Goal: Task Accomplishment & Management: Manage account settings

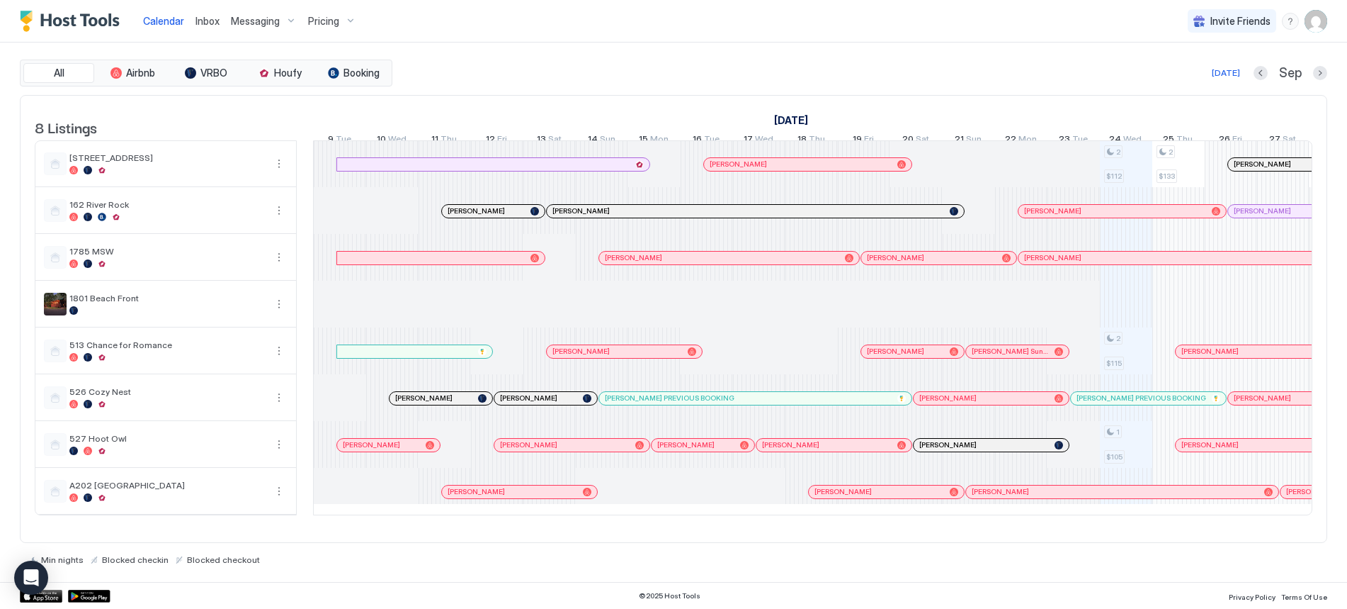
scroll to position [0, 436]
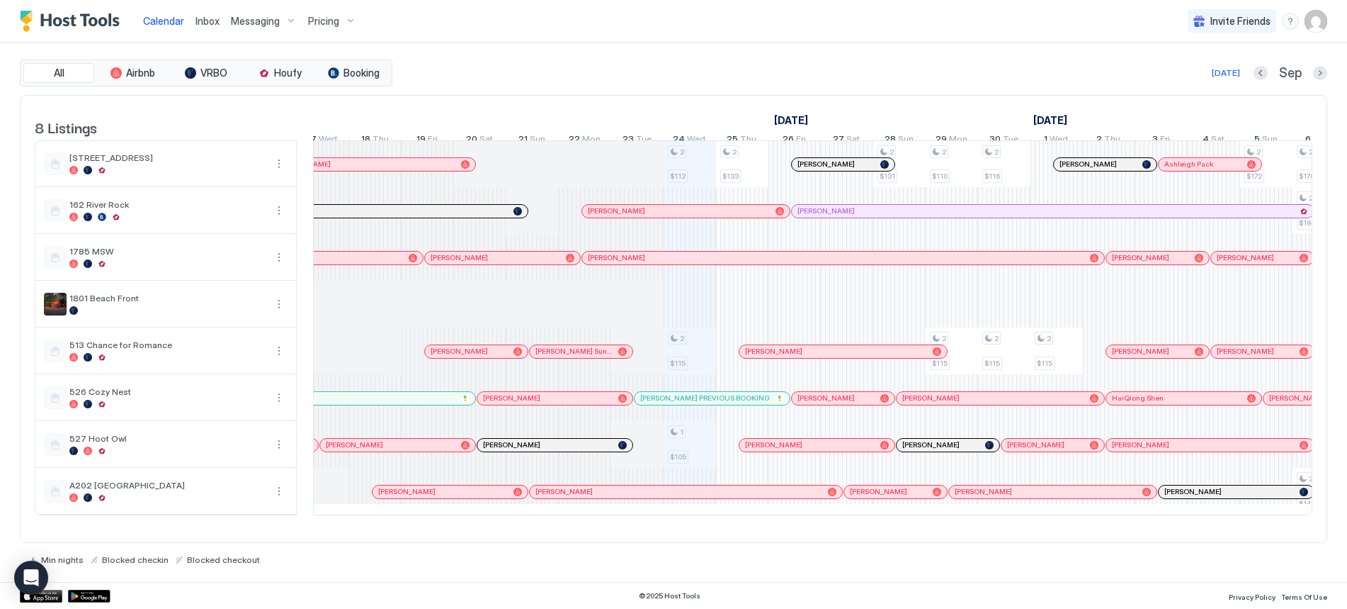
click at [159, 26] on span "Calendar" at bounding box center [163, 21] width 41 height 12
click at [214, 23] on span "Inbox" at bounding box center [208, 21] width 24 height 12
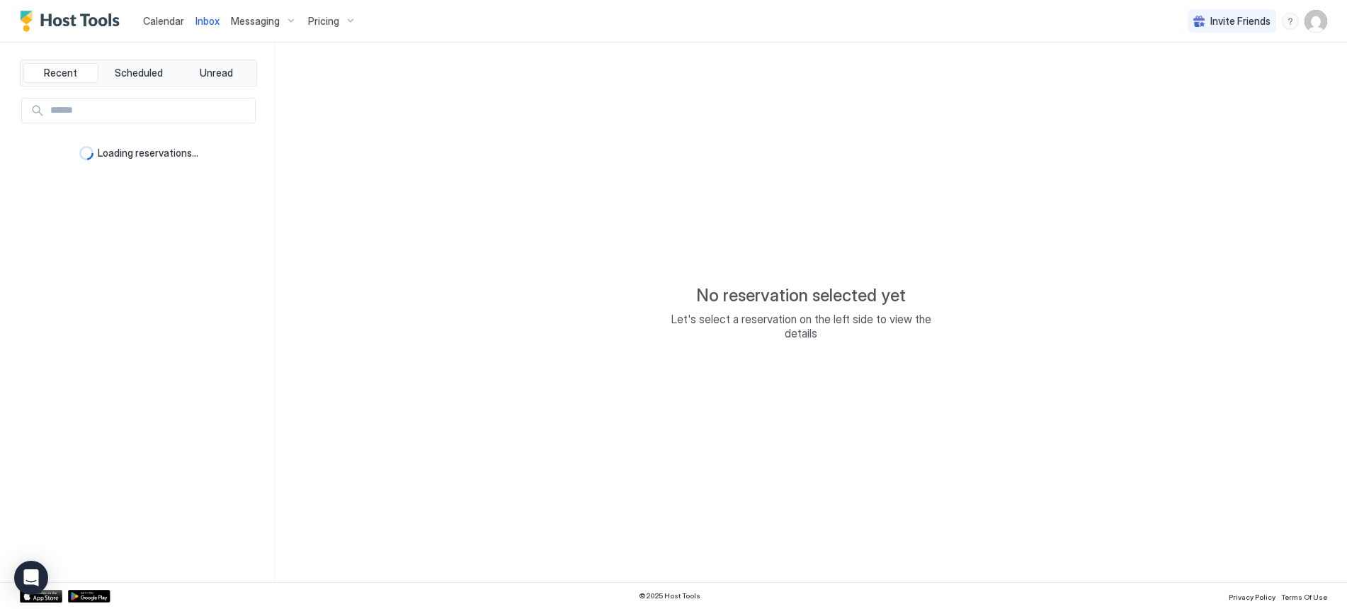
type textarea "*"
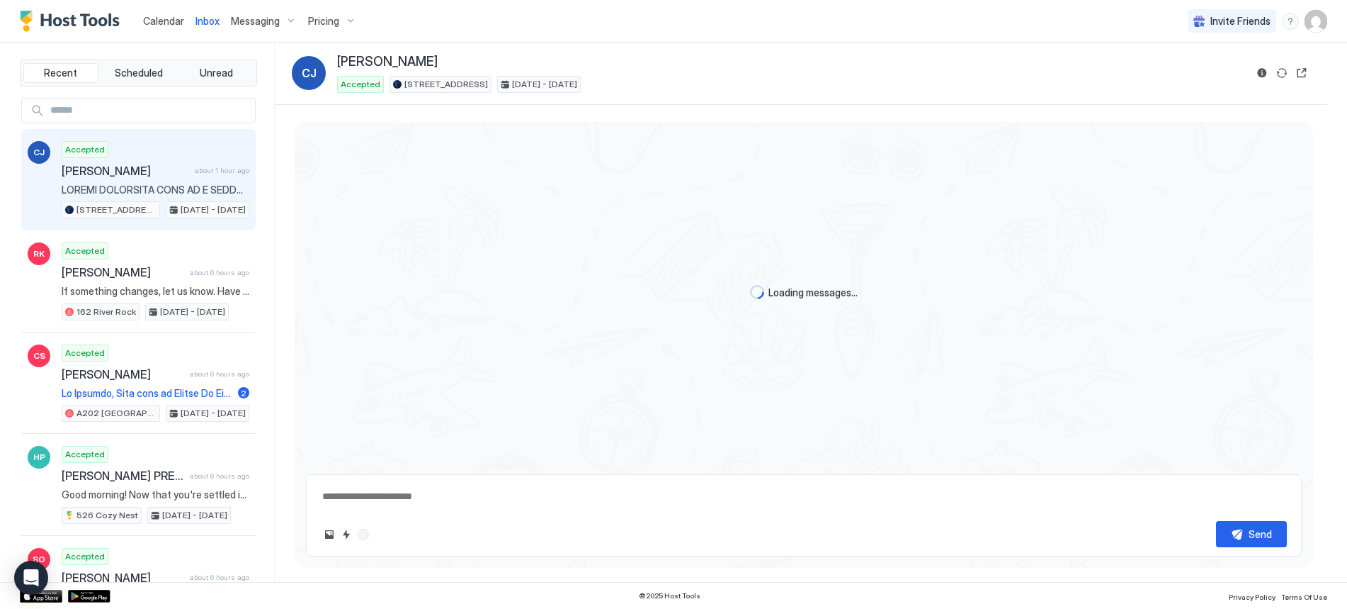
scroll to position [2013, 0]
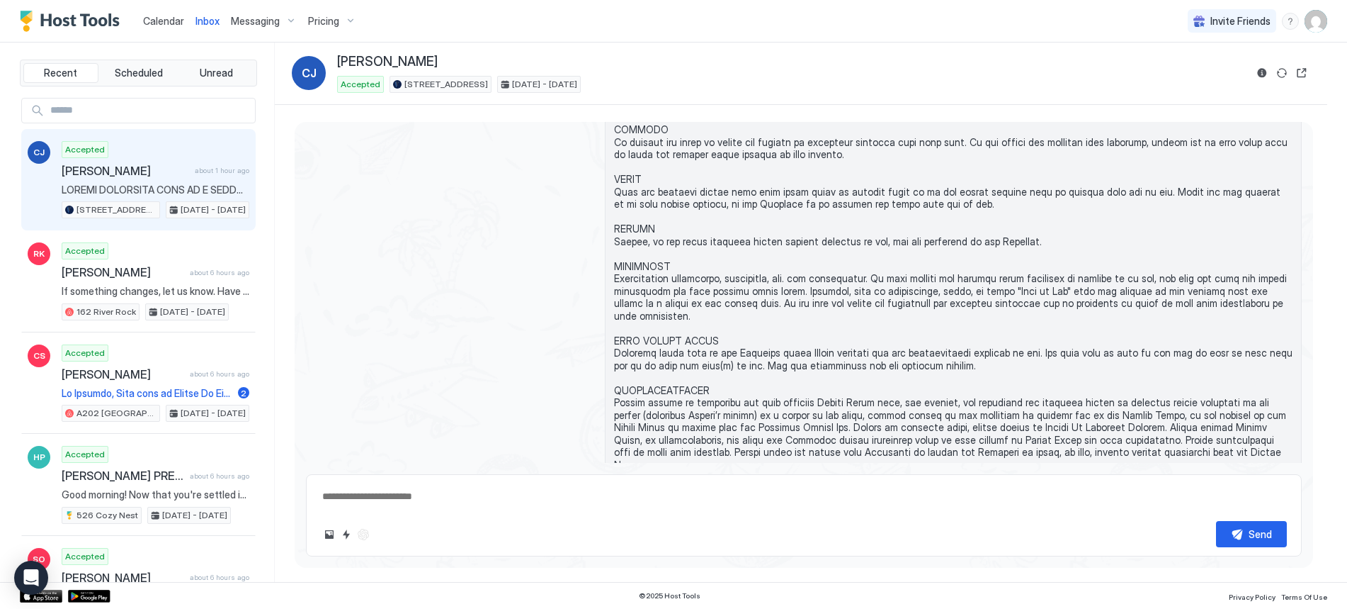
click at [162, 21] on span "Calendar" at bounding box center [163, 21] width 41 height 12
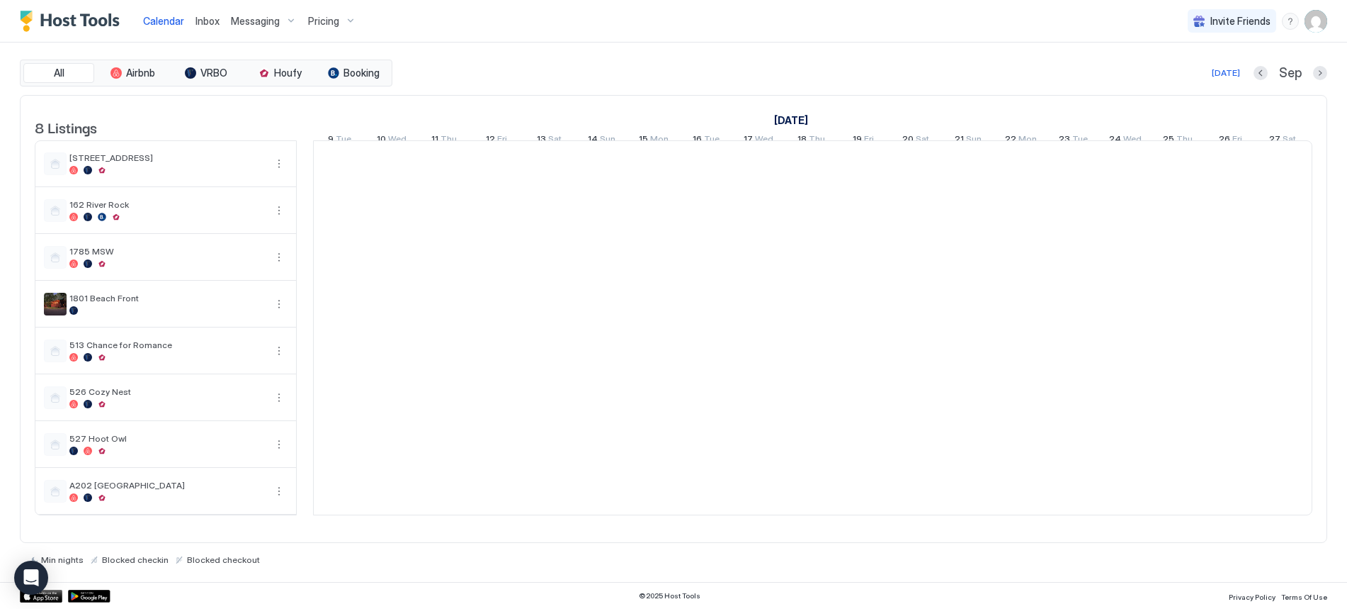
scroll to position [0, 787]
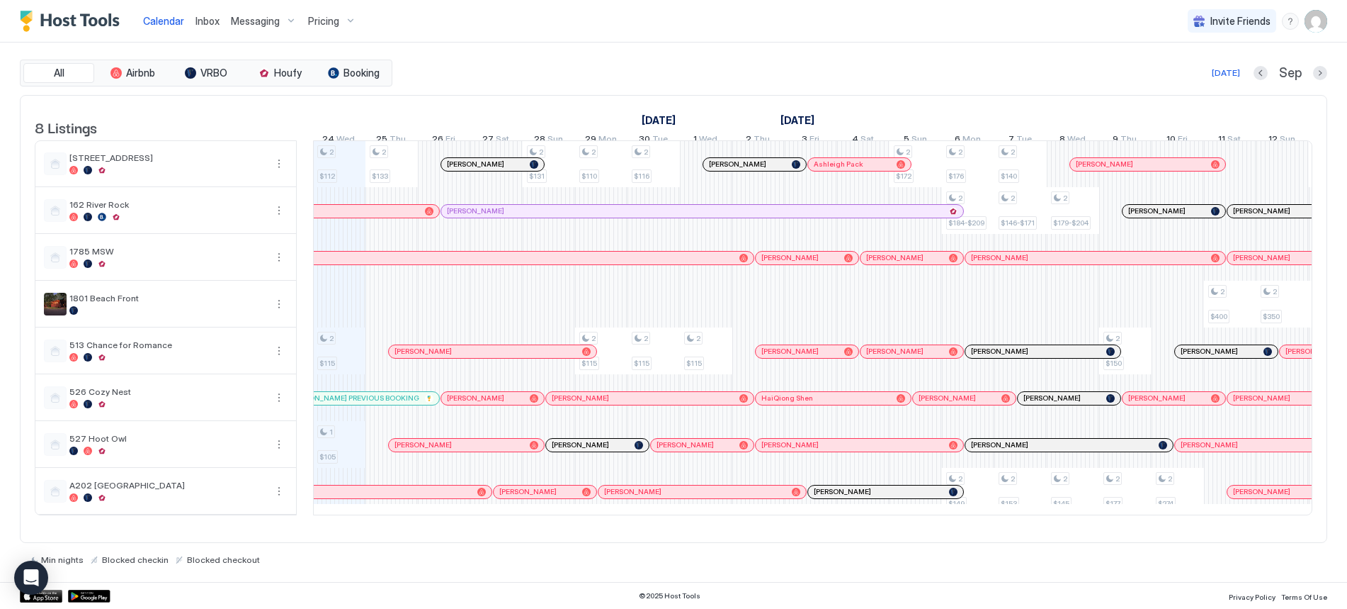
click at [1315, 23] on img "User profile" at bounding box center [1316, 21] width 23 height 23
click at [1201, 77] on span "Settings" at bounding box center [1189, 79] width 38 height 13
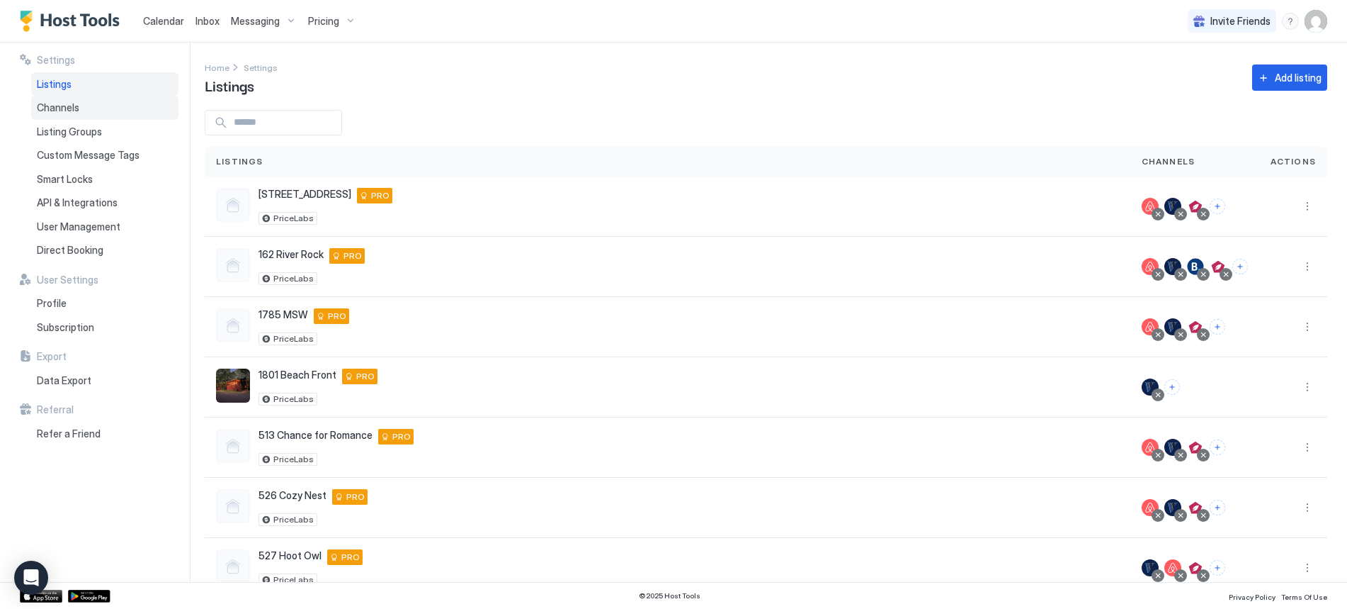
click at [68, 106] on span "Channels" at bounding box center [58, 107] width 43 height 13
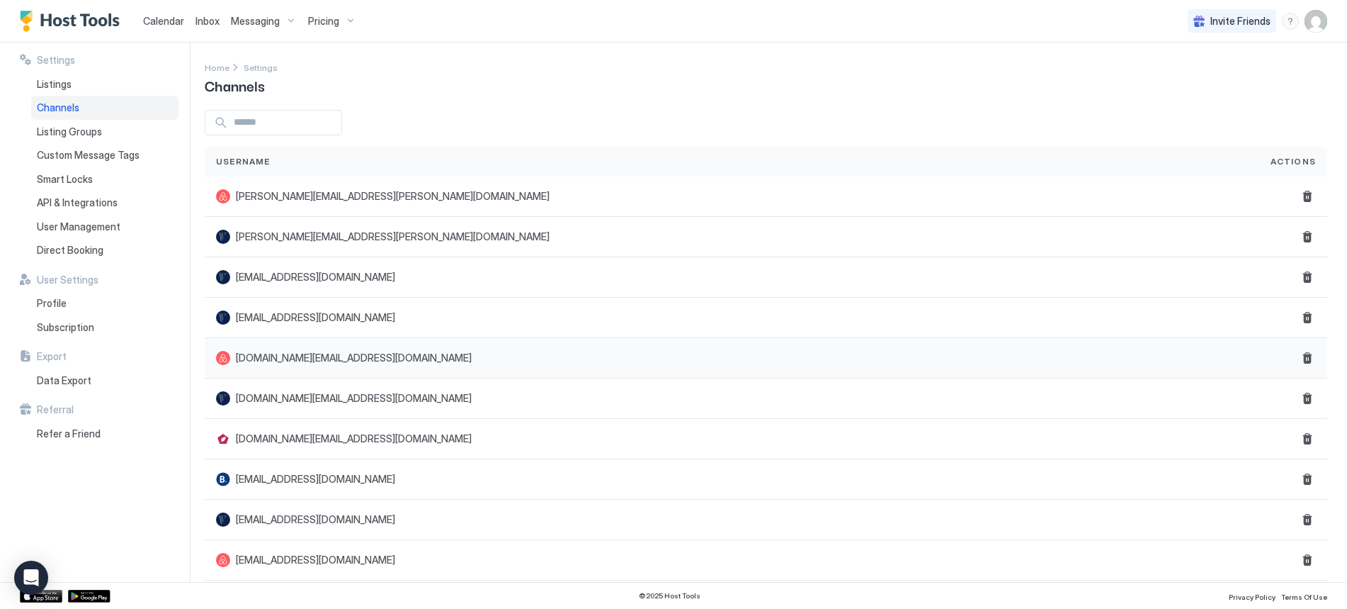
drag, startPoint x: 346, startPoint y: 358, endPoint x: 366, endPoint y: 361, distance: 20.0
click at [346, 358] on span "rokventuresllc.nc@gmail.com" at bounding box center [354, 357] width 236 height 13
click at [352, 353] on span "rokventuresllc.nc@gmail.com" at bounding box center [354, 357] width 236 height 13
click at [60, 130] on span "Listing Groups" at bounding box center [69, 131] width 65 height 13
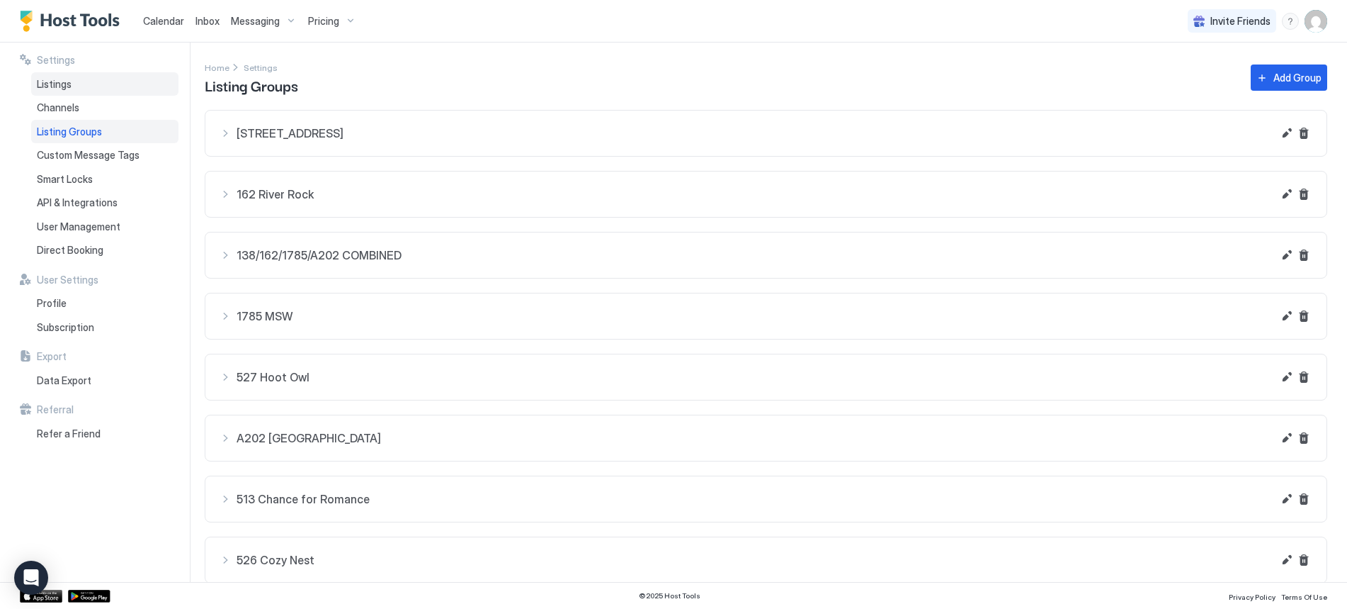
click at [64, 84] on span "Listings" at bounding box center [54, 84] width 35 height 13
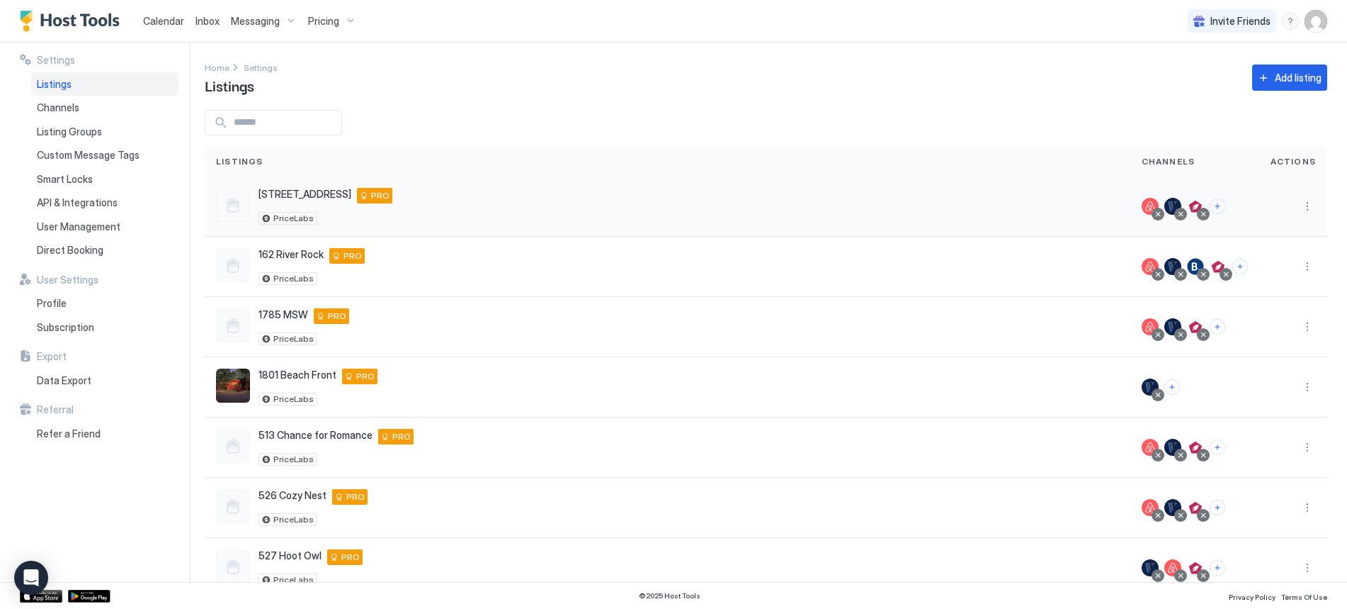
click at [1142, 205] on div at bounding box center [1150, 206] width 17 height 17
click at [1299, 205] on button "More options" at bounding box center [1307, 206] width 17 height 17
click at [1277, 271] on span "Listing Settings" at bounding box center [1264, 271] width 63 height 11
click at [1299, 204] on button "More options" at bounding box center [1307, 206] width 17 height 17
click at [1263, 316] on span "Airbnb Settings" at bounding box center [1263, 317] width 63 height 11
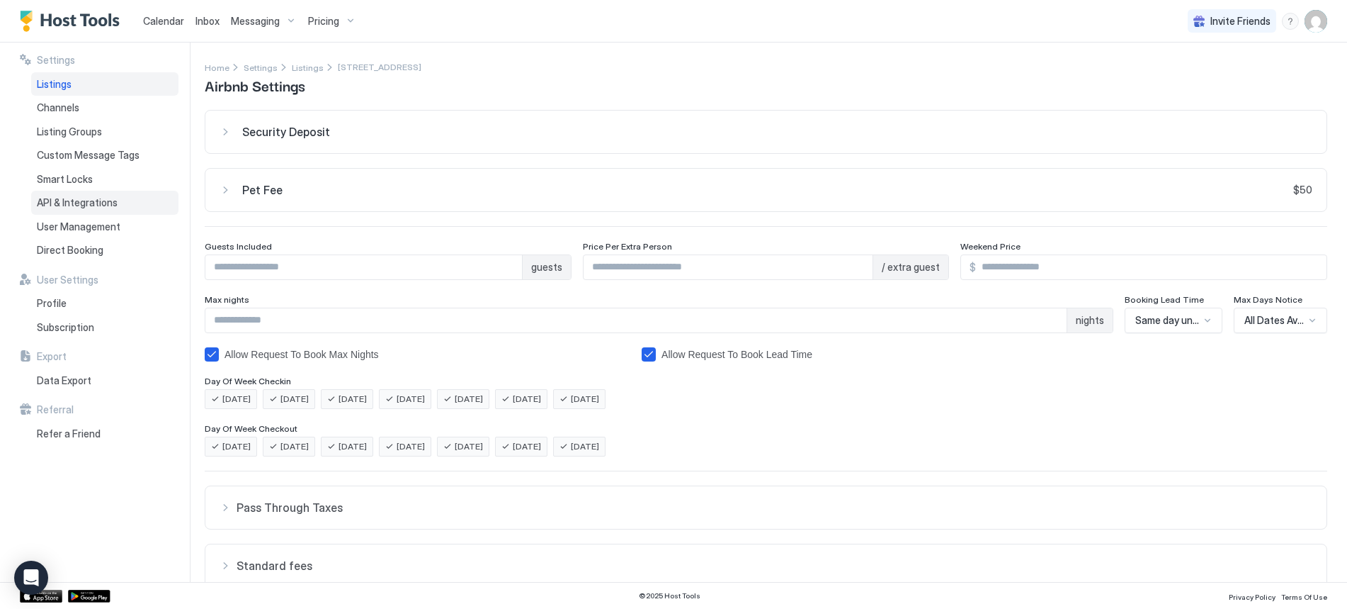
click at [64, 201] on span "API & Integrations" at bounding box center [77, 202] width 81 height 13
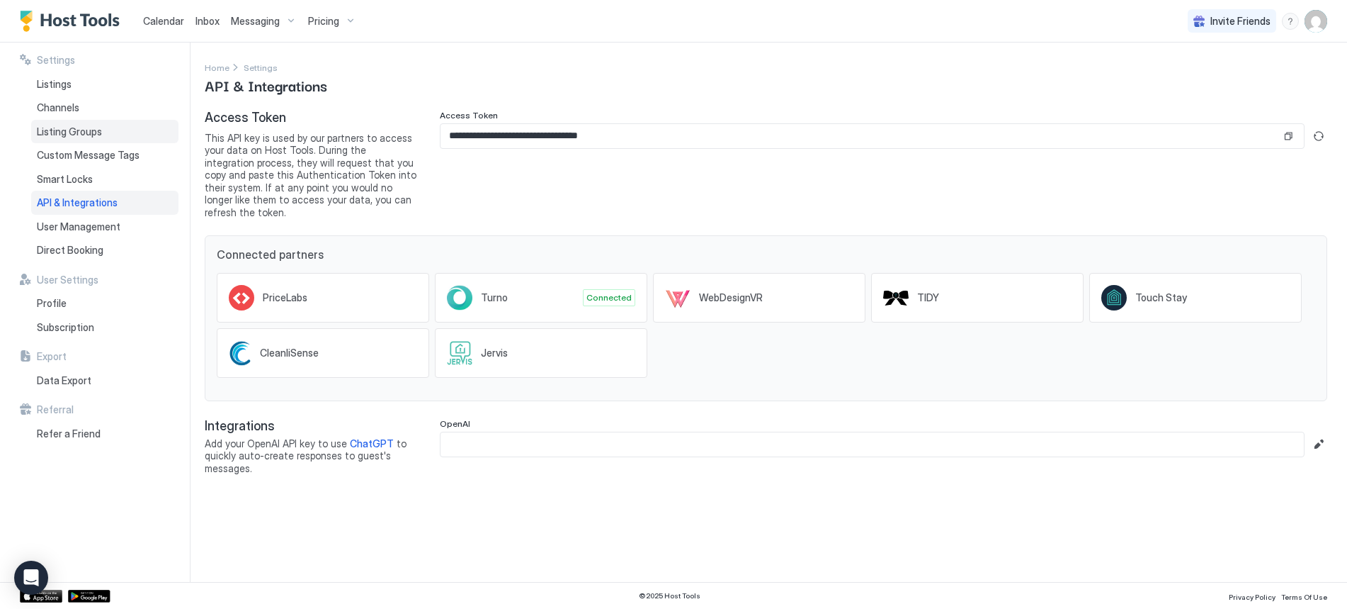
click at [79, 130] on span "Listing Groups" at bounding box center [69, 131] width 65 height 13
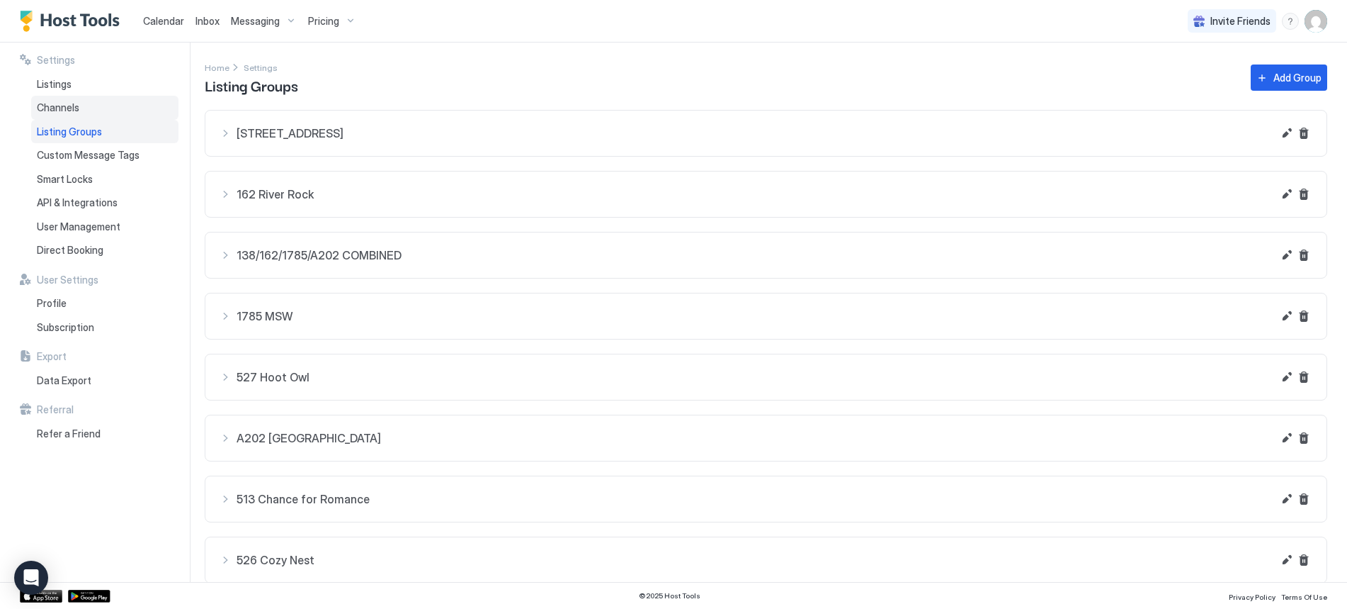
click at [66, 110] on span "Channels" at bounding box center [58, 107] width 43 height 13
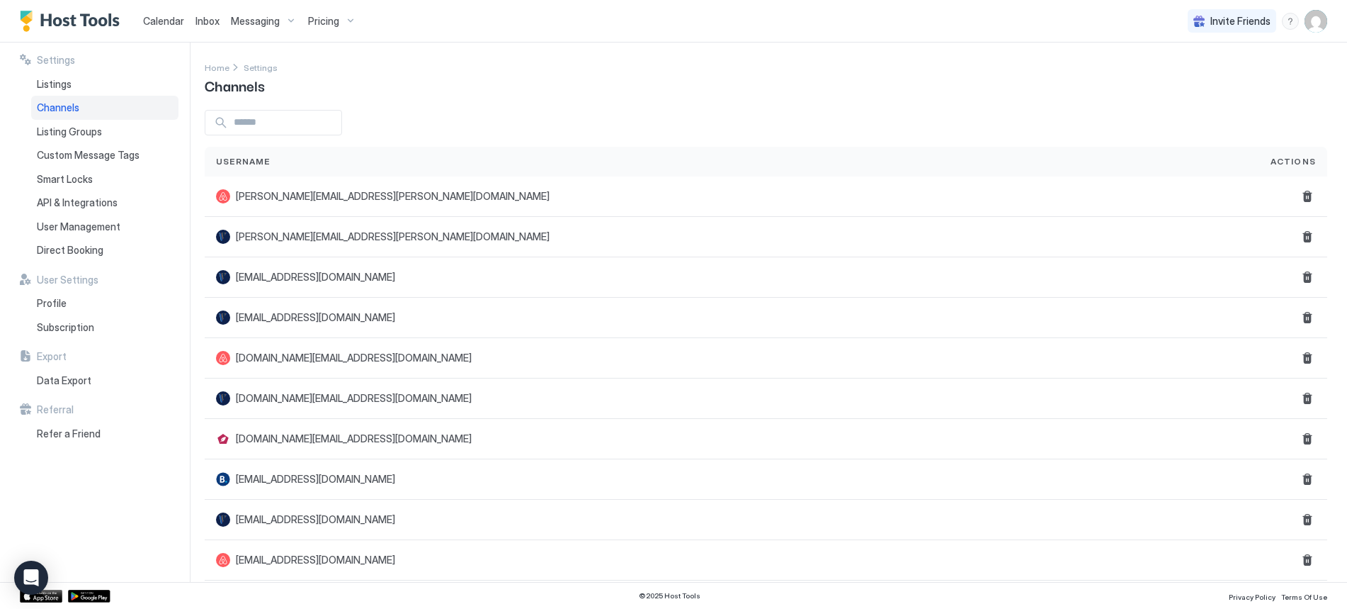
click at [1265, 72] on div "Home Settings Channels" at bounding box center [766, 78] width 1123 height 36
drag, startPoint x: 1299, startPoint y: 47, endPoint x: 1275, endPoint y: 60, distance: 26.9
click at [1299, 47] on div "Settings Home Settings Channels Username Actions dorothy.havens@gmail.com dorot…" at bounding box center [776, 312] width 1143 height 539
drag, startPoint x: 454, startPoint y: 72, endPoint x: 357, endPoint y: 89, distance: 98.5
click at [453, 72] on div "Home Settings Channels" at bounding box center [766, 78] width 1123 height 36
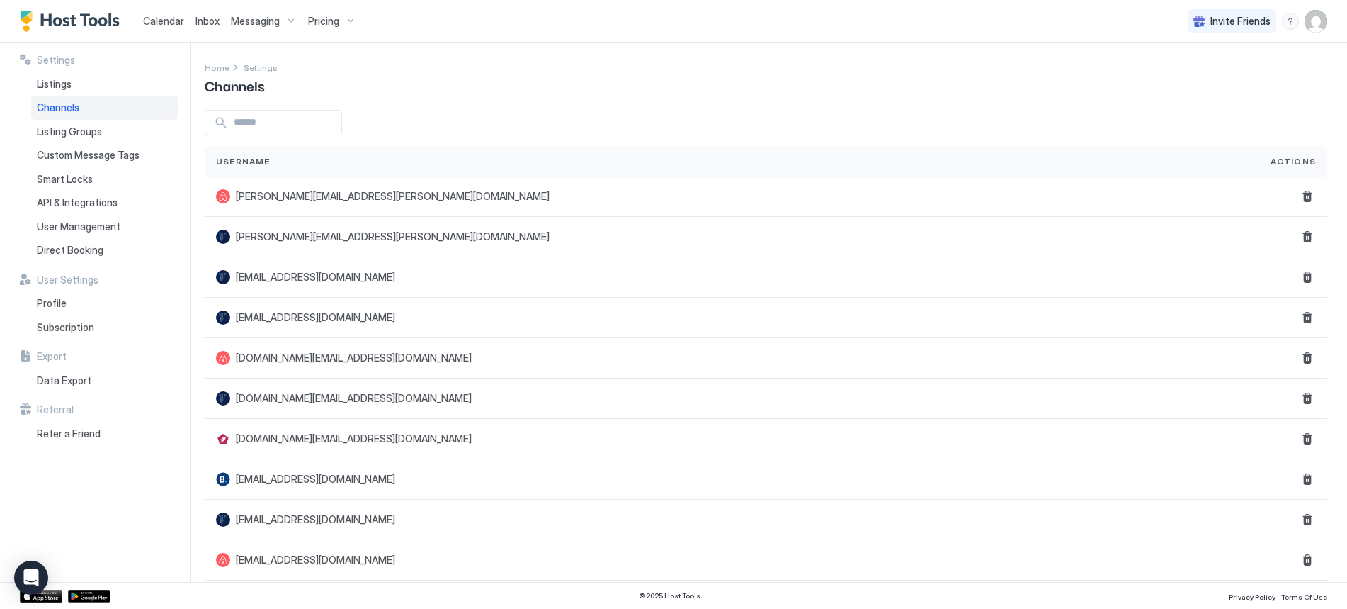
click at [237, 125] on input "Input Field" at bounding box center [284, 123] width 113 height 24
click at [215, 69] on span "Home" at bounding box center [217, 67] width 25 height 11
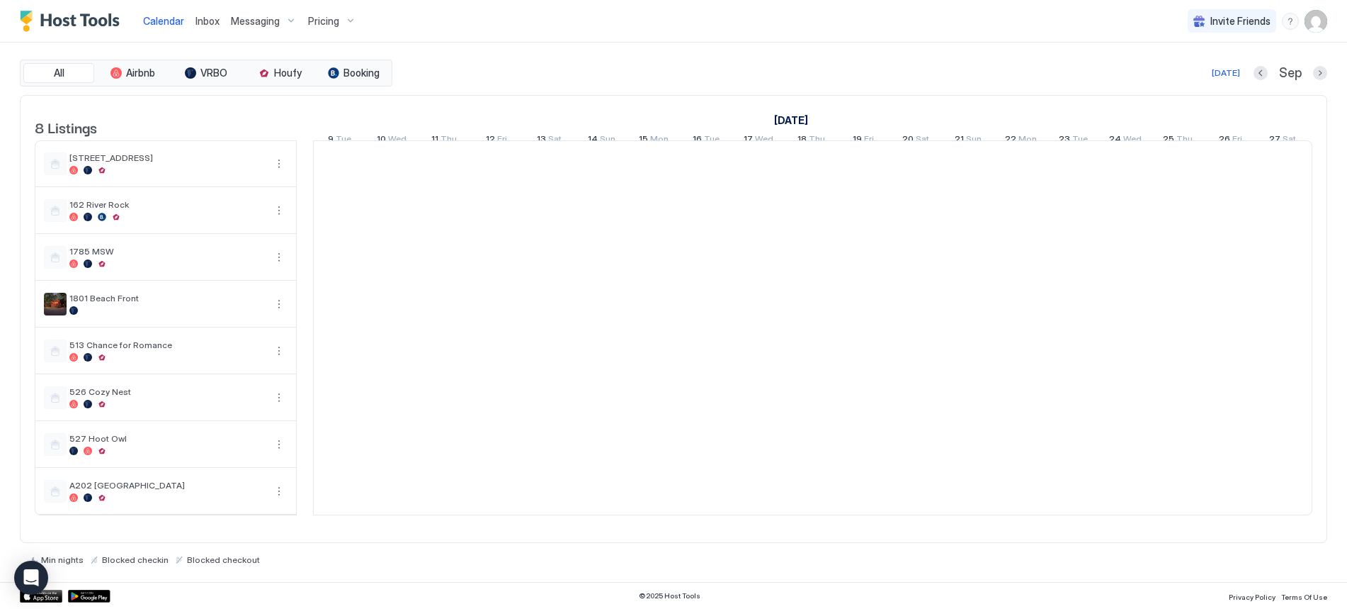
scroll to position [0, 787]
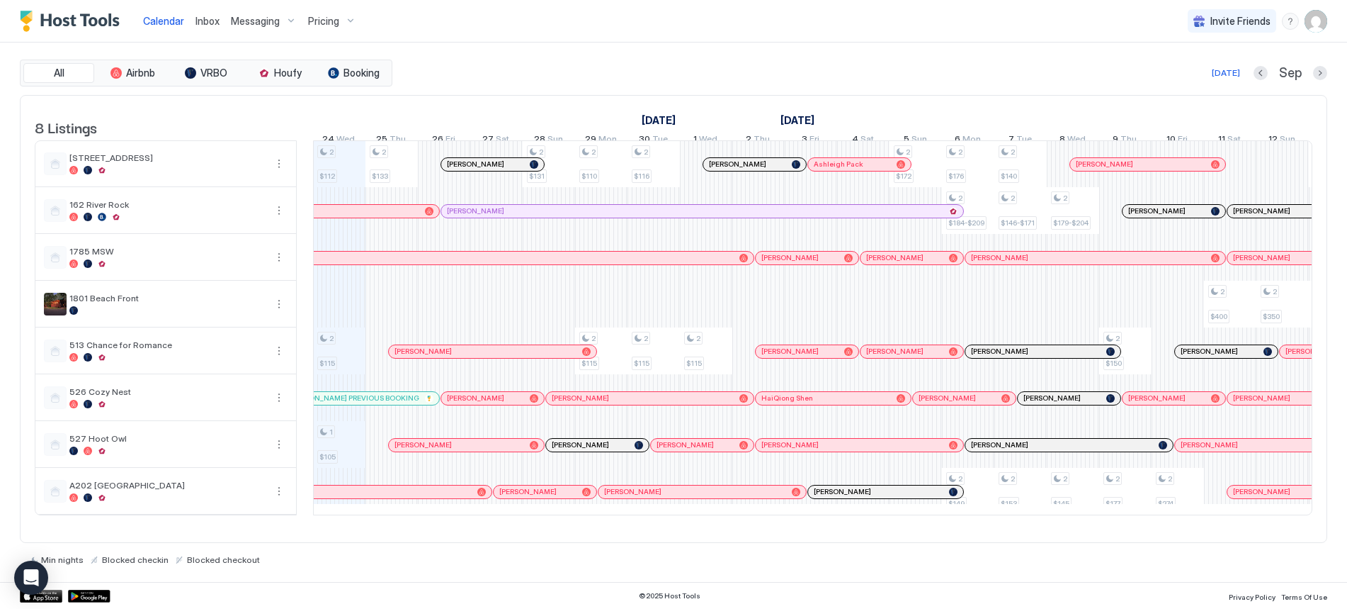
click at [340, 24] on div "Pricing" at bounding box center [333, 21] width 60 height 24
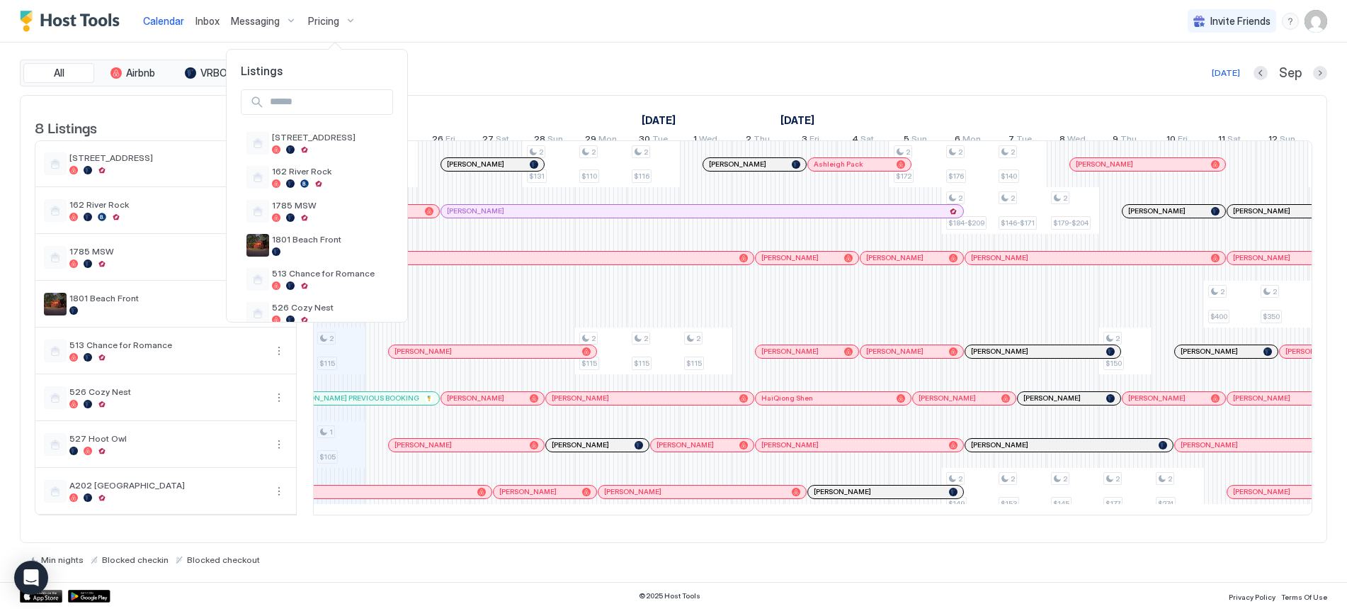
click at [530, 43] on div at bounding box center [673, 304] width 1347 height 609
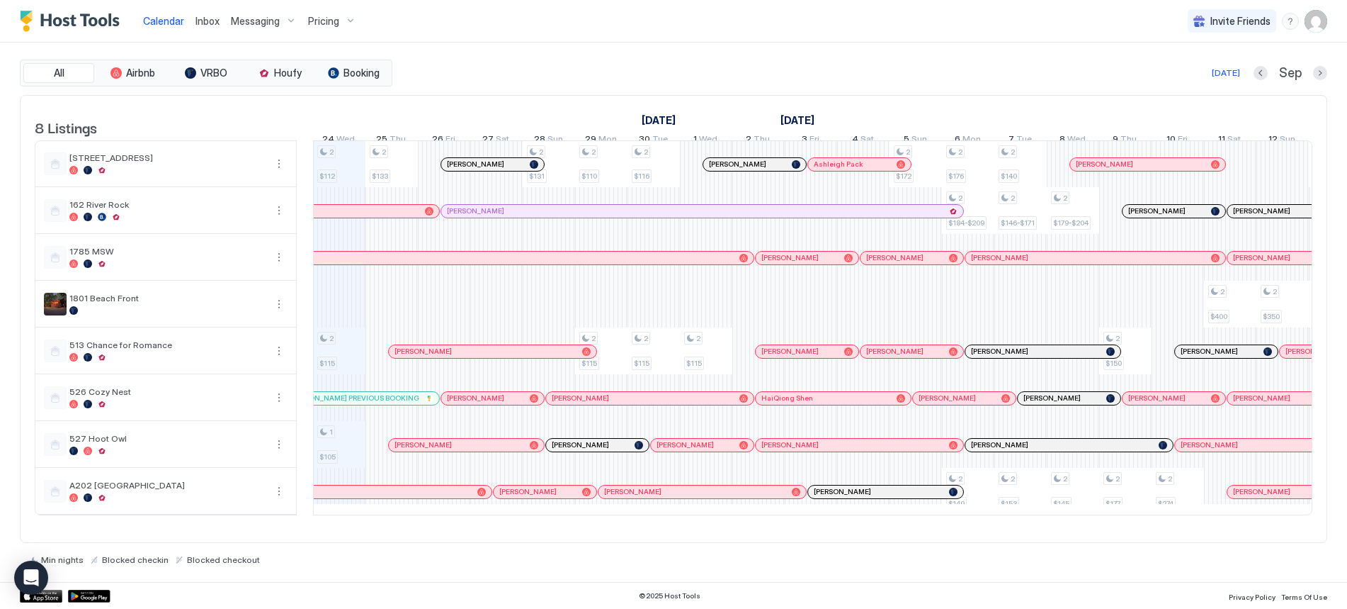
click at [346, 23] on div "Pricing" at bounding box center [333, 21] width 60 height 24
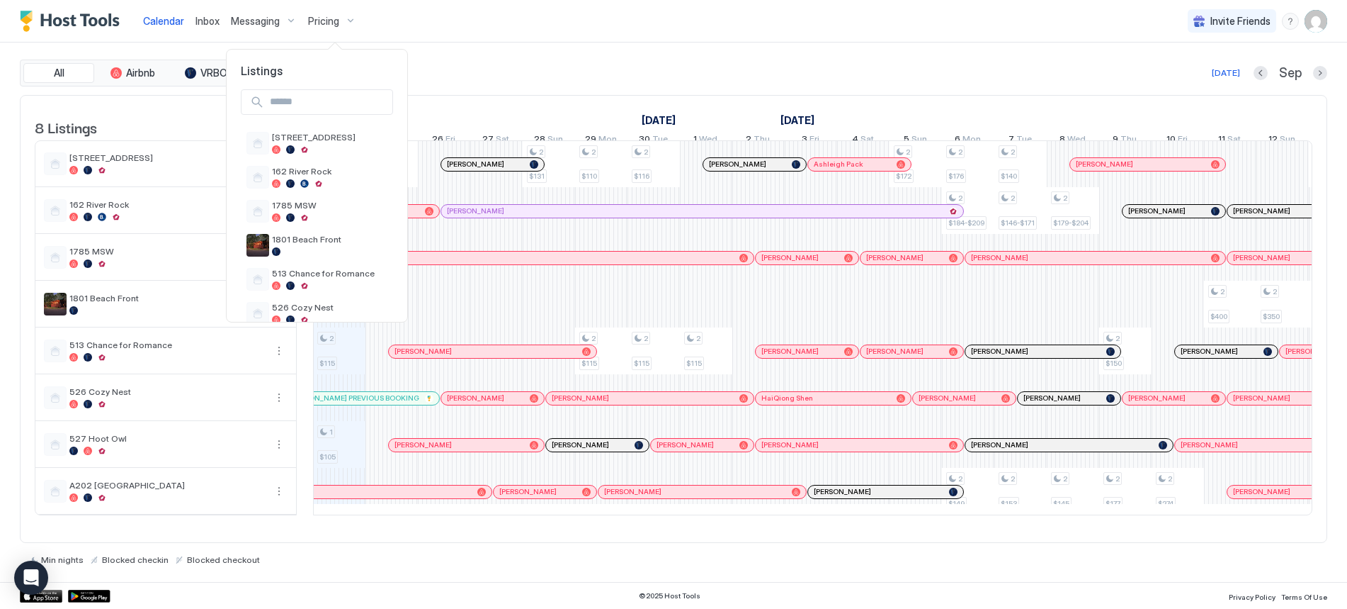
click at [522, 32] on div at bounding box center [673, 304] width 1347 height 609
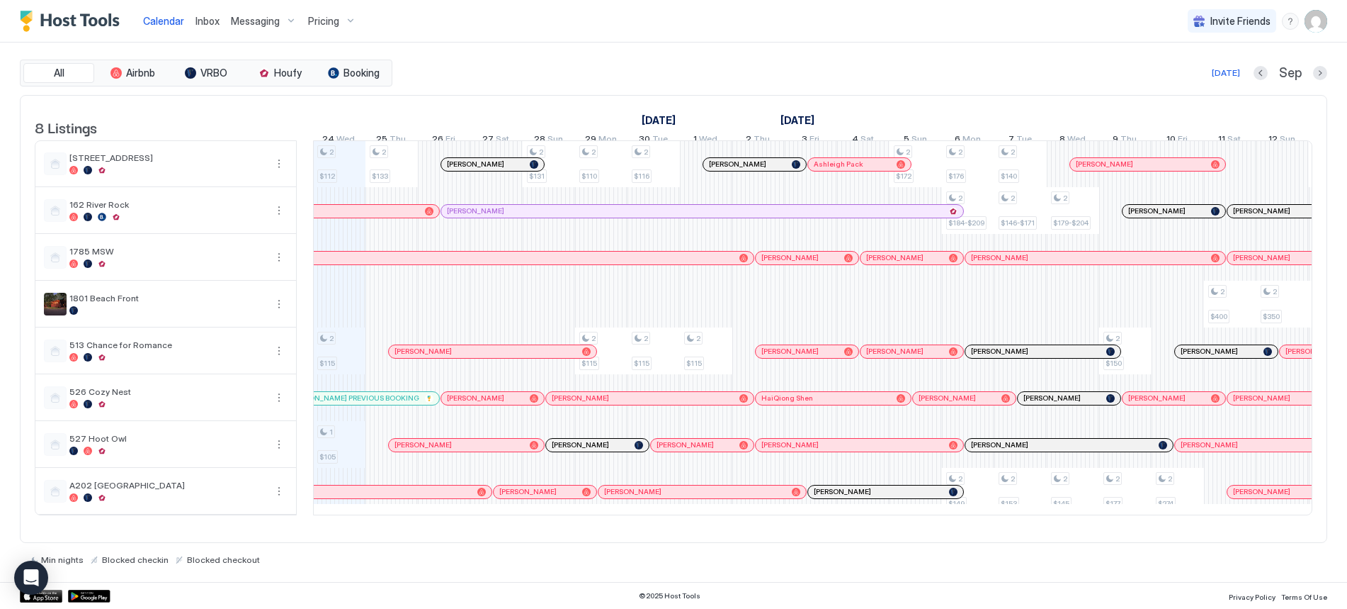
click at [286, 21] on div "Messaging" at bounding box center [263, 21] width 77 height 24
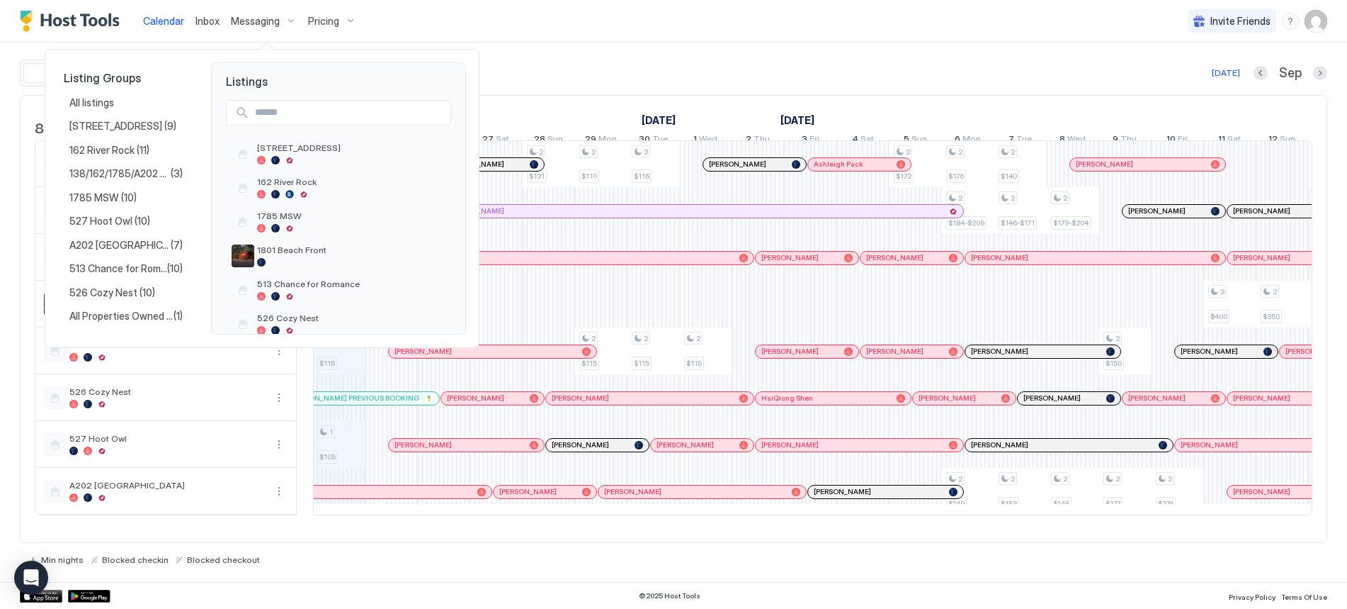
drag, startPoint x: 460, startPoint y: 21, endPoint x: 523, endPoint y: 29, distance: 63.5
click at [459, 20] on div at bounding box center [673, 304] width 1347 height 609
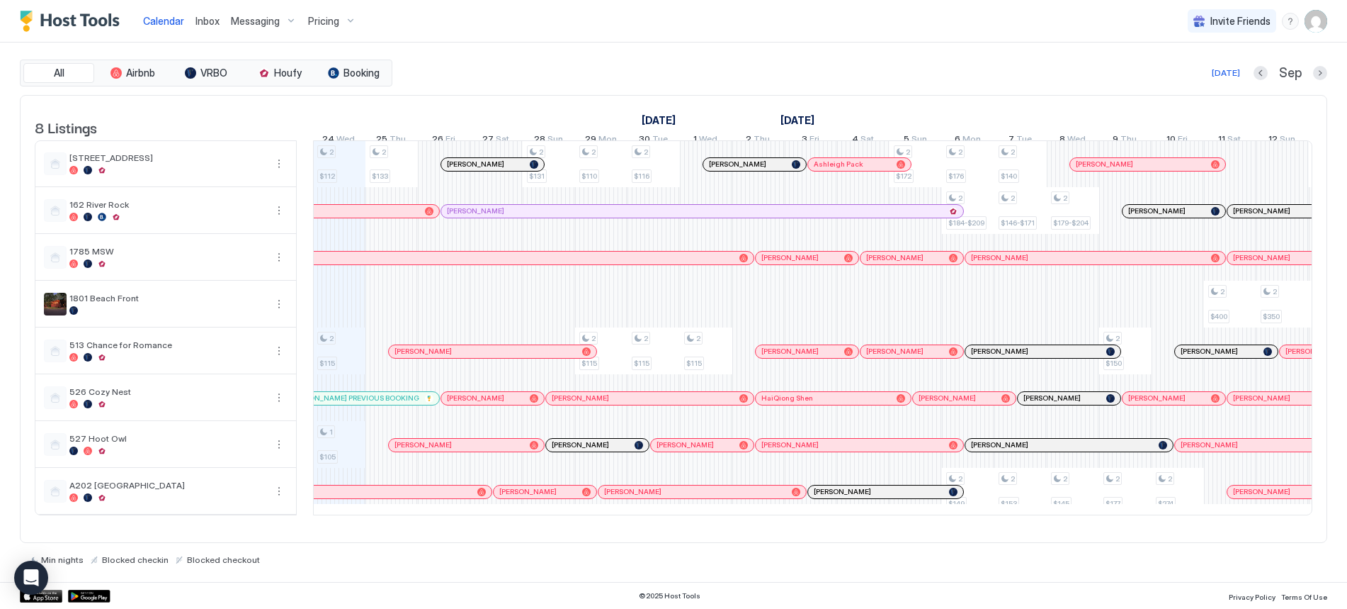
click at [1318, 22] on img "User profile" at bounding box center [1316, 21] width 23 height 23
click at [1206, 81] on div "Settings" at bounding box center [1237, 79] width 180 height 25
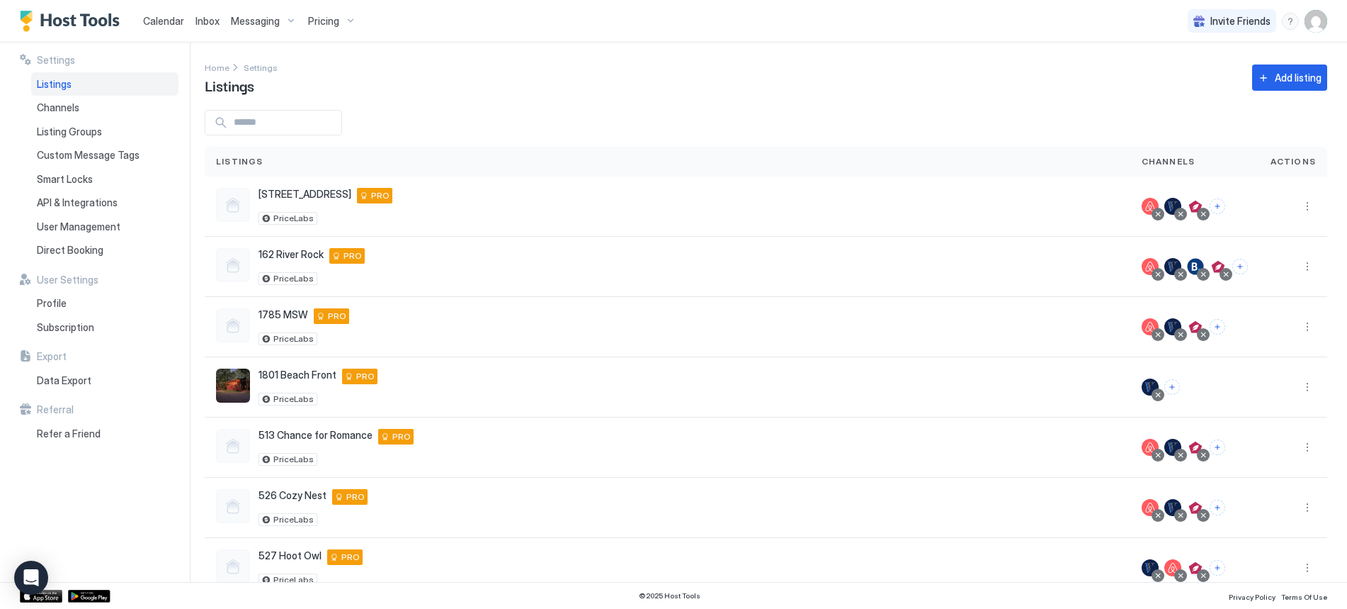
click at [56, 80] on span "Listings" at bounding box center [54, 84] width 35 height 13
click at [81, 106] on div "Channels" at bounding box center [104, 108] width 147 height 24
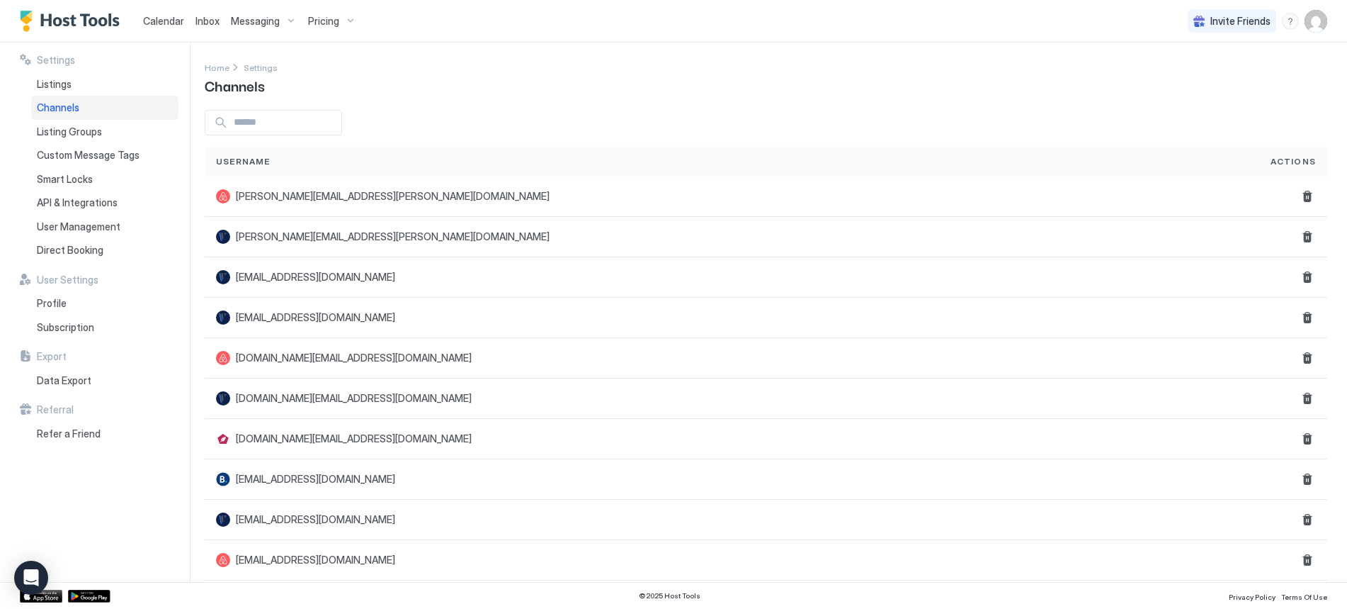
click at [147, 18] on span "Calendar" at bounding box center [163, 21] width 41 height 12
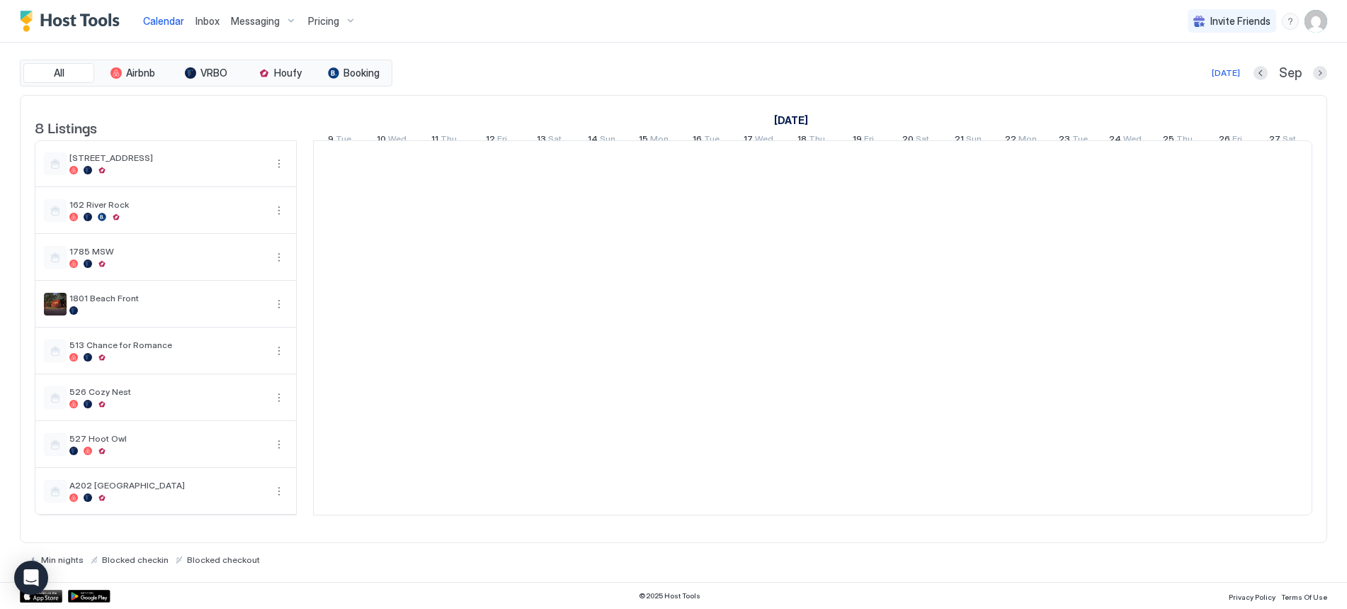
scroll to position [0, 787]
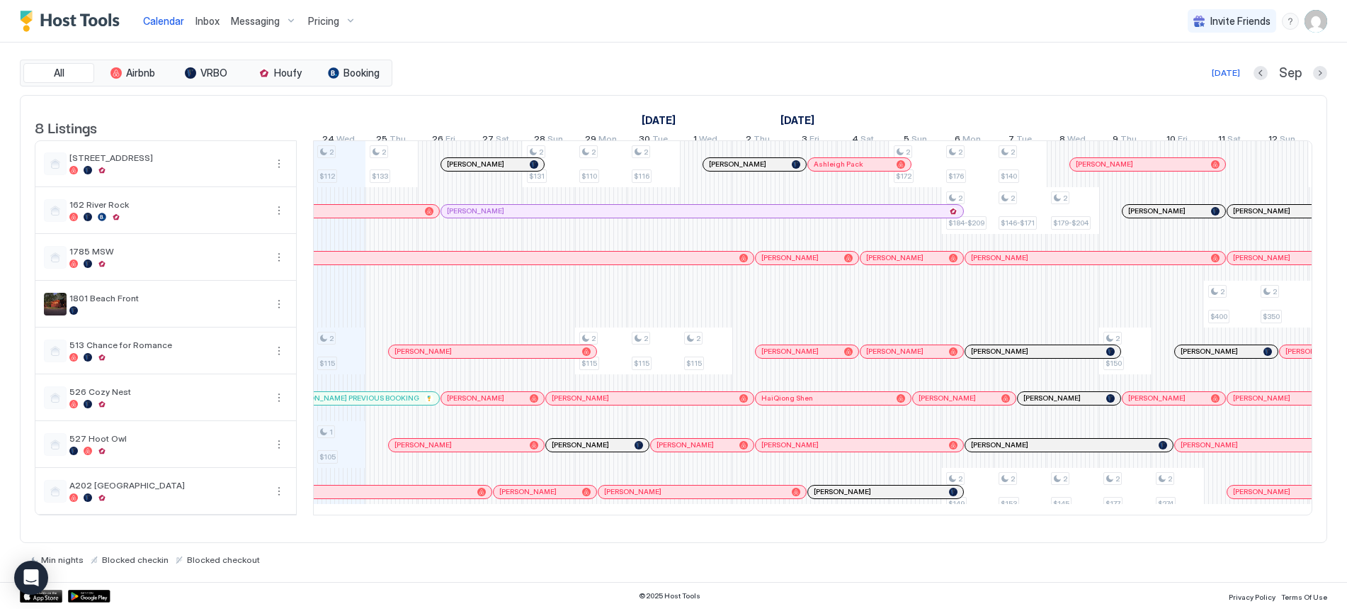
click at [1316, 23] on img "User profile" at bounding box center [1316, 21] width 23 height 23
click at [1209, 81] on div "Settings" at bounding box center [1237, 79] width 180 height 25
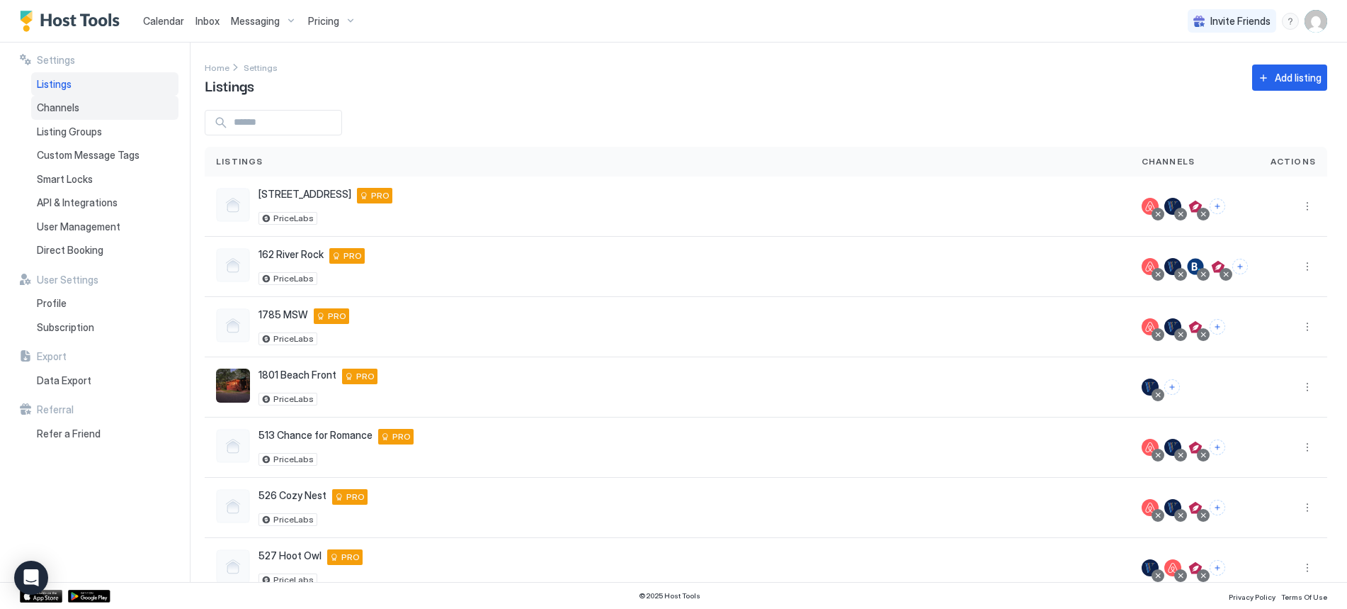
click at [70, 106] on span "Channels" at bounding box center [58, 107] width 43 height 13
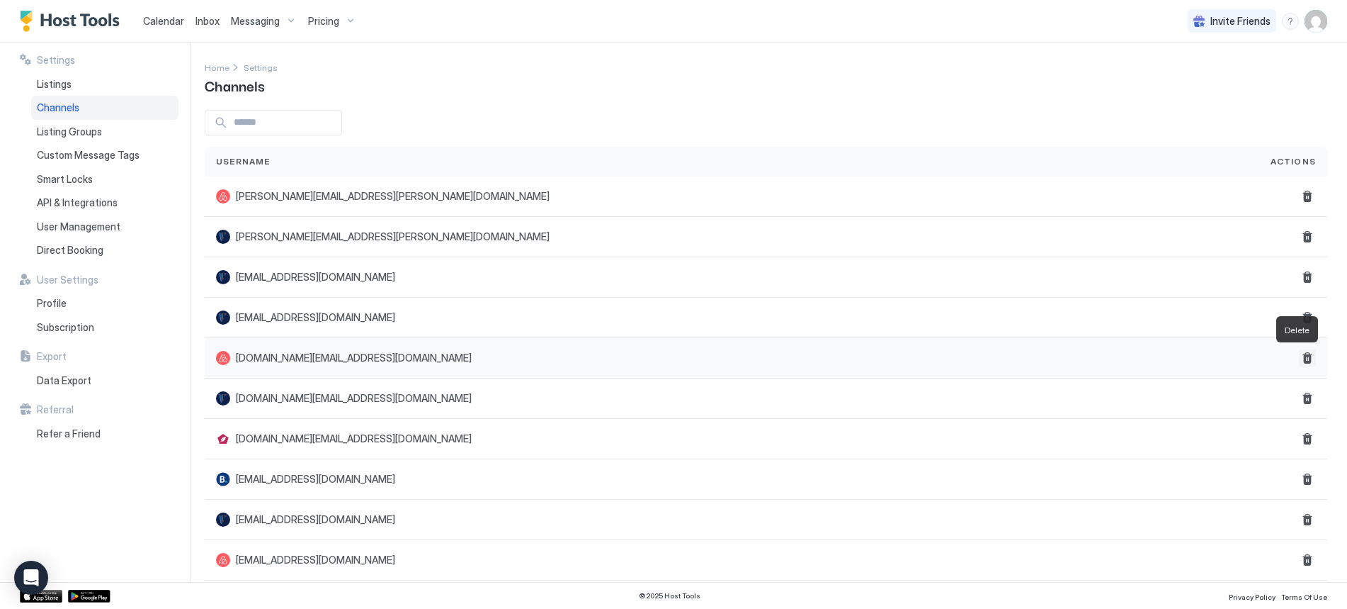
click at [1299, 361] on button "Delete" at bounding box center [1307, 357] width 17 height 17
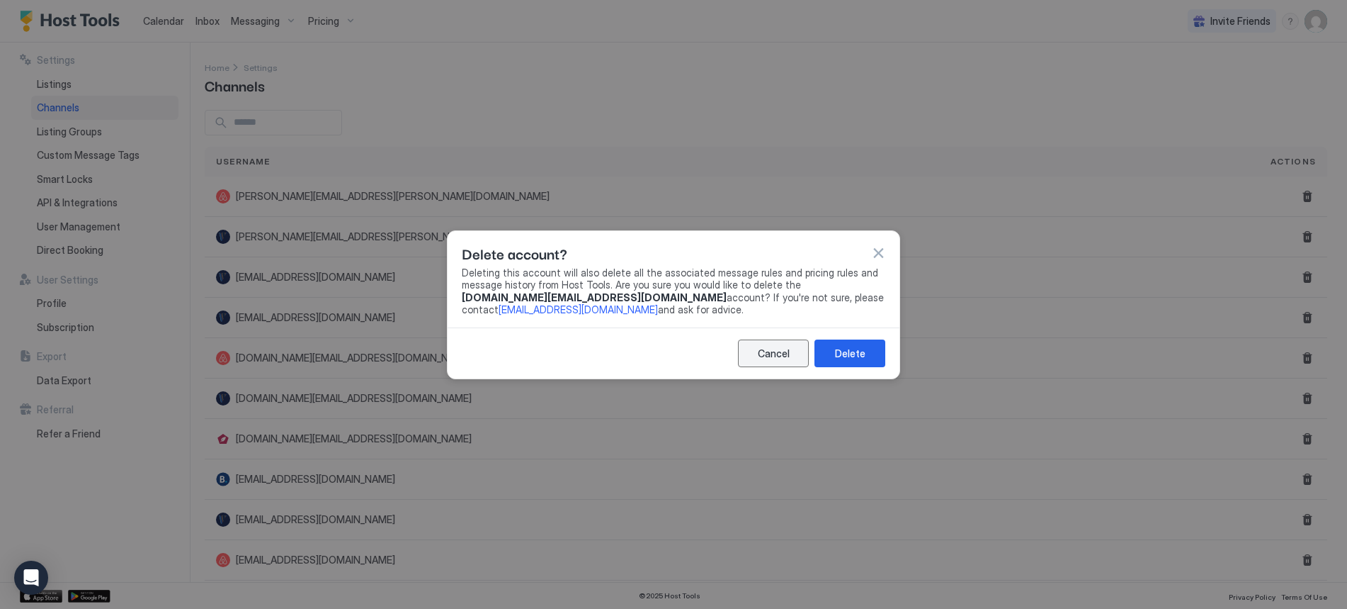
click at [756, 351] on button "Cancel" at bounding box center [773, 353] width 71 height 28
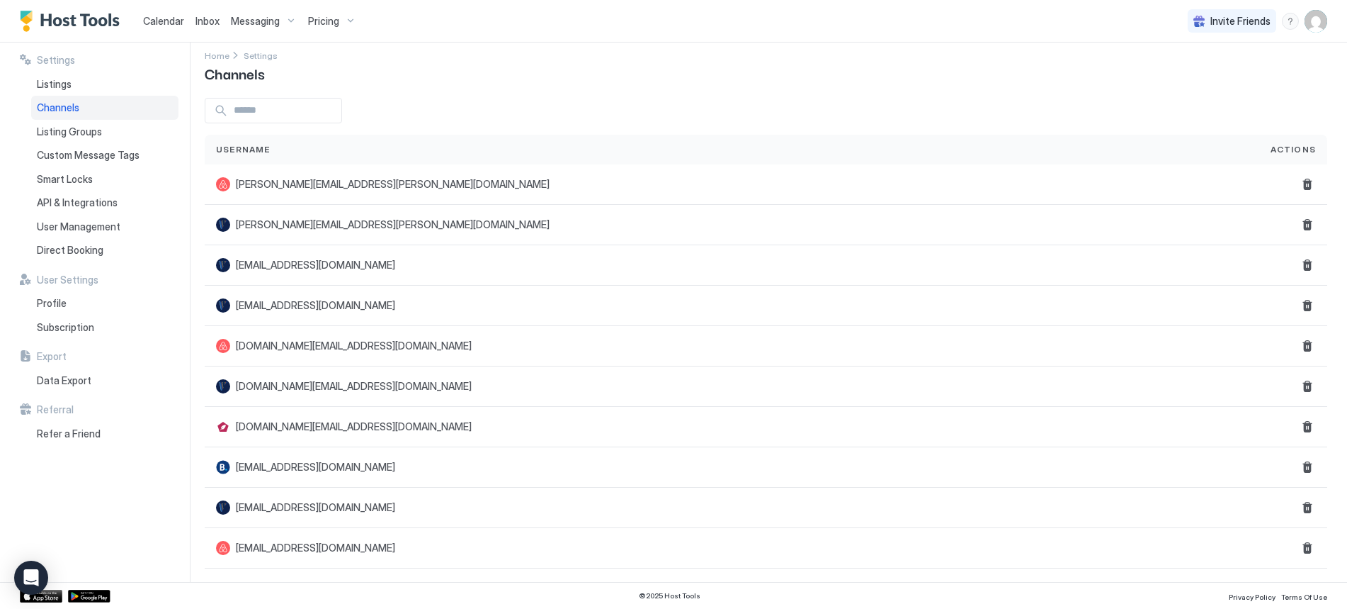
scroll to position [16, 0]
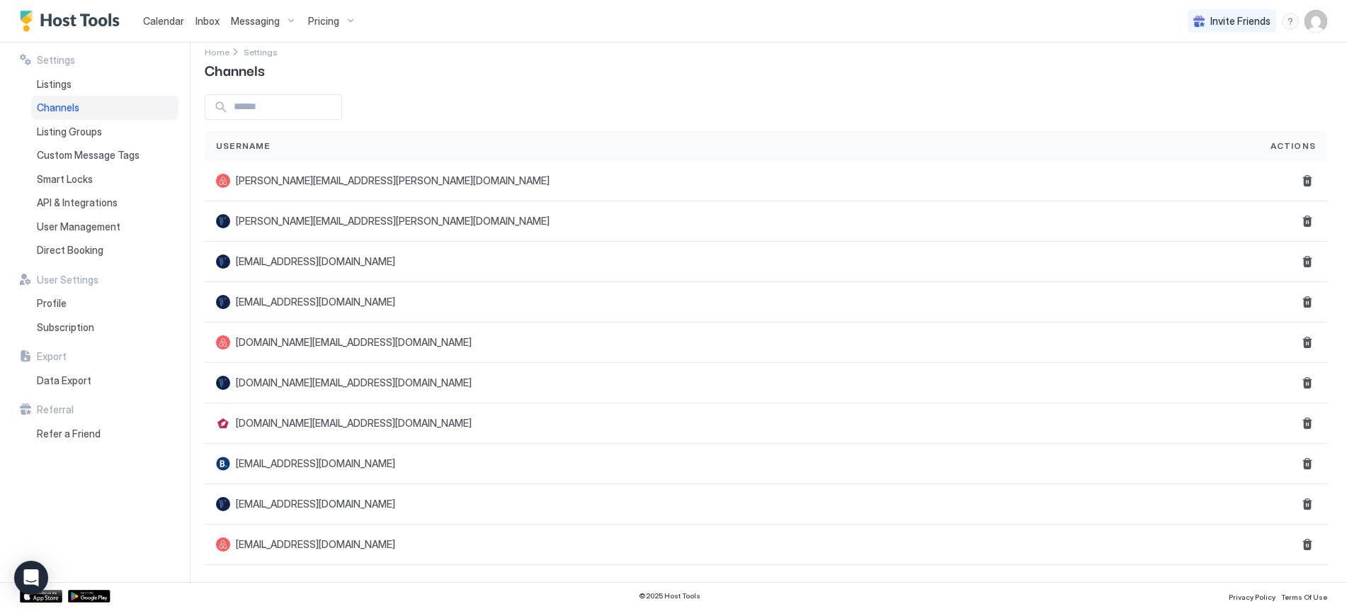
click at [159, 19] on span "Calendar" at bounding box center [163, 21] width 41 height 12
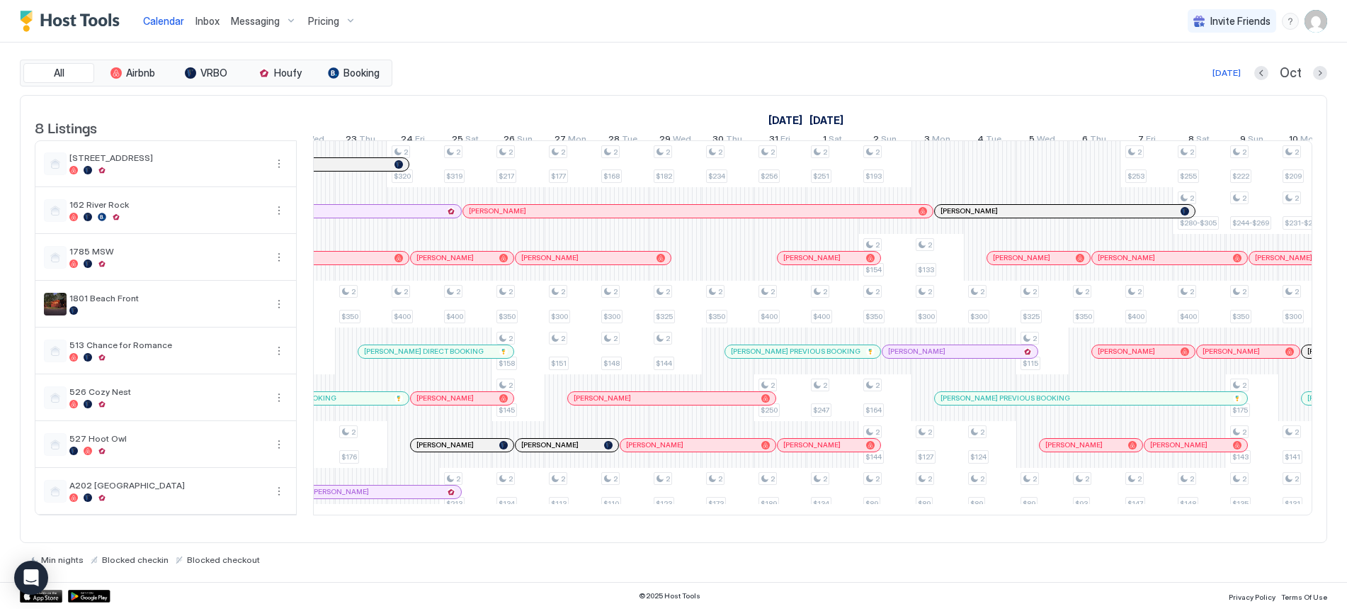
scroll to position [0, 1208]
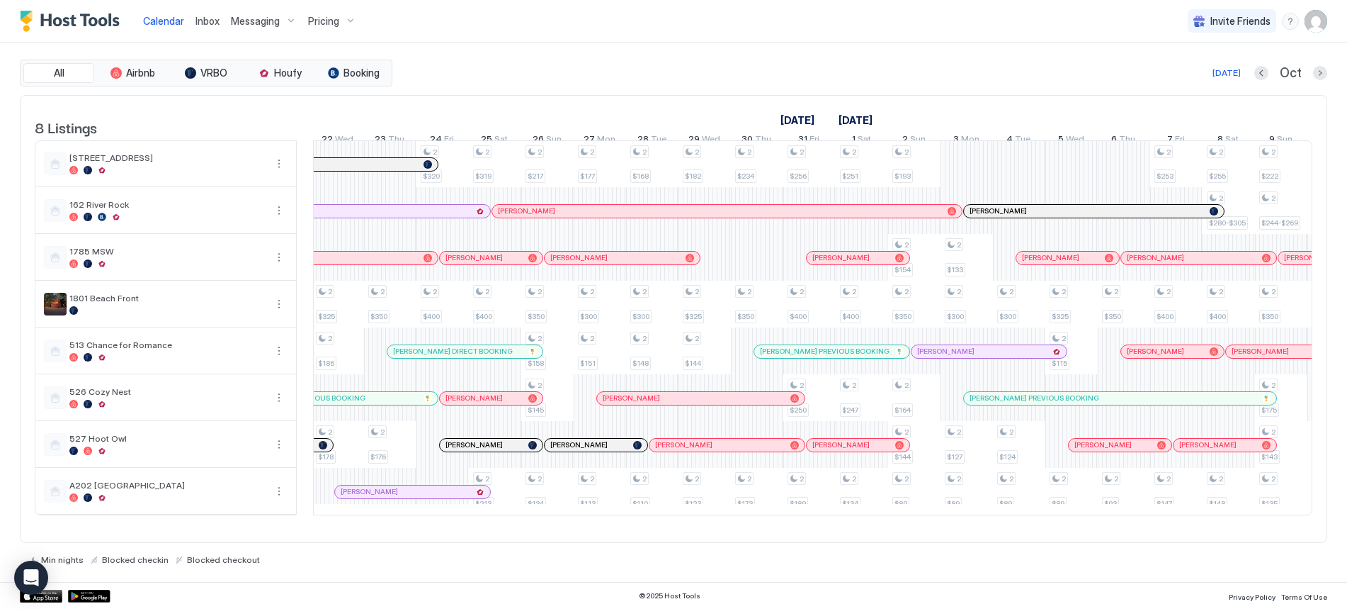
click at [1315, 23] on img "User profile" at bounding box center [1316, 21] width 23 height 23
click at [276, 315] on div at bounding box center [673, 304] width 1347 height 609
click at [278, 312] on button "More options" at bounding box center [279, 303] width 17 height 17
click at [255, 378] on span "Listing Settings" at bounding box center [254, 379] width 63 height 11
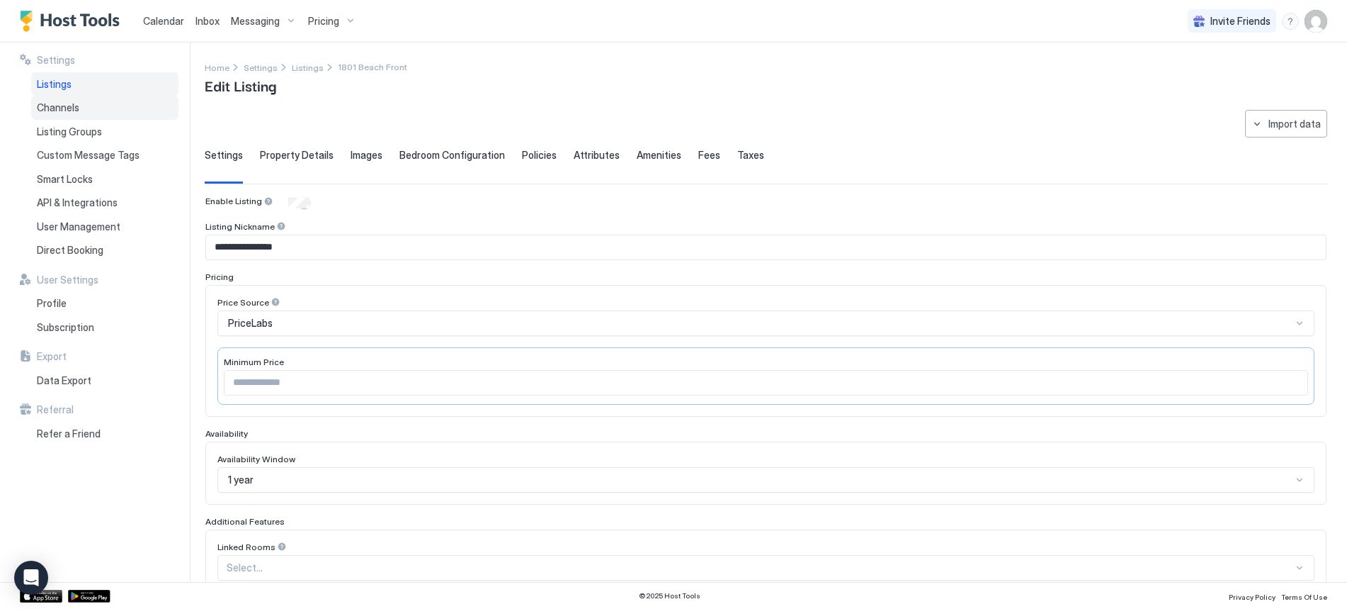
click at [65, 105] on span "Channels" at bounding box center [58, 107] width 43 height 13
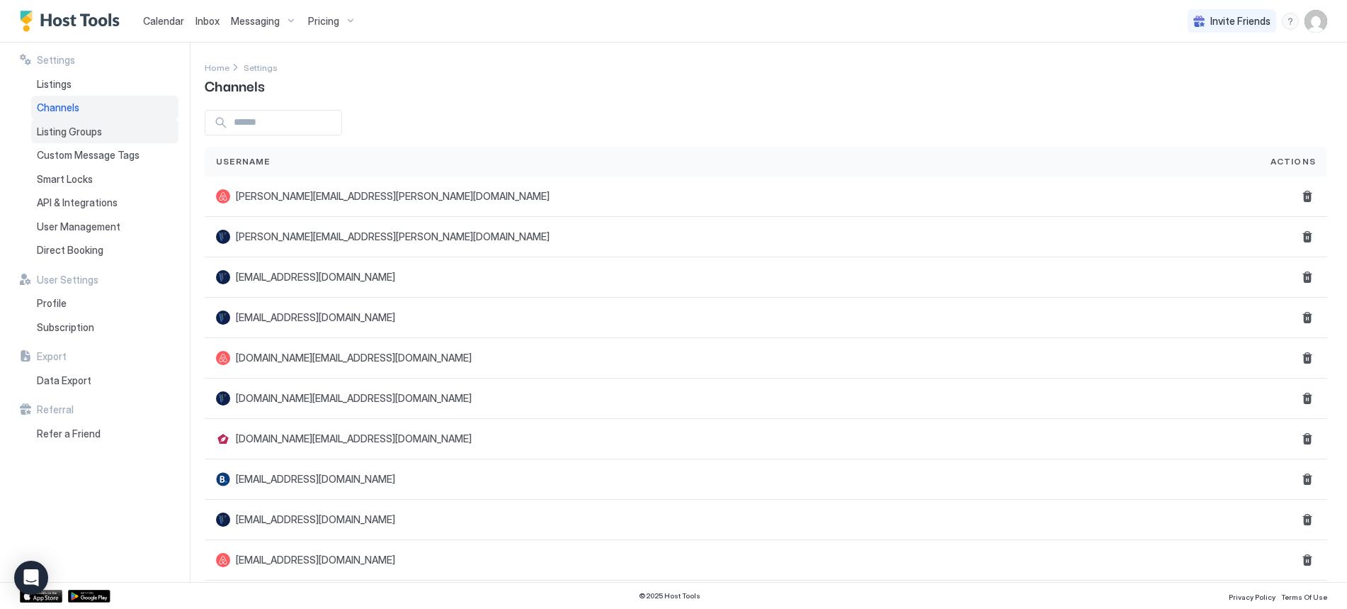
click at [57, 130] on span "Listing Groups" at bounding box center [69, 131] width 65 height 13
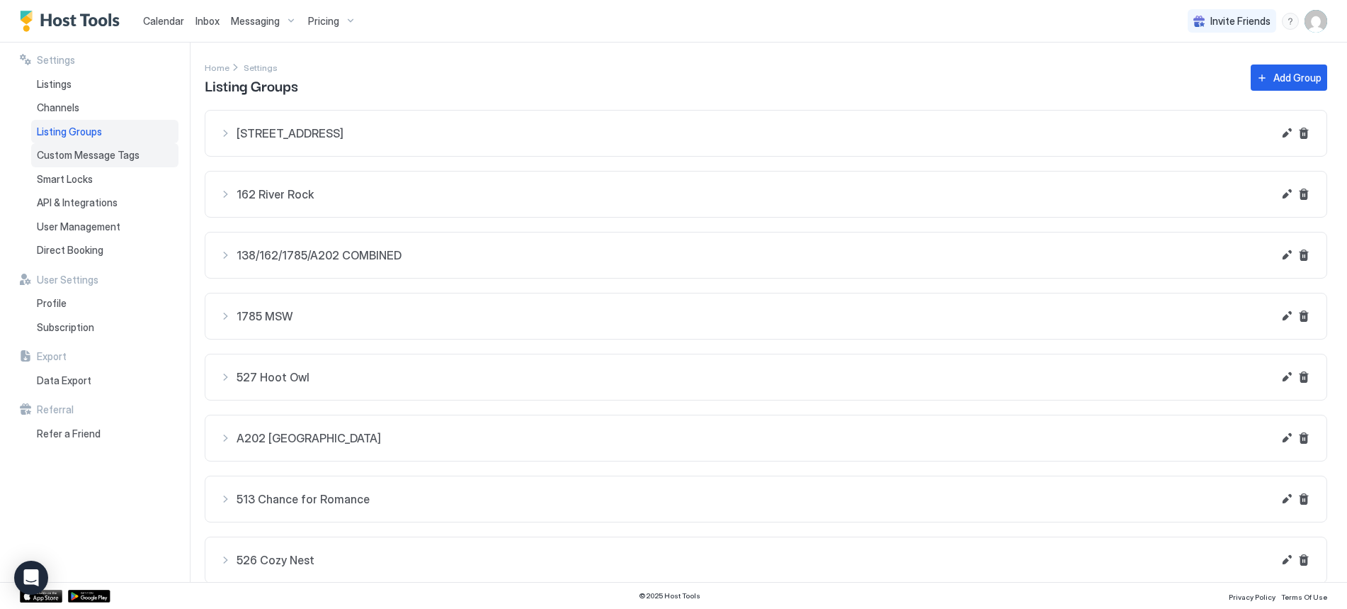
click at [62, 157] on span "Custom Message Tags" at bounding box center [88, 155] width 103 height 13
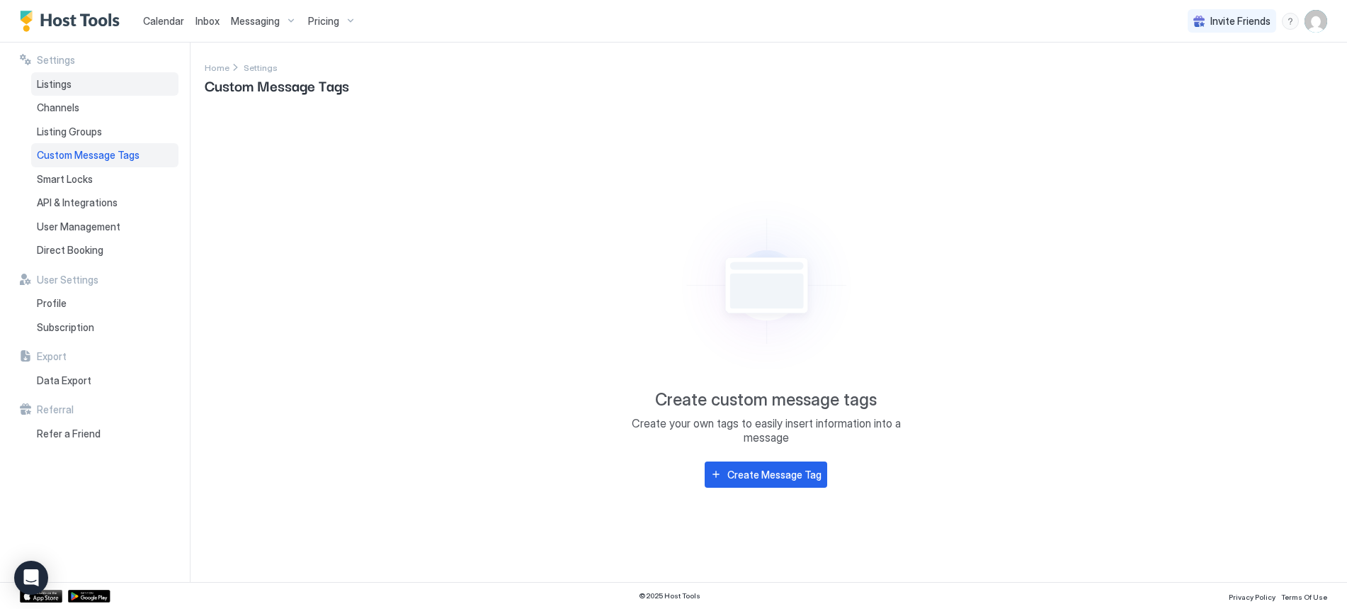
click at [57, 89] on span "Listings" at bounding box center [54, 84] width 35 height 13
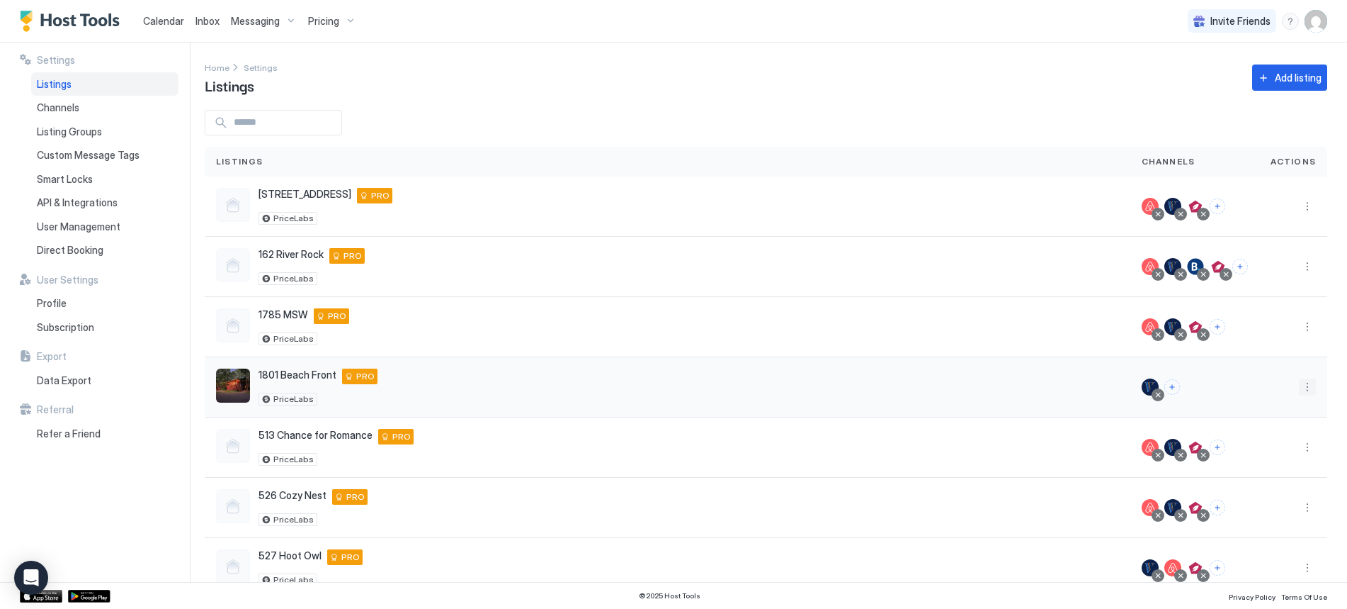
click at [1299, 385] on button "More options" at bounding box center [1307, 386] width 17 height 17
click at [1257, 473] on span "Connect Channel" at bounding box center [1268, 475] width 70 height 11
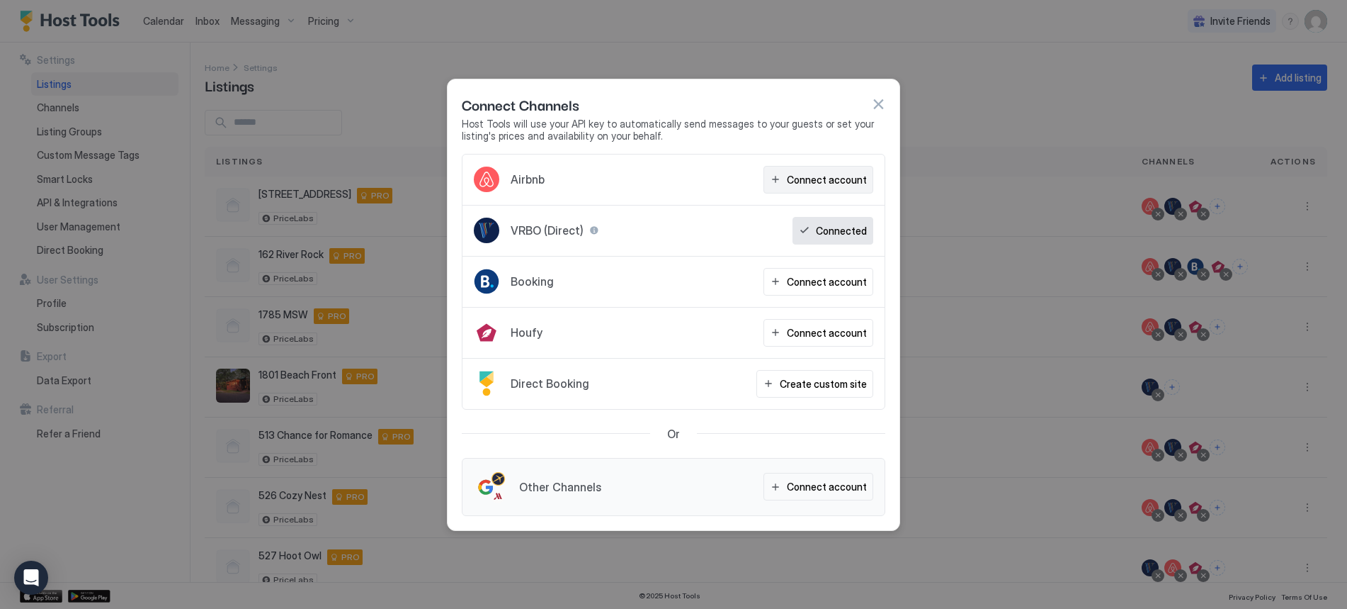
click at [834, 183] on div "Connect account" at bounding box center [827, 179] width 80 height 15
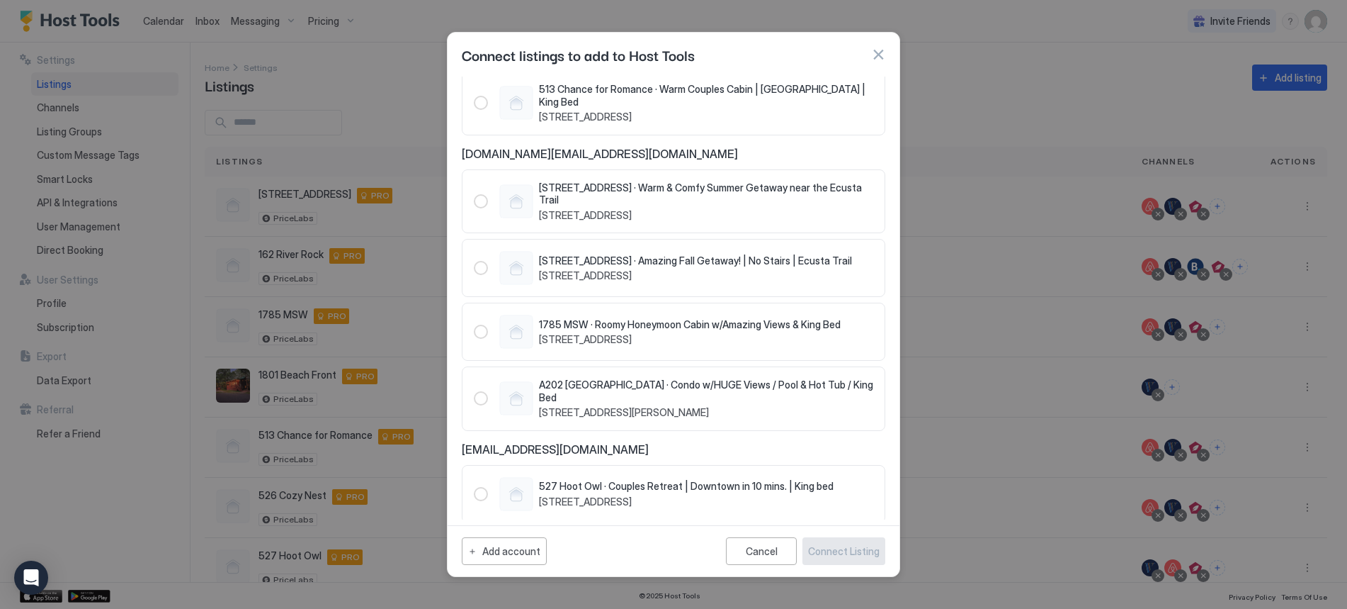
scroll to position [103, 0]
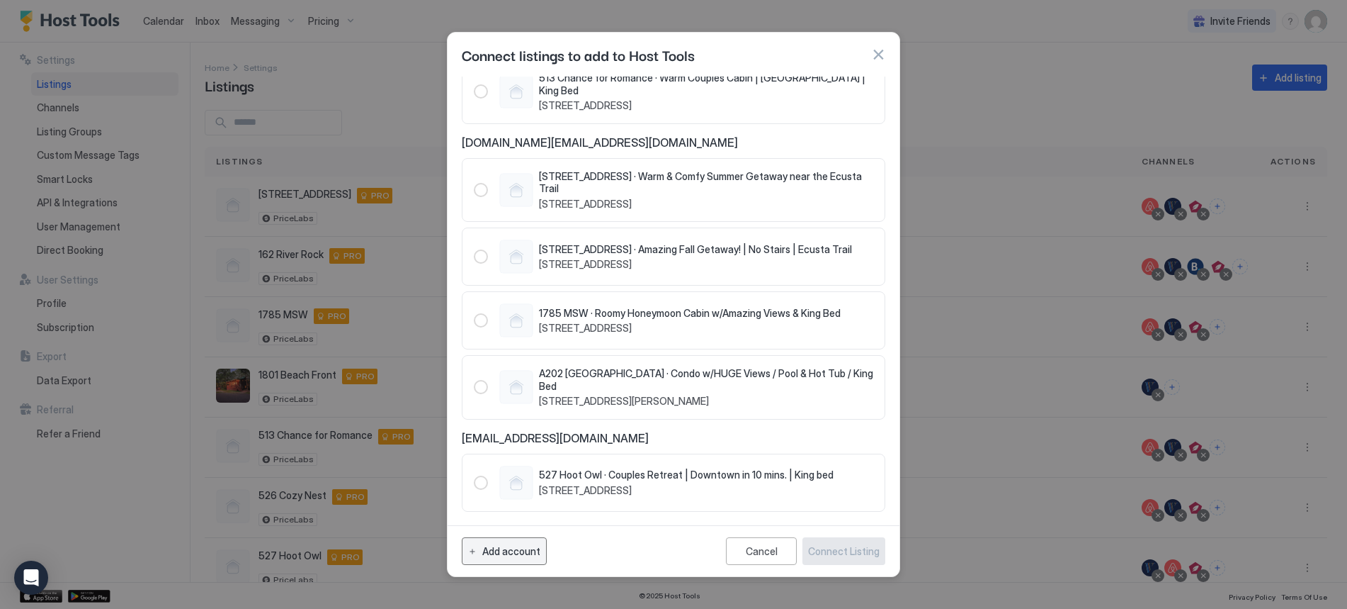
click at [507, 557] on div "Add account" at bounding box center [511, 550] width 58 height 15
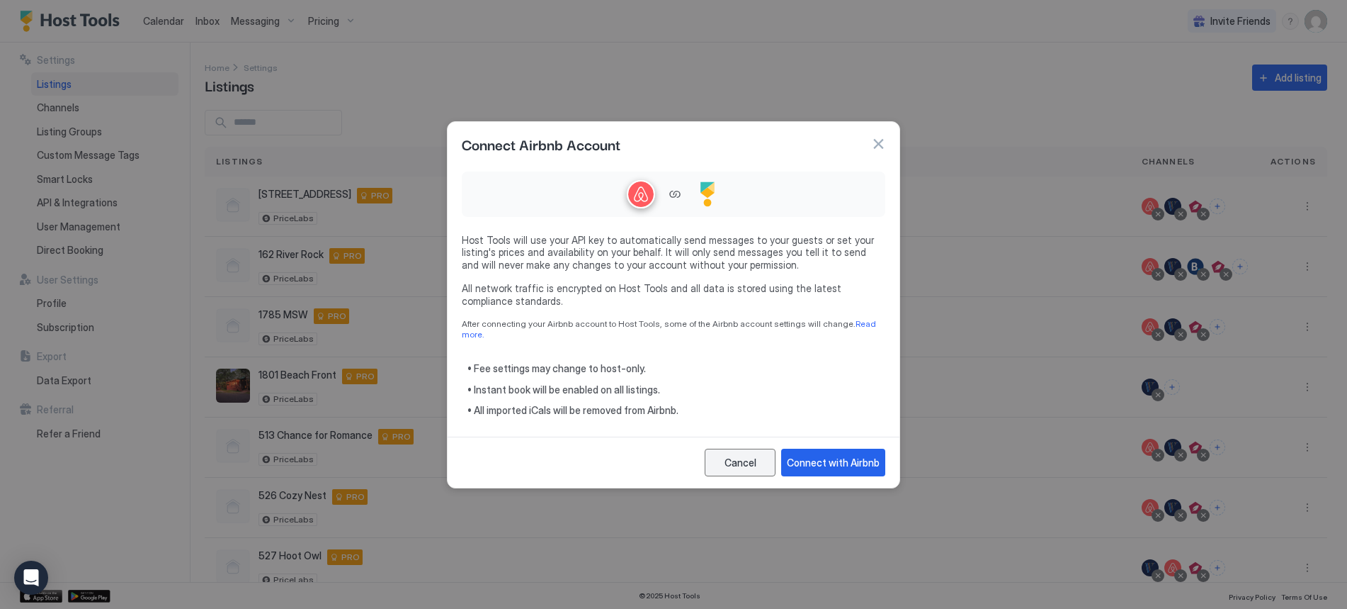
click at [750, 460] on div "Cancel" at bounding box center [741, 462] width 32 height 15
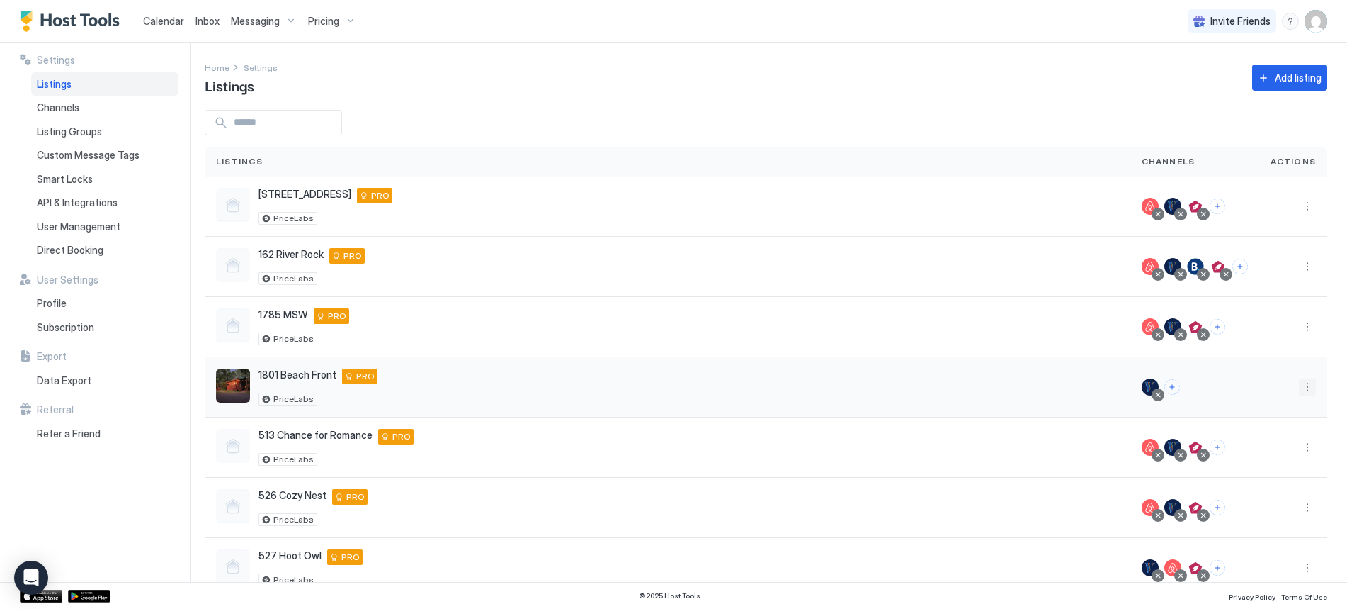
click at [1299, 386] on button "More options" at bounding box center [1307, 386] width 17 height 17
click at [1256, 473] on span "Connect Channel" at bounding box center [1268, 475] width 70 height 11
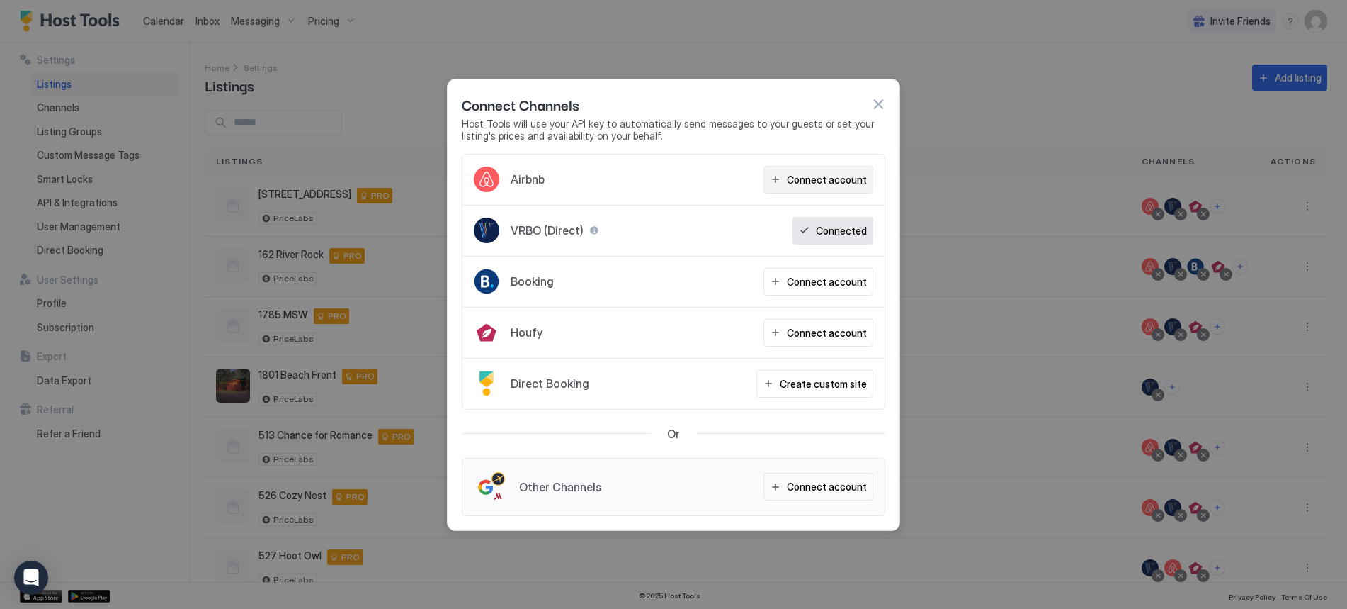
click at [837, 183] on div "Connect account" at bounding box center [827, 179] width 80 height 15
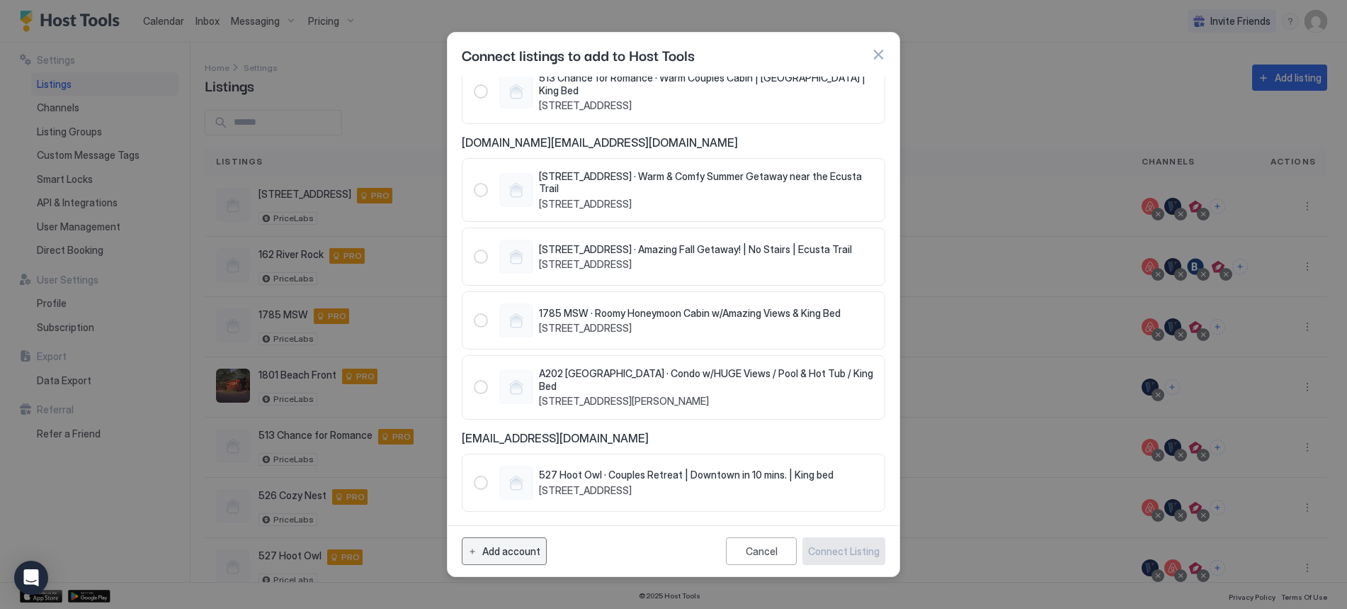
click at [528, 550] on div "Add account" at bounding box center [511, 550] width 58 height 15
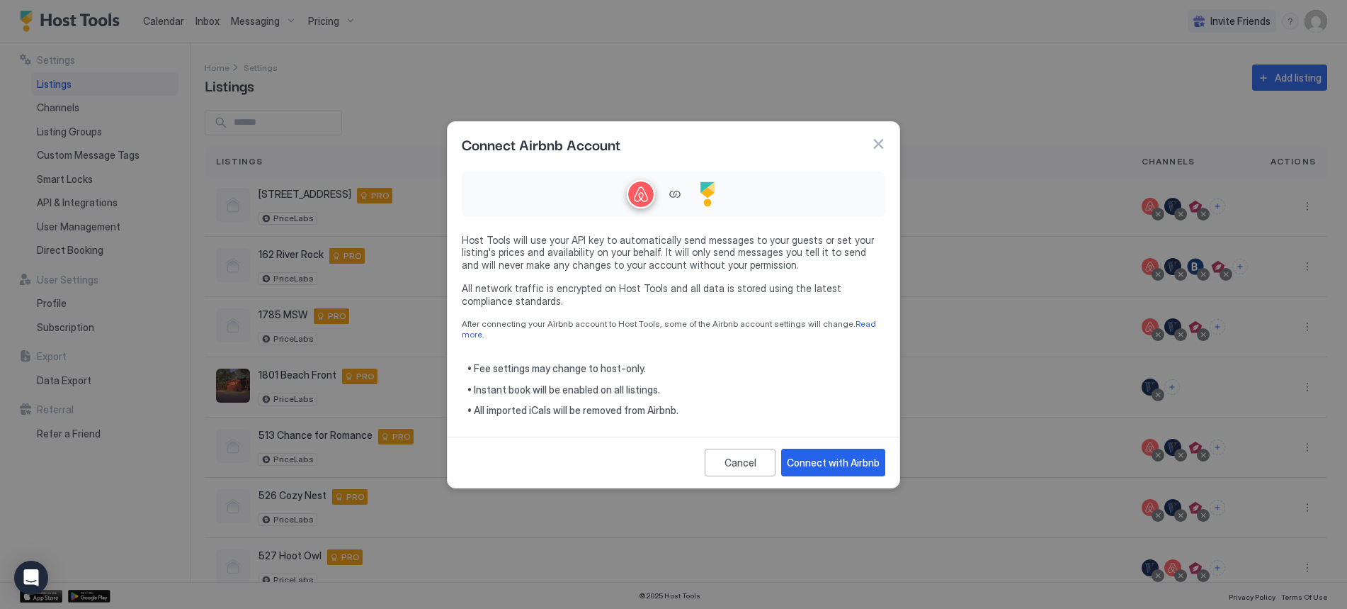
click at [848, 329] on link "Read more." at bounding box center [670, 328] width 417 height 21
click at [883, 147] on button "button" at bounding box center [878, 144] width 14 height 14
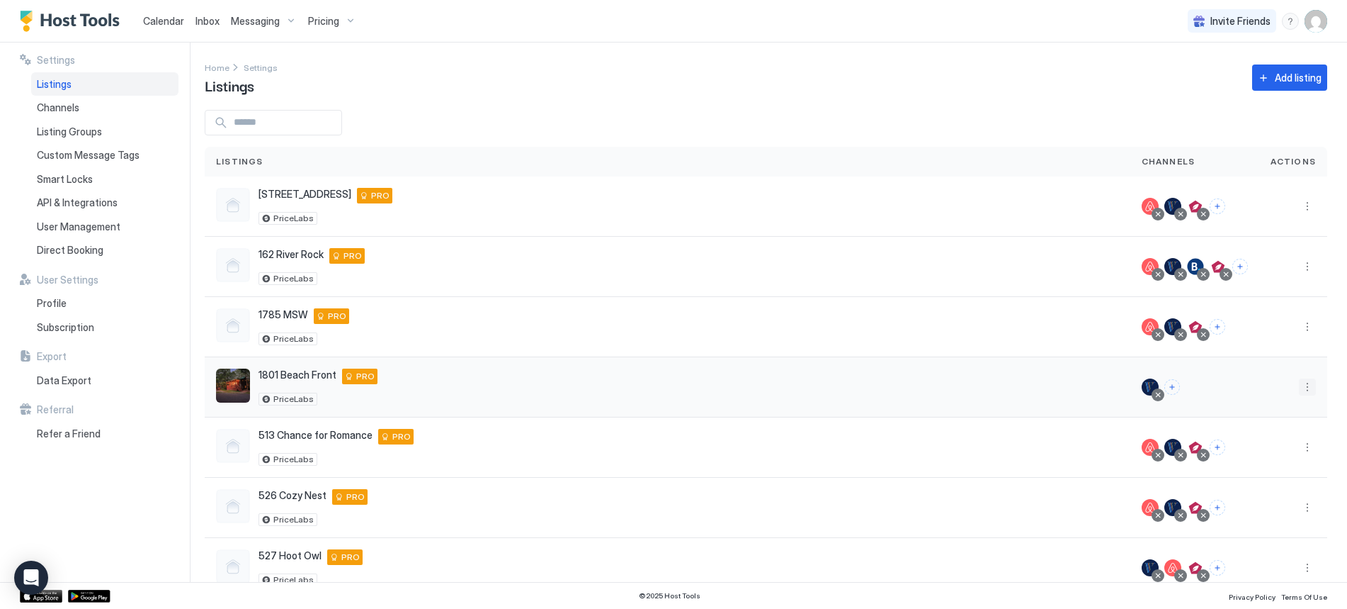
click at [1303, 385] on button "More options" at bounding box center [1307, 386] width 17 height 17
click at [1260, 472] on span "Connect Channel" at bounding box center [1268, 475] width 70 height 11
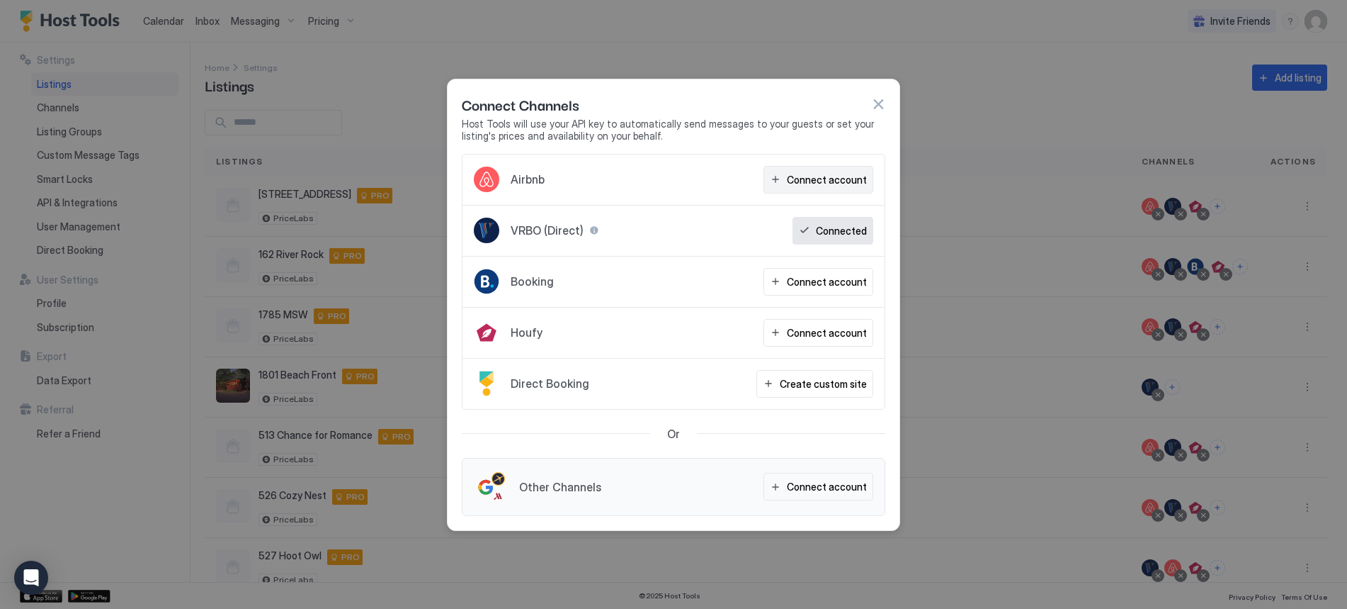
click at [810, 180] on div "Connect account" at bounding box center [827, 179] width 80 height 15
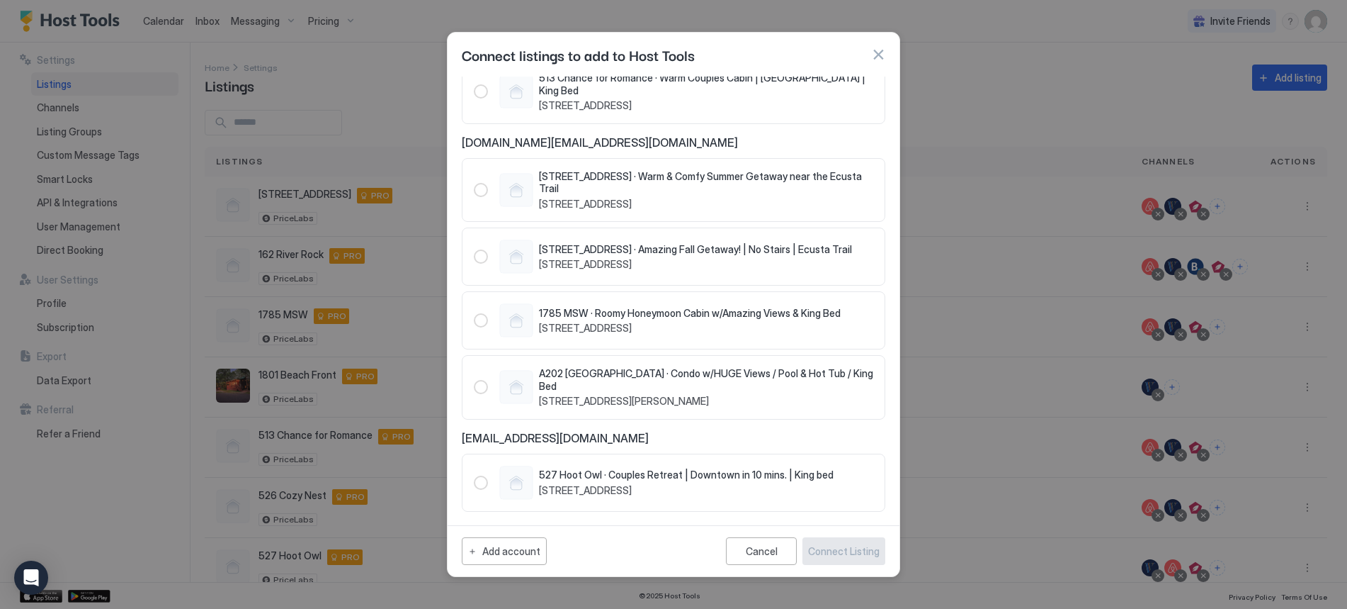
scroll to position [0, 0]
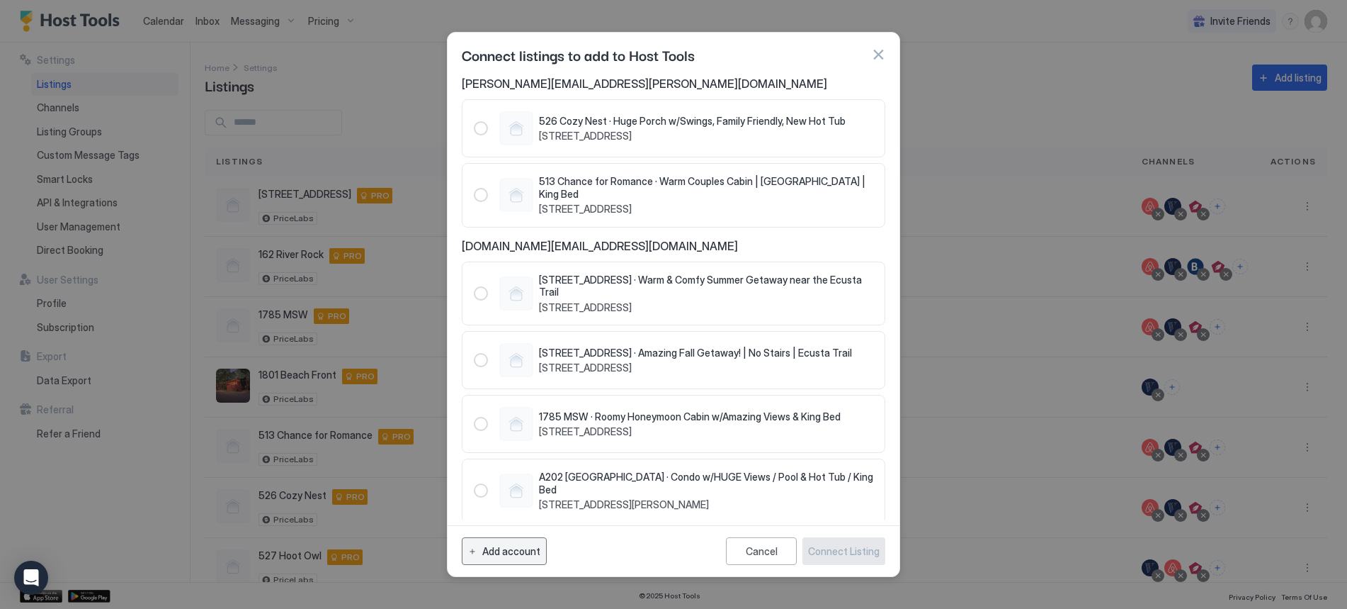
click at [517, 553] on div "Add account" at bounding box center [511, 550] width 58 height 15
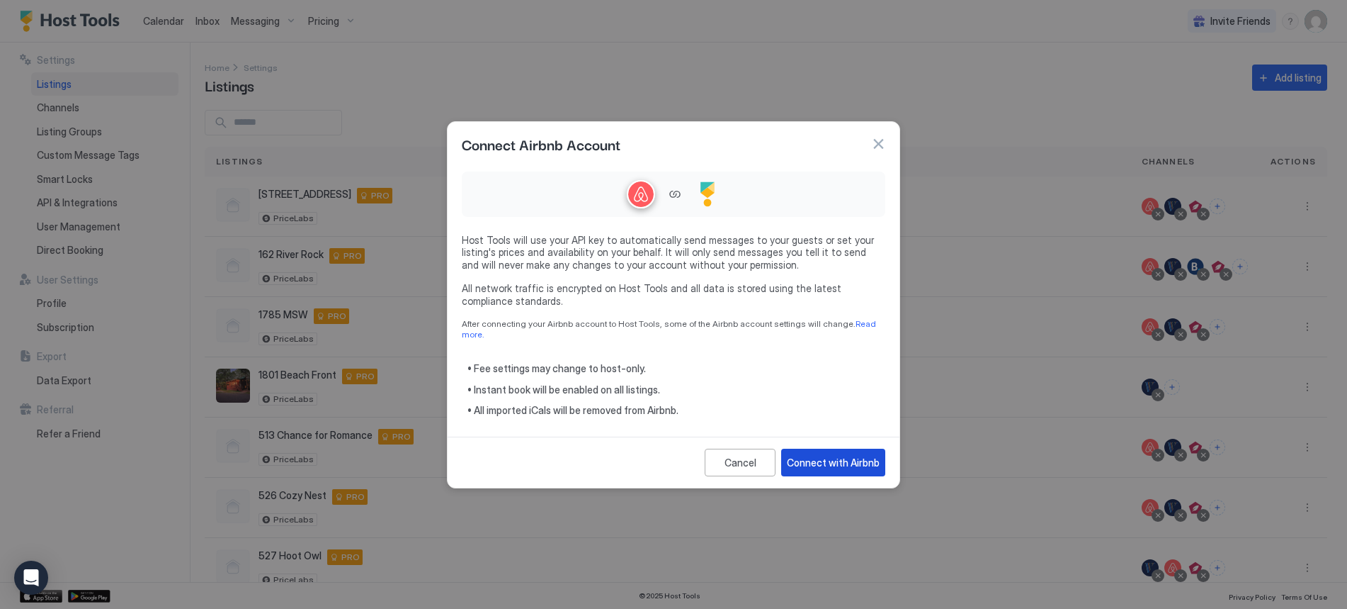
click at [819, 455] on div "Connect with Airbnb" at bounding box center [833, 462] width 93 height 15
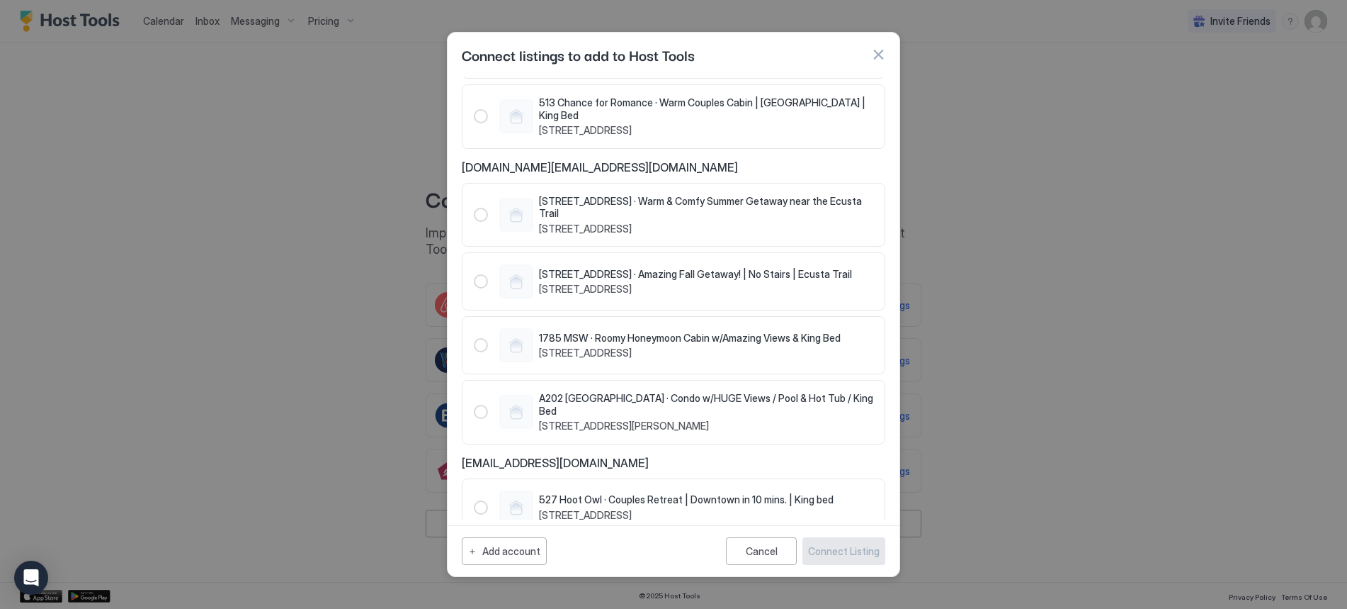
scroll to position [196, 0]
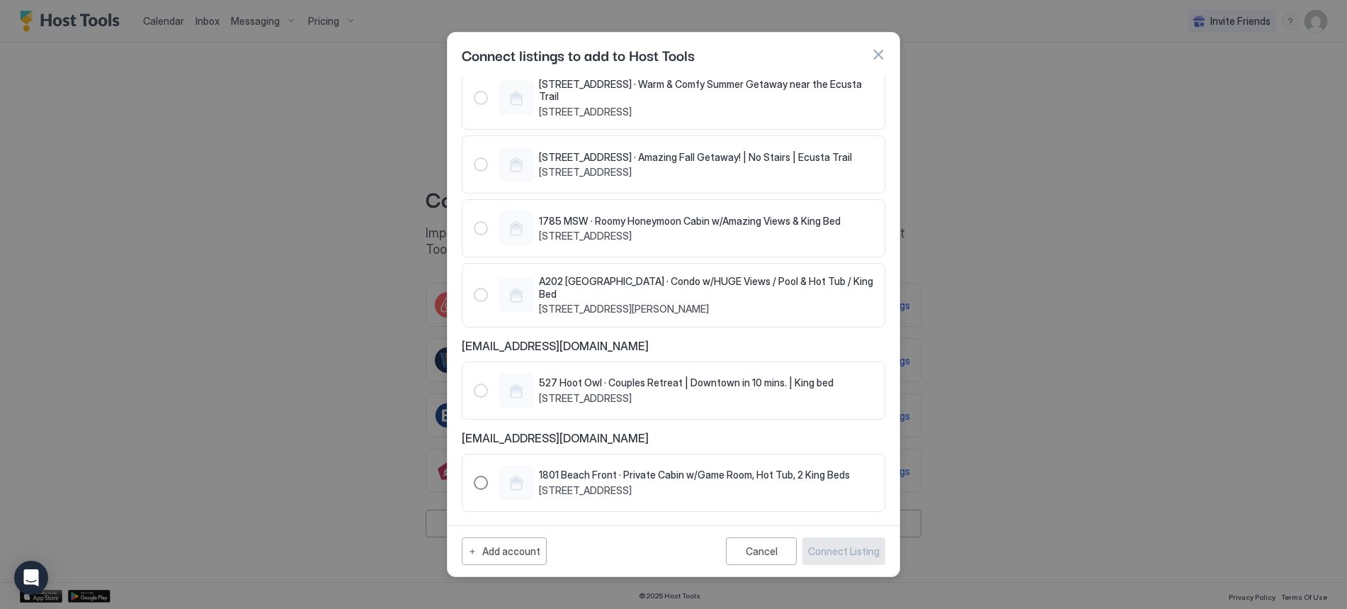
click at [485, 475] on div "1497190394333343110" at bounding box center [481, 482] width 14 height 14
click at [852, 555] on div "Connect Listing" at bounding box center [844, 550] width 72 height 15
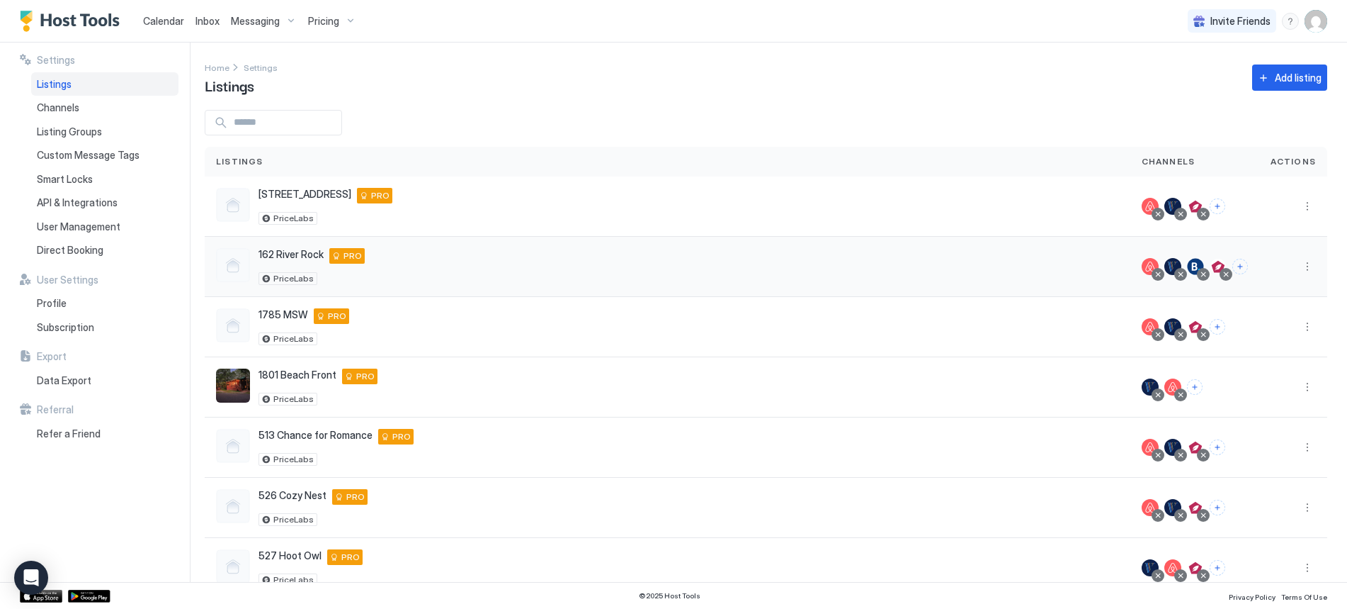
scroll to position [94, 0]
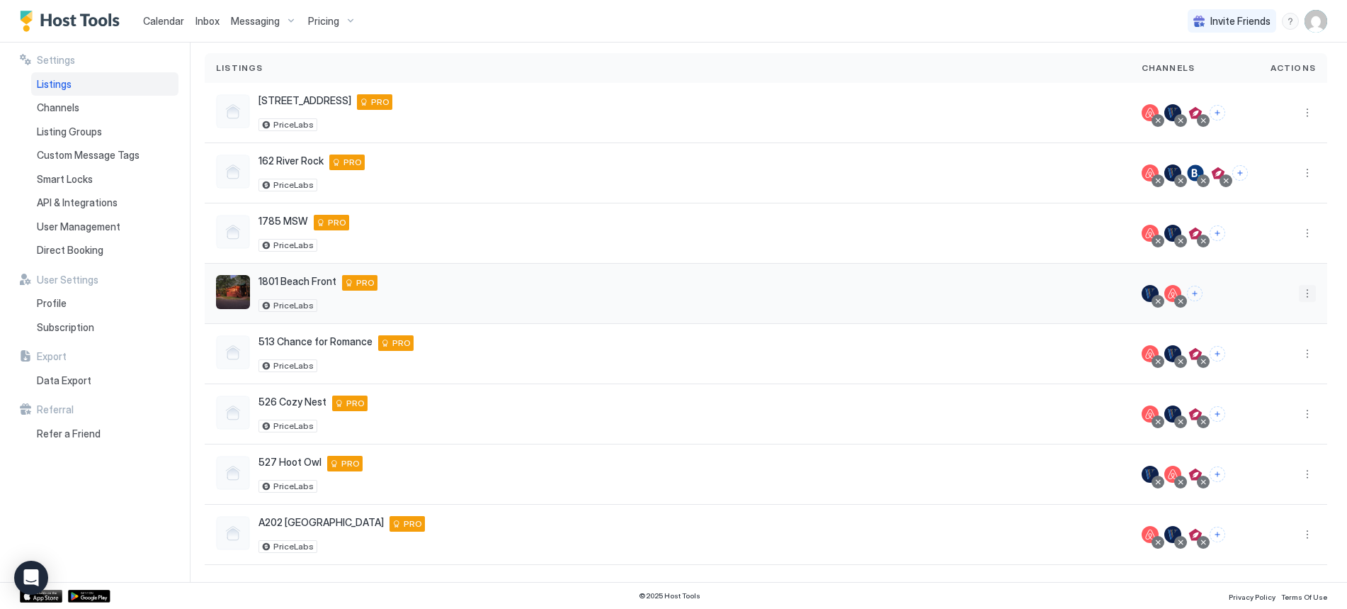
click at [1299, 295] on button "More options" at bounding box center [1307, 293] width 17 height 17
click at [1262, 358] on span "Listing Settings" at bounding box center [1264, 359] width 63 height 11
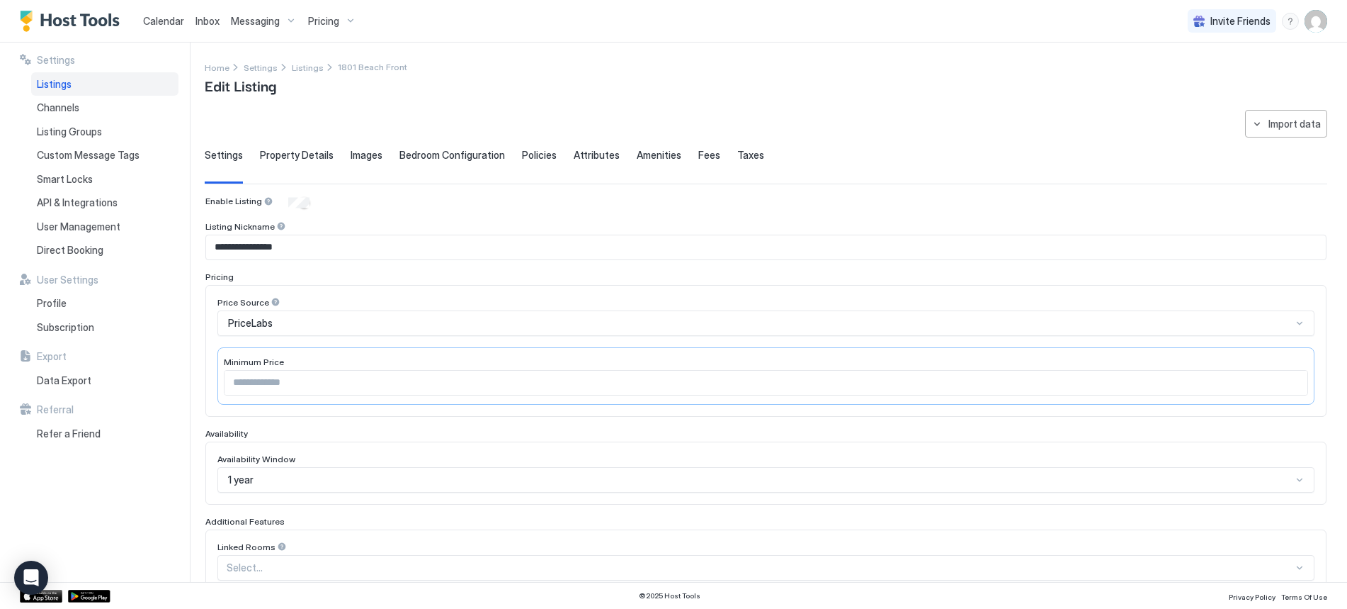
click at [309, 159] on span "Property Details" at bounding box center [297, 155] width 74 height 13
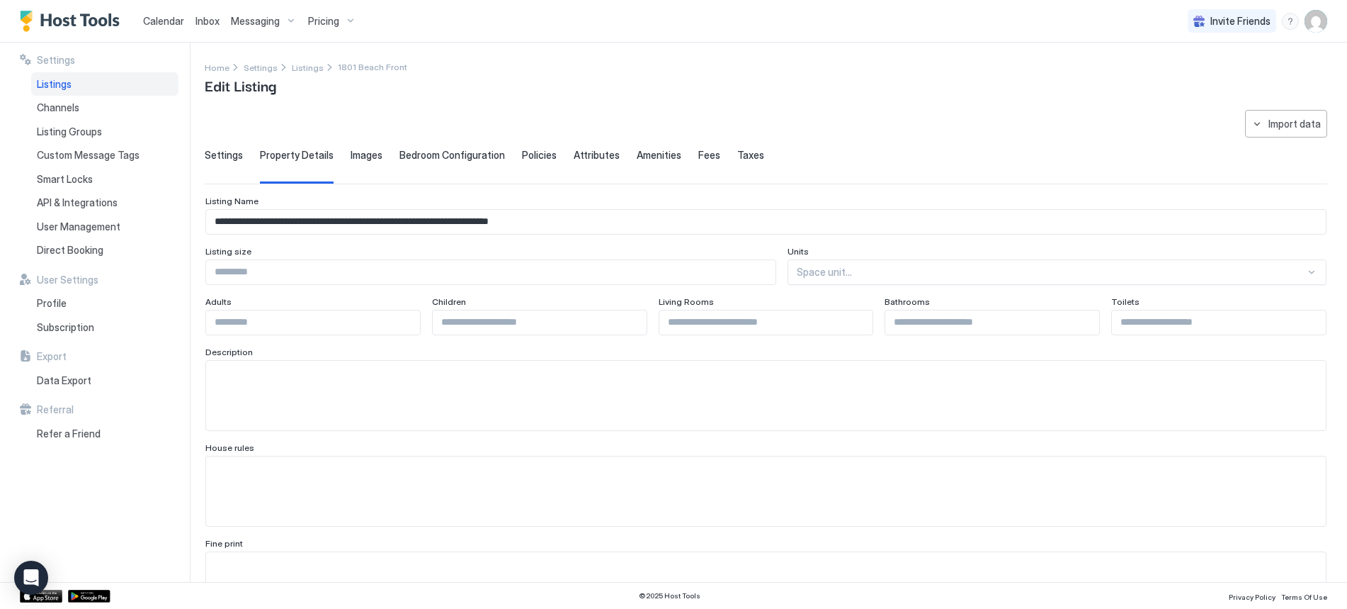
click at [375, 157] on span "Images" at bounding box center [367, 155] width 32 height 13
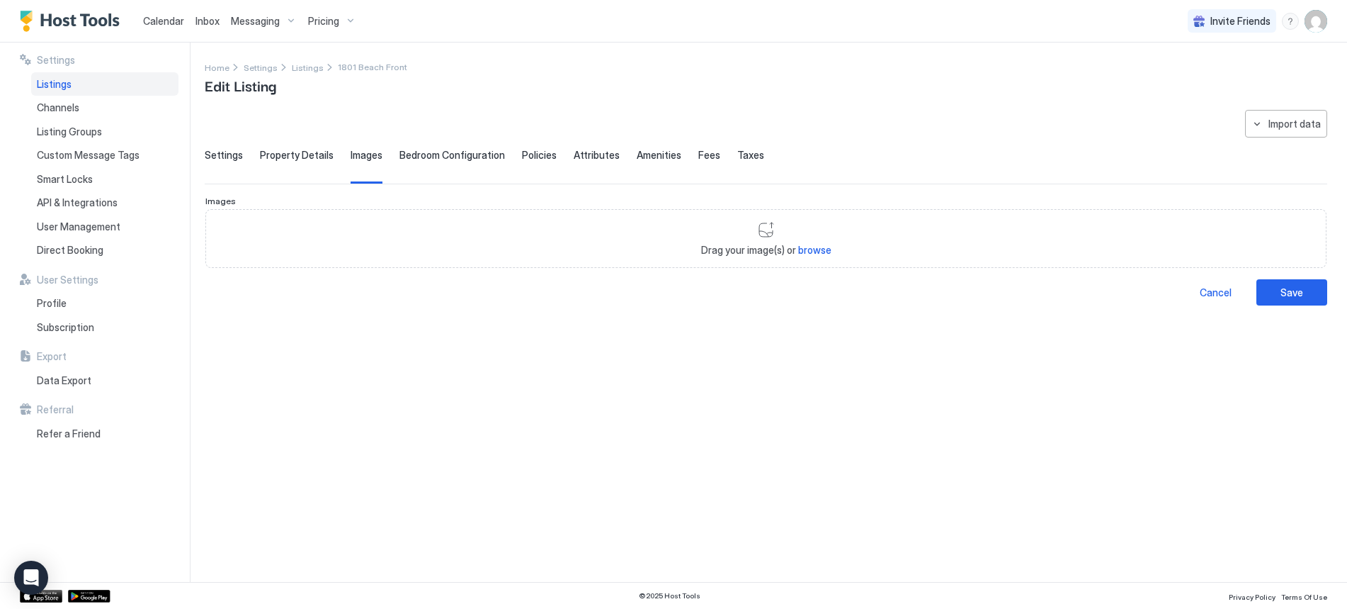
click at [217, 154] on span "Settings" at bounding box center [224, 155] width 38 height 13
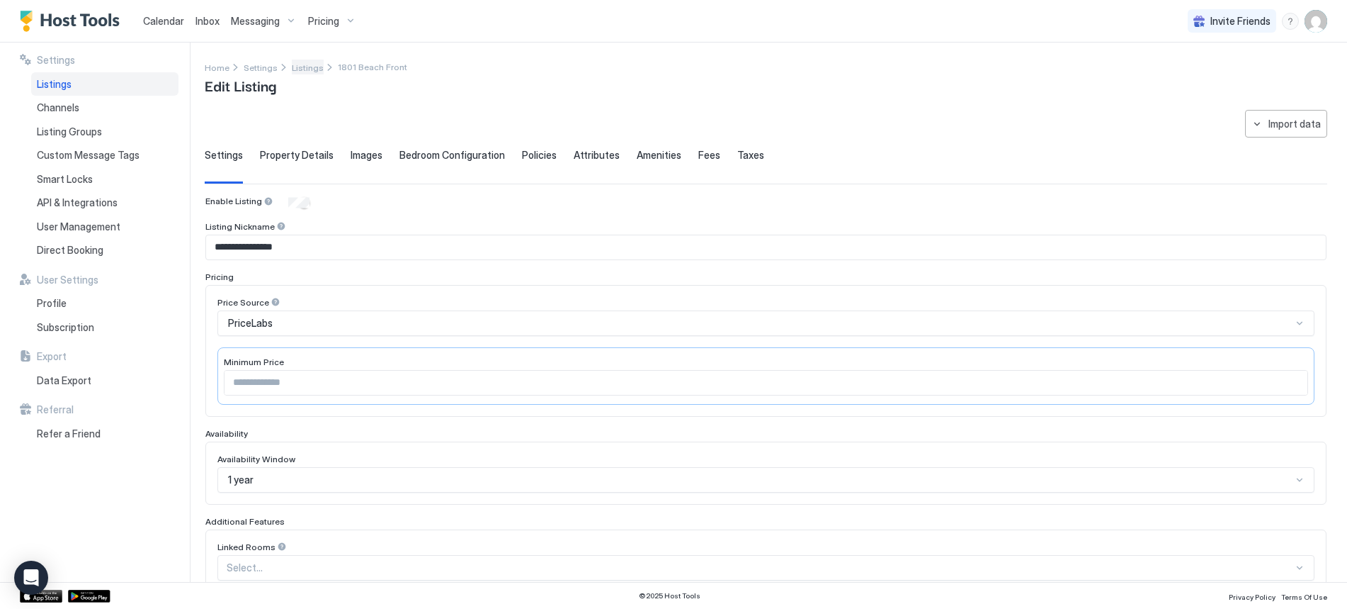
click at [298, 69] on span "Listings" at bounding box center [308, 67] width 32 height 11
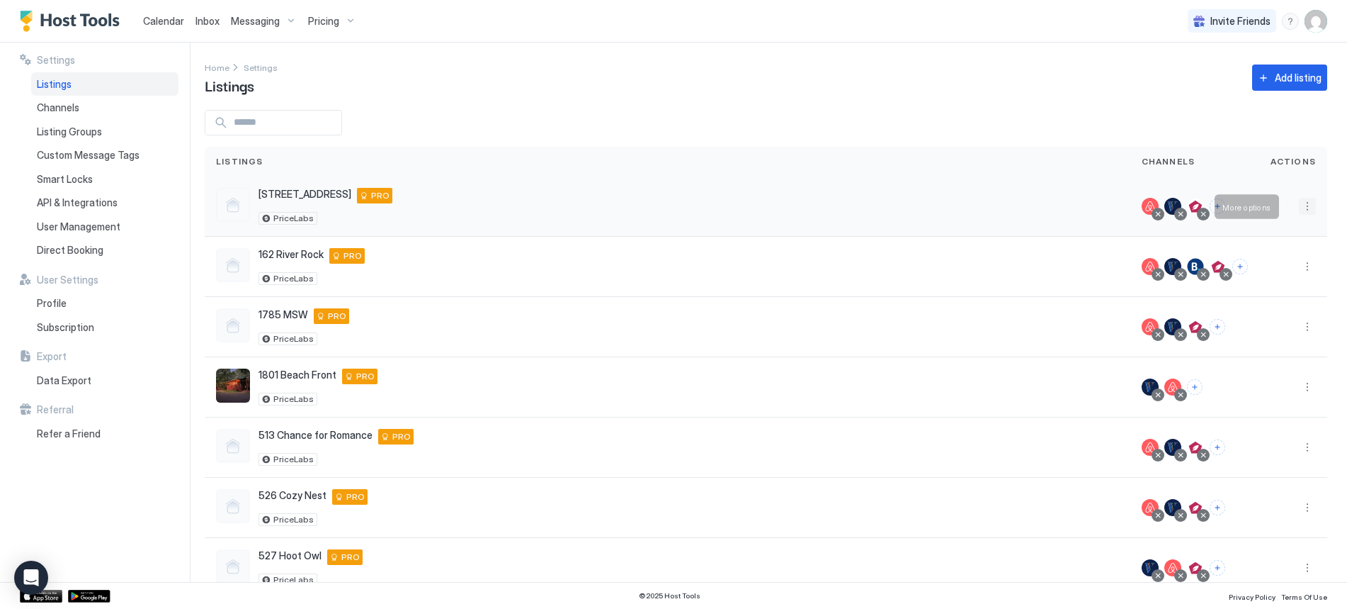
click at [1302, 204] on button "More options" at bounding box center [1307, 206] width 17 height 17
click at [1260, 319] on span "Airbnb Settings" at bounding box center [1263, 317] width 63 height 11
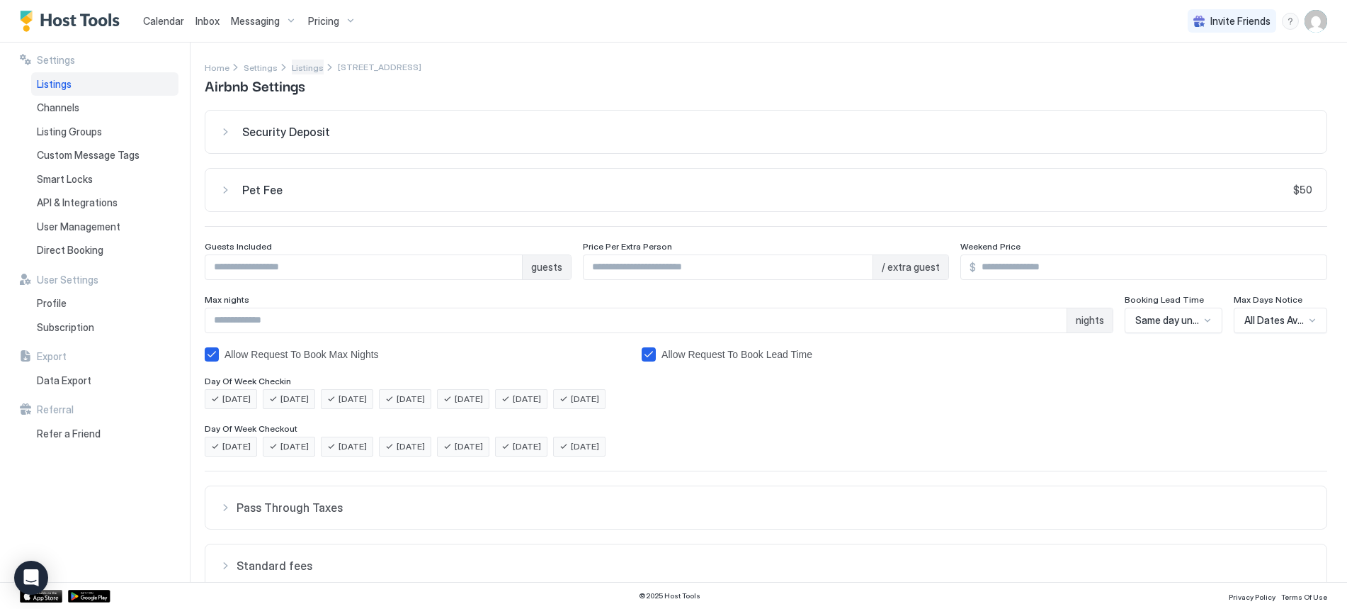
click at [303, 70] on span "Listings" at bounding box center [308, 67] width 32 height 11
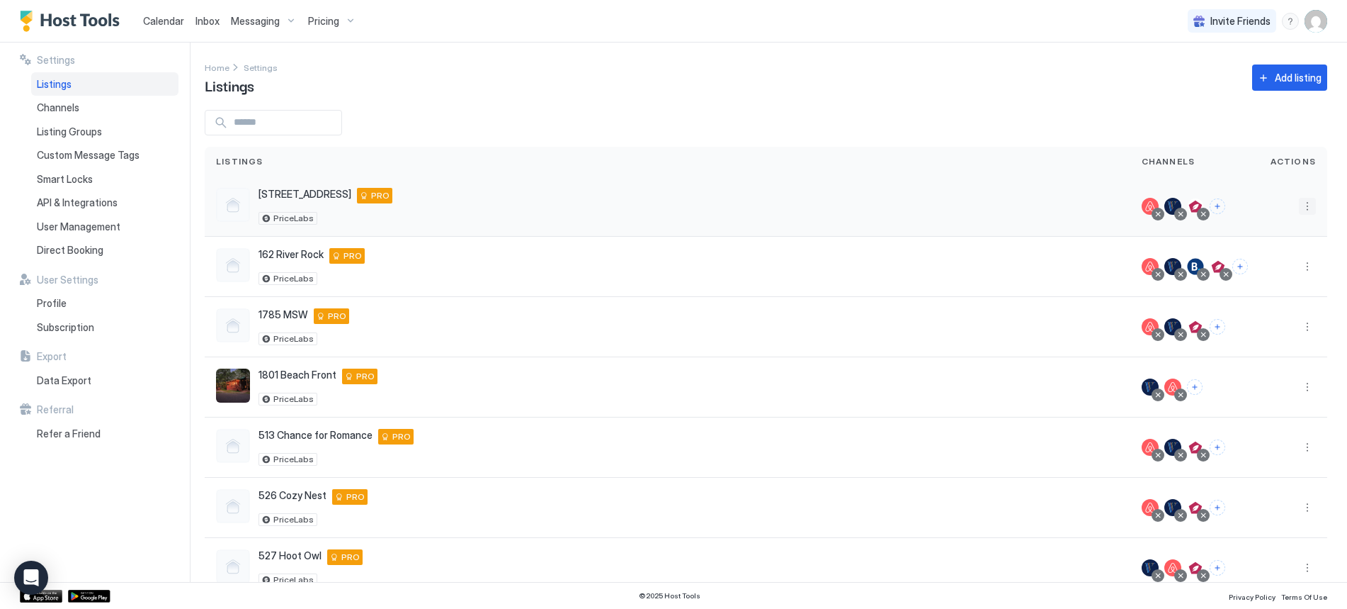
click at [1299, 205] on button "More options" at bounding box center [1307, 206] width 17 height 17
click at [1278, 273] on span "Listing Settings" at bounding box center [1264, 271] width 63 height 11
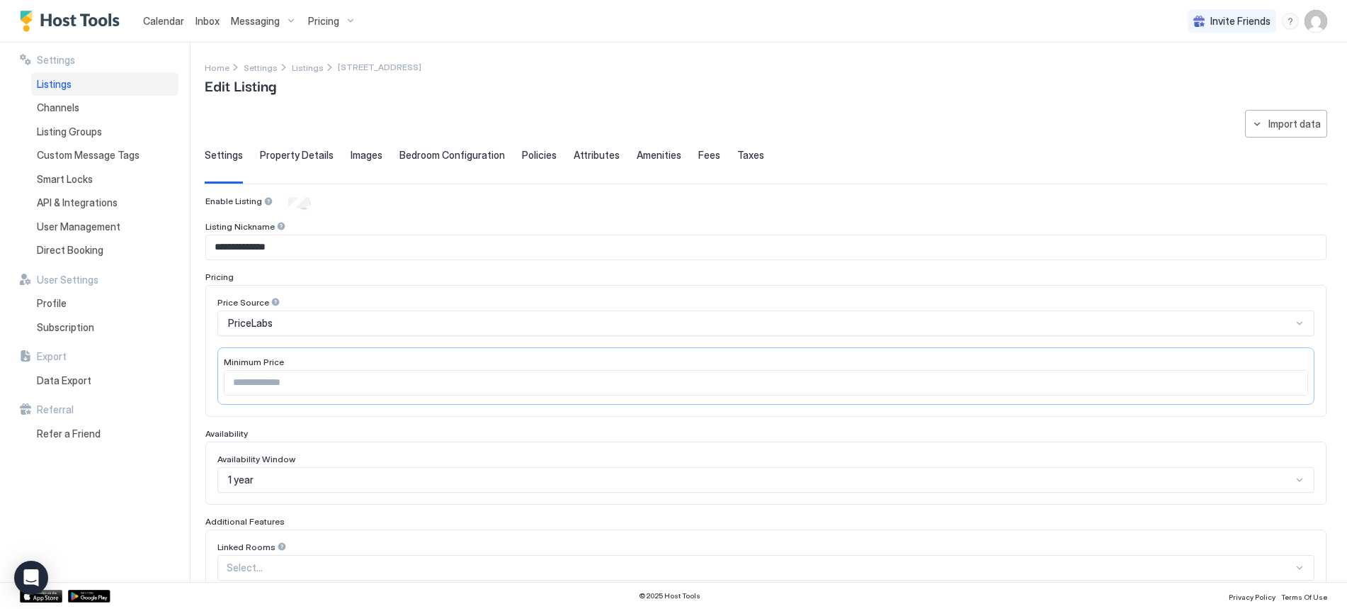
click at [291, 157] on span "Property Details" at bounding box center [297, 155] width 74 height 13
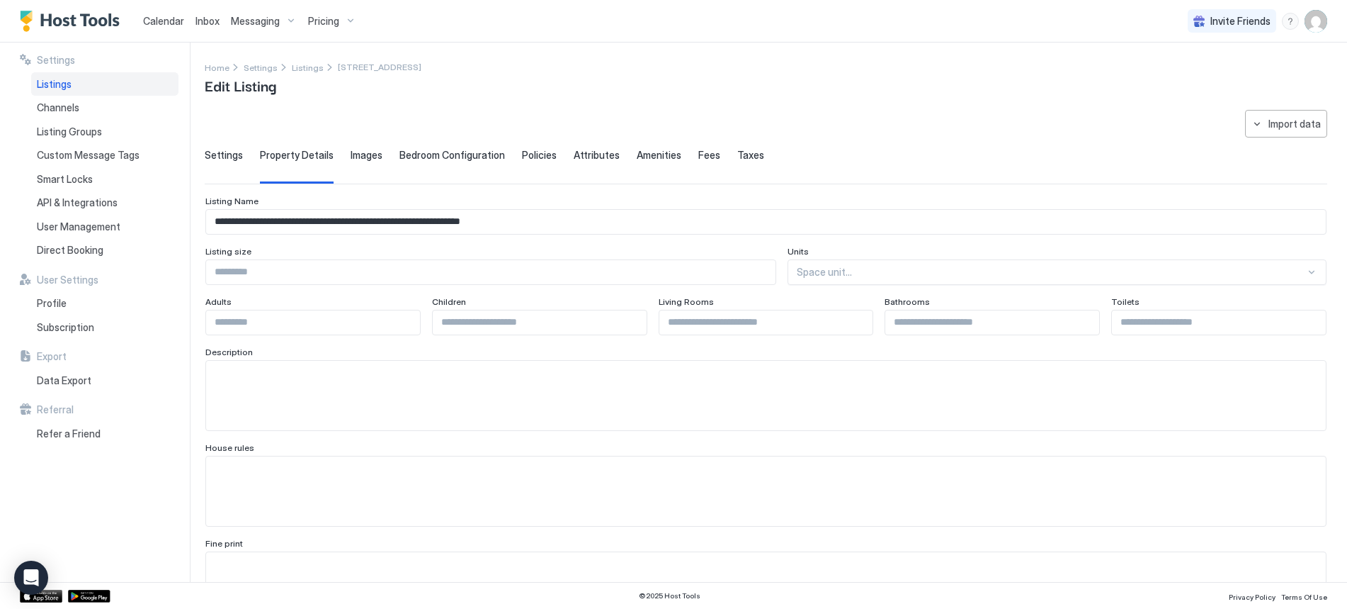
click at [70, 87] on span "Listings" at bounding box center [54, 84] width 35 height 13
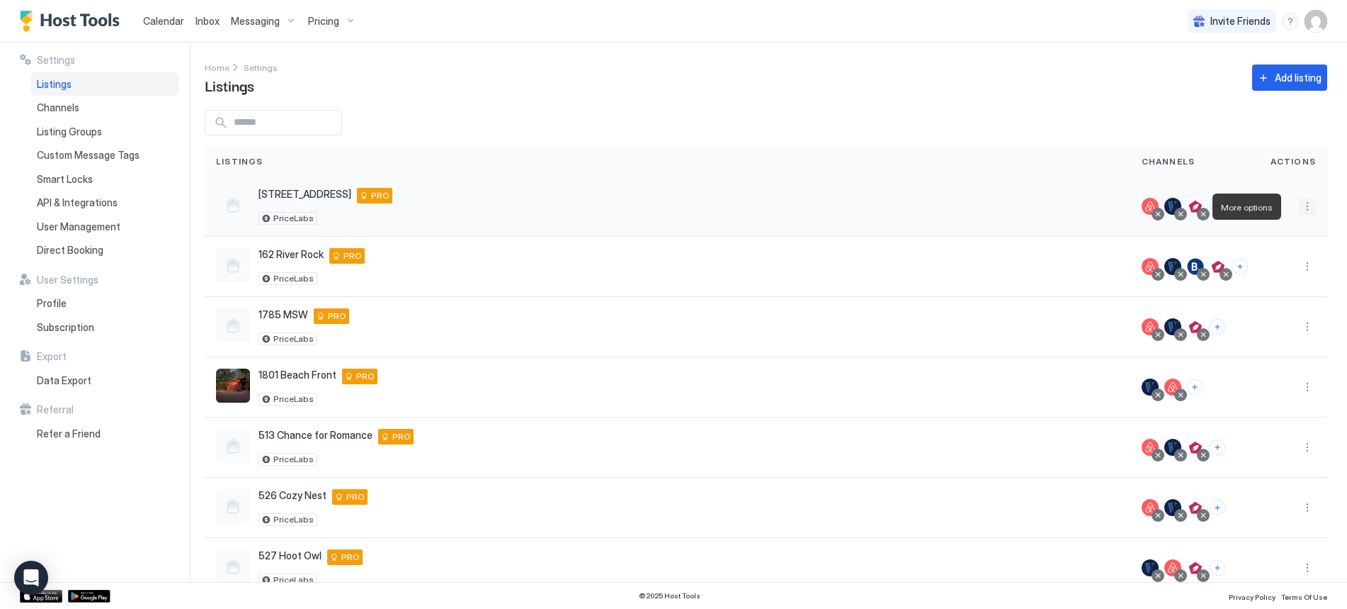
click at [1299, 203] on button "More options" at bounding box center [1307, 206] width 17 height 17
click at [1283, 291] on span "Connect Channel" at bounding box center [1268, 294] width 70 height 11
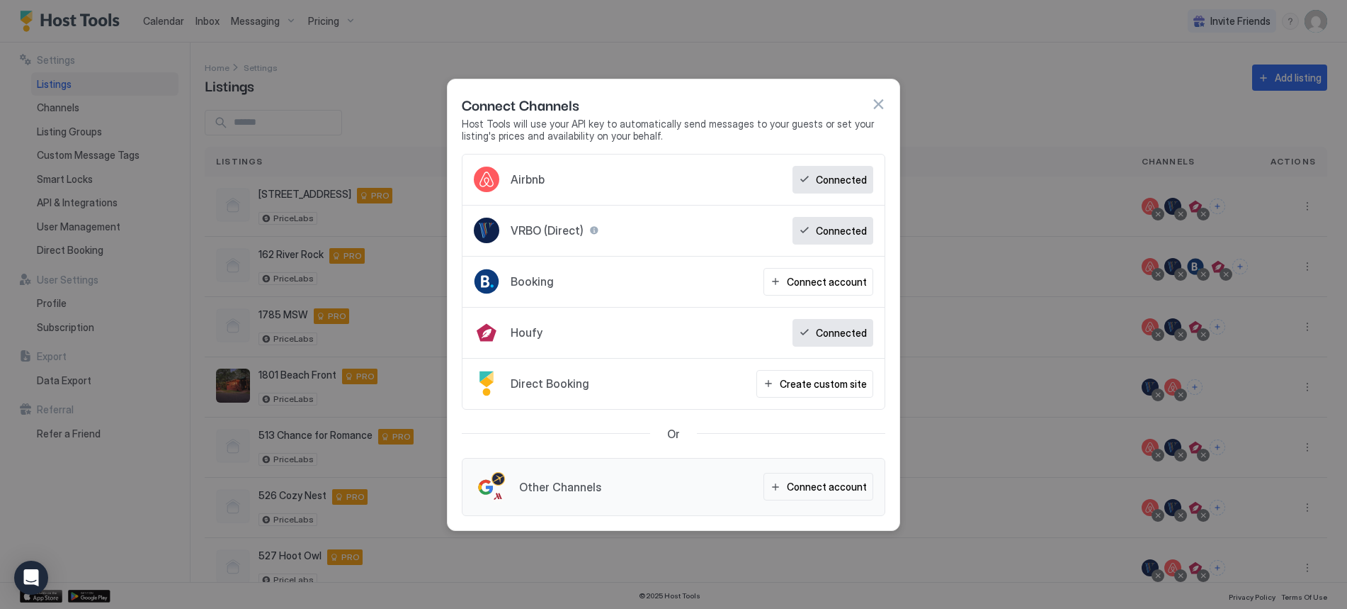
click at [883, 103] on button "button" at bounding box center [878, 104] width 14 height 14
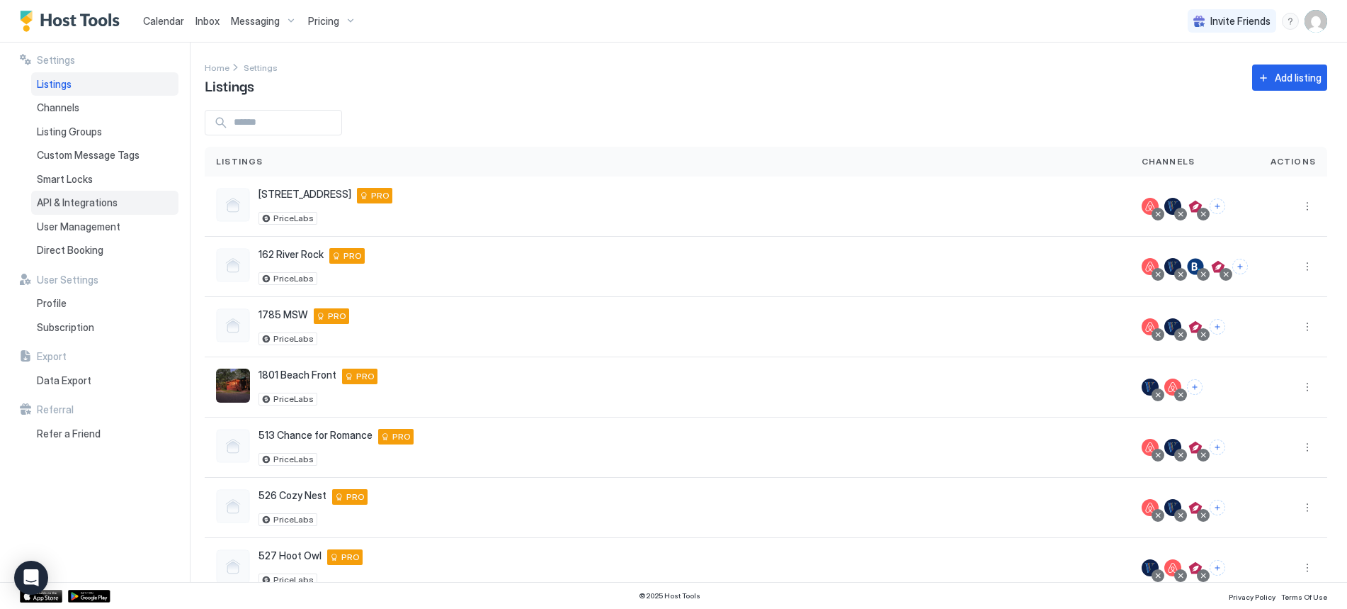
click at [67, 203] on span "API & Integrations" at bounding box center [77, 202] width 81 height 13
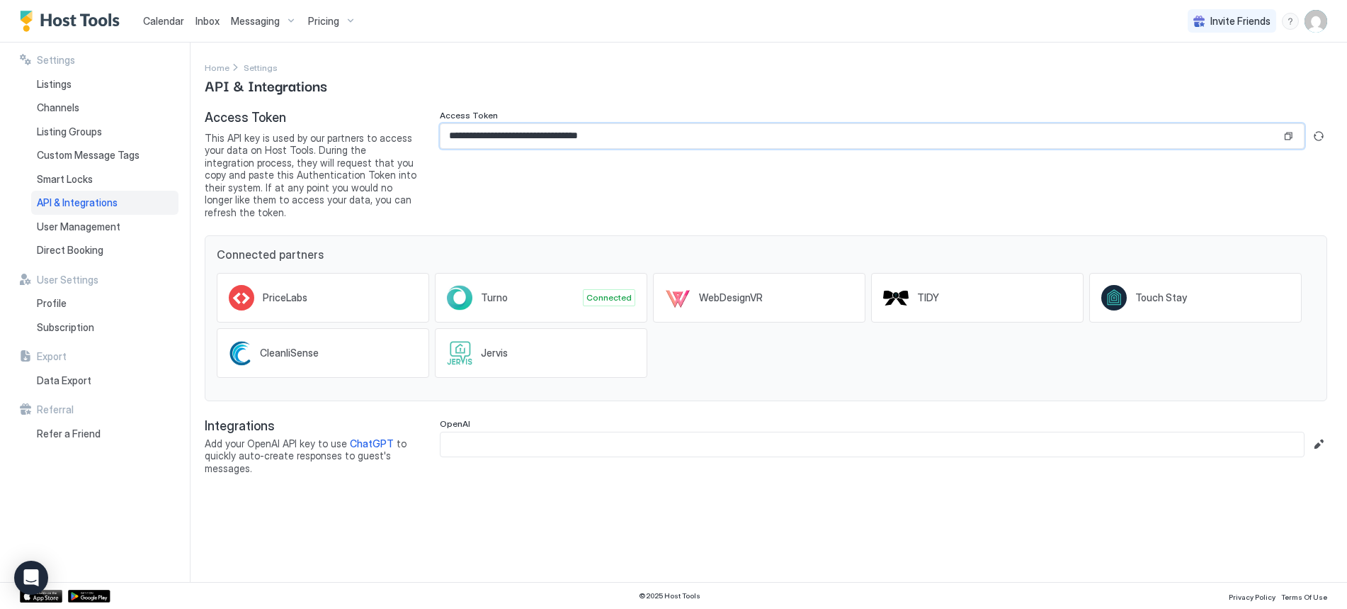
drag, startPoint x: 707, startPoint y: 135, endPoint x: 424, endPoint y: 144, distance: 282.8
click at [424, 144] on div "**********" at bounding box center [766, 164] width 1123 height 108
click at [61, 82] on span "Listings" at bounding box center [54, 84] width 35 height 13
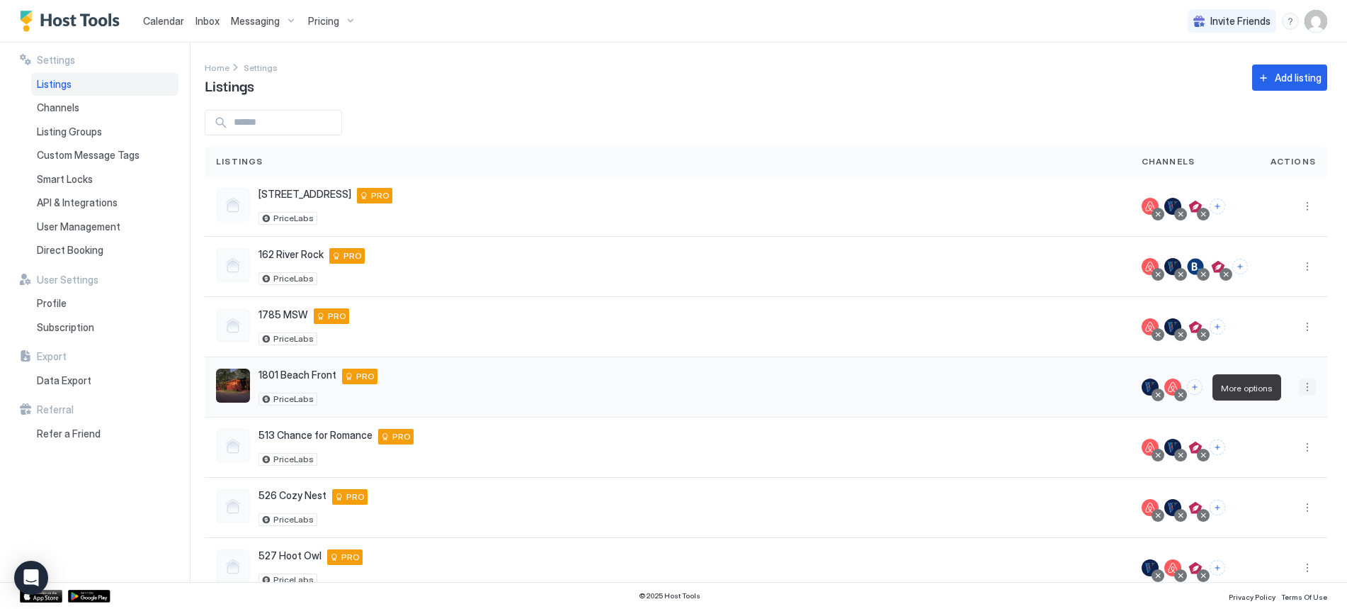
click at [1299, 387] on button "More options" at bounding box center [1307, 386] width 17 height 17
click at [1243, 491] on div "Airbnb Settings" at bounding box center [1260, 498] width 97 height 23
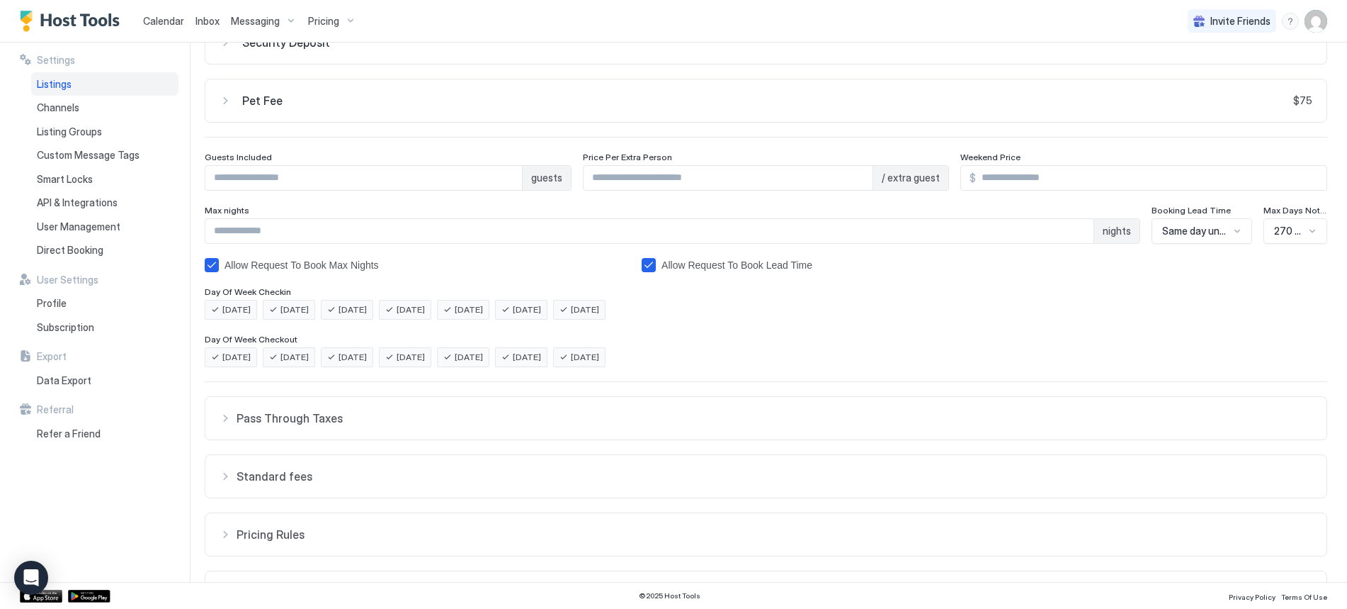
scroll to position [181, 0]
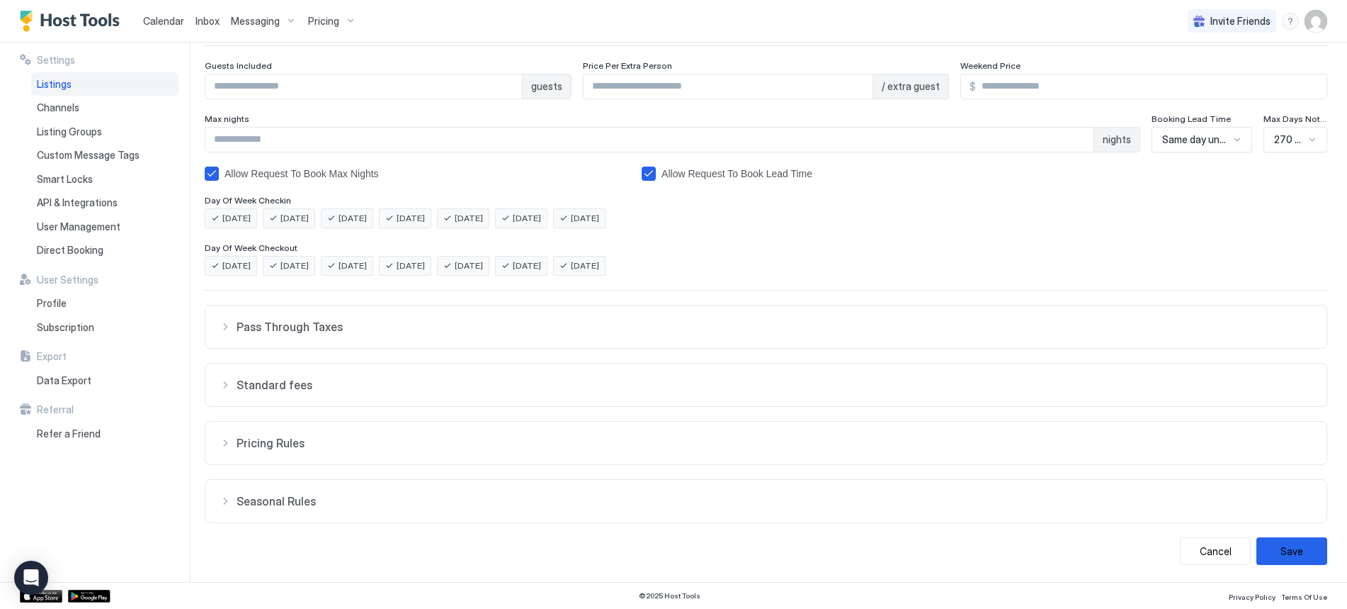
click at [290, 392] on button "Standard fees" at bounding box center [765, 384] width 1121 height 43
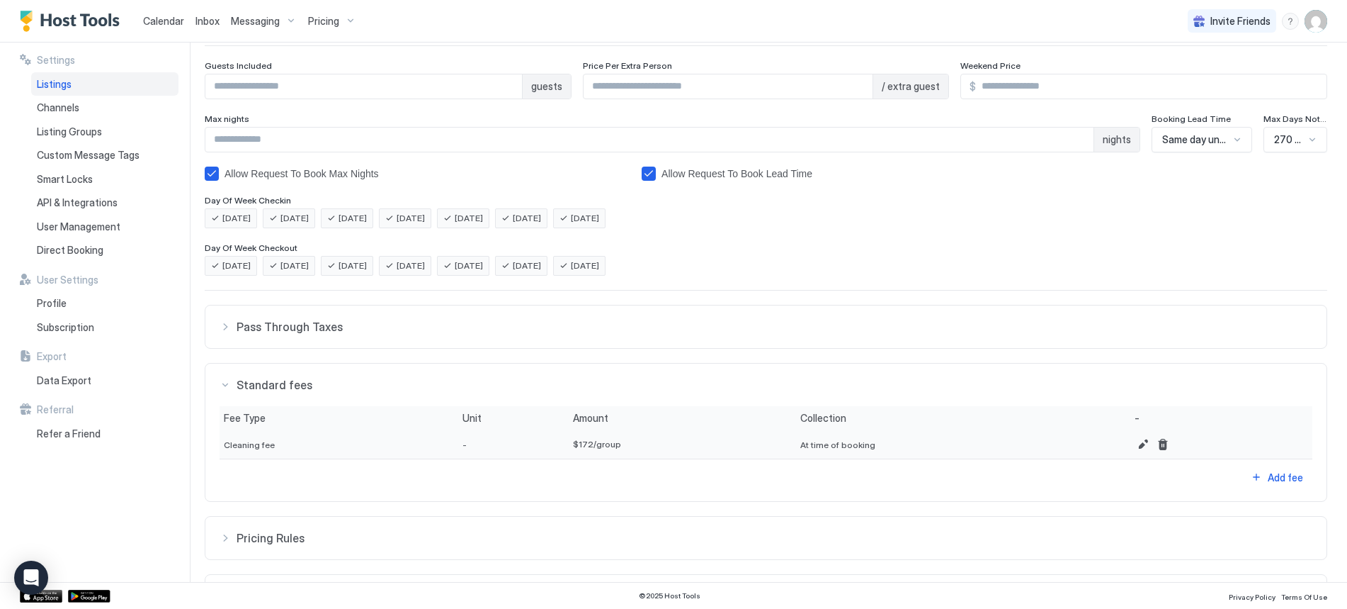
click at [290, 385] on span "Standard fees" at bounding box center [775, 385] width 1076 height 14
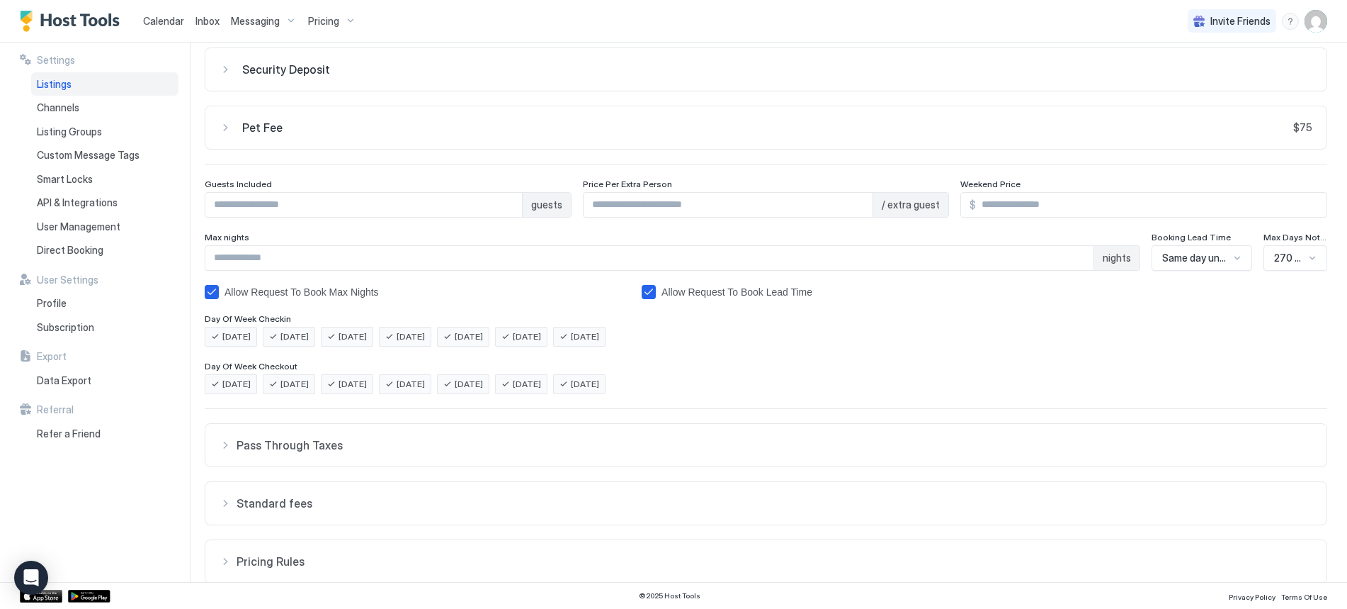
scroll to position [0, 0]
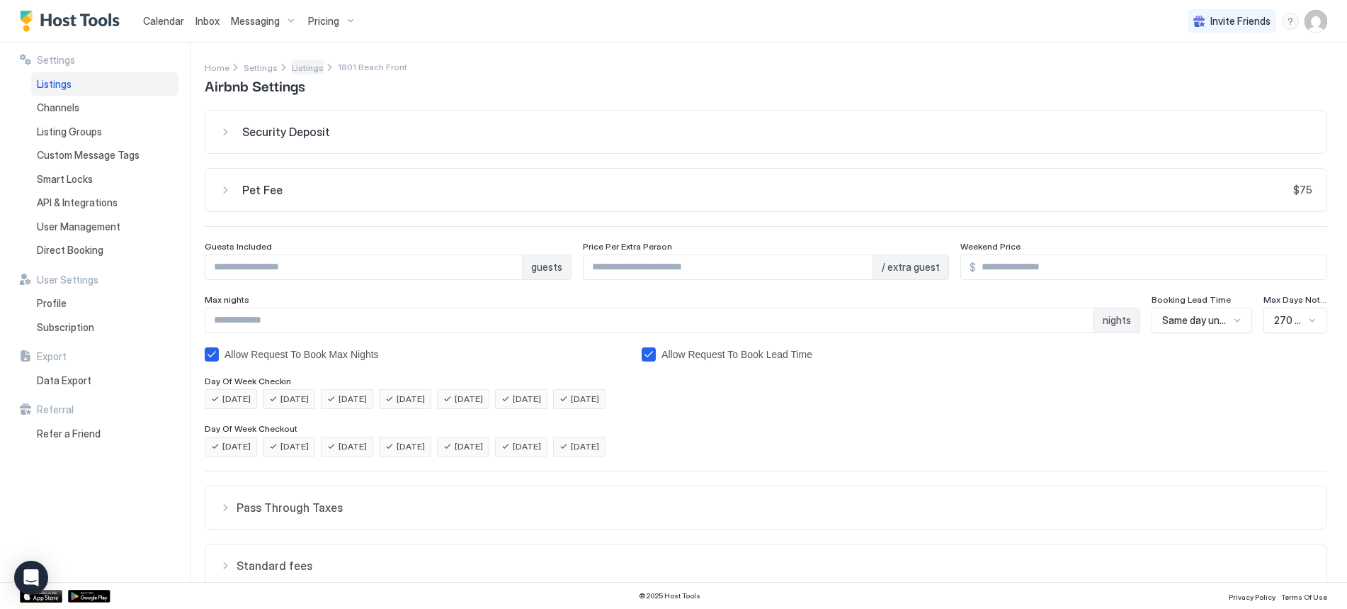
click at [300, 66] on span "Listings" at bounding box center [308, 67] width 32 height 11
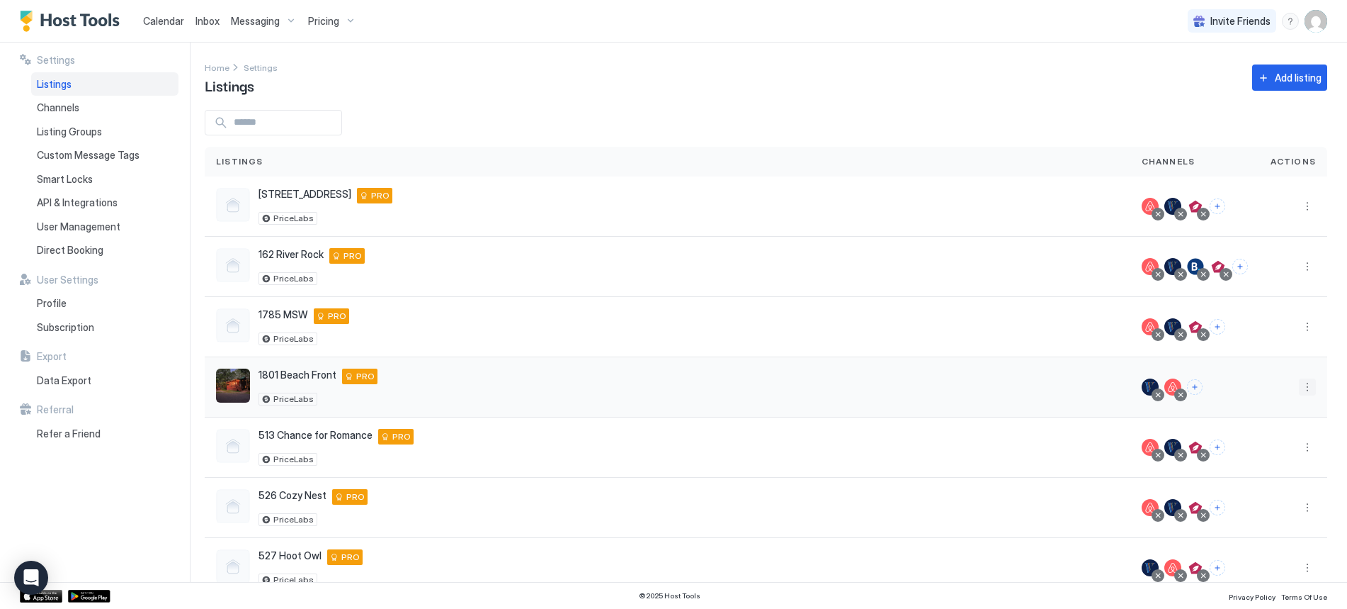
click at [1301, 387] on button "More options" at bounding box center [1307, 386] width 17 height 17
click at [1262, 453] on span "Listing Settings" at bounding box center [1264, 452] width 63 height 11
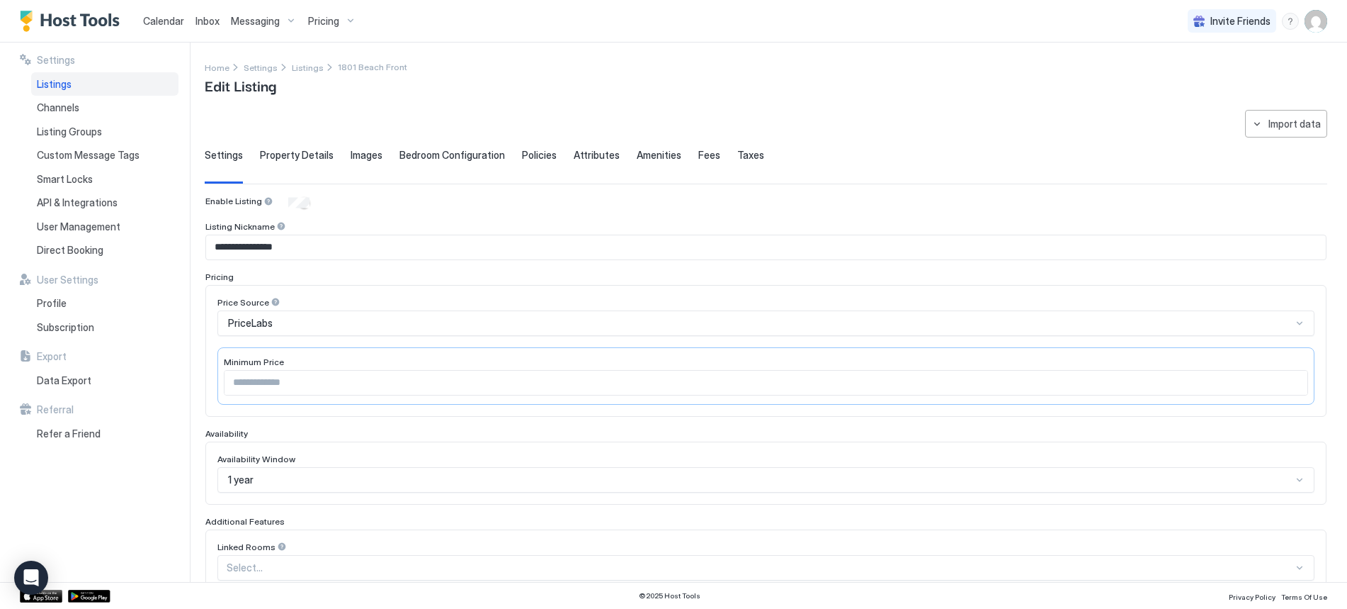
click at [294, 166] on div "Property Details" at bounding box center [297, 166] width 74 height 35
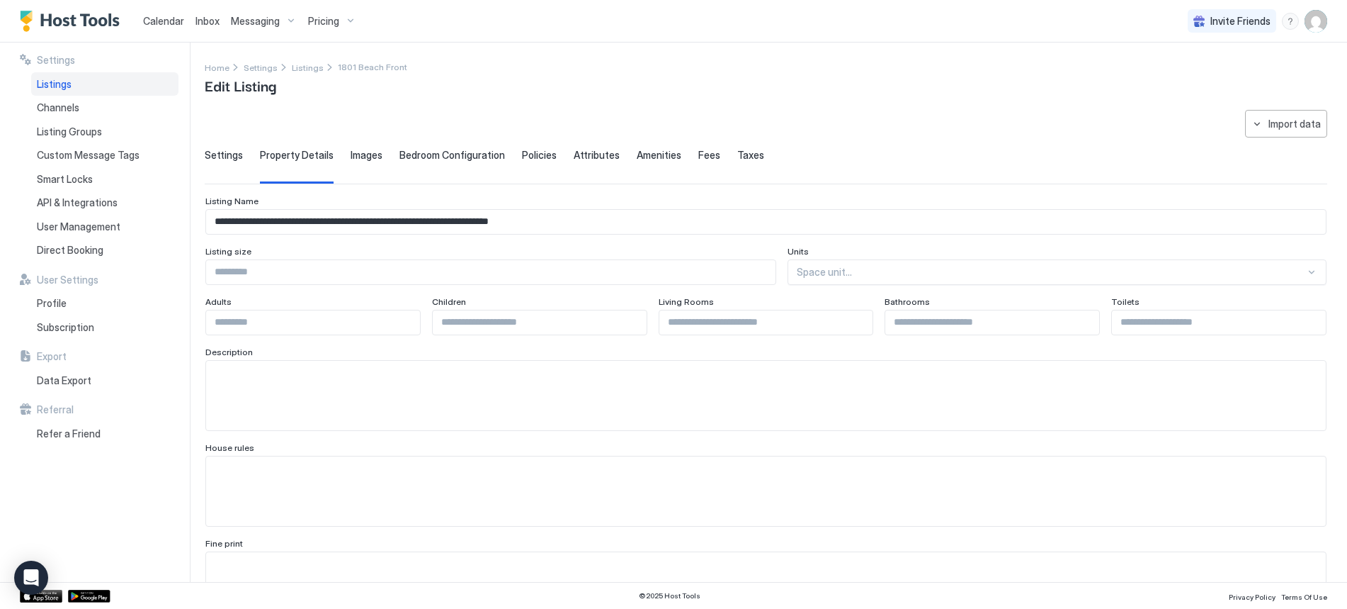
click at [358, 161] on span "Images" at bounding box center [367, 155] width 32 height 13
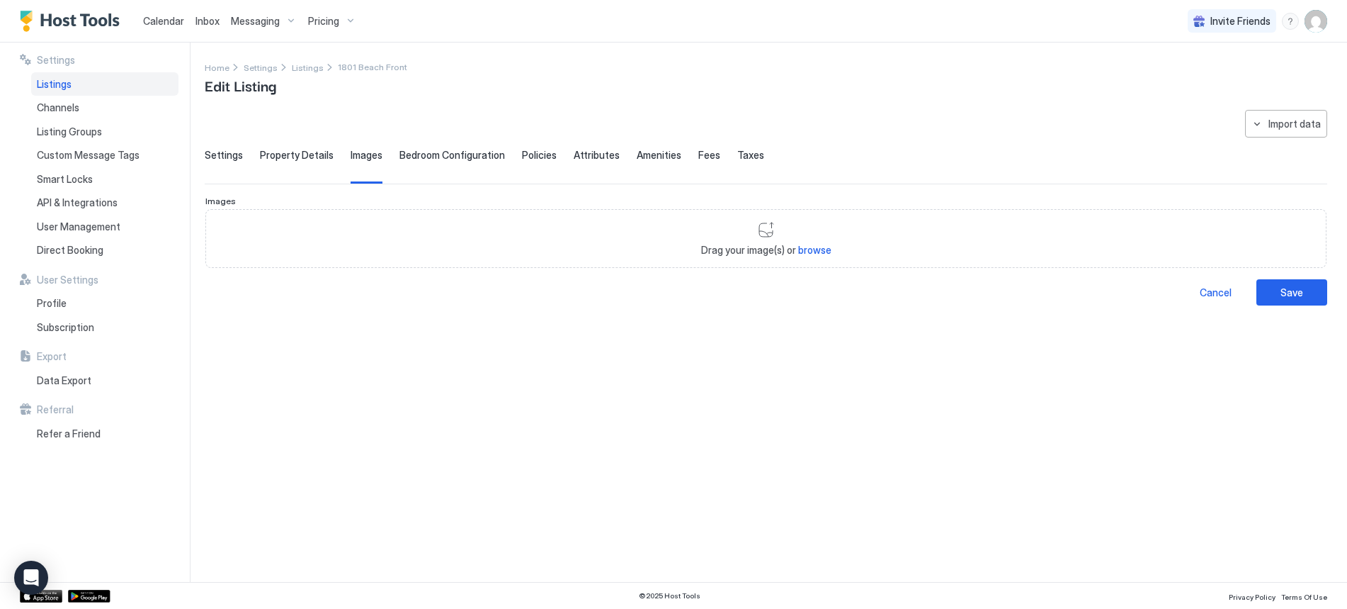
click at [414, 154] on span "Bedroom Configuration" at bounding box center [453, 155] width 106 height 13
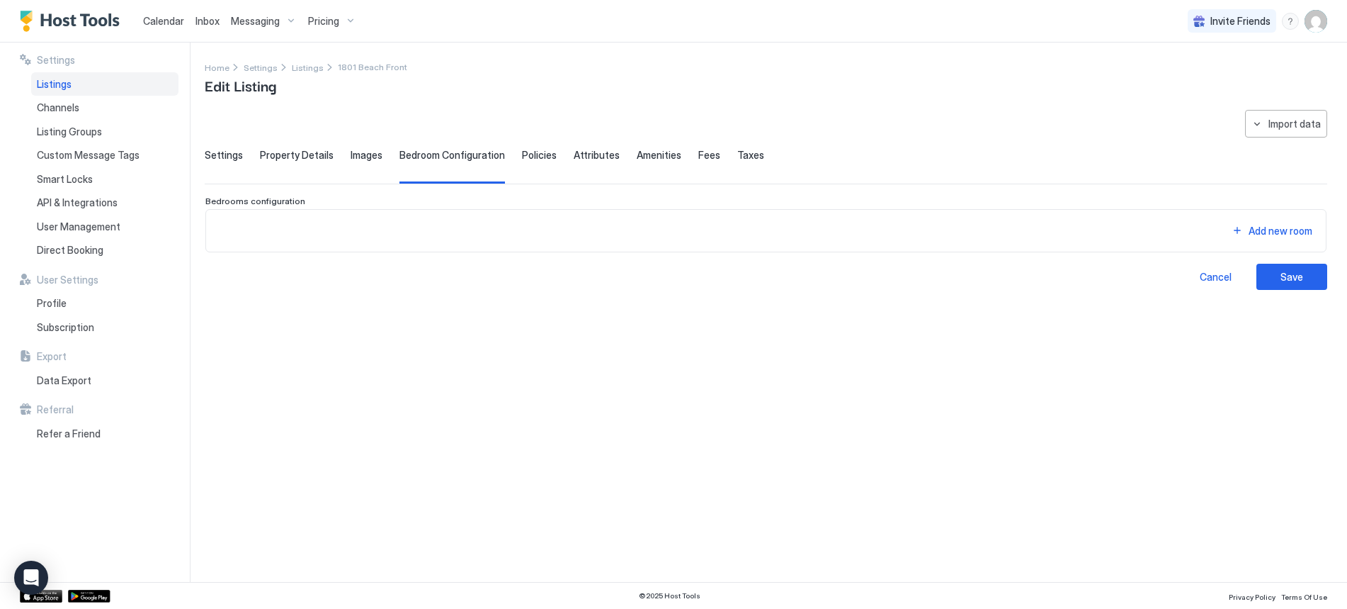
click at [548, 153] on span "Policies" at bounding box center [539, 155] width 35 height 13
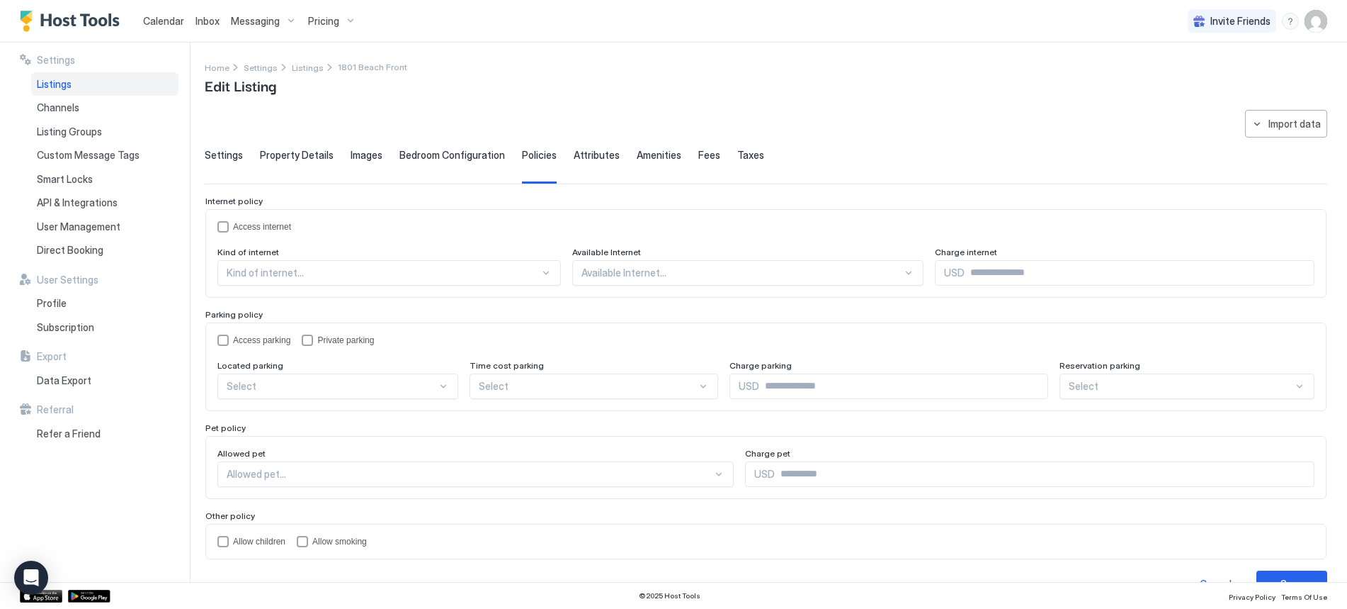
click at [588, 159] on span "Attributes" at bounding box center [597, 155] width 46 height 13
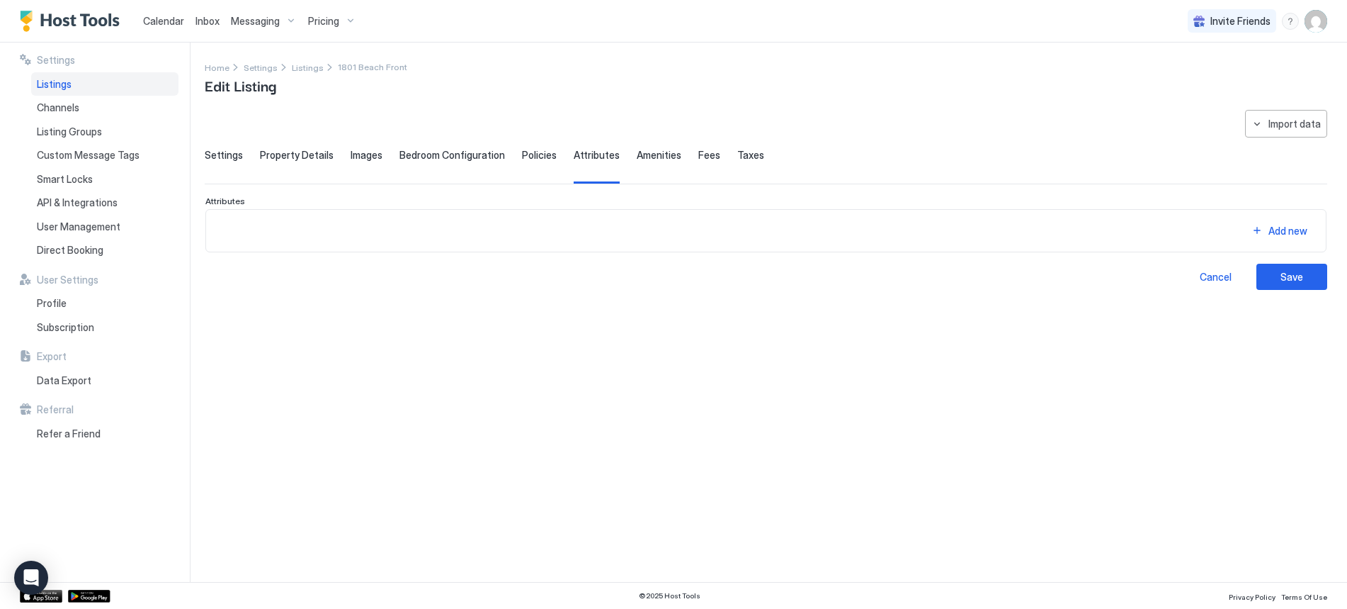
click at [637, 154] on span "Amenities" at bounding box center [659, 155] width 45 height 13
click at [709, 160] on div "Settings Property Details Images Bedroom Configuration Policies Attributes Amen…" at bounding box center [766, 166] width 1123 height 35
click at [224, 156] on span "Settings" at bounding box center [224, 155] width 38 height 13
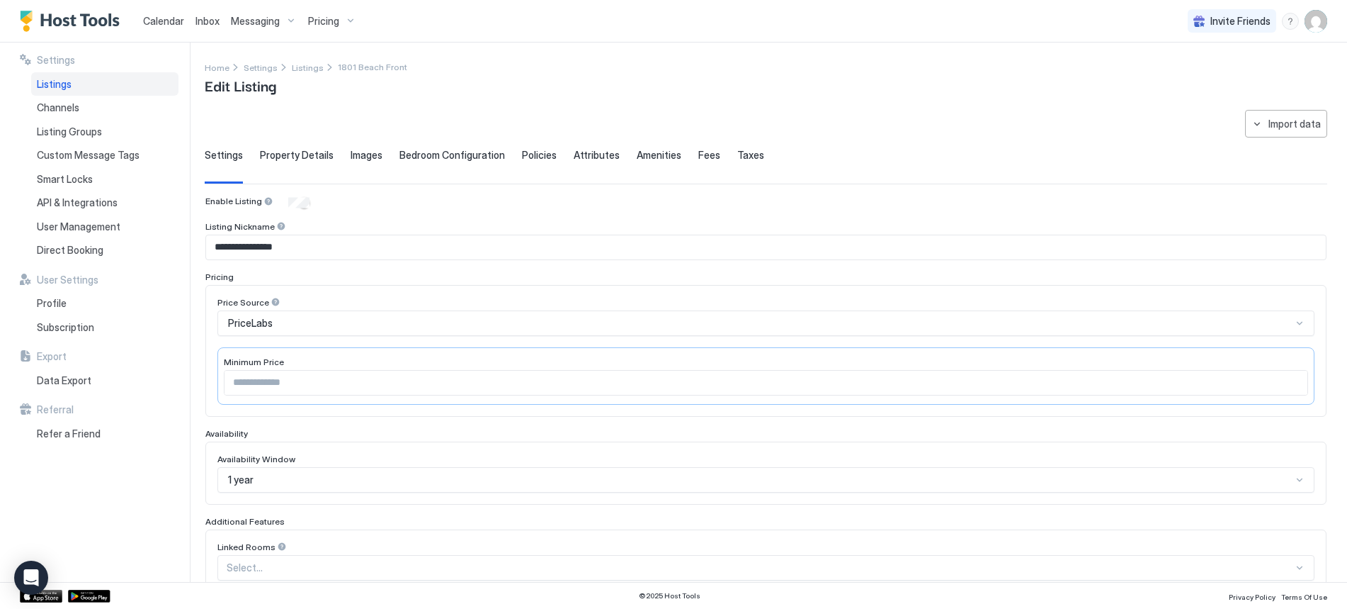
click at [157, 23] on span "Calendar" at bounding box center [163, 21] width 41 height 12
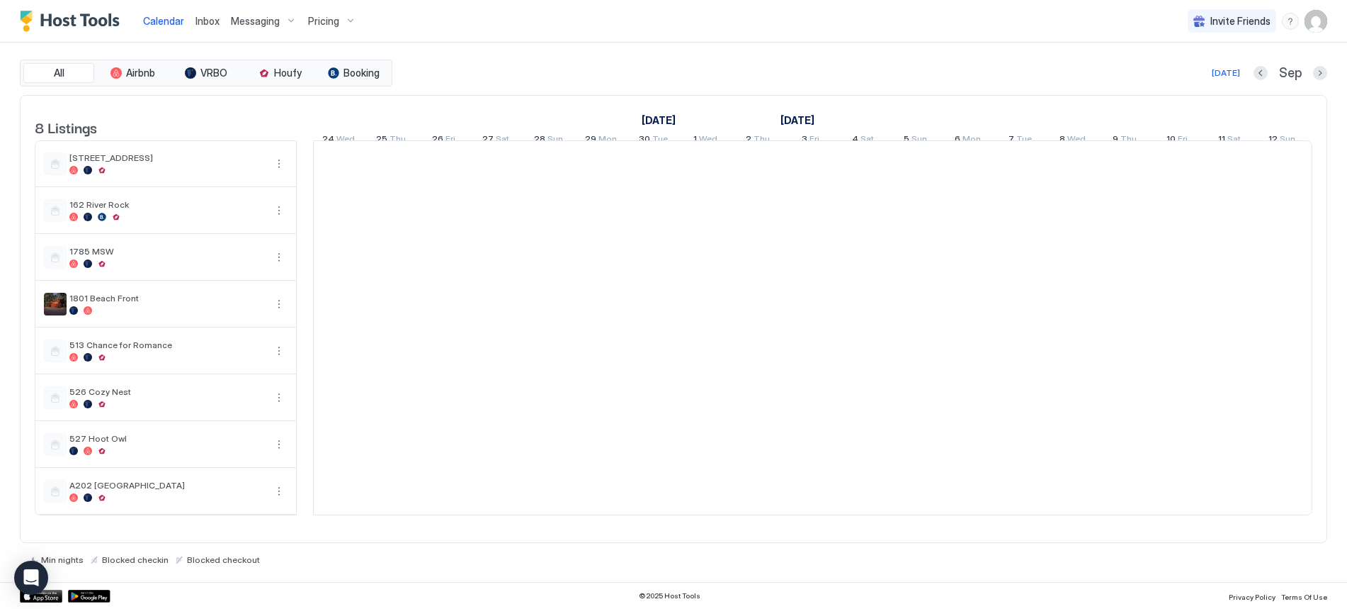
scroll to position [0, 787]
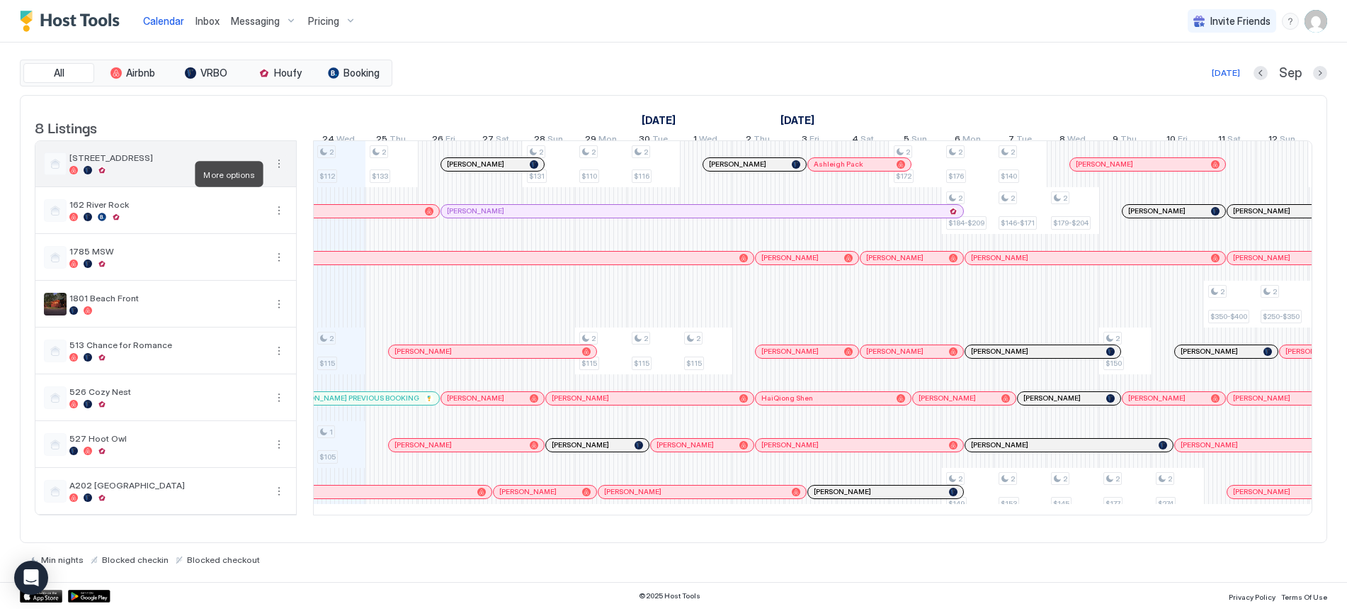
click at [275, 172] on button "More options" at bounding box center [279, 163] width 17 height 17
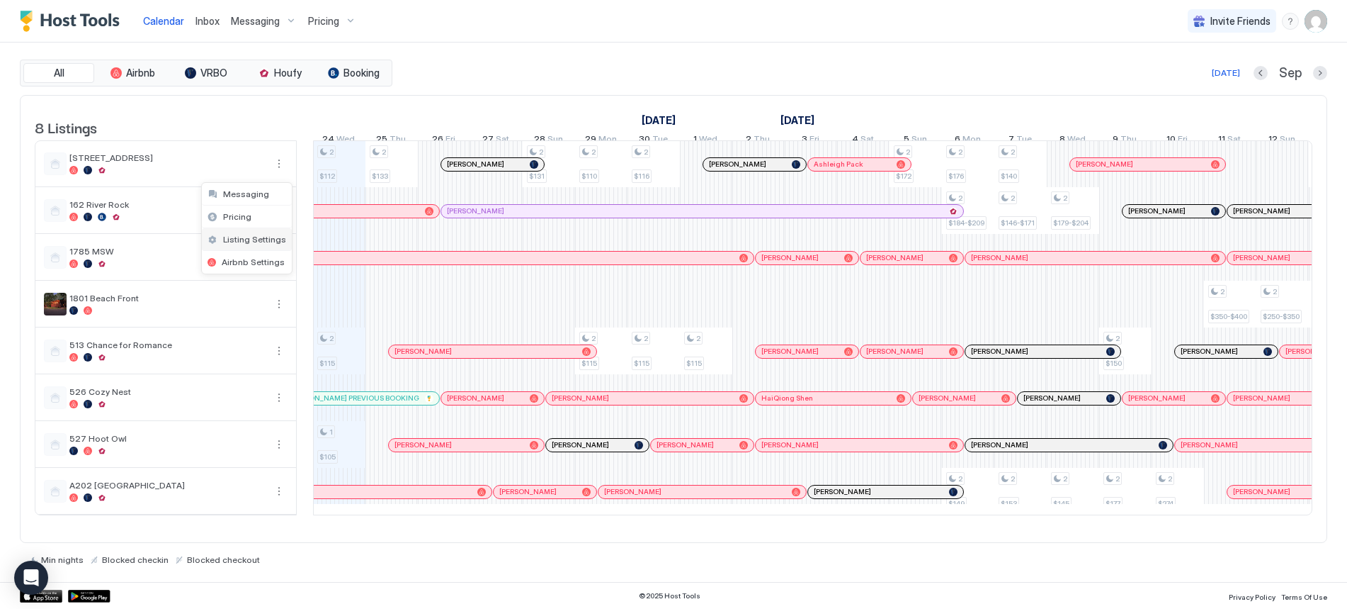
click at [247, 241] on span "Listing Settings" at bounding box center [254, 239] width 63 height 11
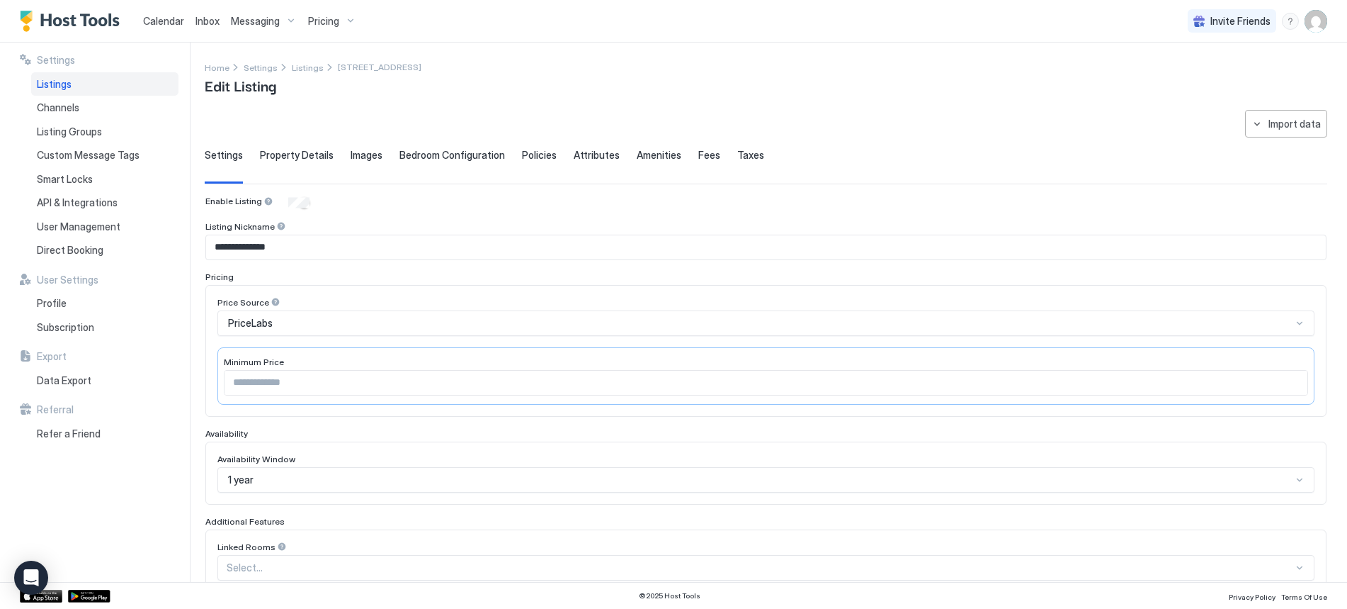
click at [70, 84] on span "Listings" at bounding box center [54, 84] width 35 height 13
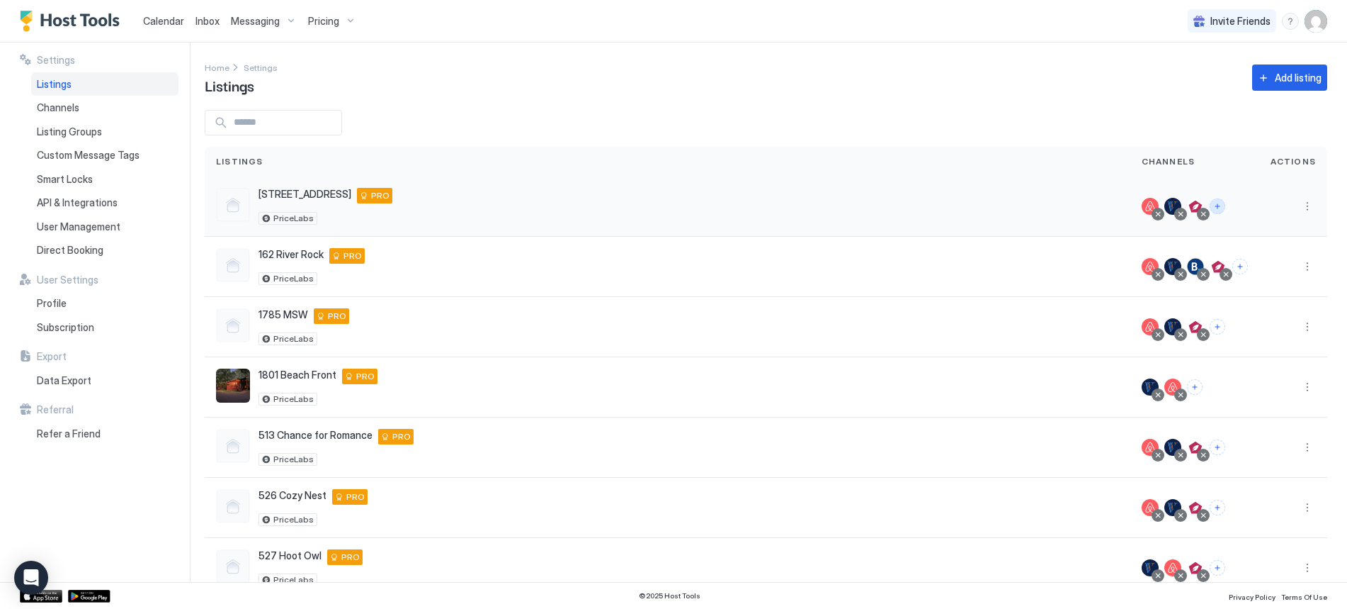
click at [1210, 207] on button "Connect channels" at bounding box center [1218, 206] width 16 height 16
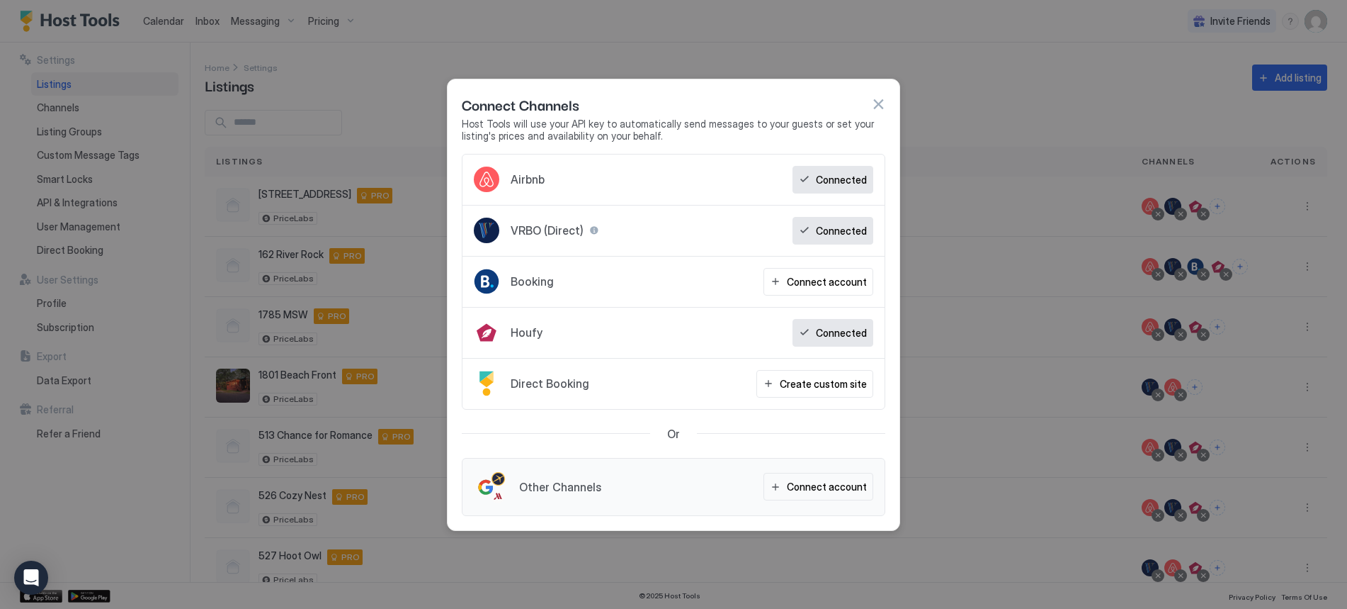
click at [830, 187] on div "Connected" at bounding box center [833, 180] width 81 height 28
click at [885, 101] on button "button" at bounding box center [878, 104] width 14 height 14
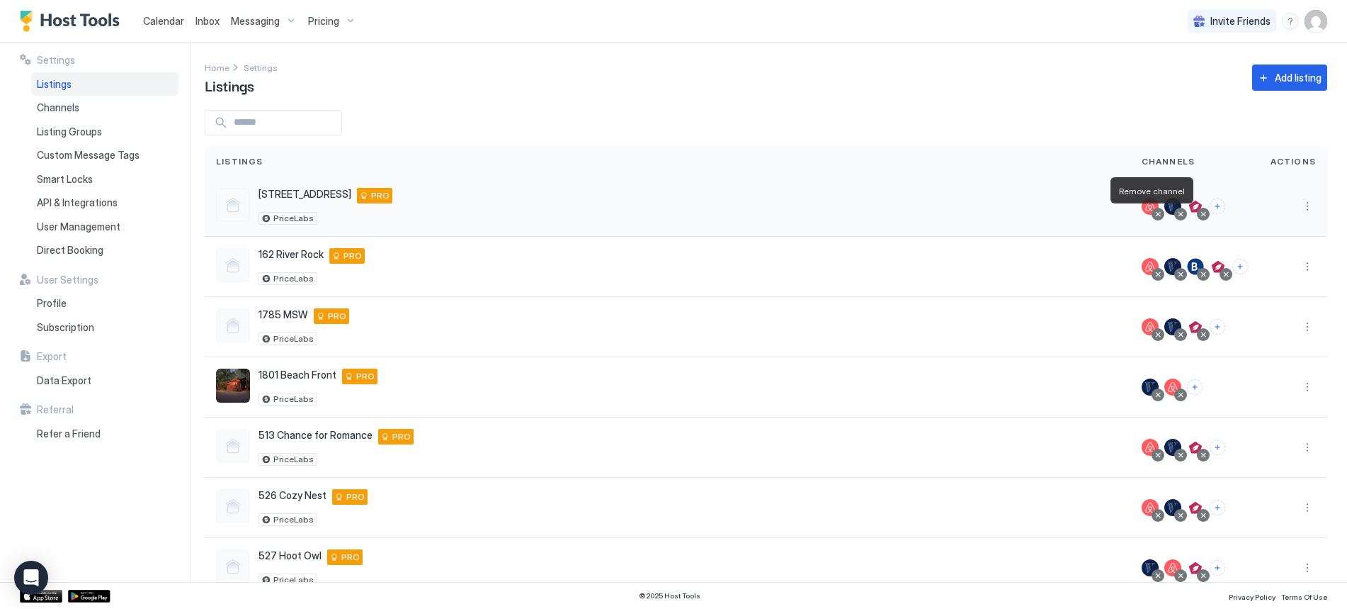
click at [1155, 215] on div at bounding box center [1158, 213] width 7 height 7
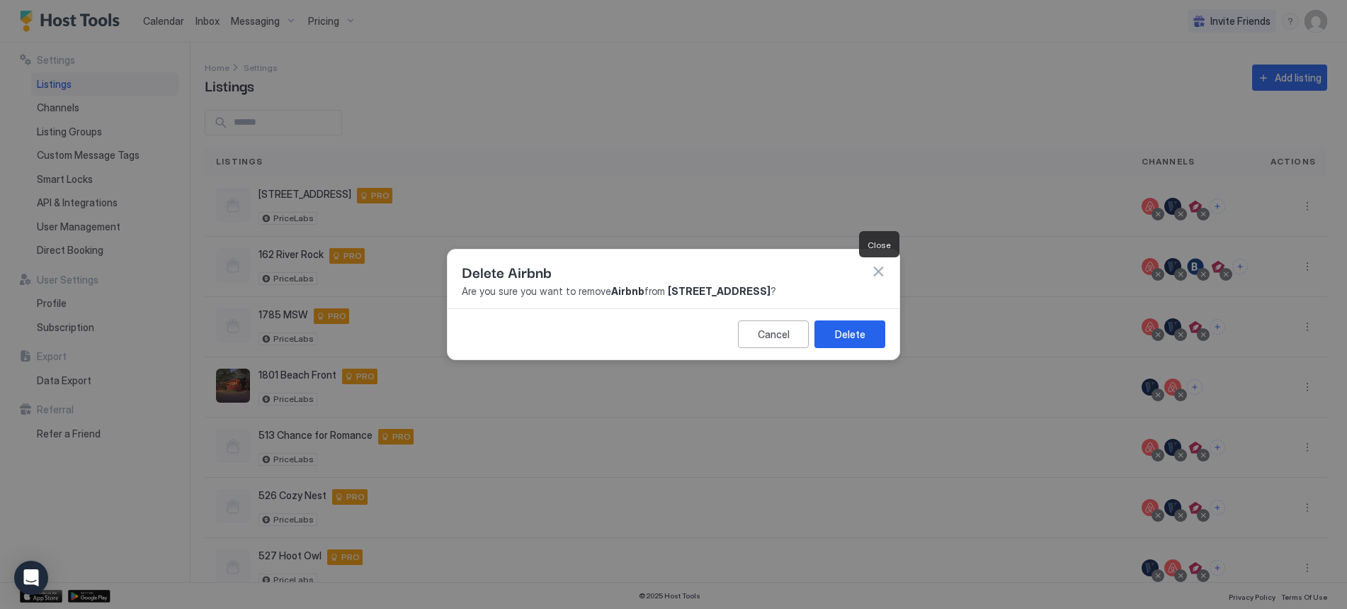
click at [879, 273] on button "button" at bounding box center [878, 271] width 14 height 14
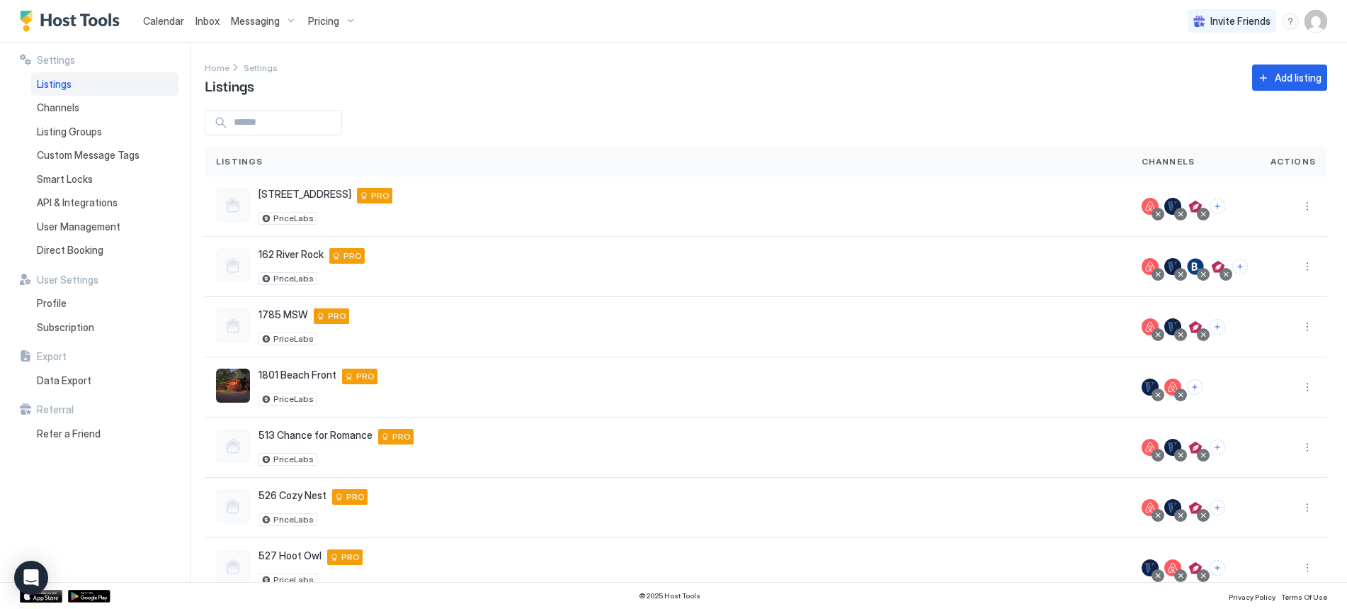
click at [252, 22] on span "Messaging" at bounding box center [255, 21] width 49 height 13
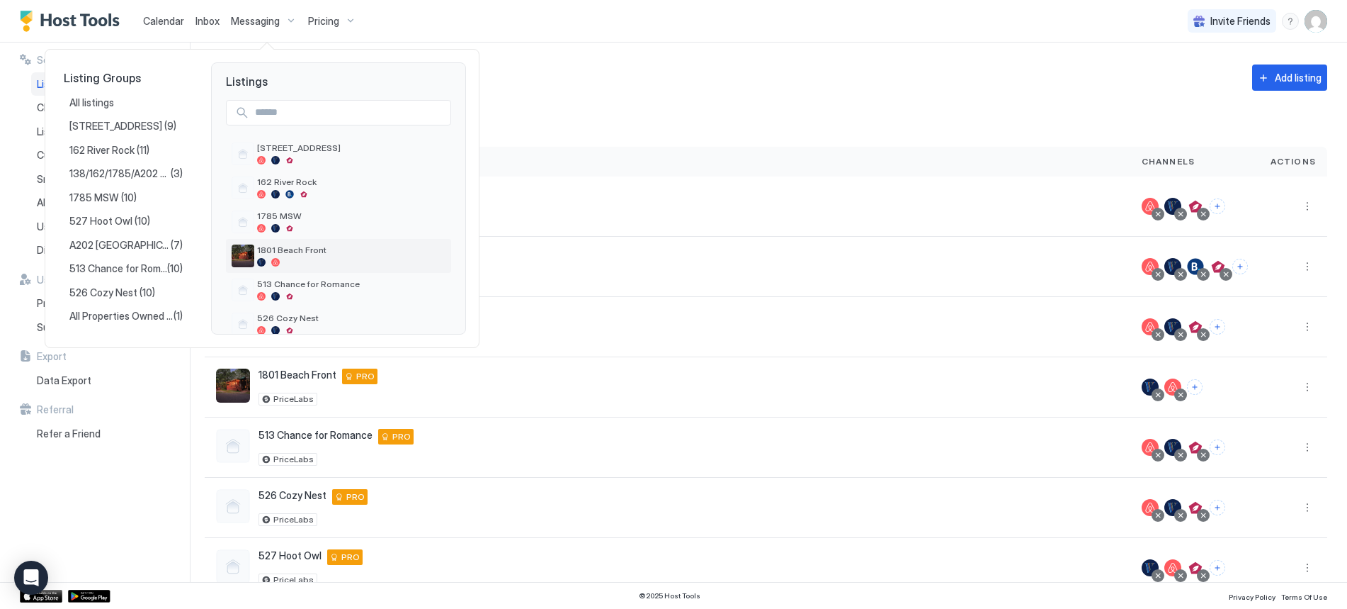
click at [305, 258] on div at bounding box center [351, 262] width 188 height 9
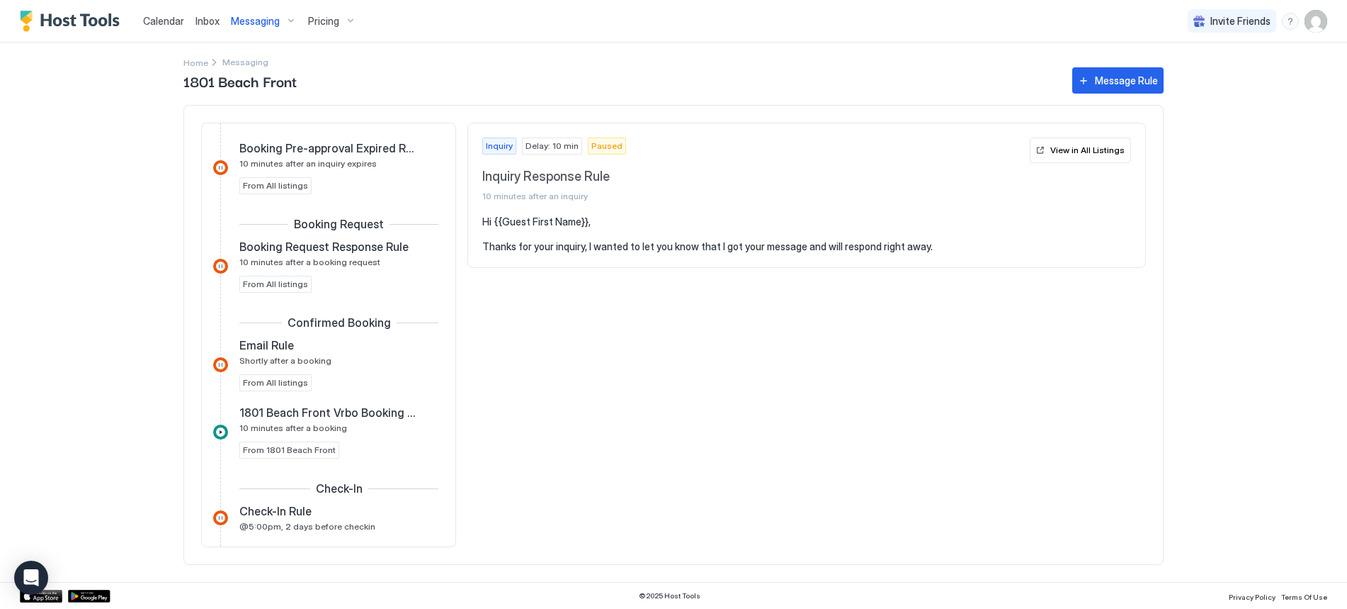
scroll to position [213, 0]
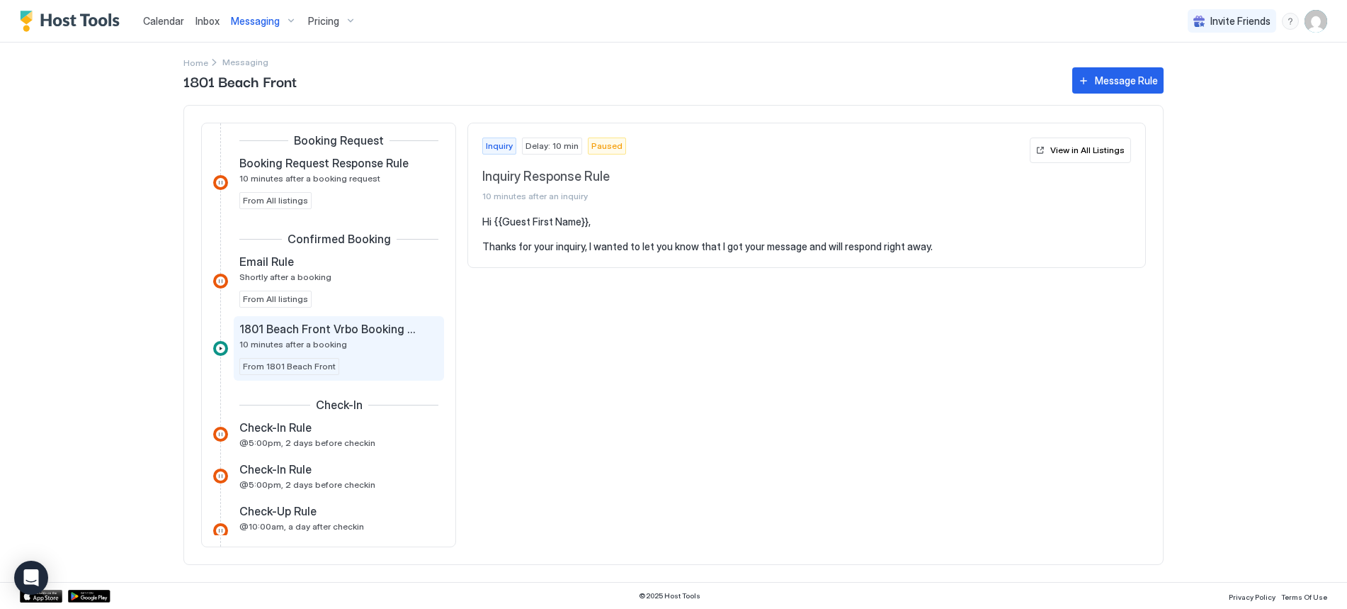
click at [310, 346] on span "10 minutes after a booking" at bounding box center [293, 344] width 108 height 11
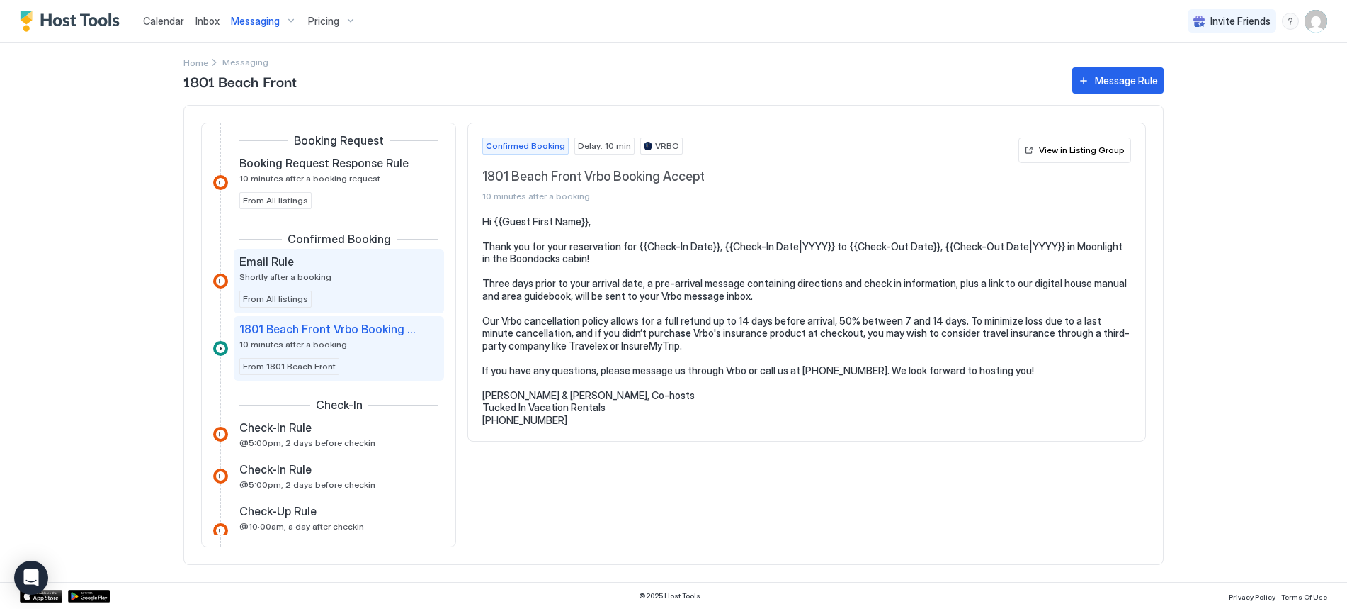
click at [295, 287] on div "Email Rule Shortly after a booking From All listings" at bounding box center [338, 280] width 199 height 53
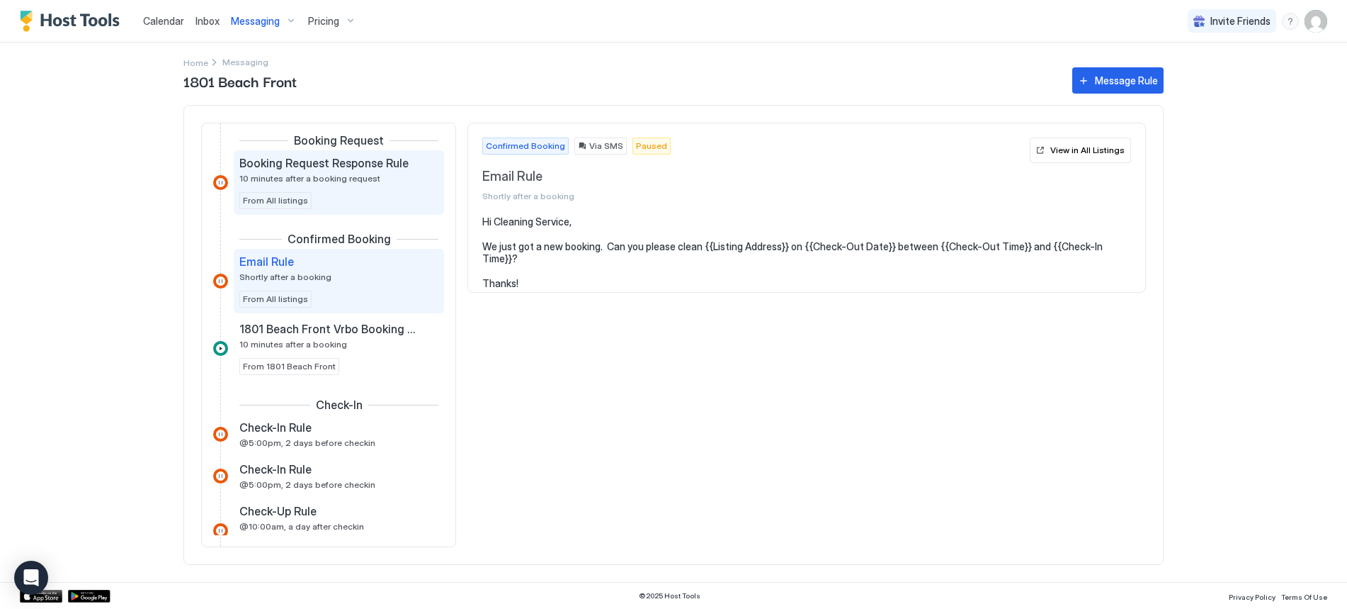
click at [311, 166] on span "Booking Request Response Rule" at bounding box center [323, 163] width 169 height 14
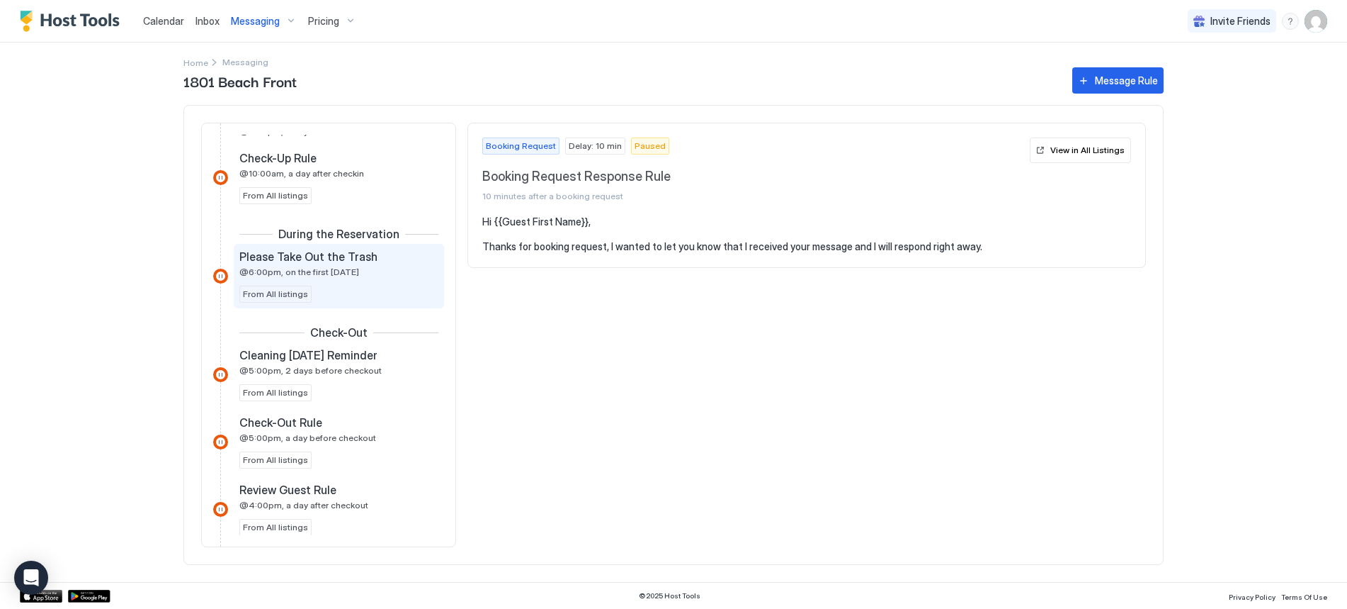
scroll to position [567, 0]
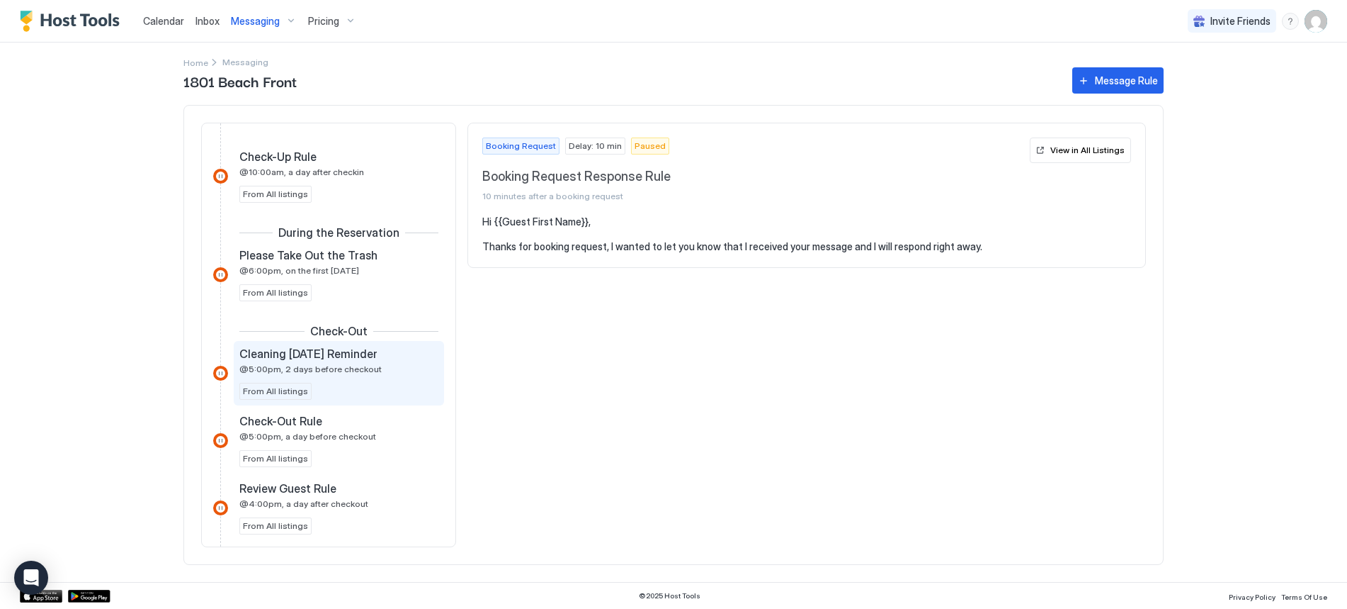
click at [297, 370] on span "@5:00pm, 2 days before checkout" at bounding box center [310, 368] width 142 height 11
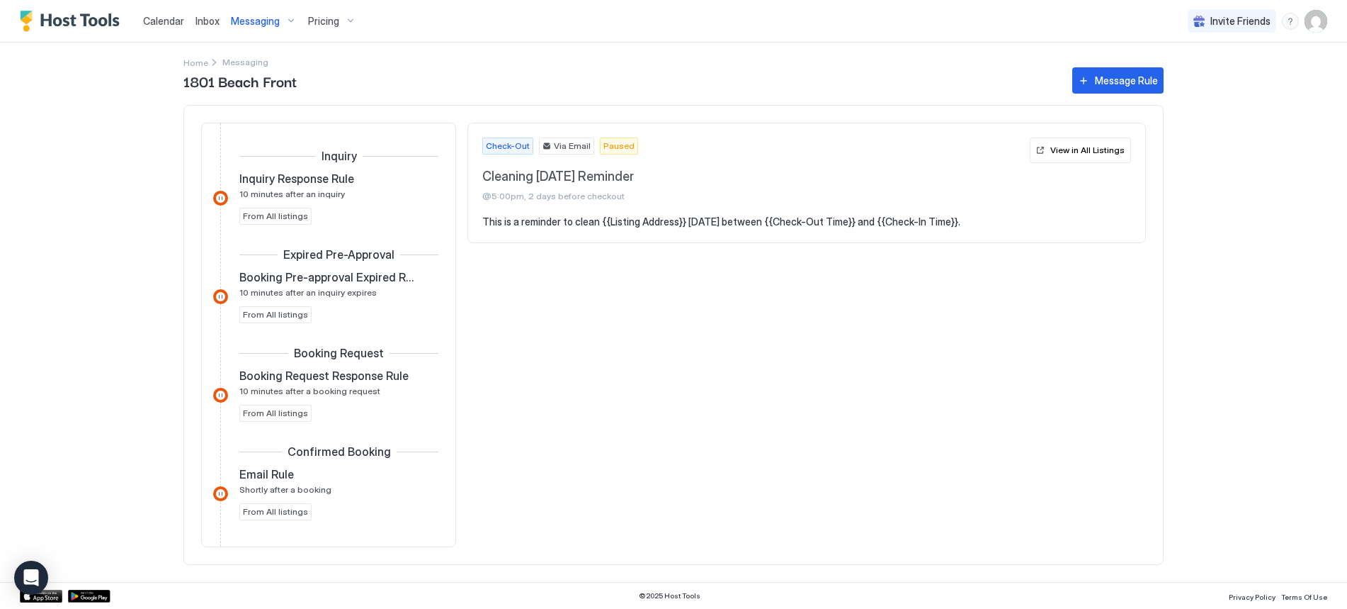
click at [258, 23] on span "Messaging" at bounding box center [255, 21] width 49 height 13
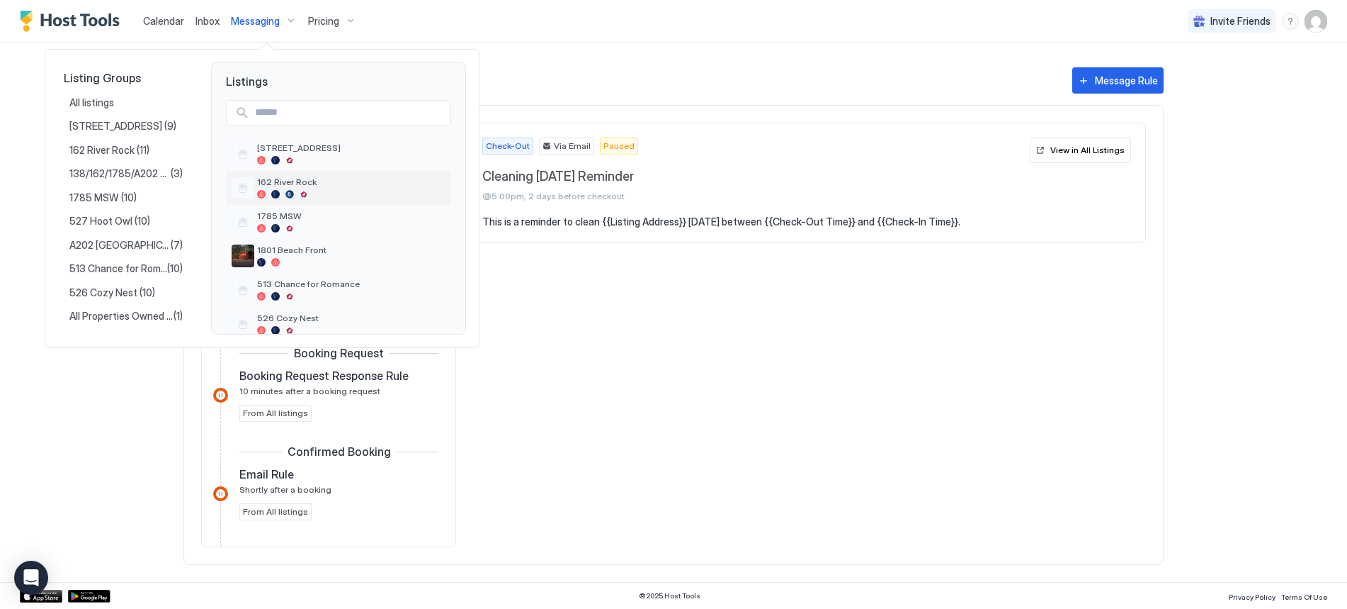
click at [290, 193] on div at bounding box center [290, 194] width 9 height 9
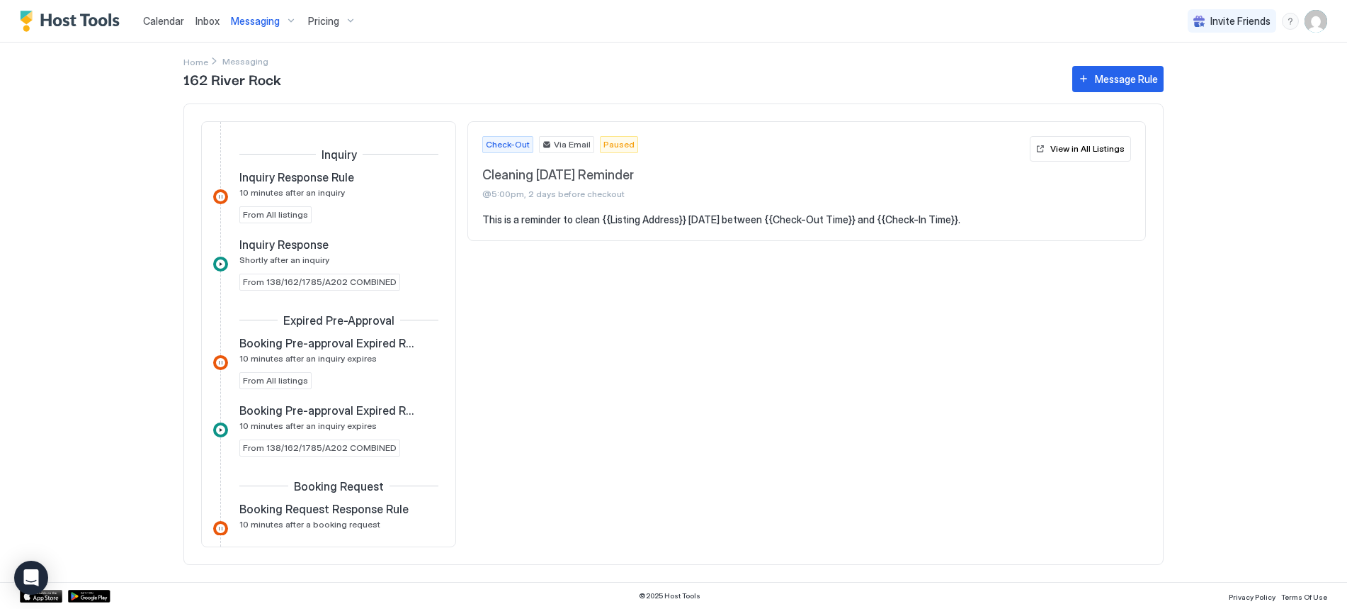
click at [261, 23] on span "Messaging" at bounding box center [255, 21] width 49 height 13
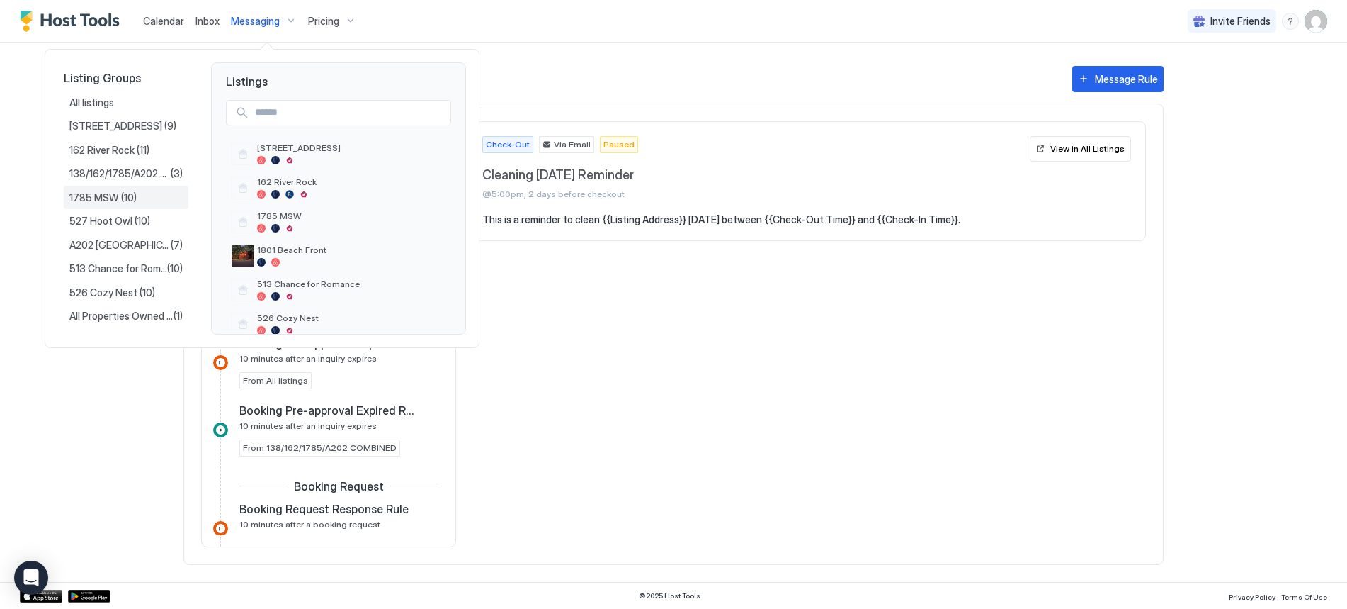
click at [121, 198] on span "(10)" at bounding box center [129, 197] width 16 height 13
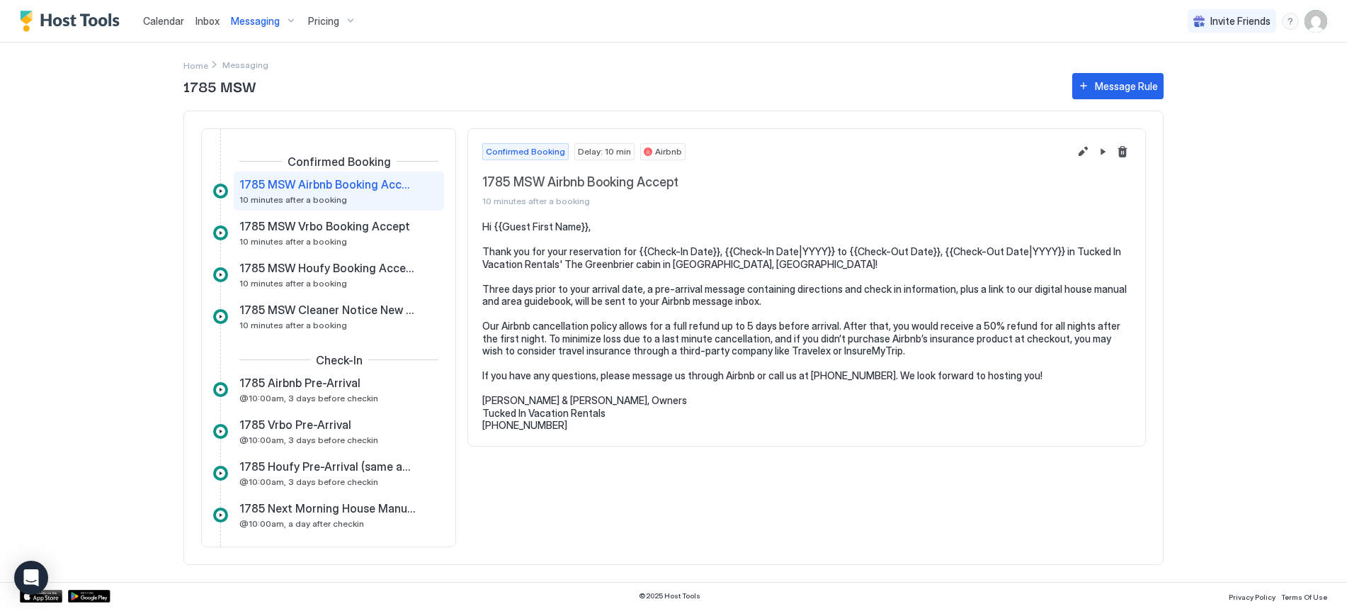
click at [1312, 23] on img "User profile" at bounding box center [1316, 21] width 23 height 23
click at [1204, 81] on div "Settings" at bounding box center [1237, 79] width 180 height 25
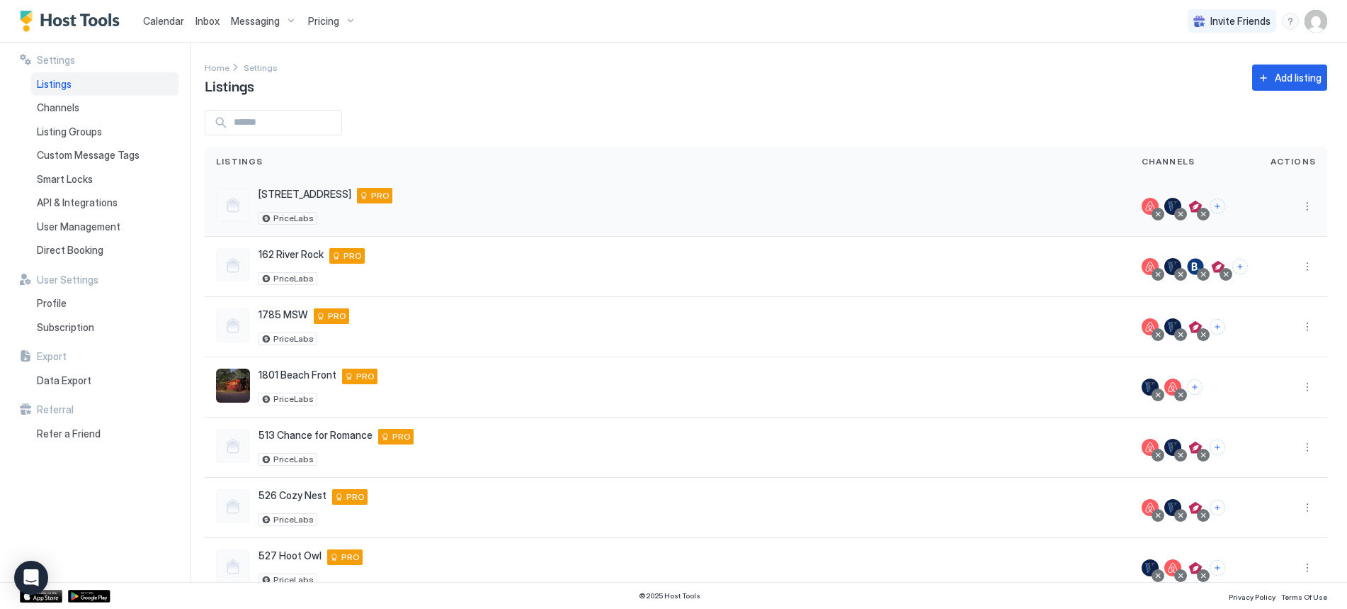
click at [1155, 215] on div at bounding box center [1158, 214] width 13 height 13
click at [1155, 215] on div at bounding box center [1158, 213] width 7 height 7
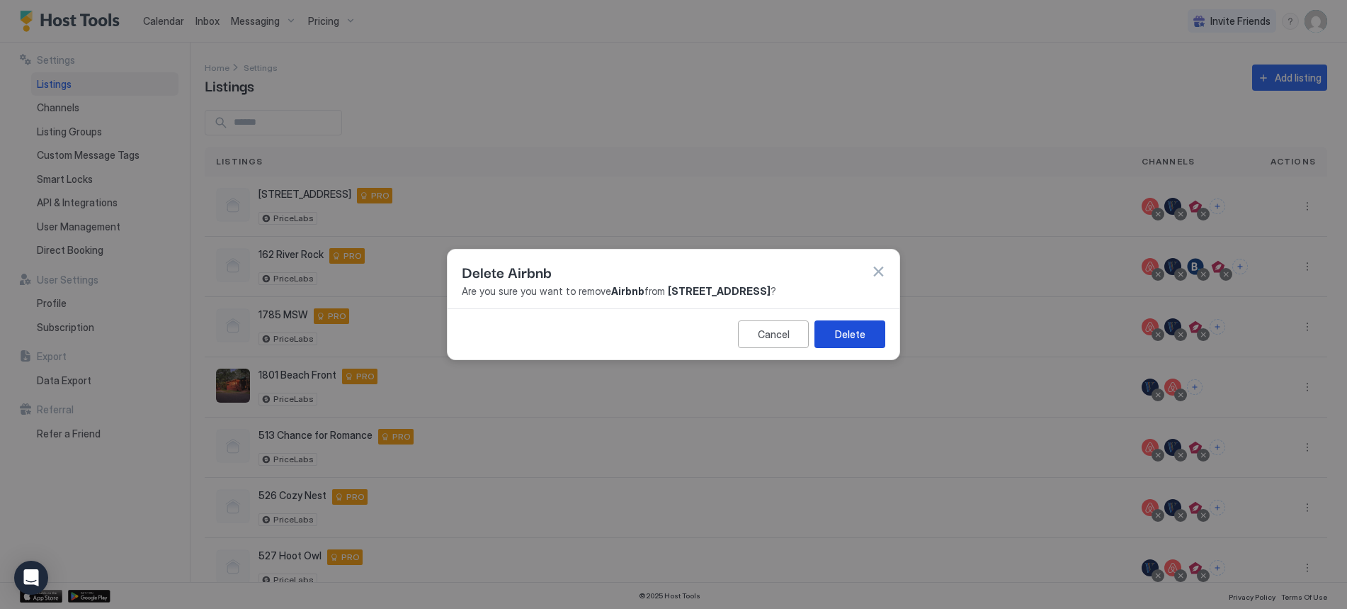
click at [858, 338] on div "Delete" at bounding box center [850, 334] width 30 height 15
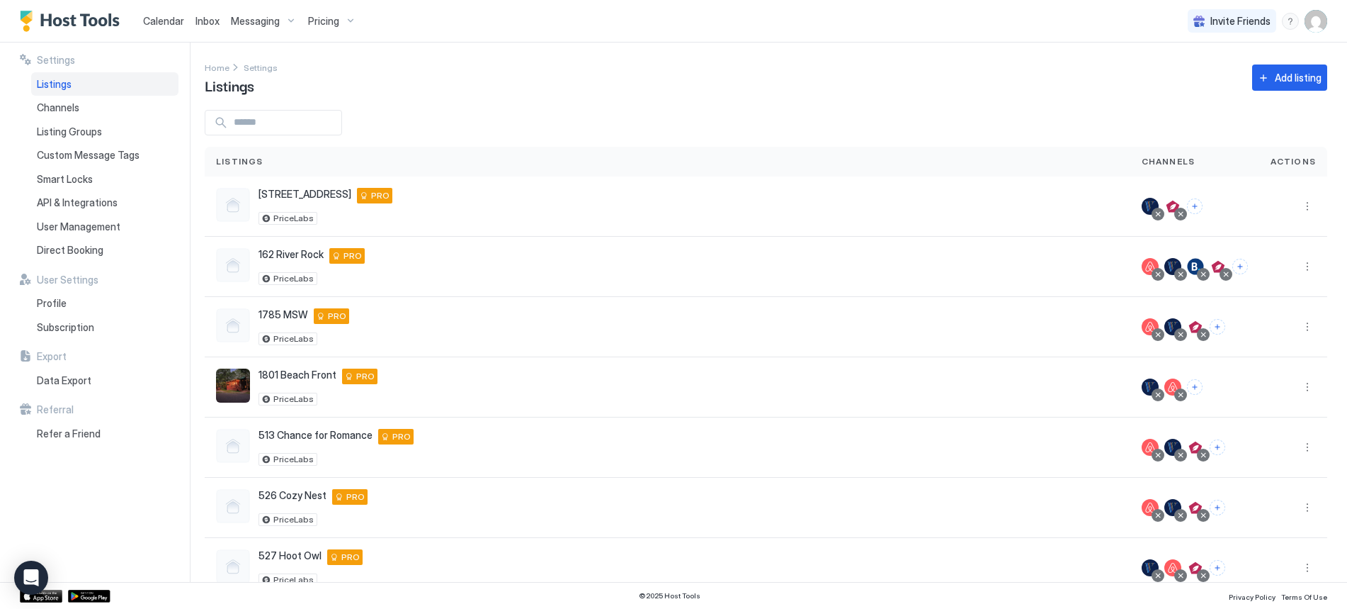
click at [262, 24] on span "Messaging" at bounding box center [255, 21] width 49 height 13
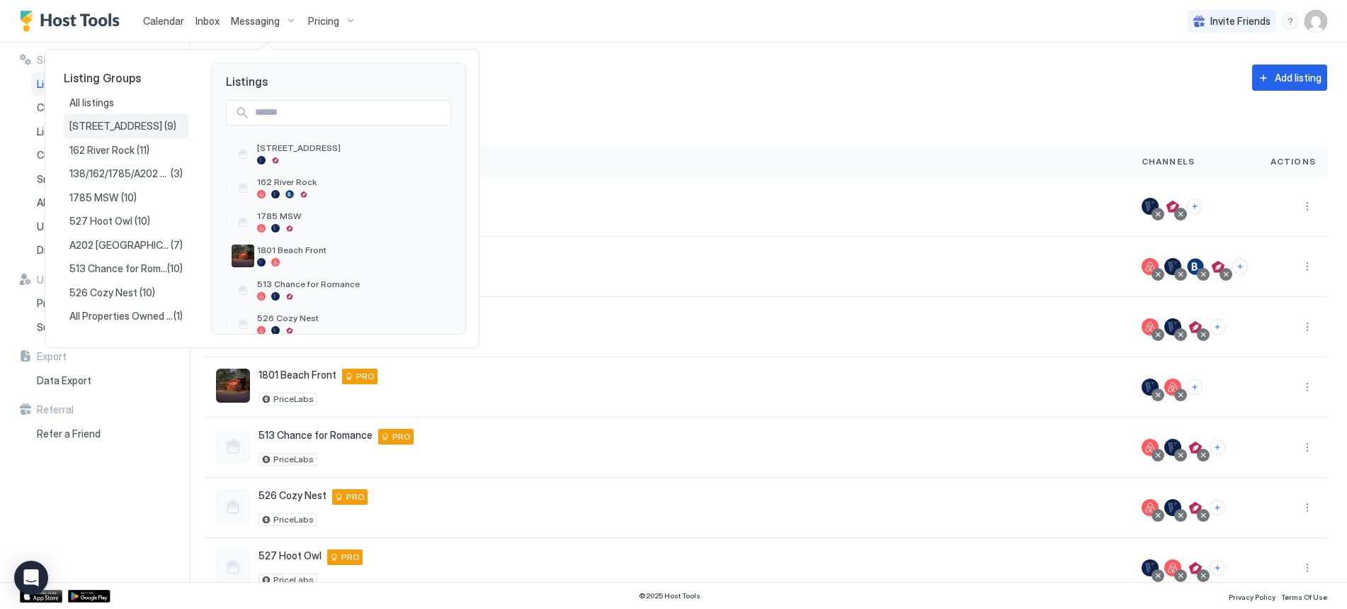
click at [119, 128] on span "[STREET_ADDRESS]" at bounding box center [116, 126] width 95 height 13
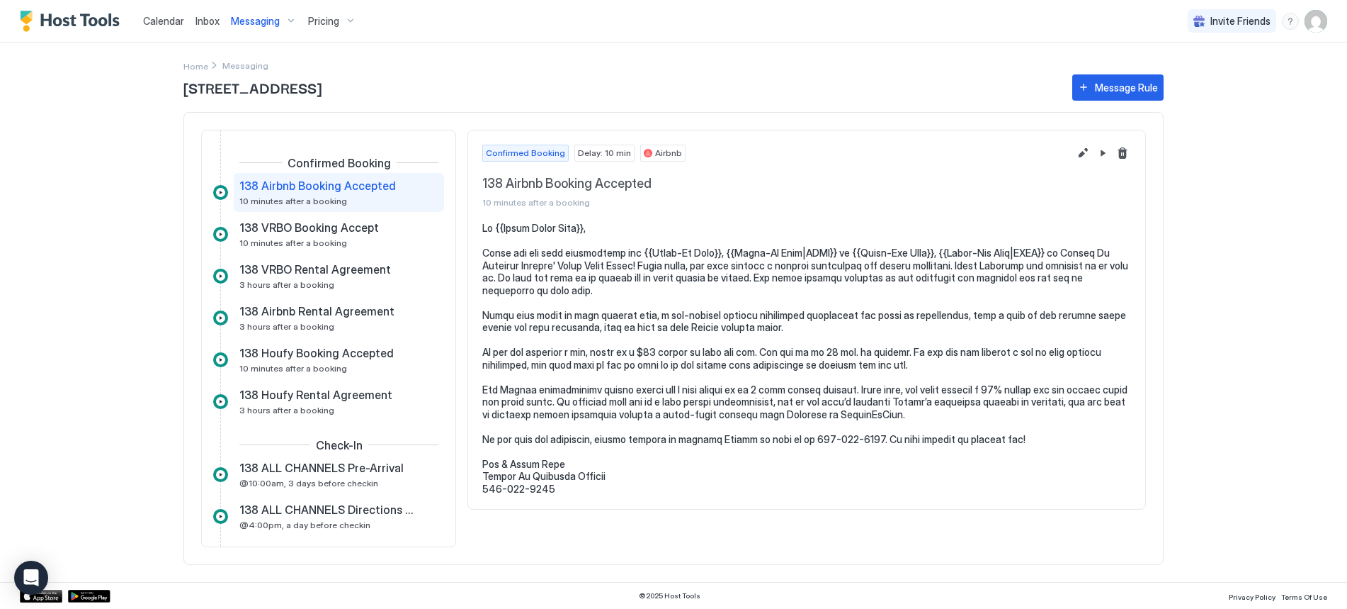
click at [1318, 15] on img "User profile" at bounding box center [1316, 21] width 23 height 23
click at [1194, 82] on span "Settings" at bounding box center [1189, 79] width 38 height 13
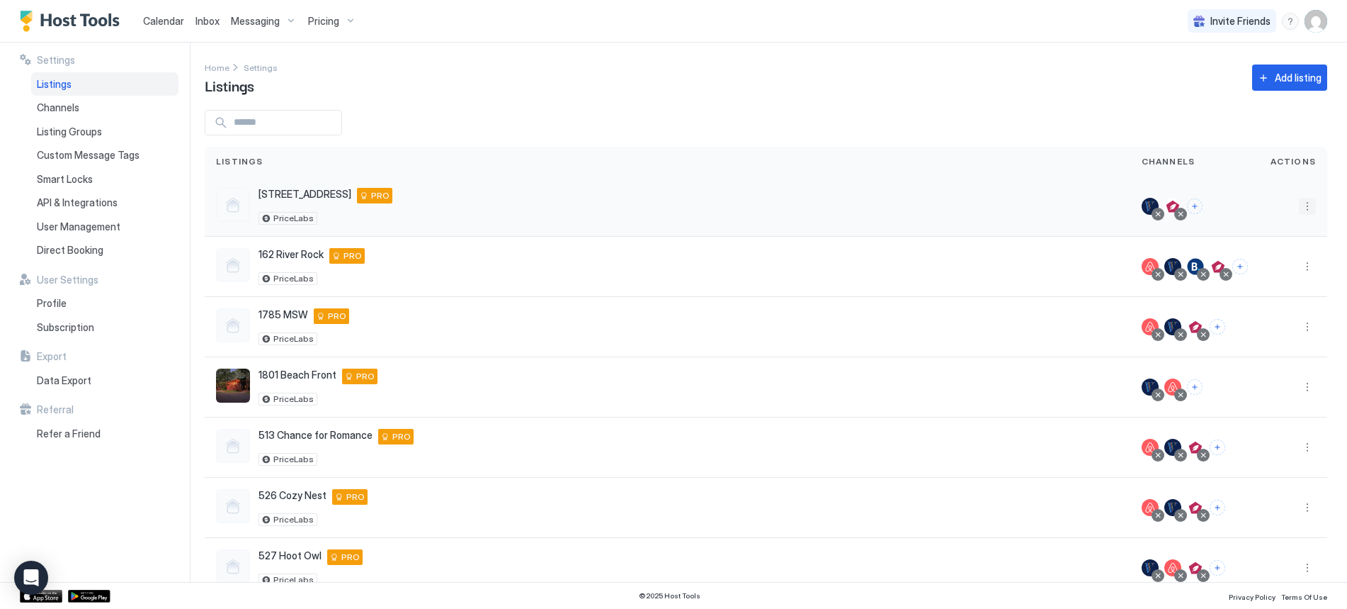
click at [1299, 206] on button "More options" at bounding box center [1307, 206] width 17 height 17
click at [1270, 293] on span "Connect Channel" at bounding box center [1268, 294] width 70 height 11
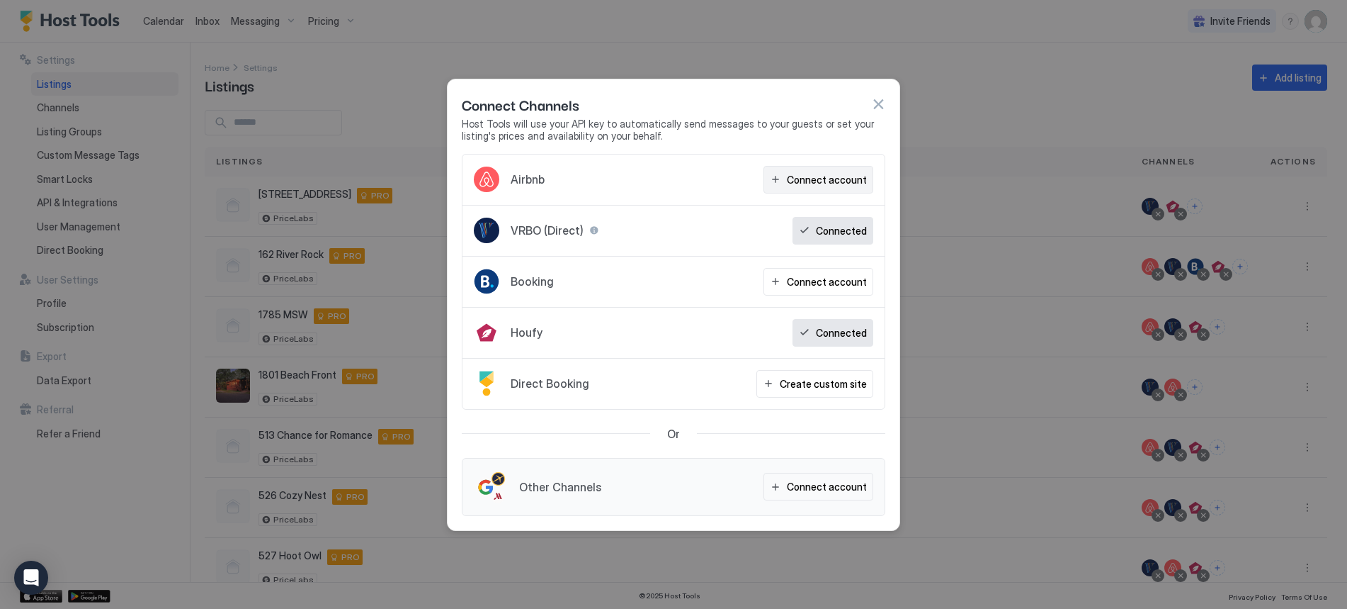
click at [839, 176] on div "Connect account" at bounding box center [827, 179] width 80 height 15
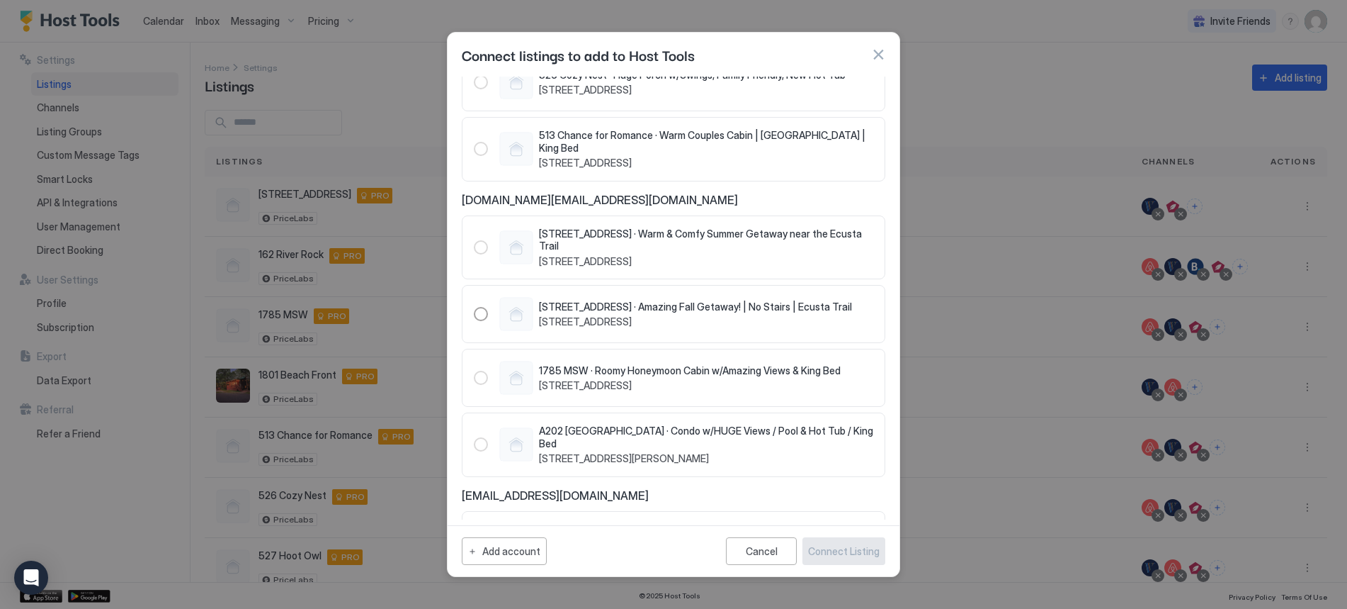
scroll to position [71, 0]
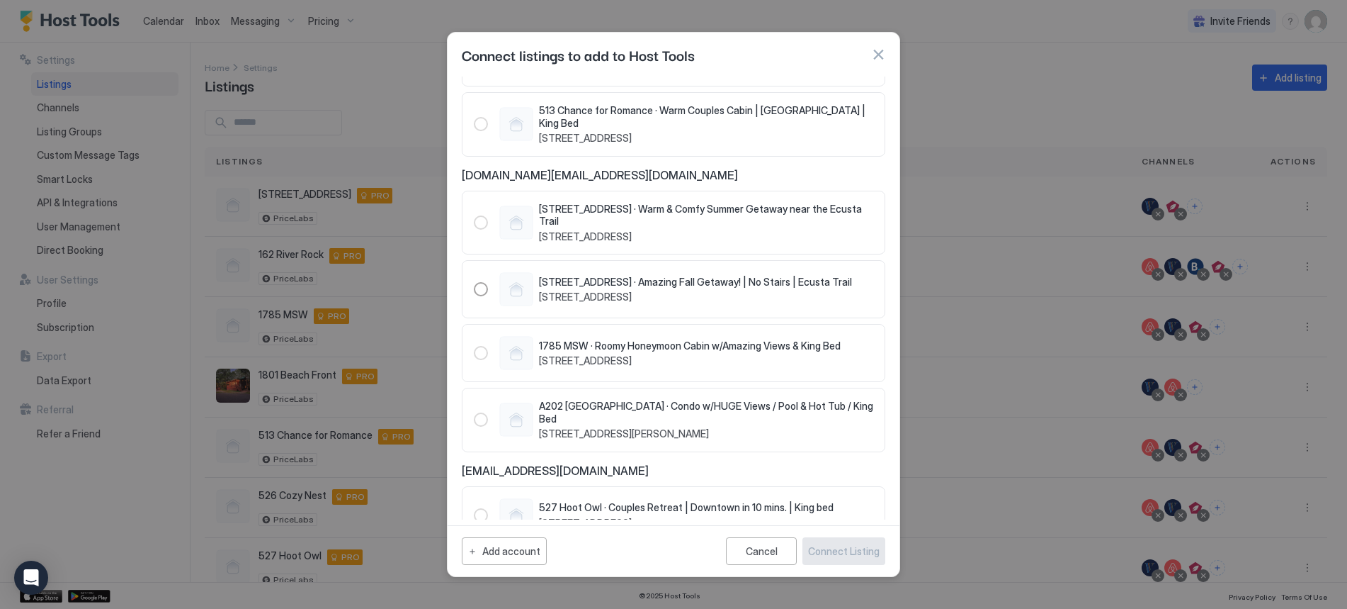
click at [479, 417] on div "1365585805909190618" at bounding box center [481, 419] width 14 height 14
click at [475, 347] on div "1785 MSW · Roomy Honeymoon Cabin w/Amazing Views & King Bed 1785 Mountain Shado…" at bounding box center [657, 353] width 367 height 34
click at [480, 286] on div "851970985787879878" at bounding box center [481, 289] width 14 height 14
click at [488, 222] on div "162 River Rock Road · Warm & Comfy Summer Getaway near the Ecusta Trail 162 Riv…" at bounding box center [674, 223] width 400 height 40
click at [851, 551] on div "Connect Listing" at bounding box center [844, 550] width 72 height 15
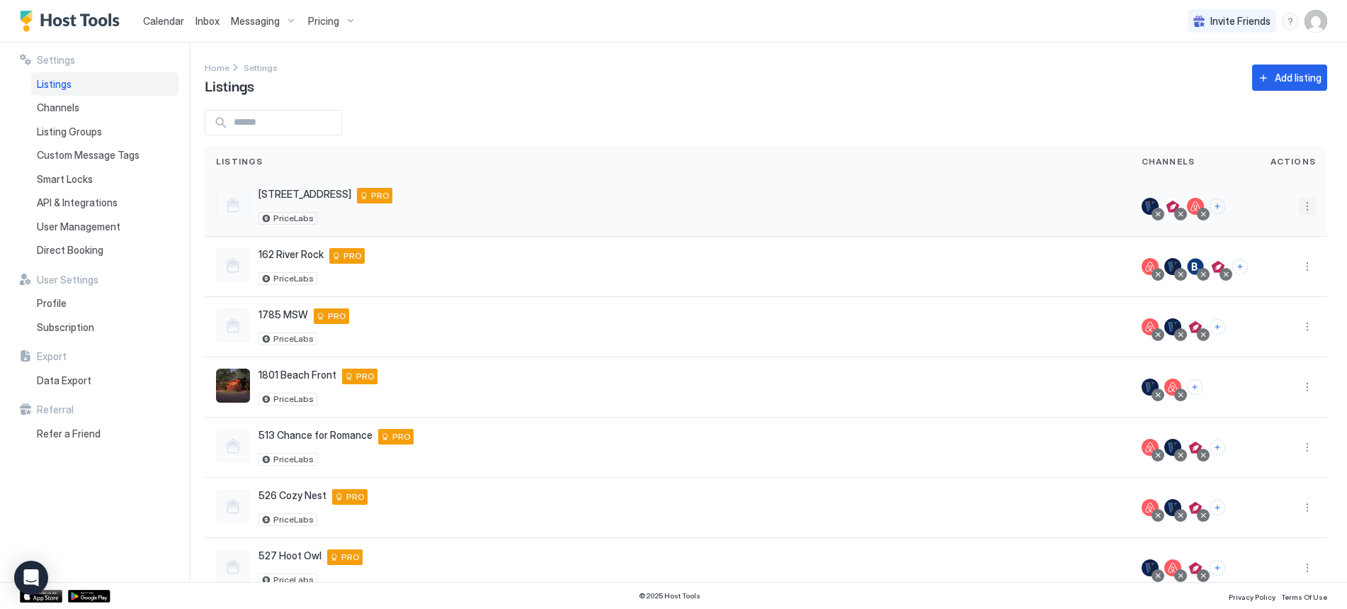
click at [1299, 207] on button "More options" at bounding box center [1307, 206] width 17 height 17
click at [164, 23] on div at bounding box center [673, 304] width 1347 height 609
click at [166, 26] on span "Calendar" at bounding box center [163, 21] width 41 height 12
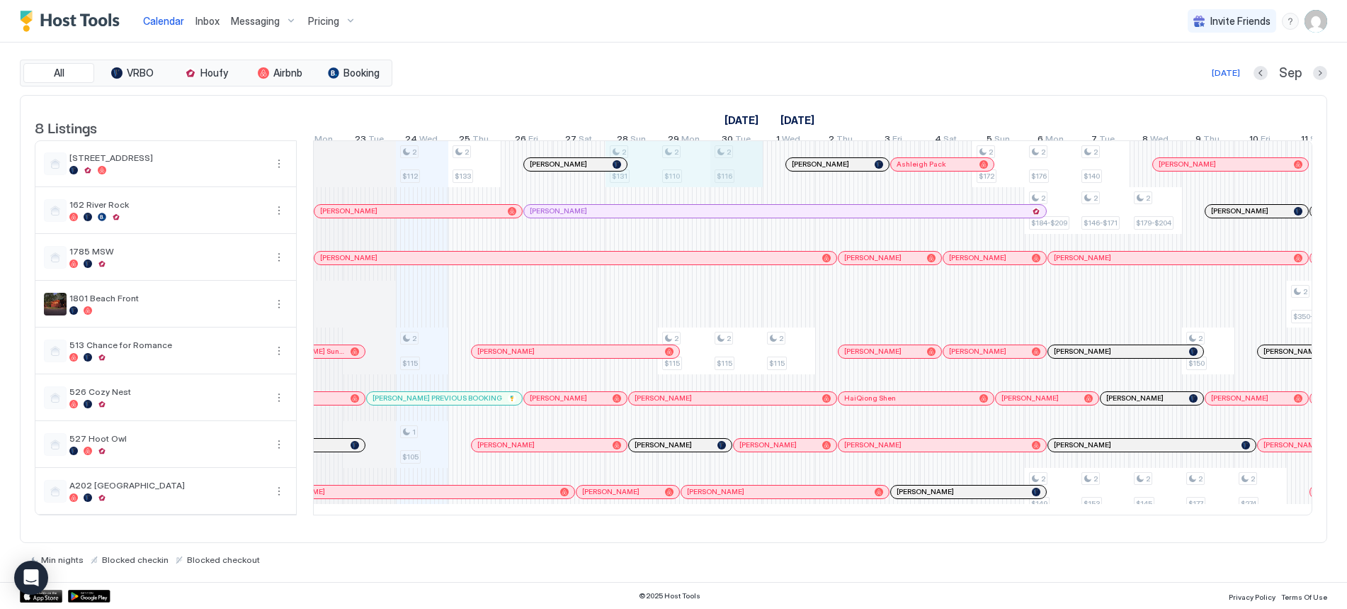
drag, startPoint x: 635, startPoint y: 185, endPoint x: 711, endPoint y: 184, distance: 75.8
click at [726, 184] on div "2 $112 2 $115 1 $105 2 $133 2 $131 2 $110 2 $115 2 $116 2 $115 2 $115 2 $172 2 …" at bounding box center [1156, 327] width 3093 height 373
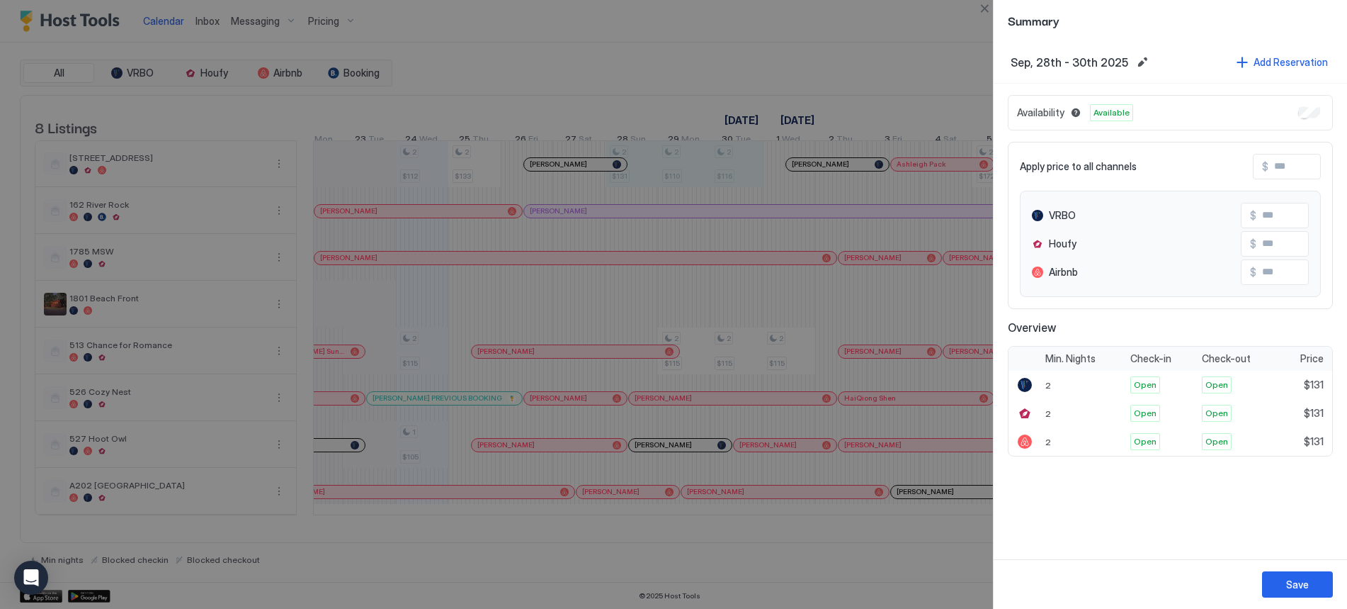
click at [1307, 120] on div "Availability Available" at bounding box center [1170, 112] width 325 height 35
click at [1297, 580] on div "Save" at bounding box center [1298, 584] width 23 height 15
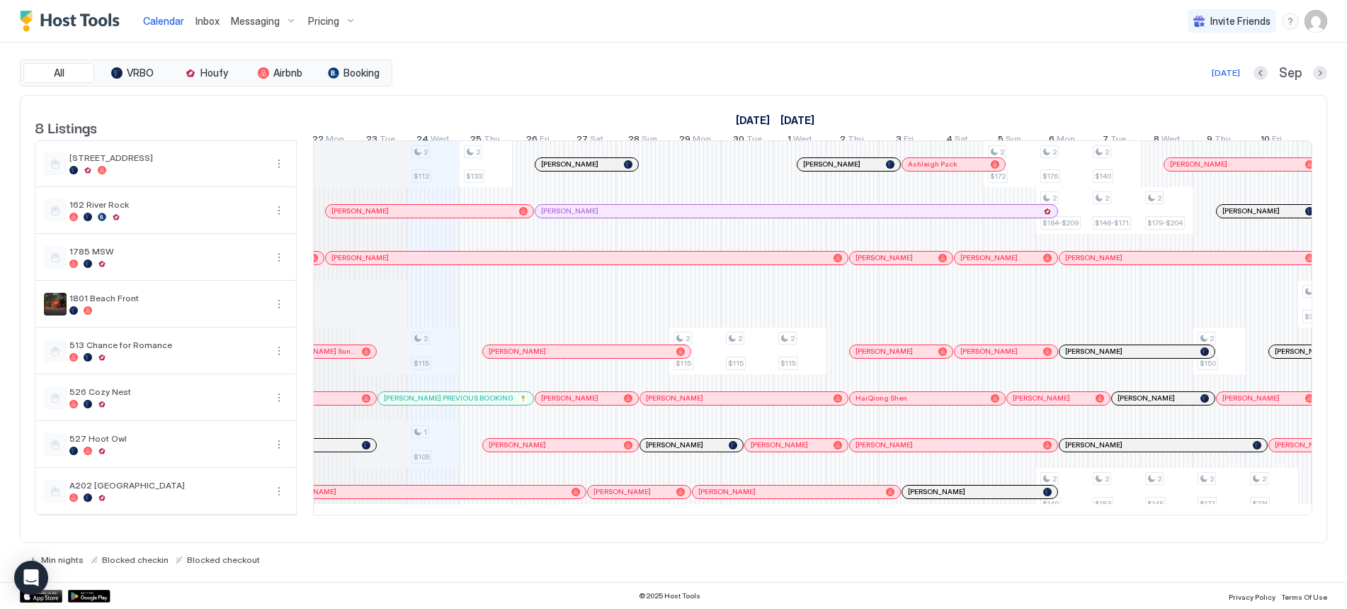
scroll to position [0, 695]
click at [482, 177] on div "2 $112 2 $115 1 $105 2 $133 2 $115 2 $115 2 $115 2 $172 2 $176 2 $184-$209 2 $1…" at bounding box center [1172, 327] width 3093 height 373
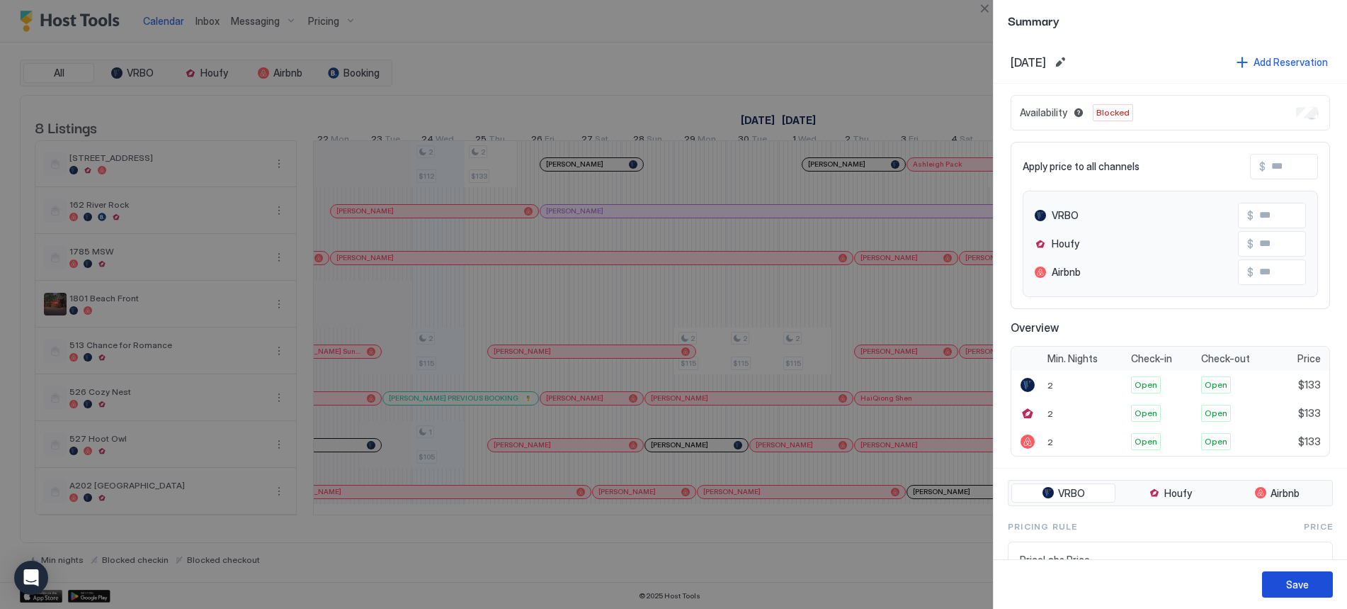
drag, startPoint x: 1307, startPoint y: 582, endPoint x: 1225, endPoint y: 550, distance: 87.9
click at [1306, 582] on div "Save" at bounding box center [1298, 584] width 23 height 15
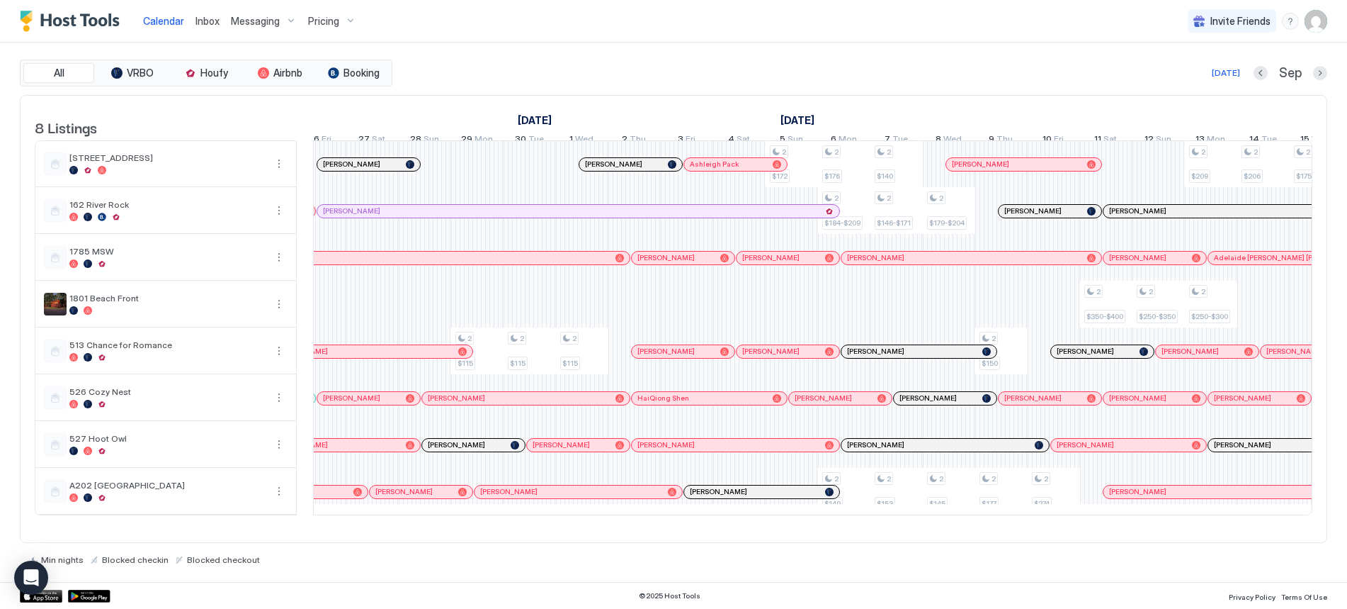
click at [344, 18] on div "Pricing" at bounding box center [333, 21] width 60 height 24
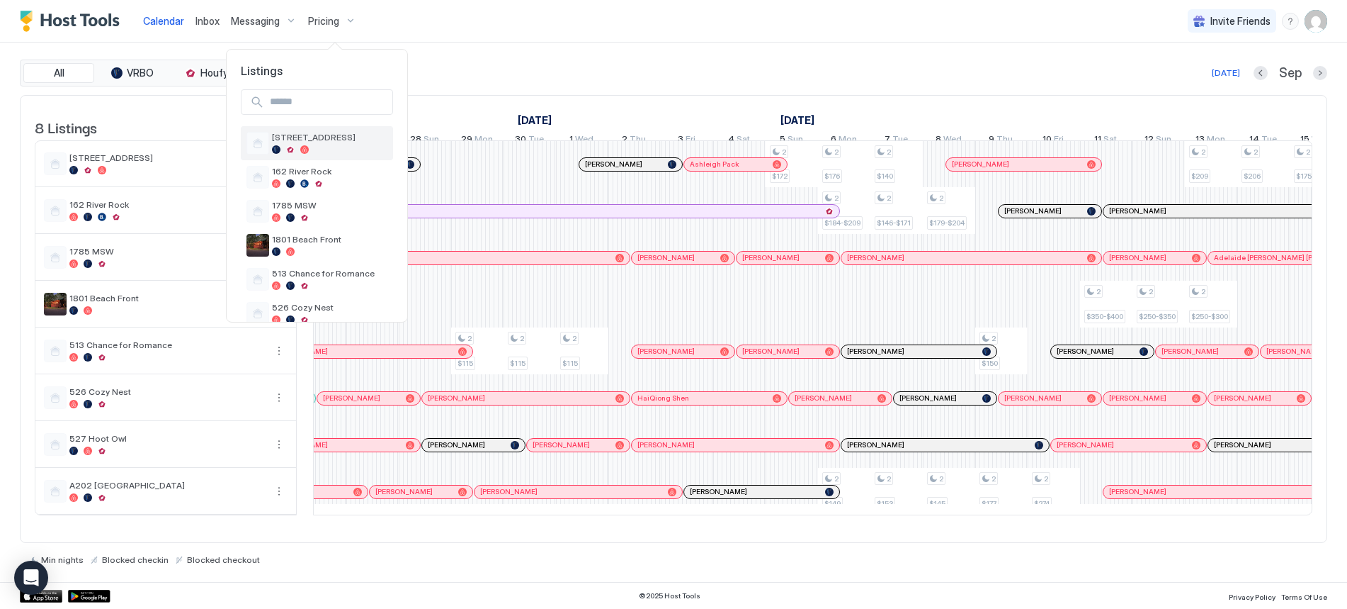
click at [310, 146] on div at bounding box center [329, 149] width 115 height 9
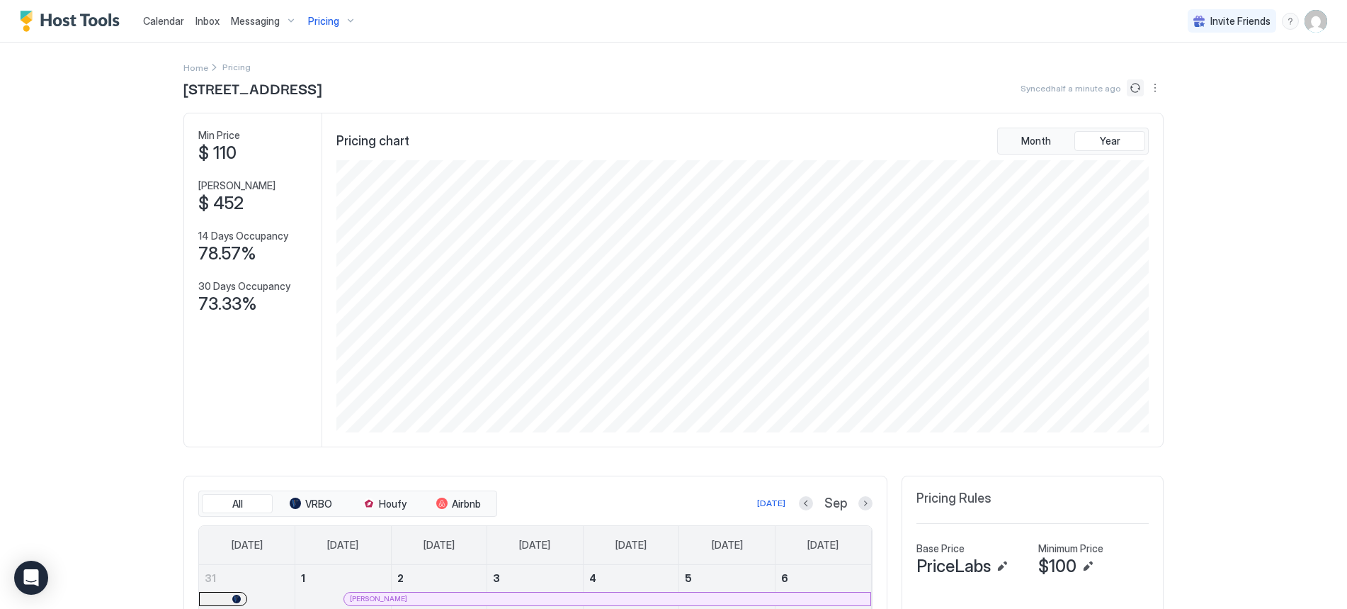
click at [1129, 87] on button "Sync prices" at bounding box center [1135, 87] width 17 height 17
click at [1305, 21] on img "User profile" at bounding box center [1316, 21] width 23 height 23
click at [1191, 82] on span "Settings" at bounding box center [1178, 79] width 38 height 13
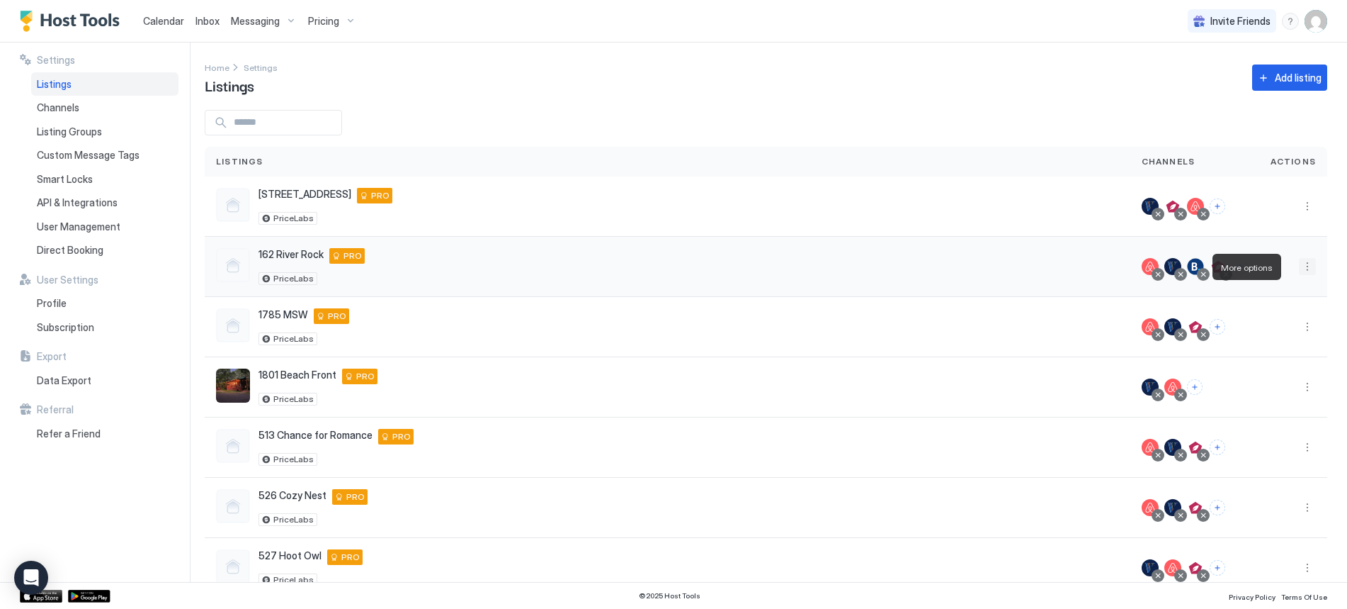
click at [1299, 266] on button "More options" at bounding box center [1307, 266] width 17 height 17
click at [1275, 356] on span "Connect Channel" at bounding box center [1268, 354] width 70 height 11
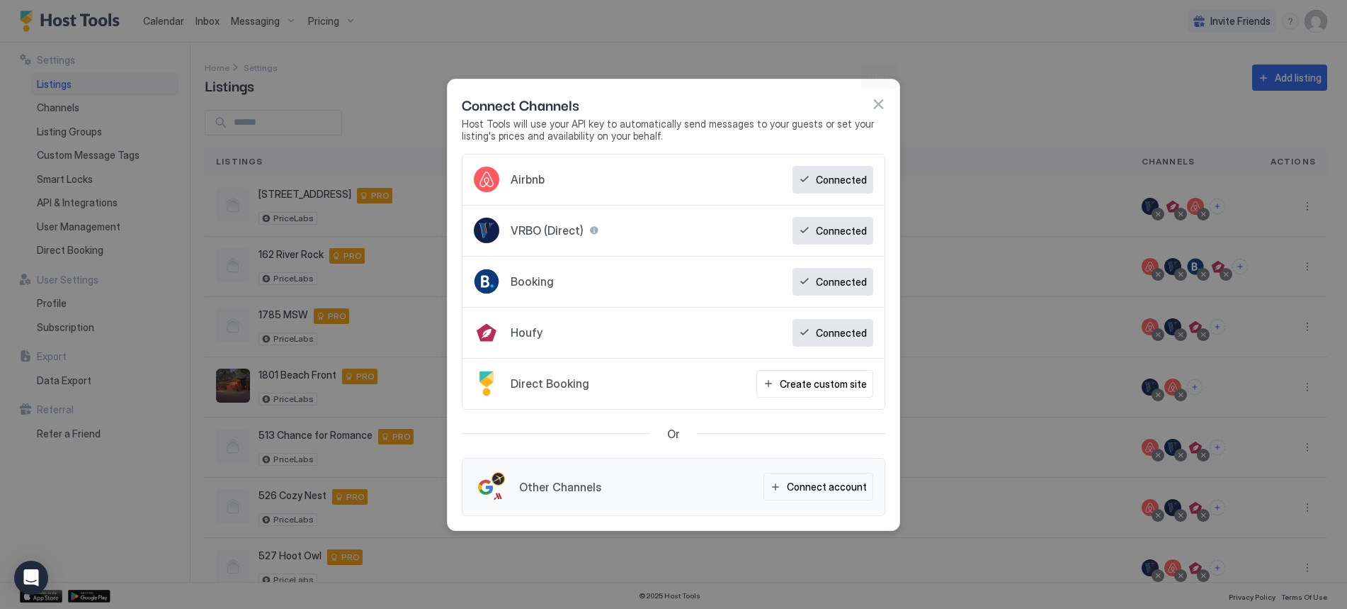
click at [876, 101] on button "button" at bounding box center [878, 104] width 14 height 14
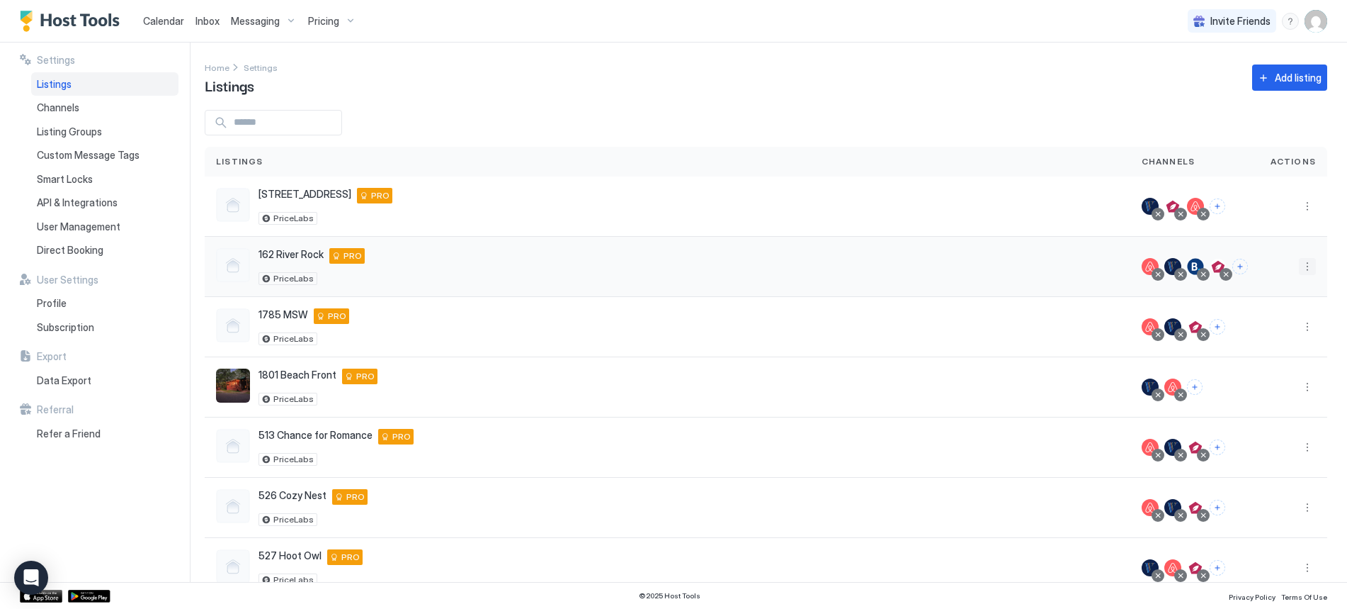
click at [1299, 266] on button "More options" at bounding box center [1307, 266] width 17 height 17
click at [1256, 357] on span "Connect Channel" at bounding box center [1268, 354] width 70 height 11
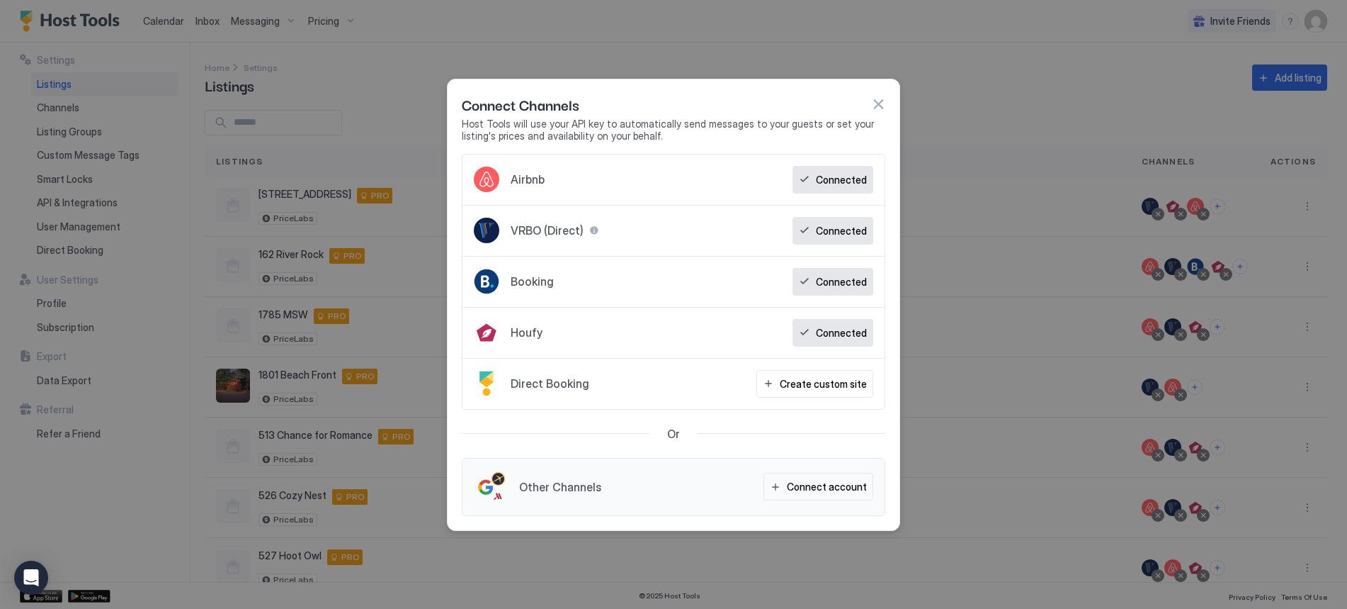
click at [880, 102] on button "button" at bounding box center [878, 104] width 14 height 14
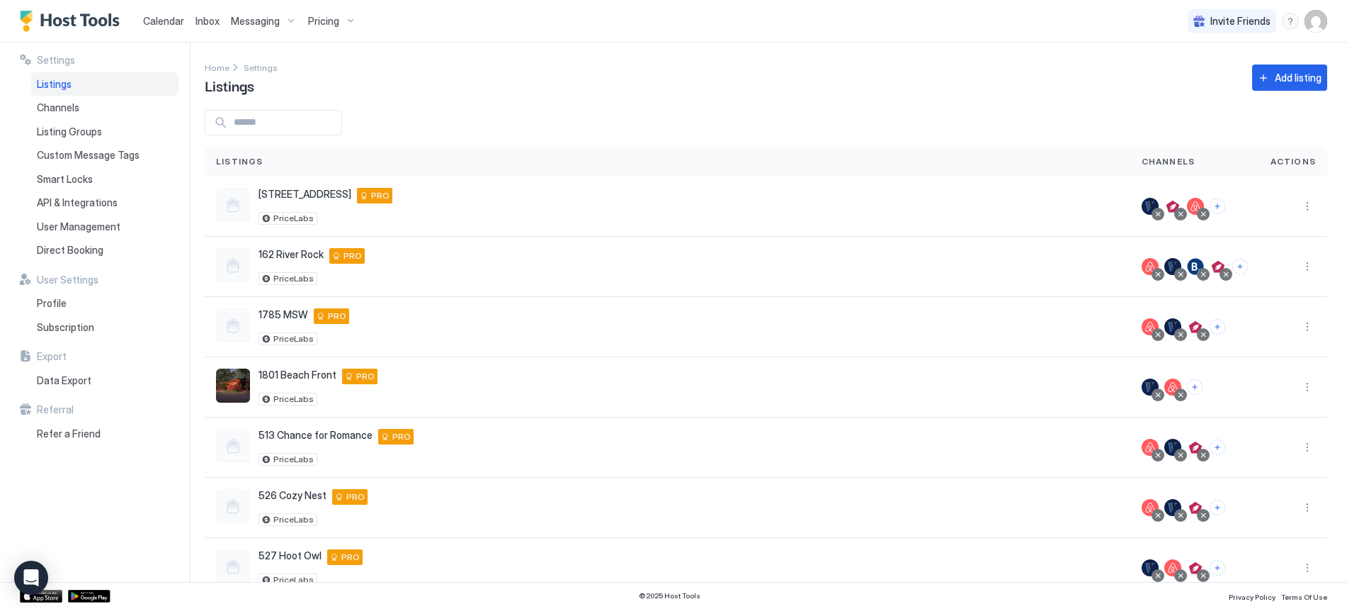
click at [173, 24] on span "Calendar" at bounding box center [163, 21] width 41 height 12
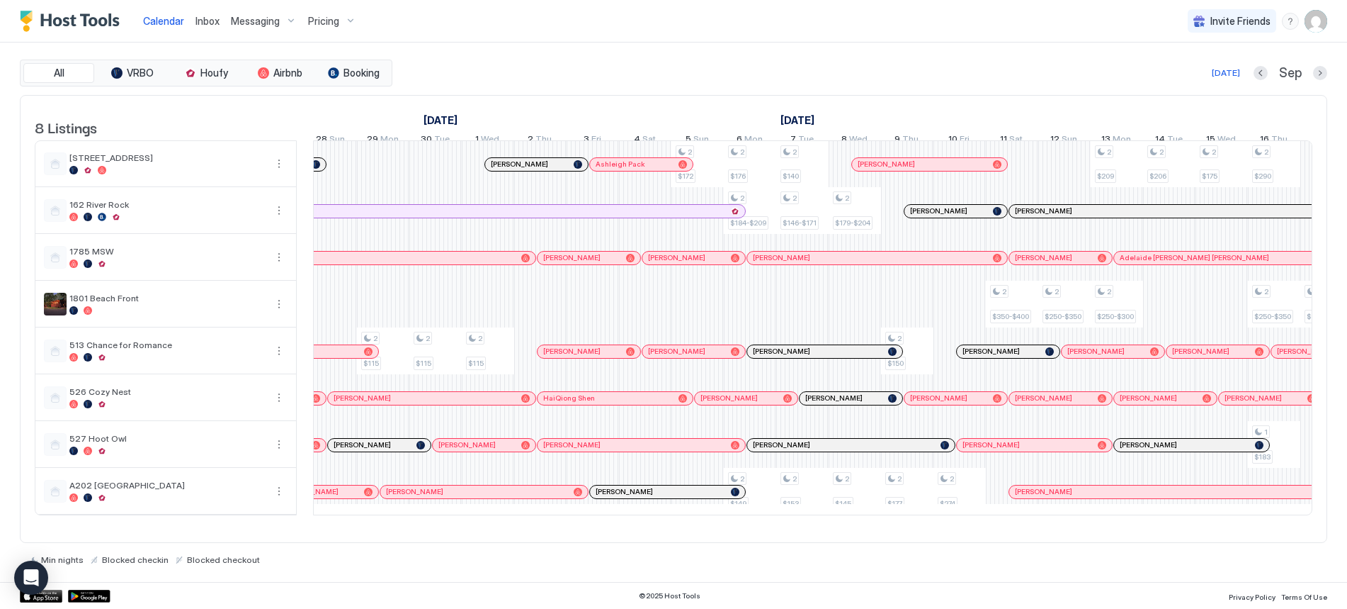
scroll to position [0, 1156]
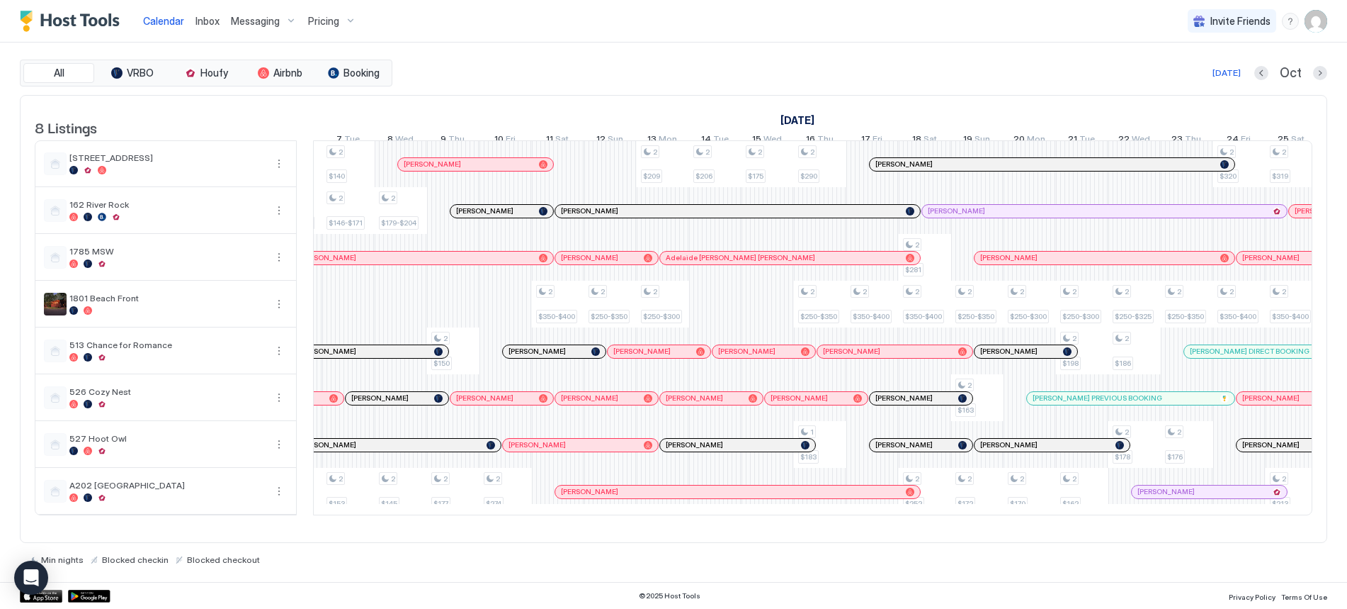
click at [1321, 76] on button "Next month" at bounding box center [1320, 73] width 14 height 14
click at [1316, 76] on button "Next month" at bounding box center [1320, 73] width 14 height 14
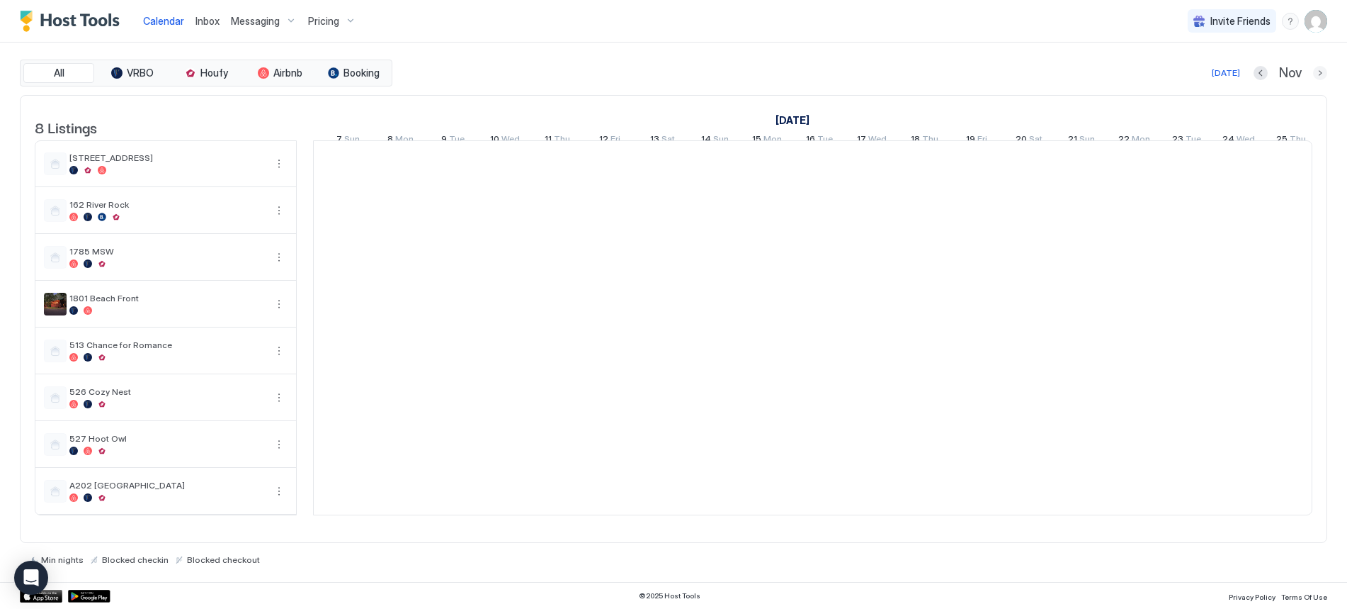
scroll to position [0, 787]
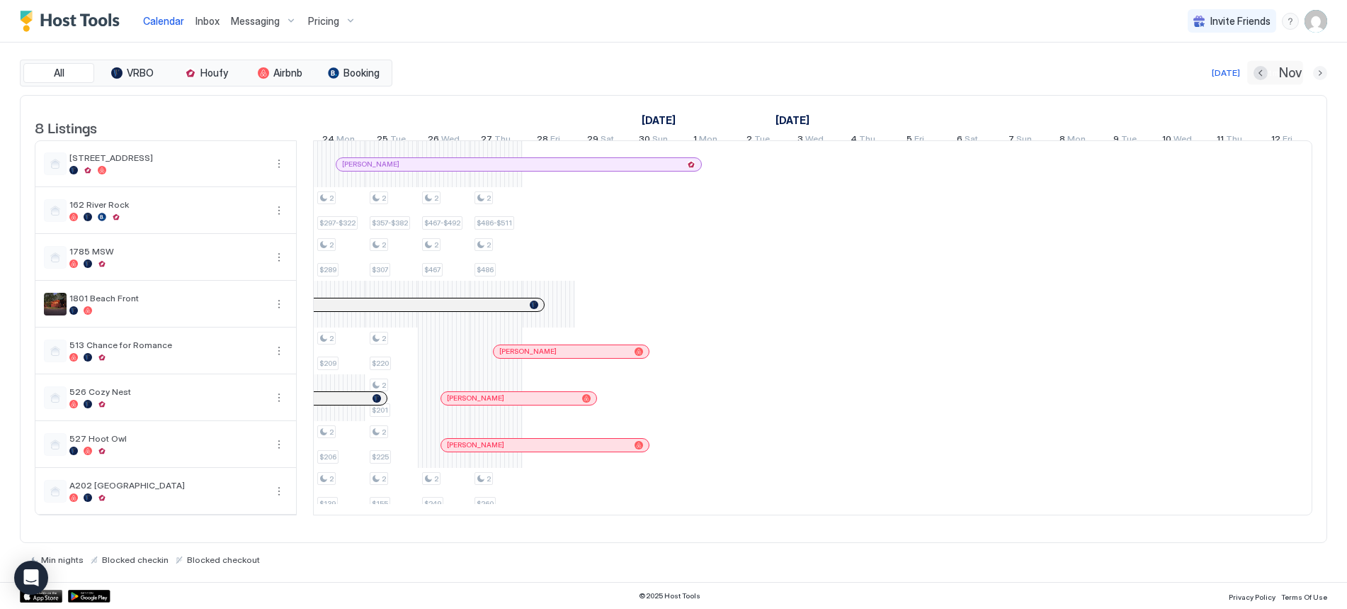
click at [1316, 76] on button "Next month" at bounding box center [1320, 73] width 14 height 14
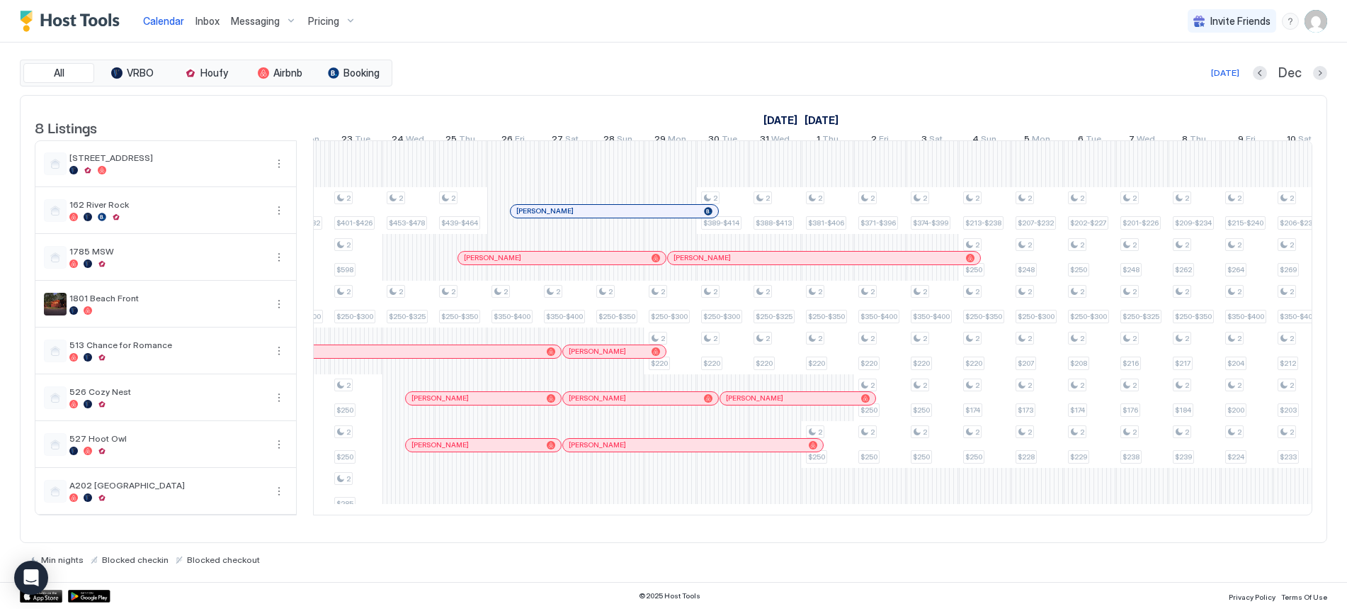
scroll to position [0, 693]
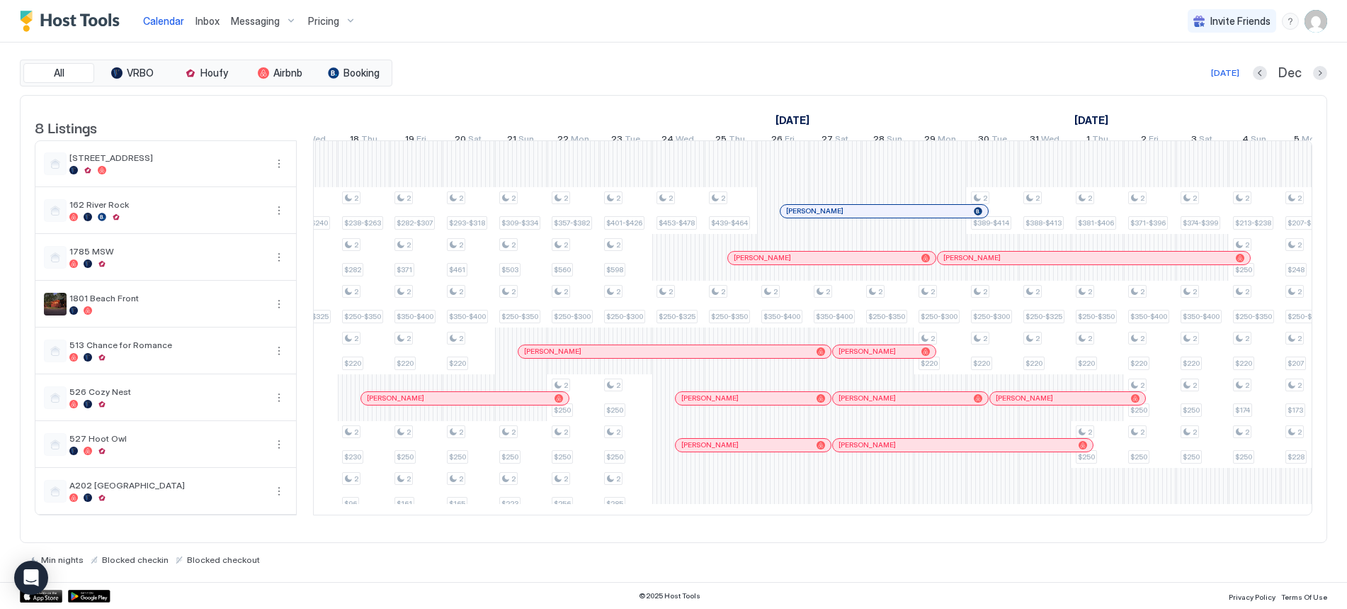
click at [210, 18] on span "Inbox" at bounding box center [208, 21] width 24 height 12
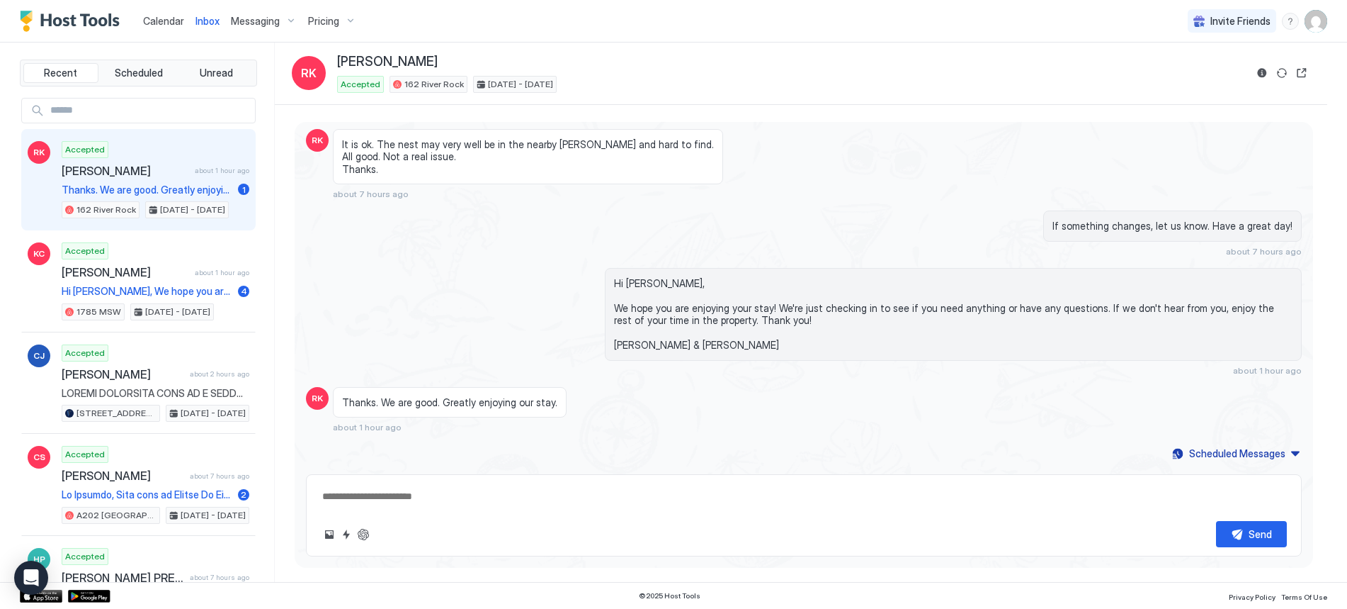
type textarea "*"
click at [165, 21] on span "Calendar" at bounding box center [163, 21] width 41 height 12
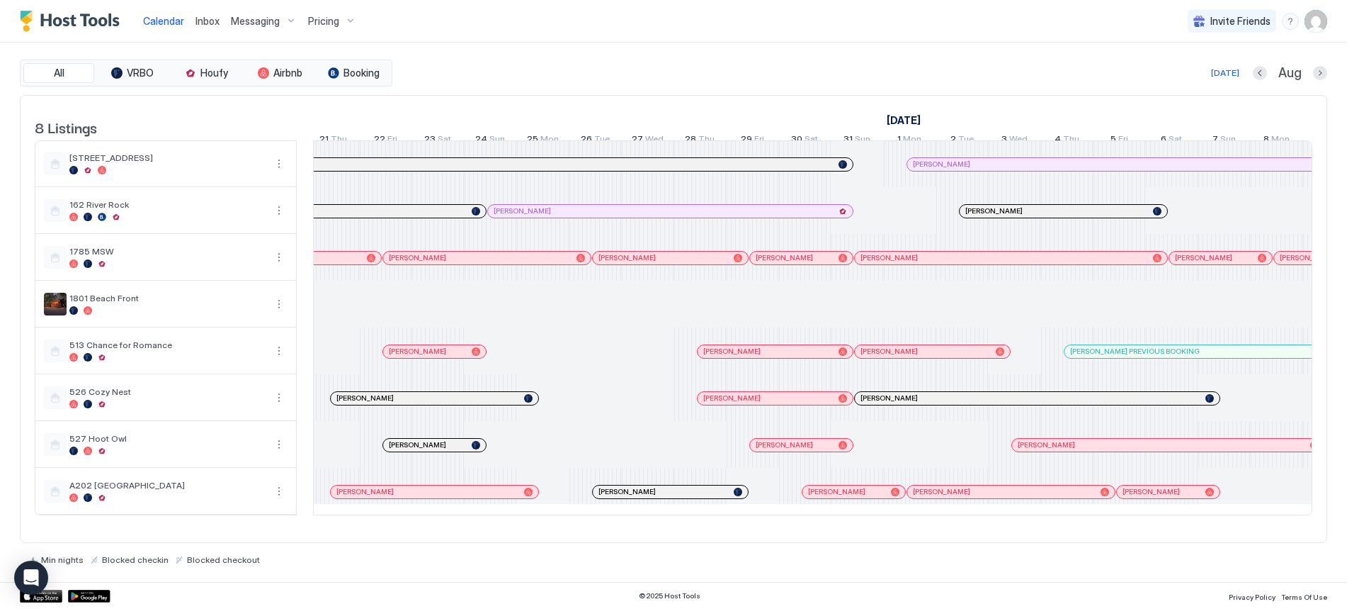
scroll to position [0, 34]
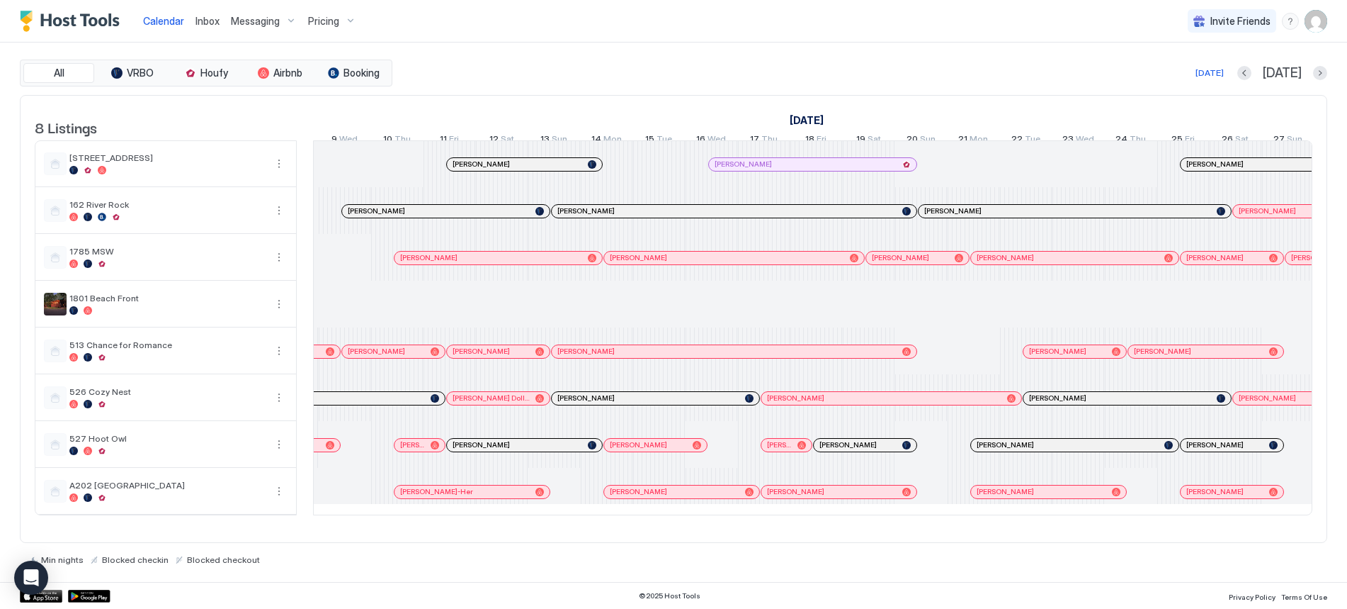
scroll to position [0, 1580]
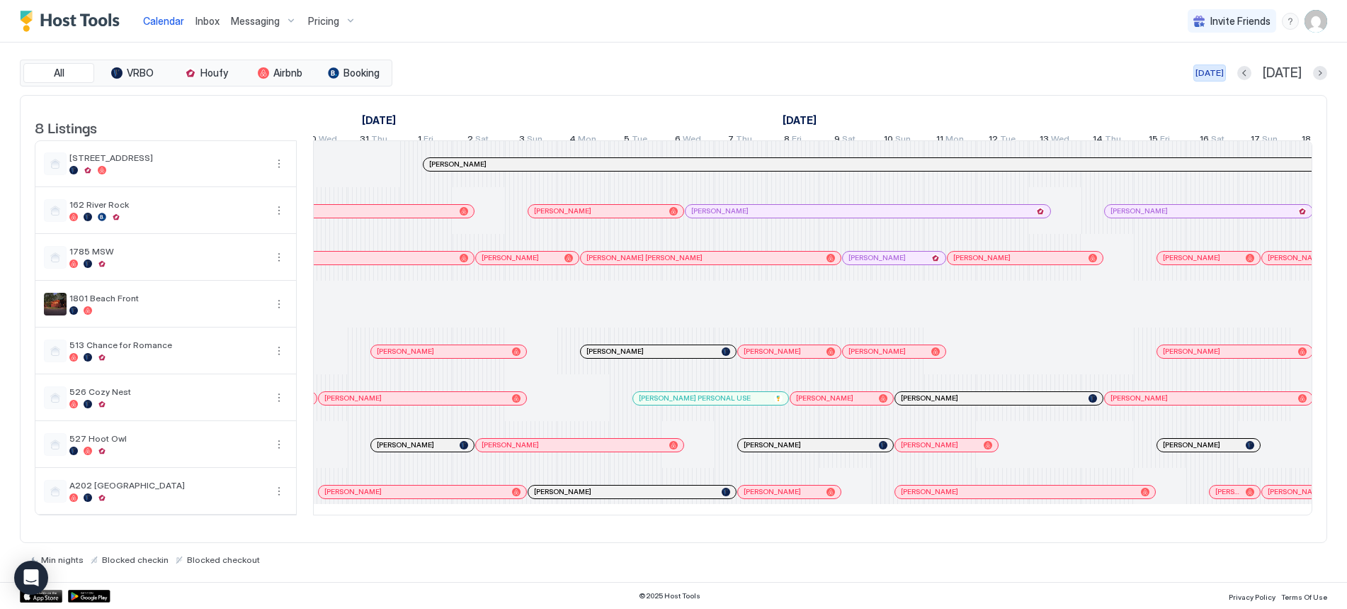
click at [1224, 69] on div "[DATE]" at bounding box center [1210, 73] width 28 height 13
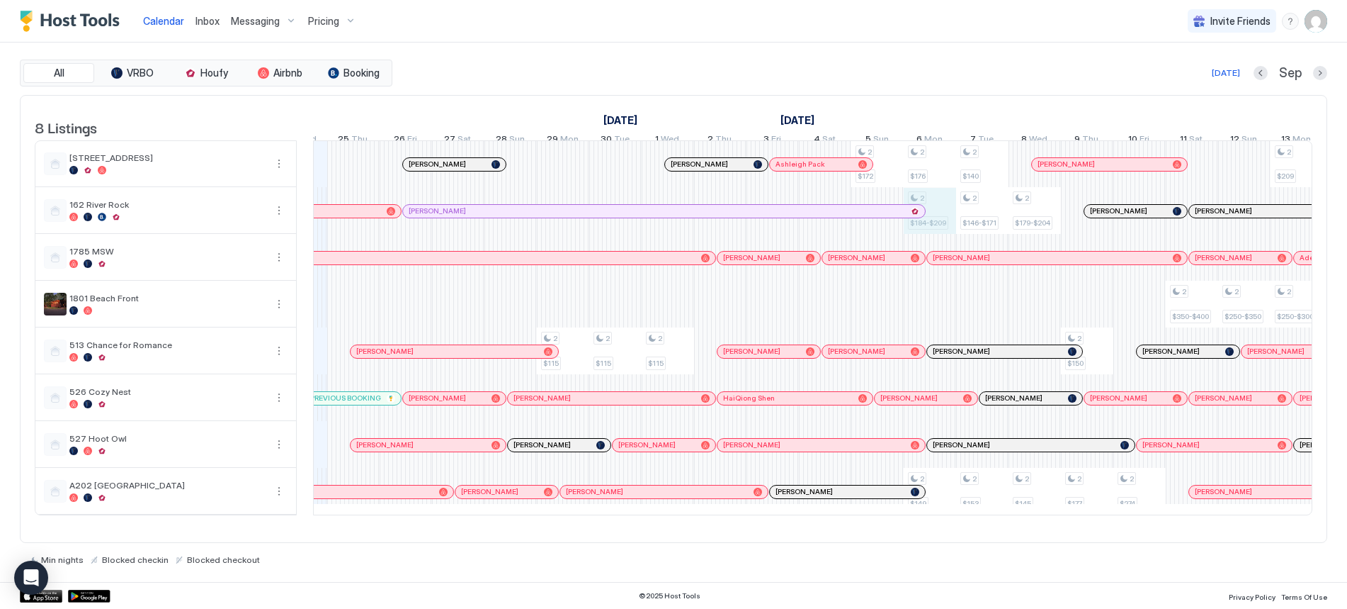
click at [936, 215] on div "2 $112 2 $115 1 $105 2 $115 2 $115 2 $115 2 $172 2 $176 2 $184-$209 2 $149 2 $1…" at bounding box center [1034, 327] width 3093 height 373
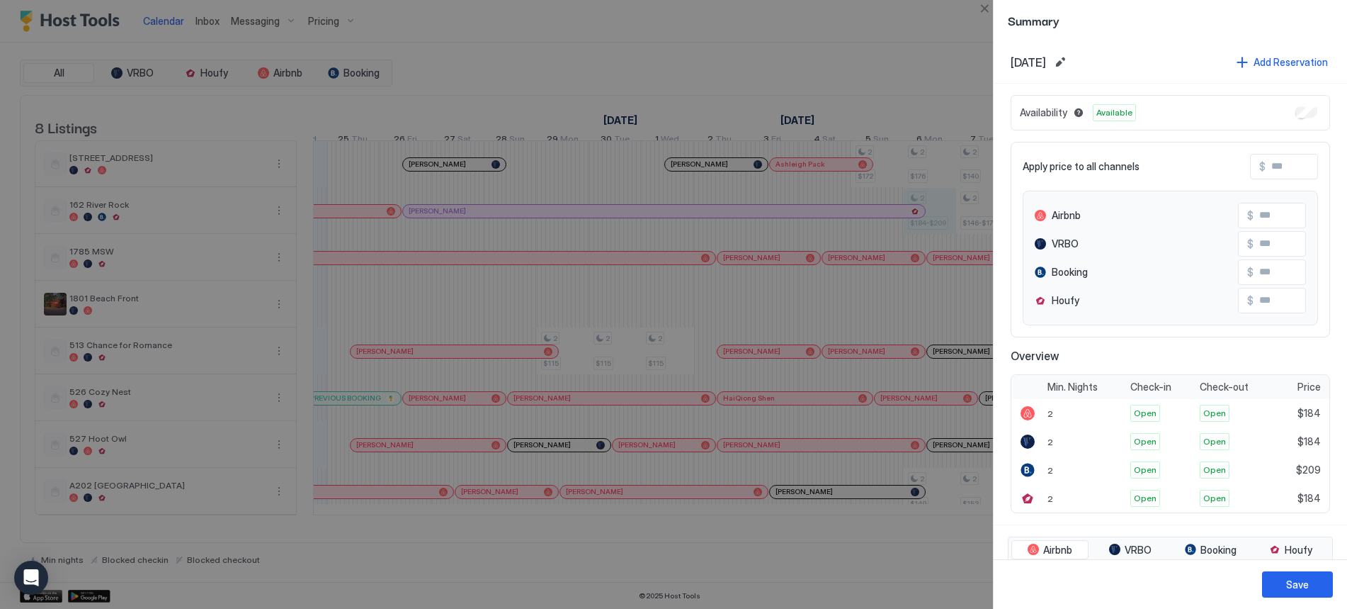
click at [1287, 106] on div "Availability Available" at bounding box center [1171, 112] width 320 height 35
click at [1281, 589] on button "Save" at bounding box center [1297, 584] width 71 height 26
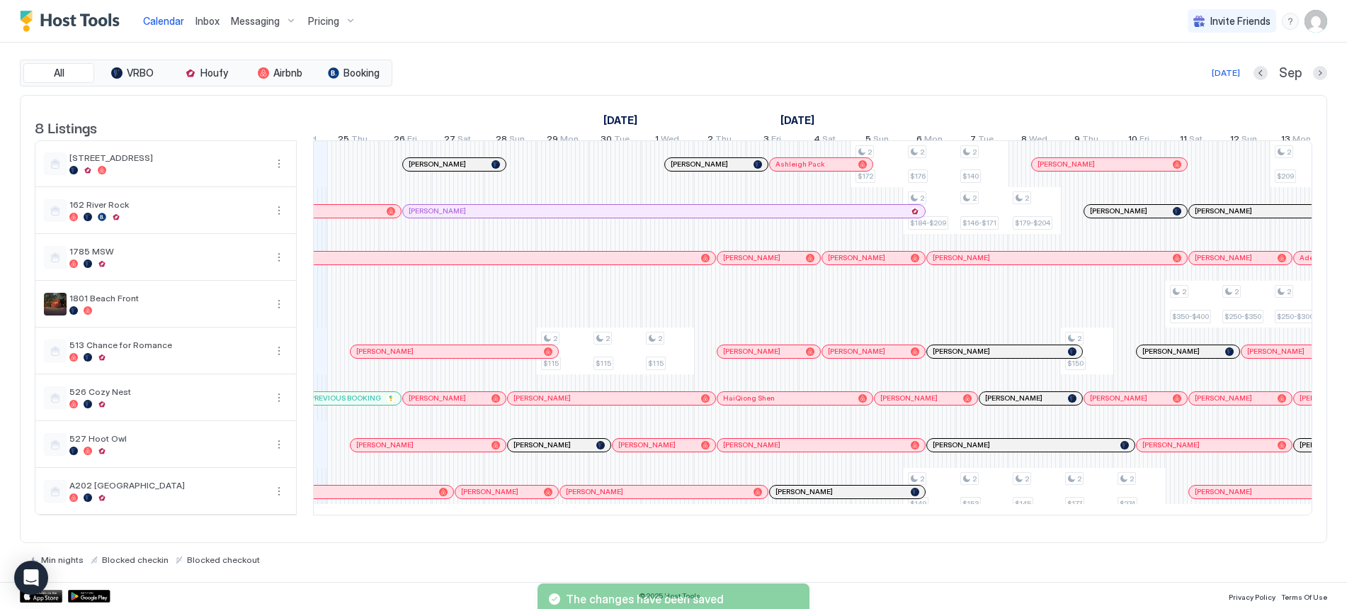
click at [323, 21] on span "Pricing" at bounding box center [323, 21] width 31 height 13
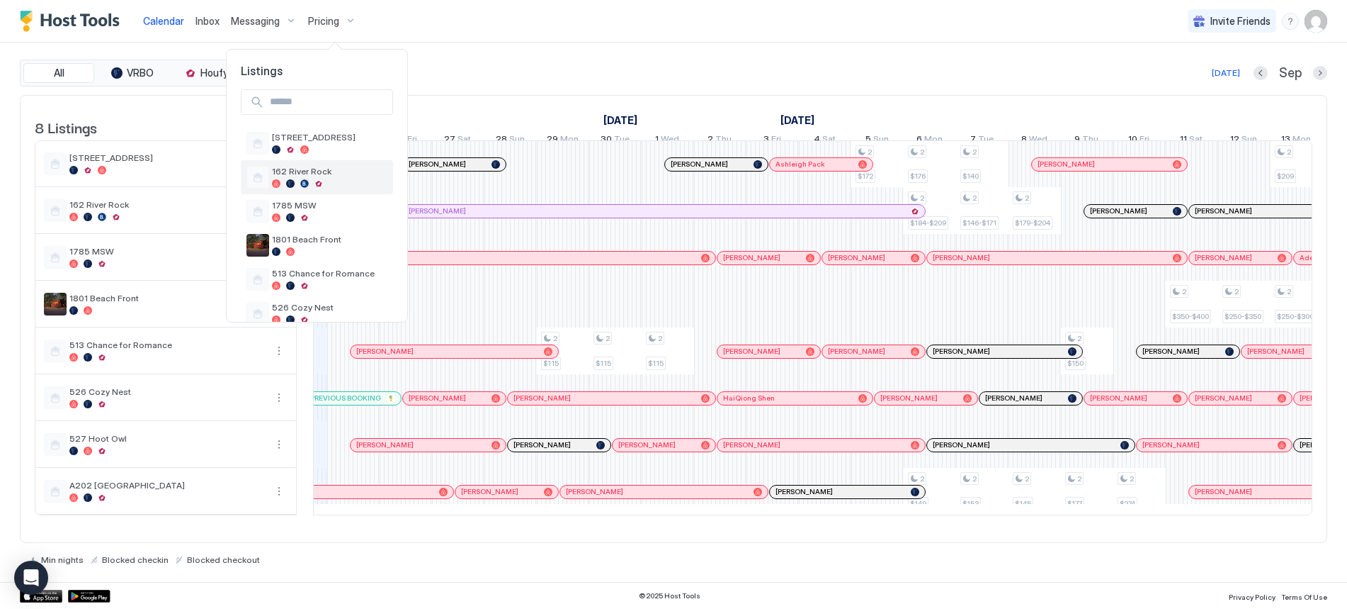
click at [303, 183] on div at bounding box center [304, 183] width 9 height 9
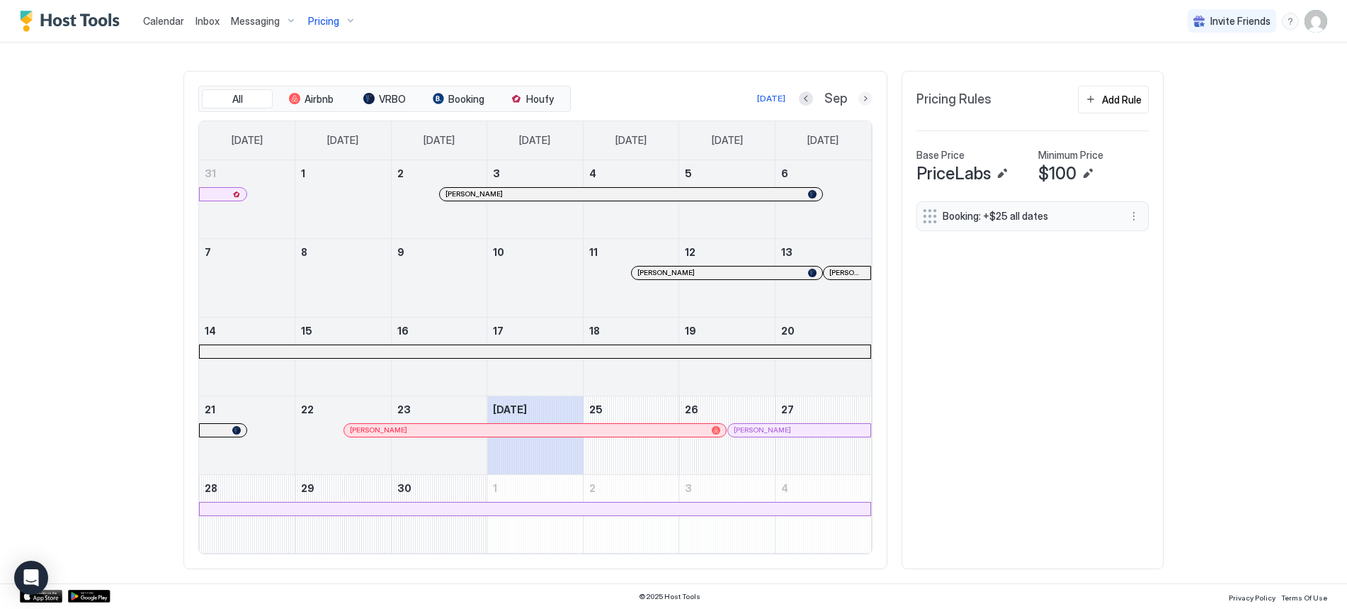
click at [863, 100] on button "Next month" at bounding box center [866, 98] width 14 height 14
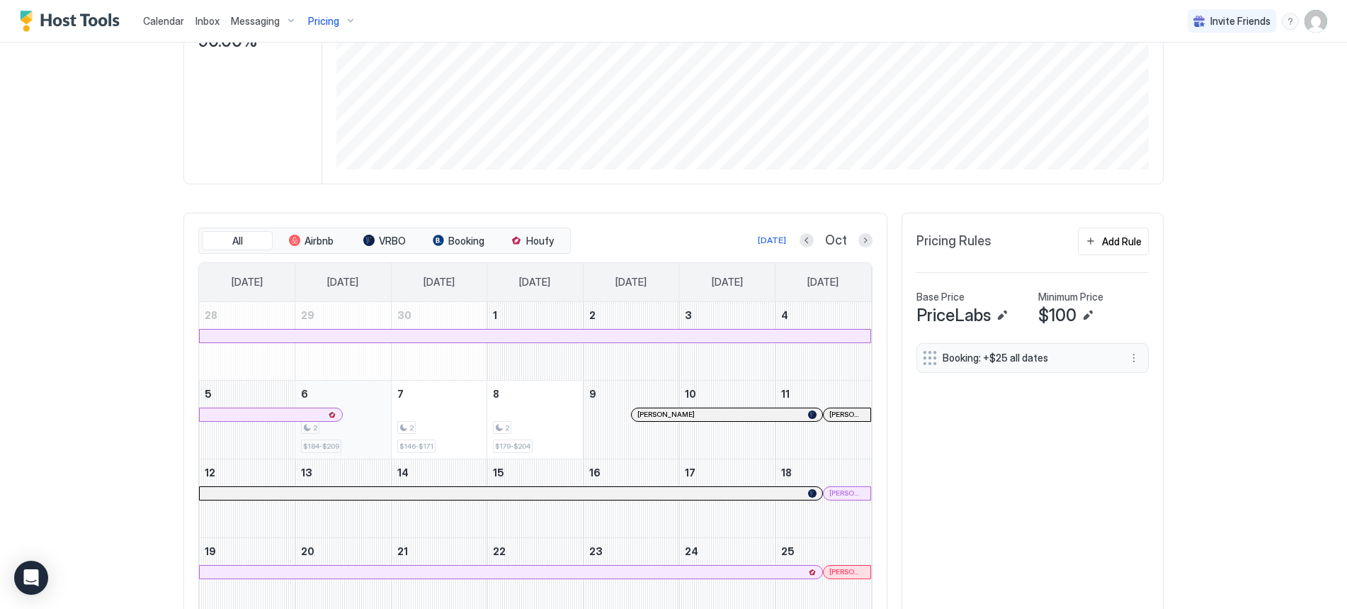
click at [355, 429] on div "2" at bounding box center [343, 427] width 84 height 13
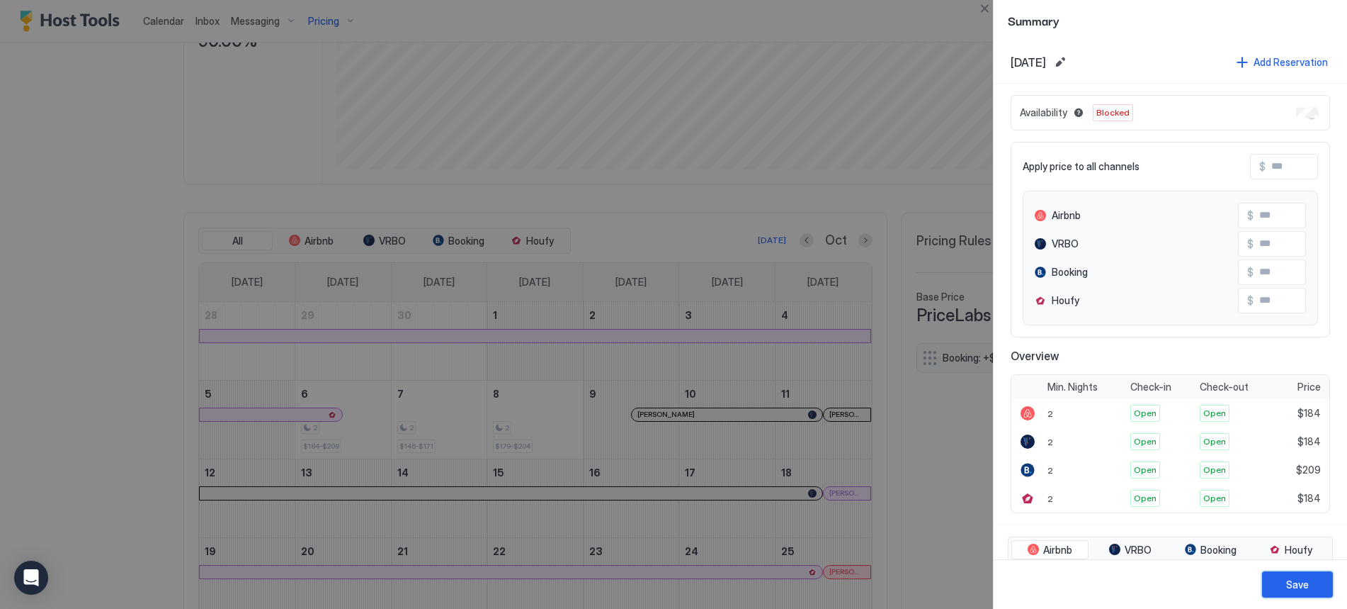
click at [1295, 582] on div "Save" at bounding box center [1298, 584] width 23 height 15
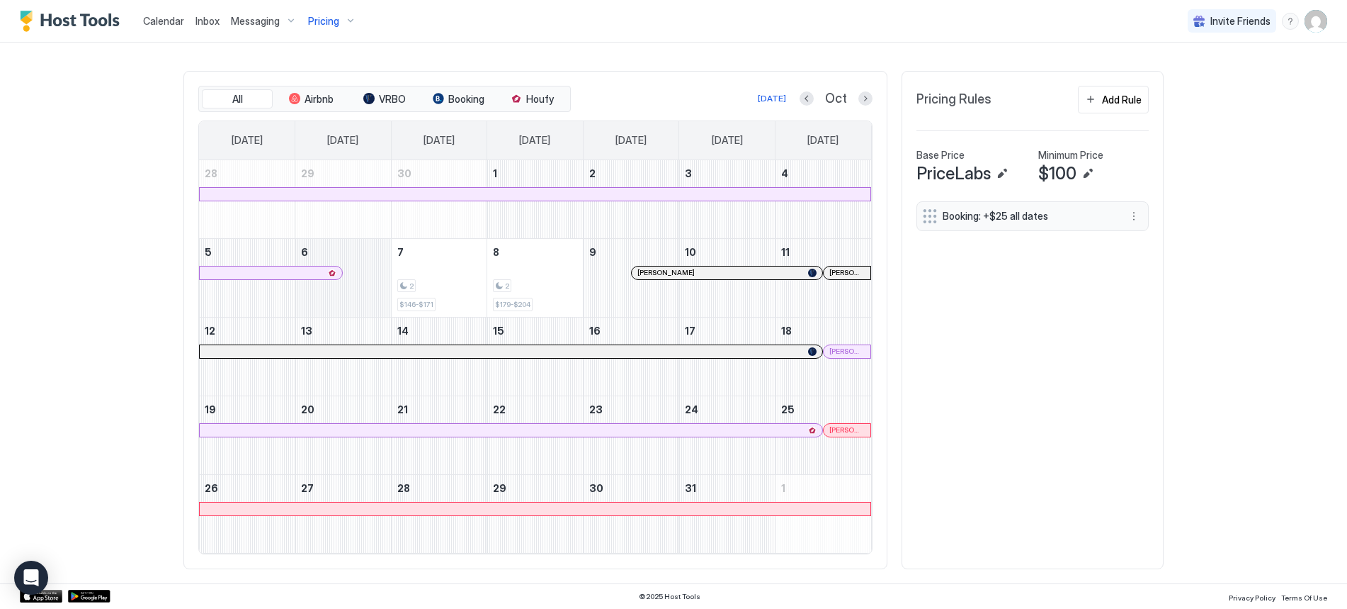
click at [334, 296] on div "October 6, 2025" at bounding box center [343, 278] width 96 height 78
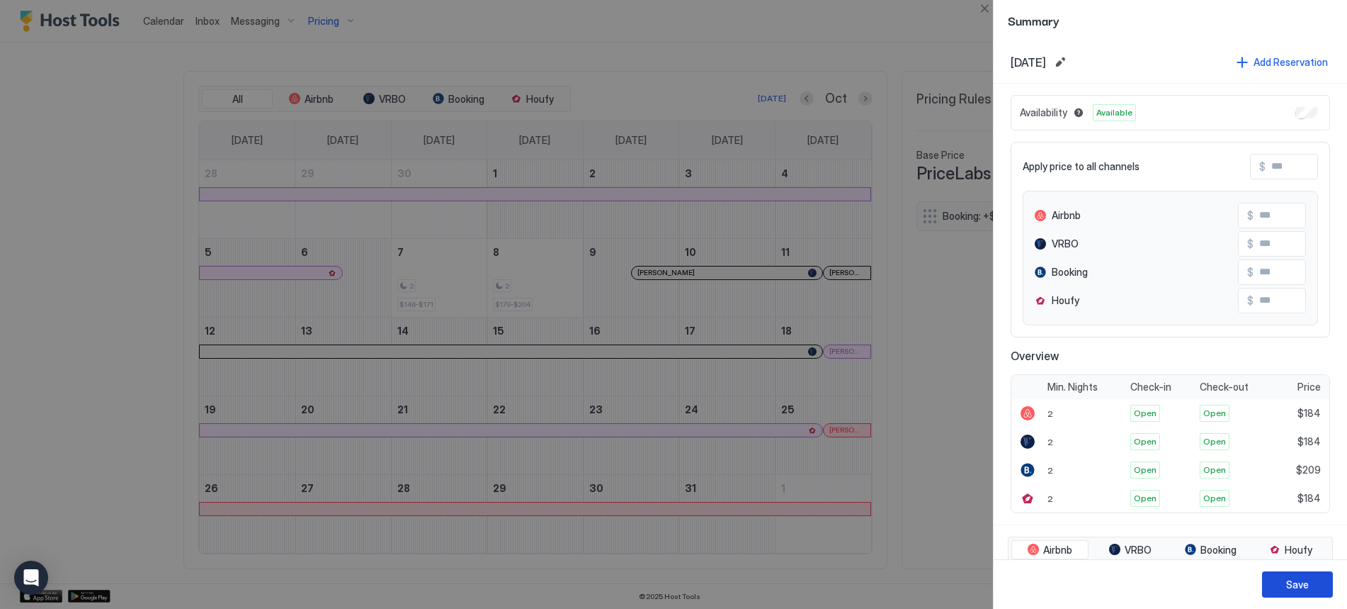
click at [1287, 582] on div "Save" at bounding box center [1298, 584] width 23 height 15
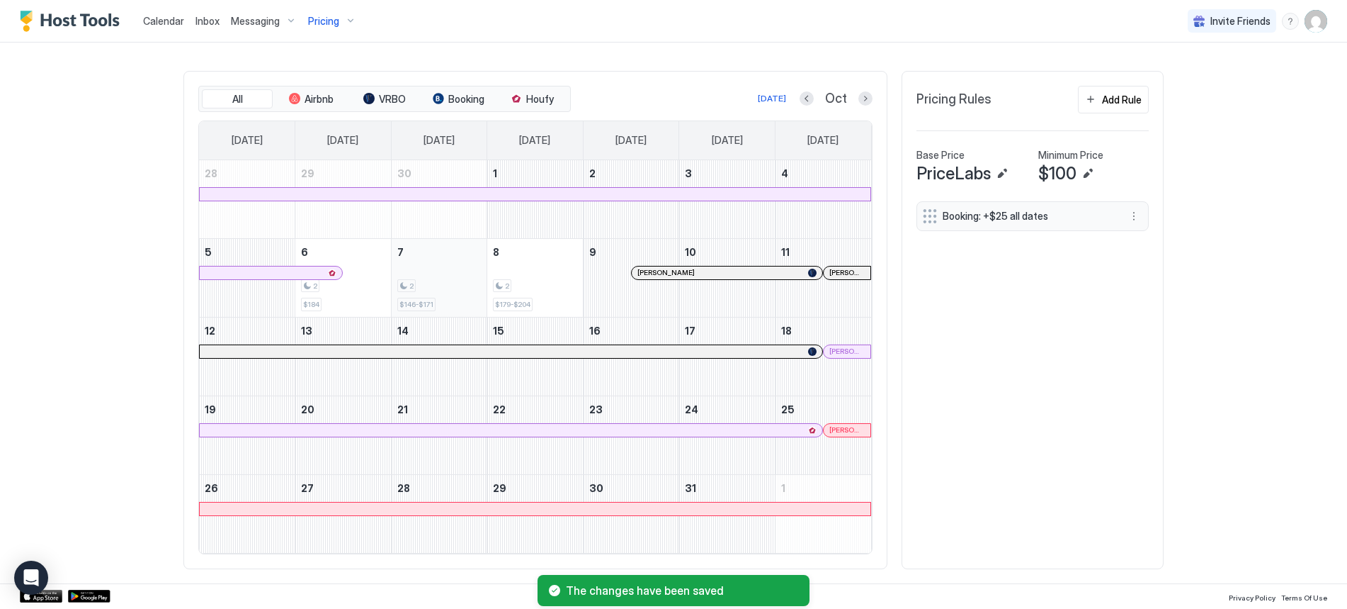
click at [446, 281] on div "2" at bounding box center [439, 285] width 84 height 13
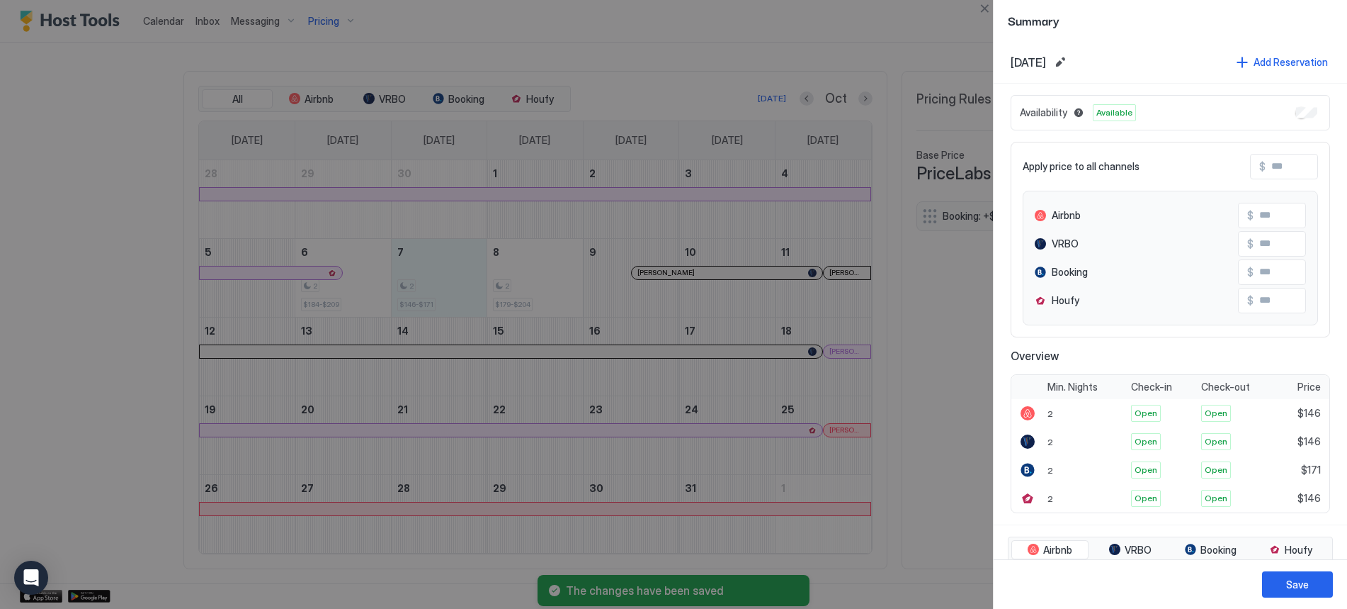
click at [1284, 168] on input "Input Field" at bounding box center [1322, 166] width 113 height 24
drag, startPoint x: 1276, startPoint y: 163, endPoint x: 1211, endPoint y: 169, distance: 64.7
click at [1211, 169] on div "Apply price to all channels $" at bounding box center [1170, 167] width 295 height 26
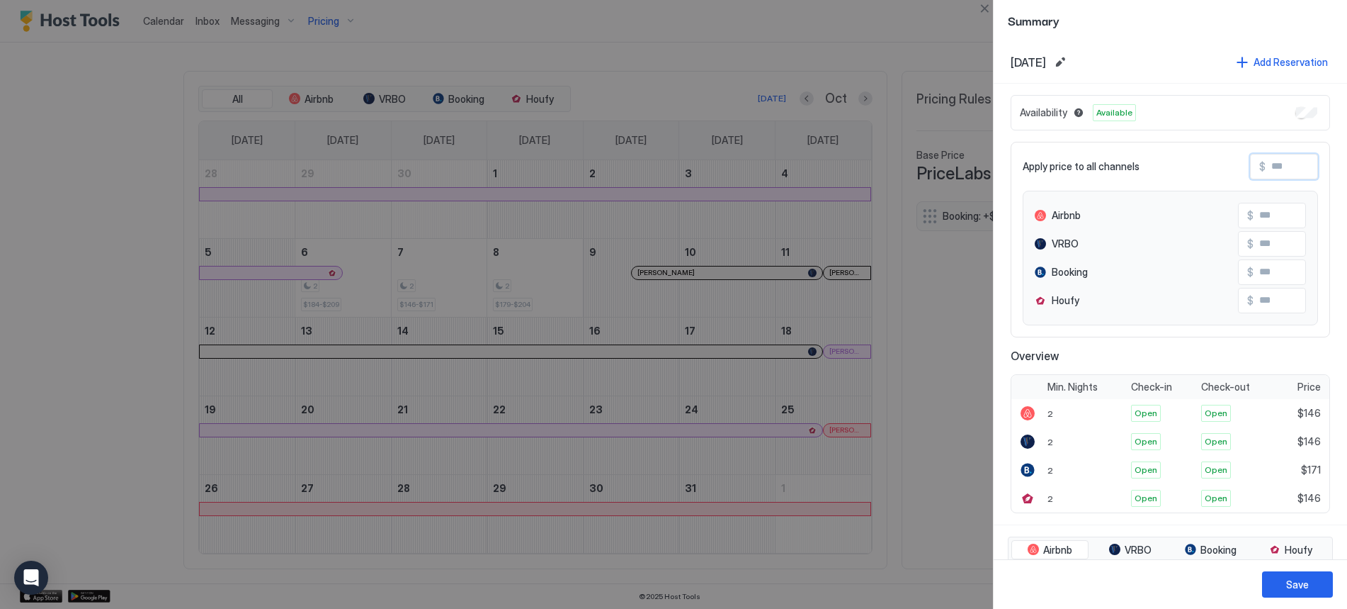
type input "*"
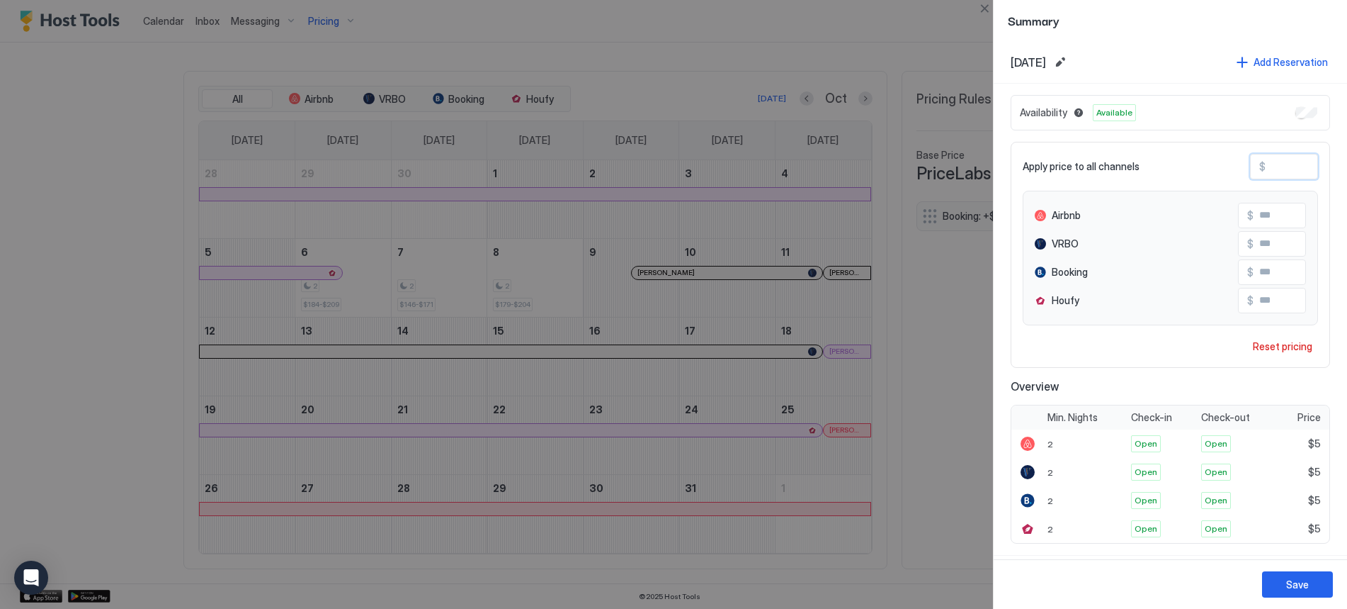
type input "**"
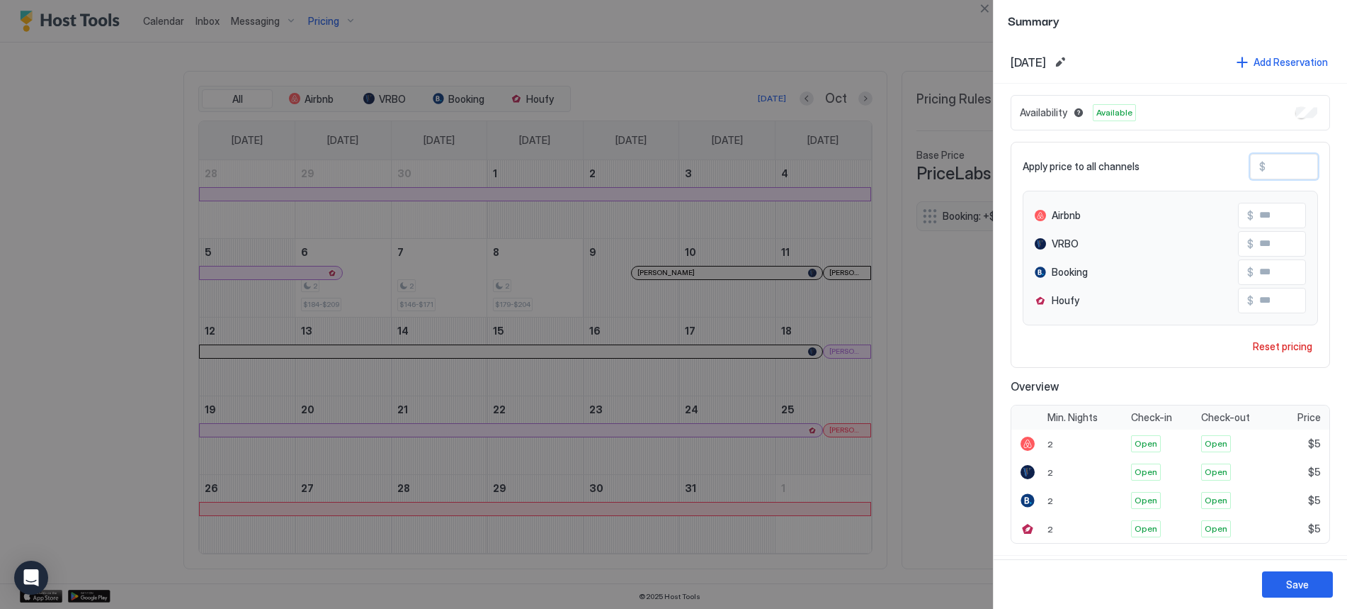
type input "***"
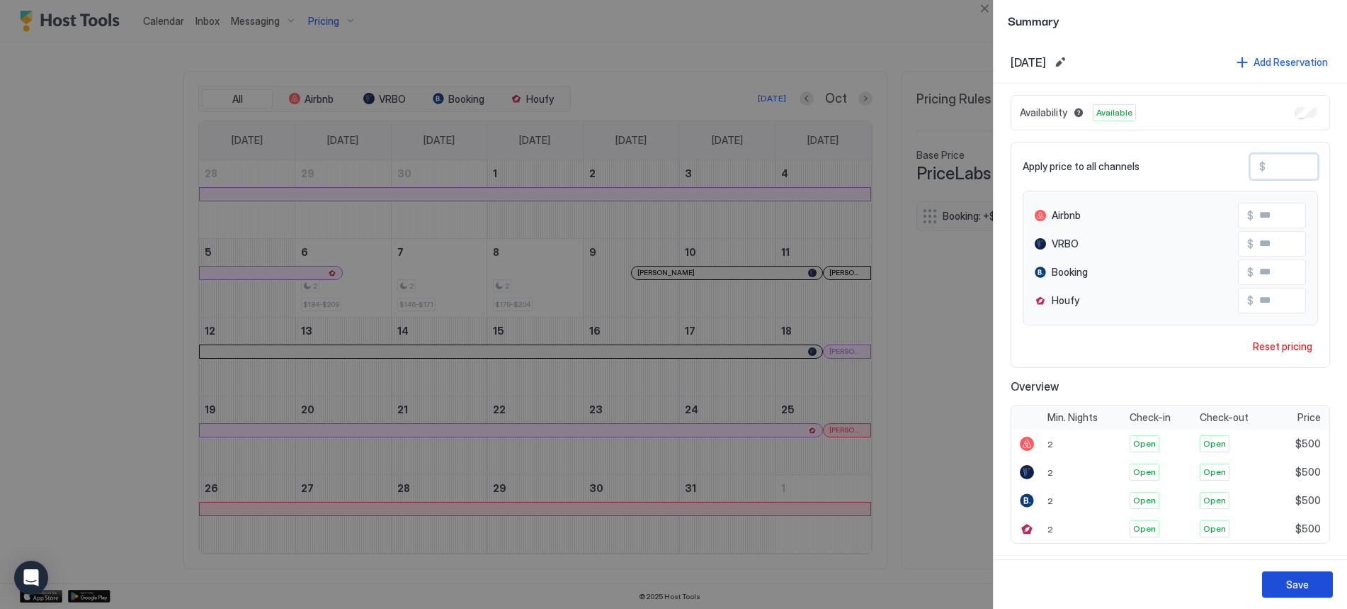
type input "***"
click at [1286, 580] on button "Save" at bounding box center [1297, 584] width 71 height 26
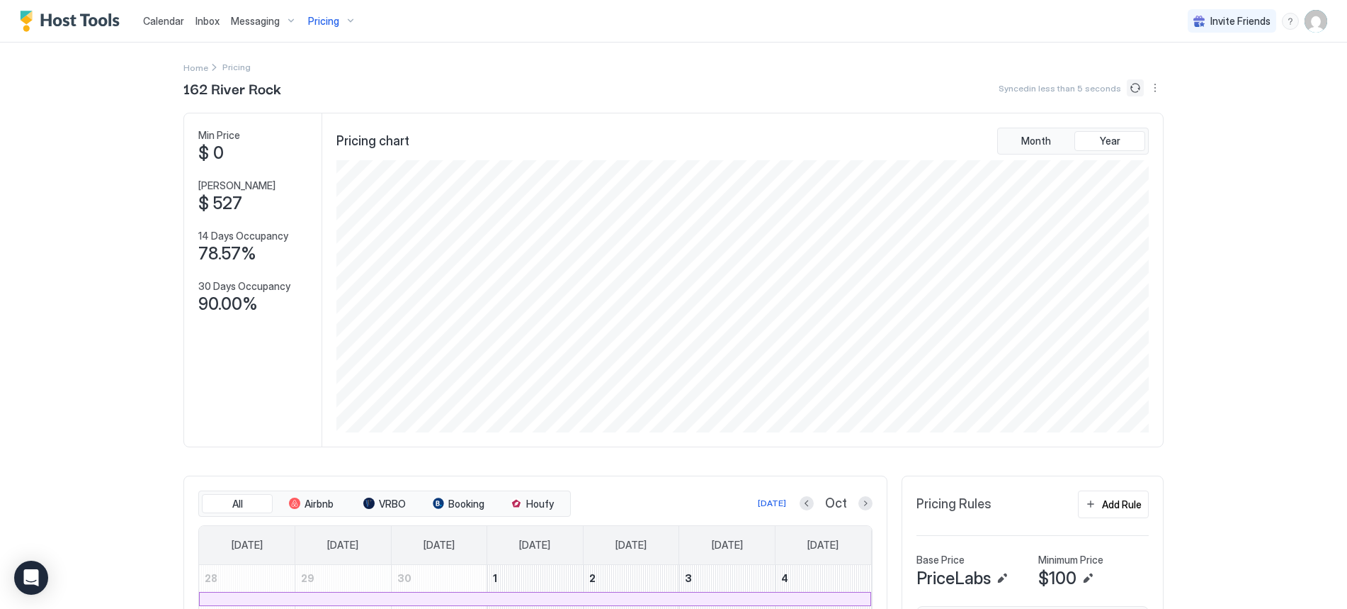
click at [1131, 91] on button "Sync prices" at bounding box center [1135, 87] width 17 height 17
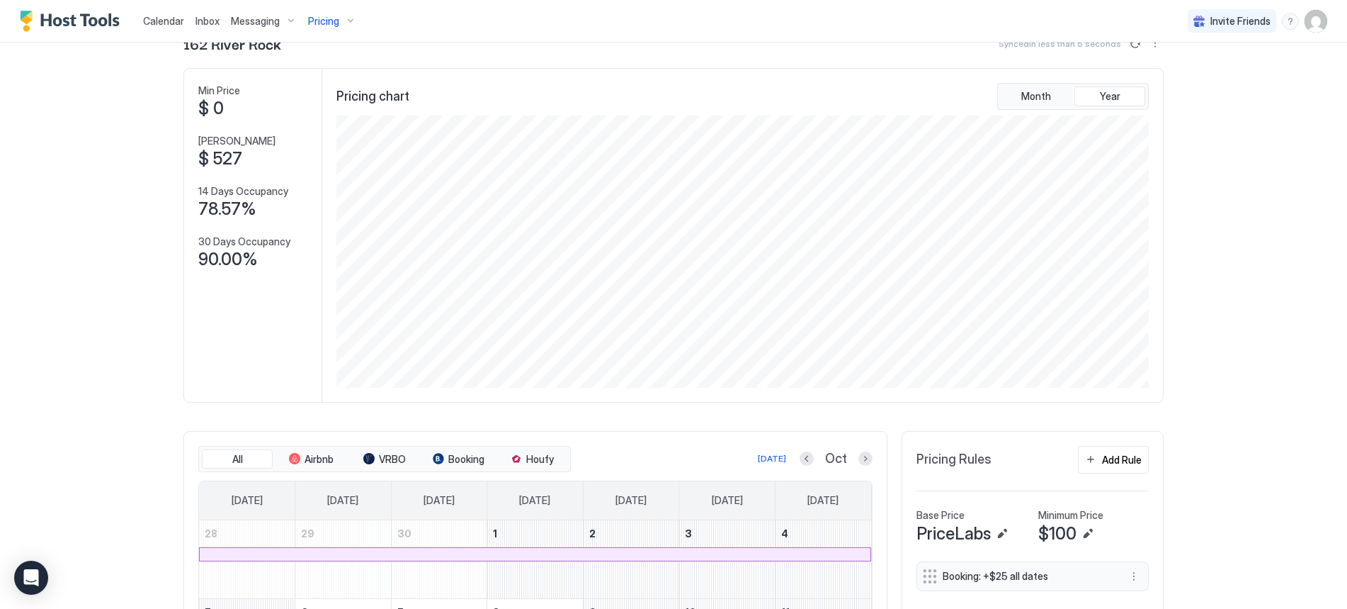
scroll to position [283, 0]
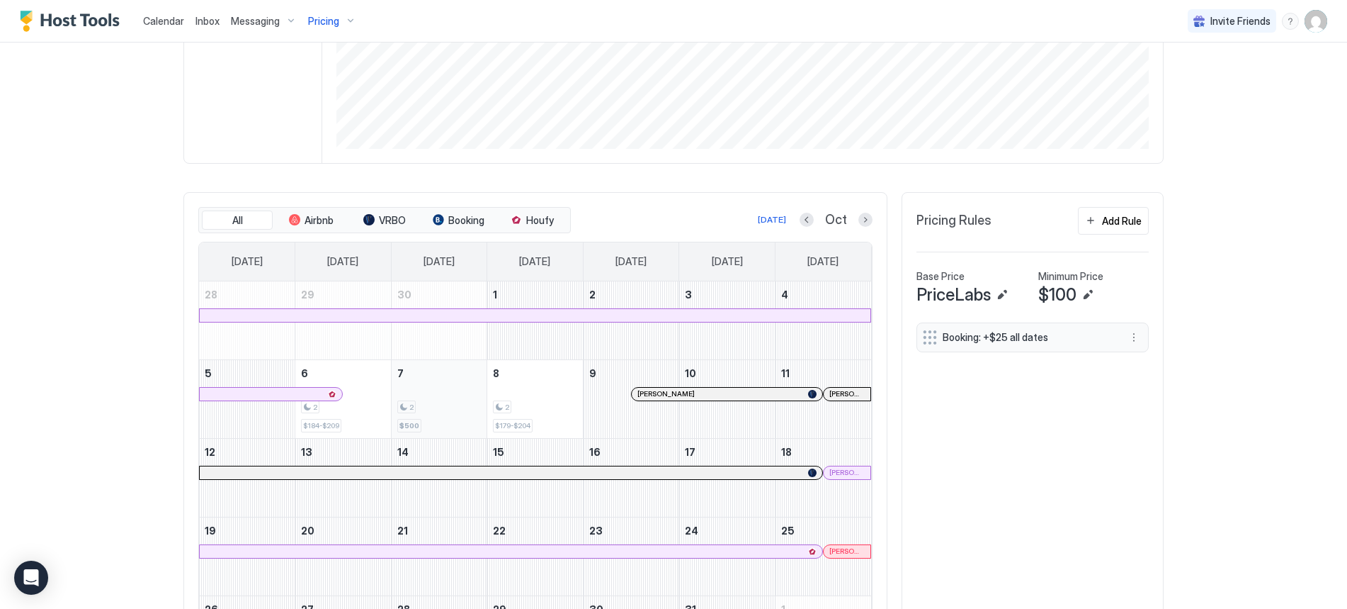
click at [407, 426] on span "$500" at bounding box center [410, 425] width 20 height 9
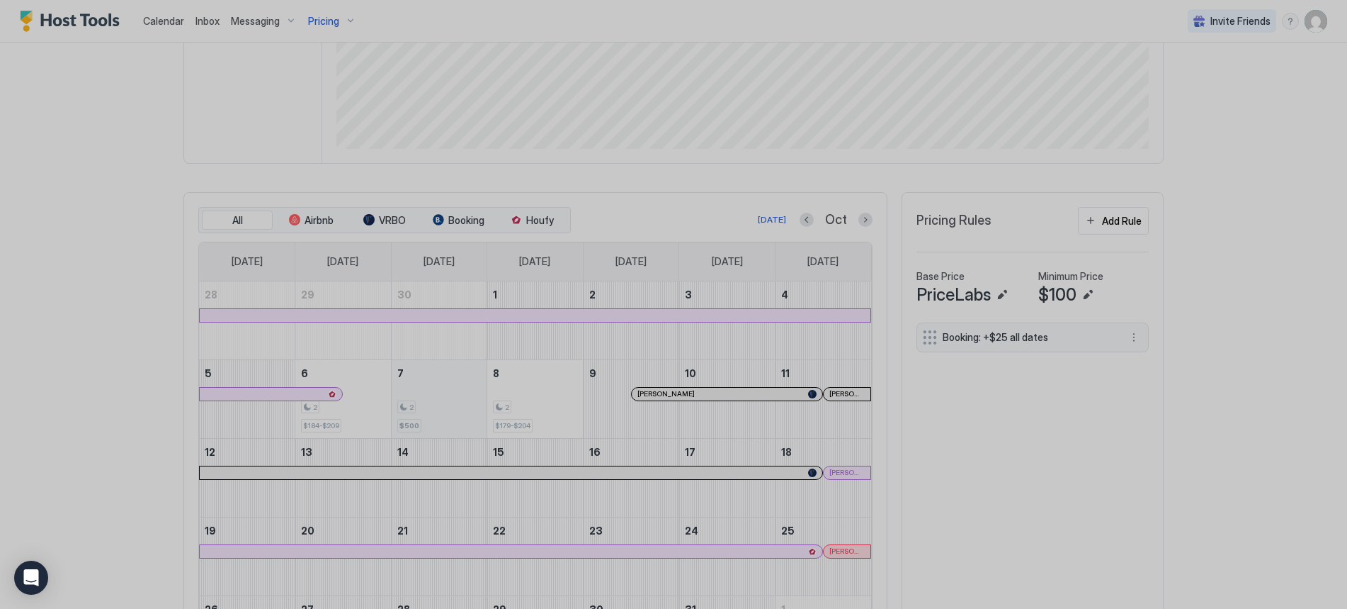
type input "***"
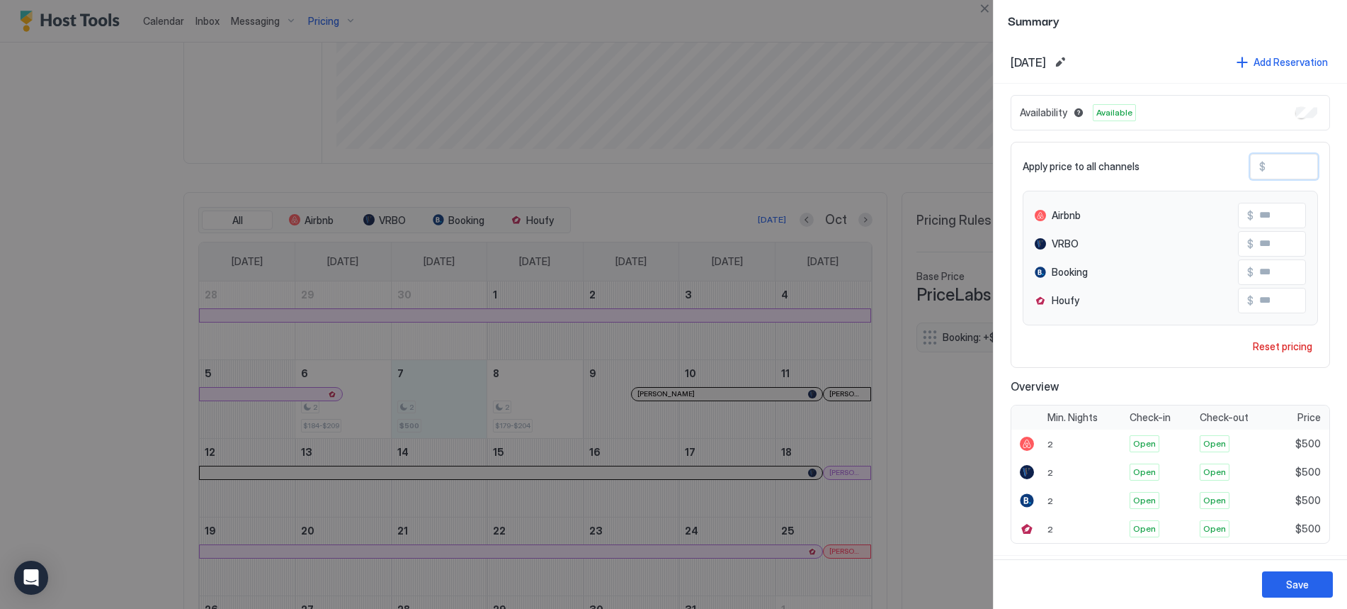
drag, startPoint x: 1293, startPoint y: 169, endPoint x: 1215, endPoint y: 169, distance: 77.9
click at [1215, 169] on div "Apply price to all channels $ ***" at bounding box center [1170, 167] width 295 height 26
type input "*"
click at [1189, 111] on div "Availability Available" at bounding box center [1171, 112] width 320 height 35
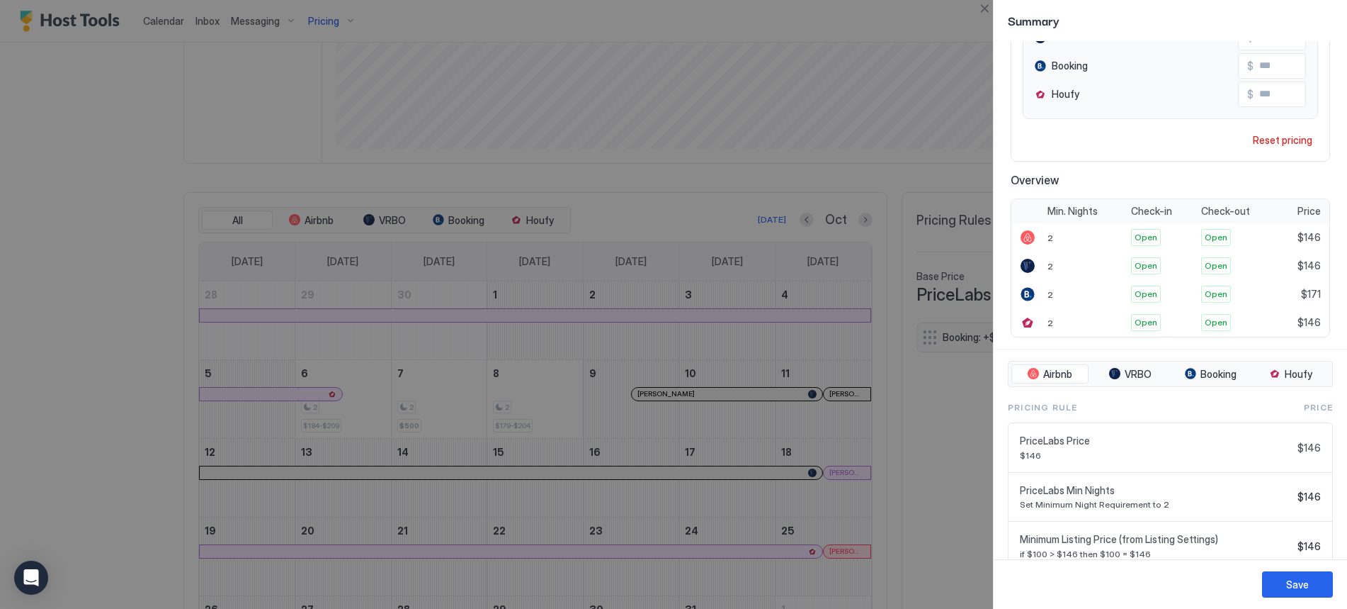
scroll to position [257, 0]
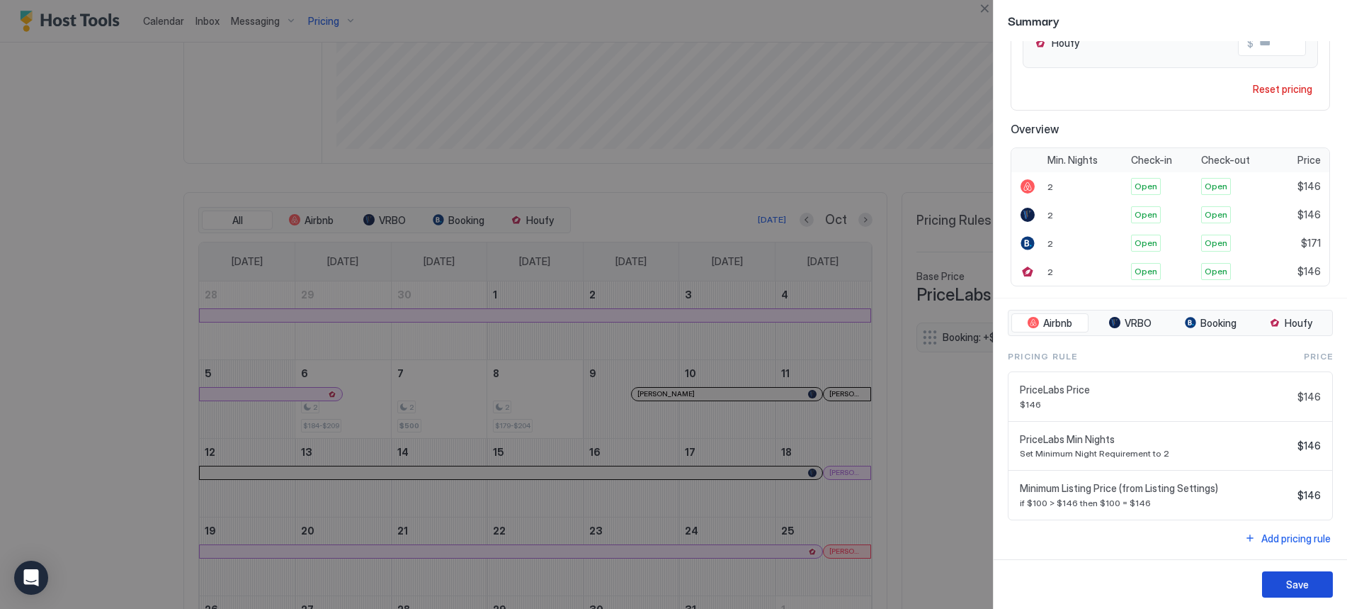
click at [1306, 584] on div "Save" at bounding box center [1298, 584] width 23 height 15
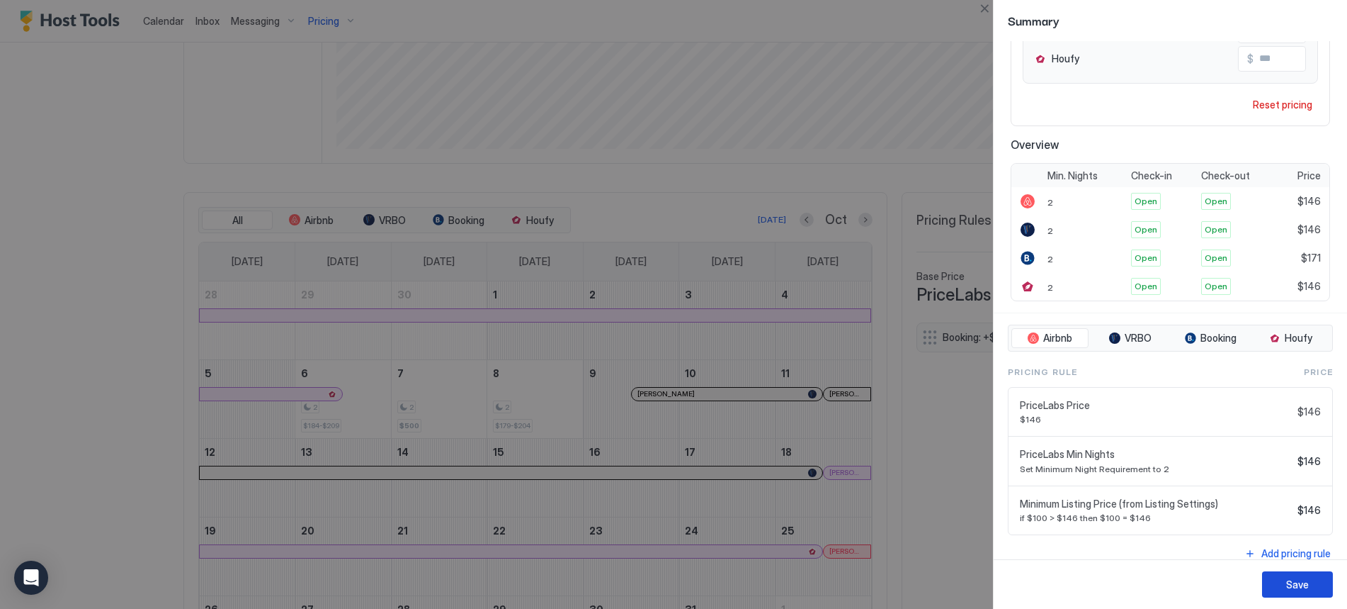
scroll to position [272, 0]
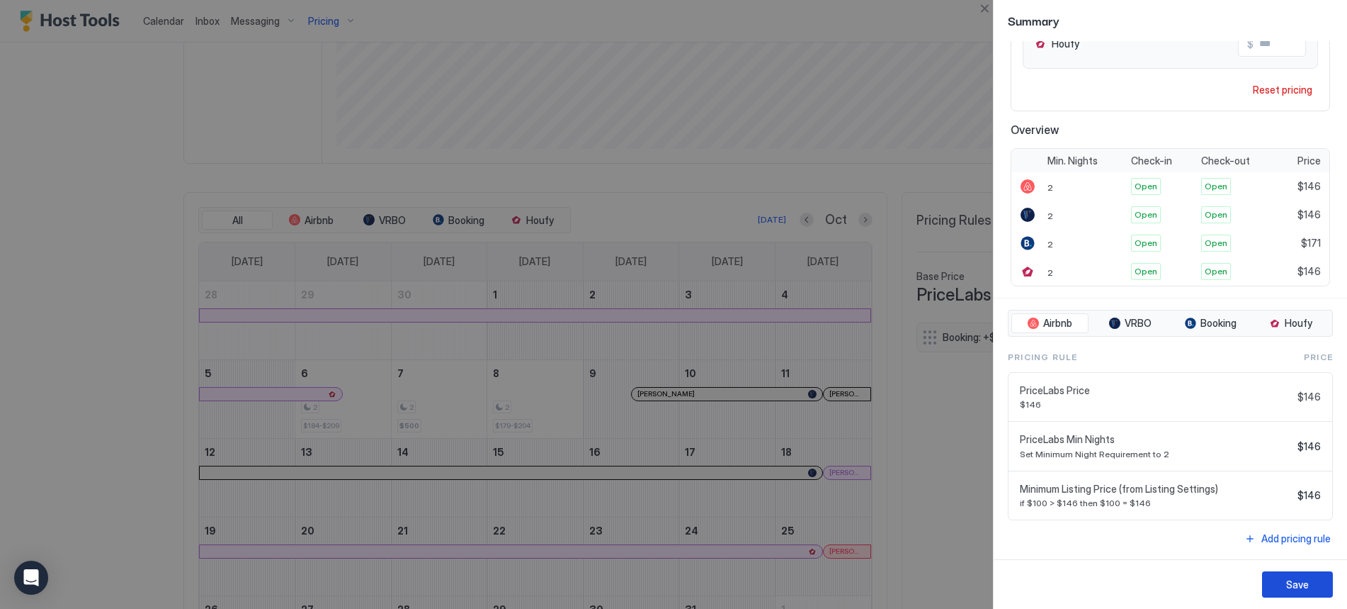
click at [1289, 582] on div "Save" at bounding box center [1298, 584] width 23 height 15
click at [1300, 584] on div "Save" at bounding box center [1298, 584] width 23 height 15
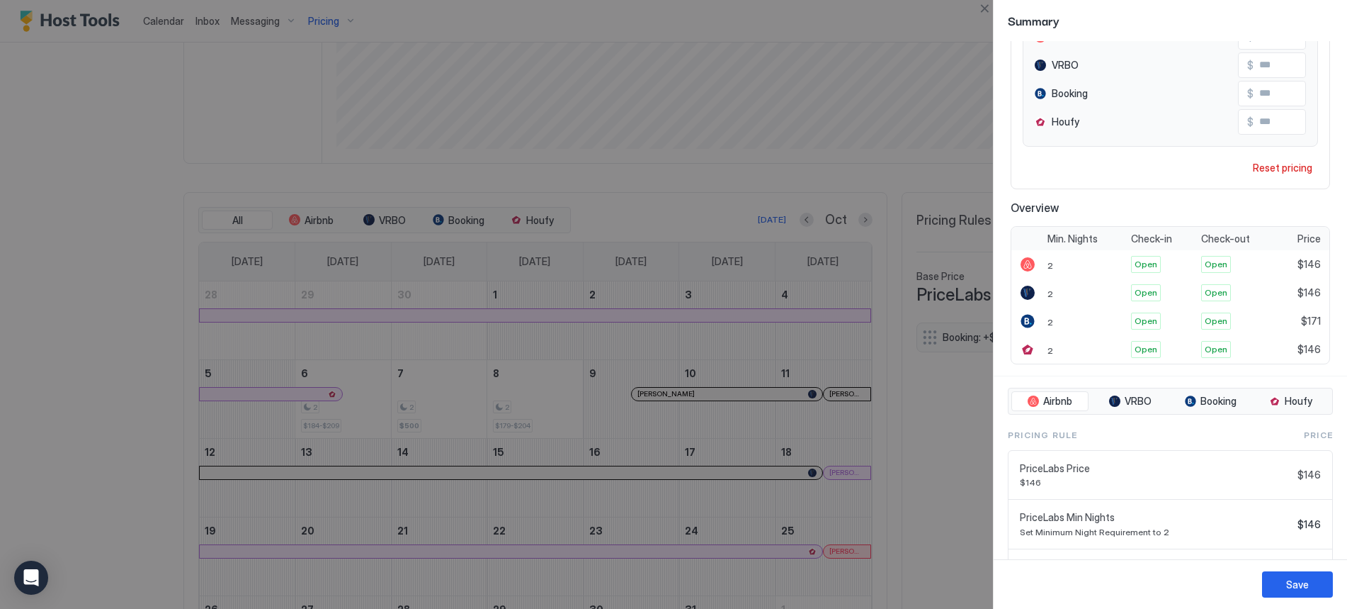
scroll to position [0, 0]
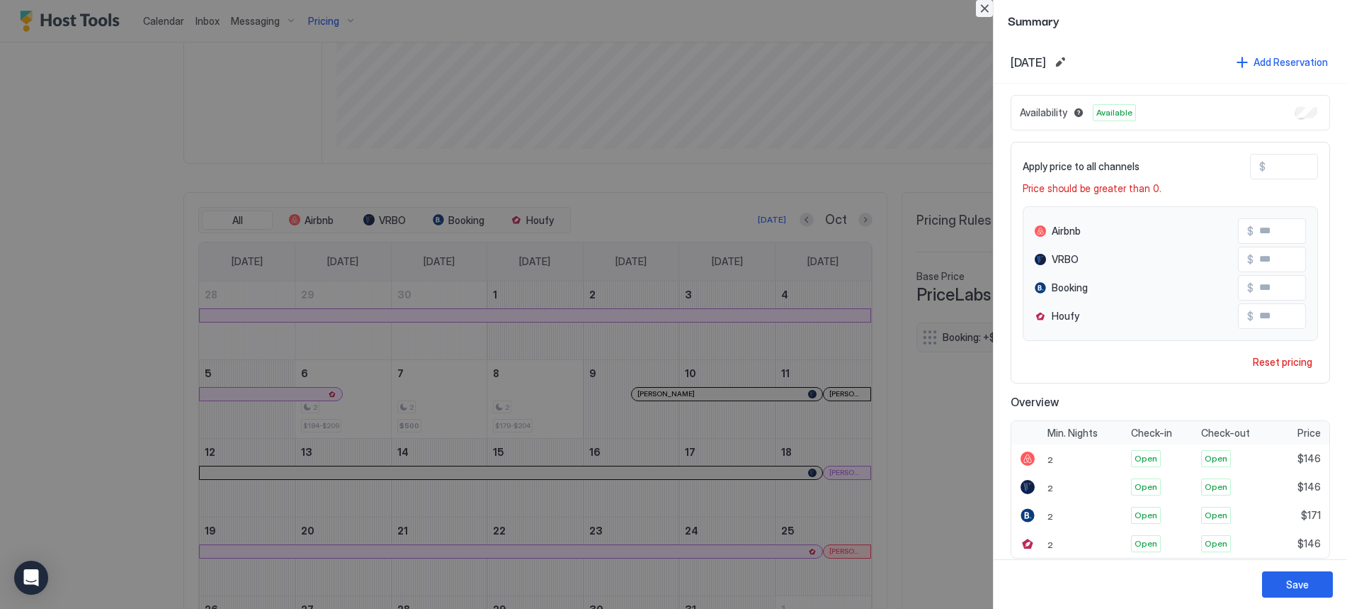
click at [990, 12] on button "Close" at bounding box center [984, 8] width 17 height 17
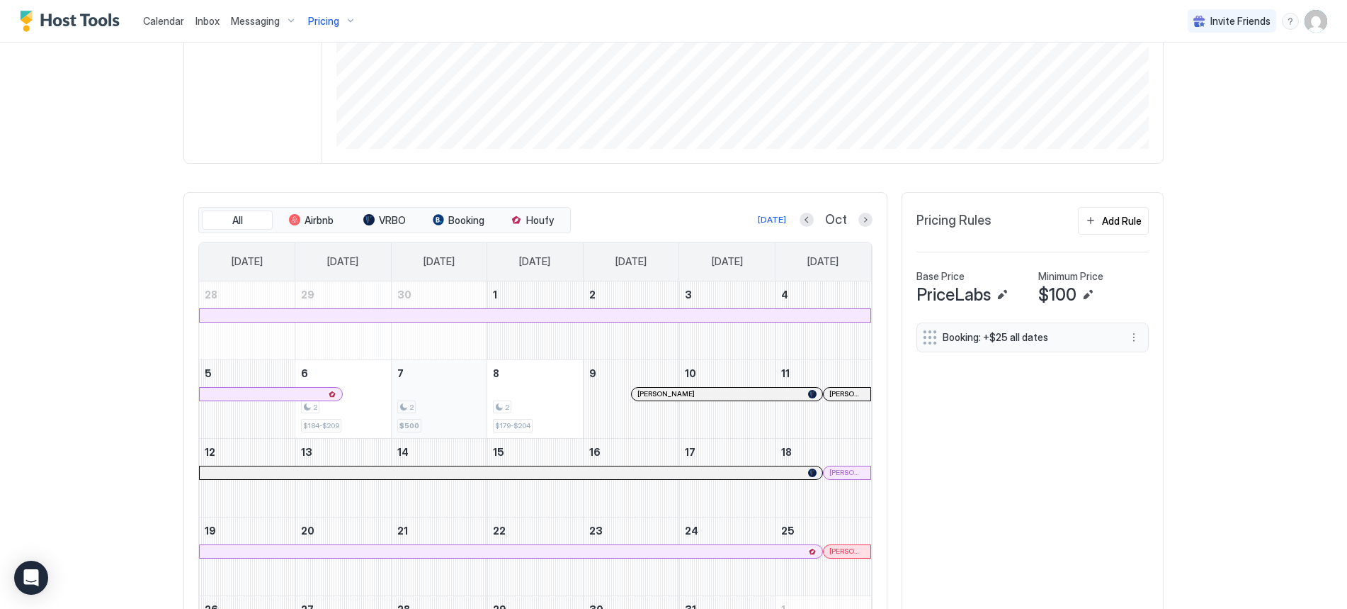
click at [449, 400] on div "2" at bounding box center [439, 406] width 84 height 13
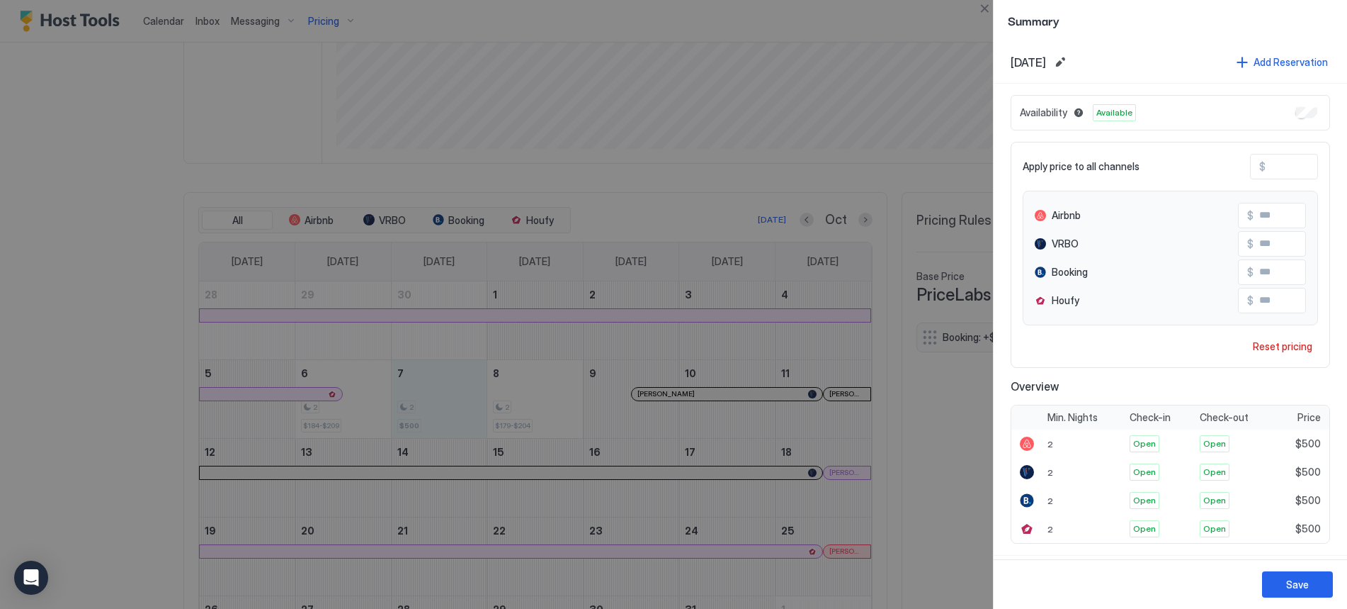
click at [1287, 156] on input "***" at bounding box center [1322, 166] width 113 height 24
drag, startPoint x: 1287, startPoint y: 164, endPoint x: 1227, endPoint y: 166, distance: 60.3
click at [1227, 166] on div "Apply price to all channels $ ***" at bounding box center [1170, 167] width 295 height 26
click at [980, 10] on button "Close" at bounding box center [984, 8] width 17 height 17
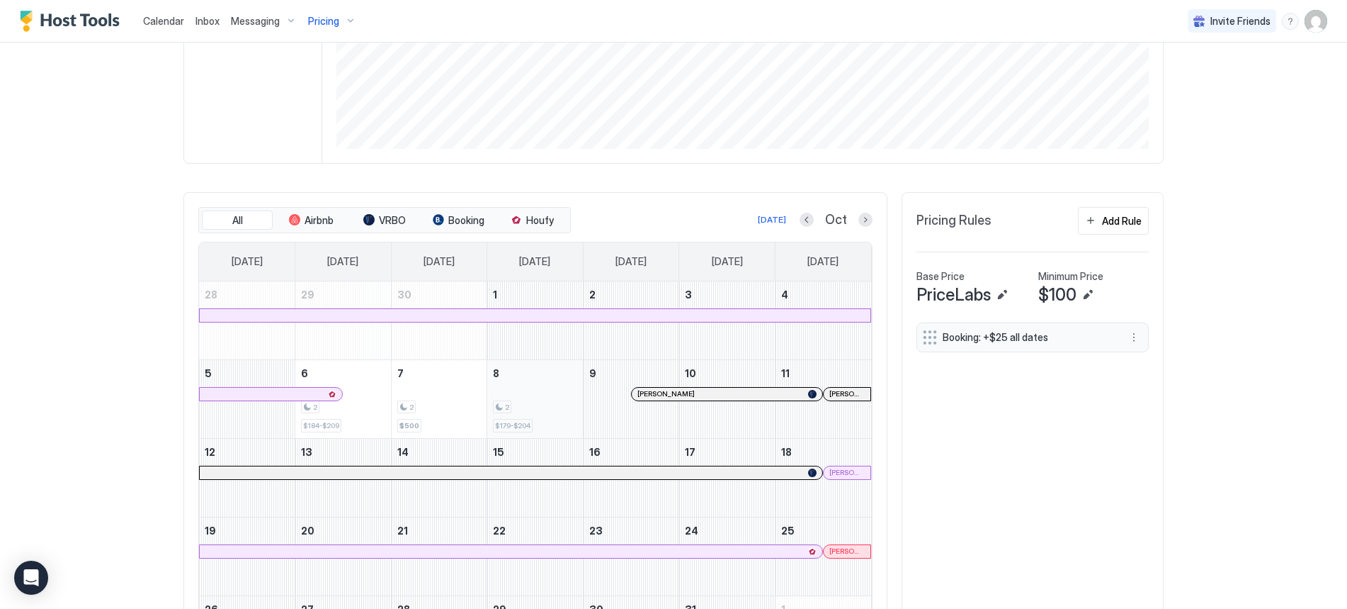
click at [504, 402] on div "2" at bounding box center [502, 406] width 18 height 13
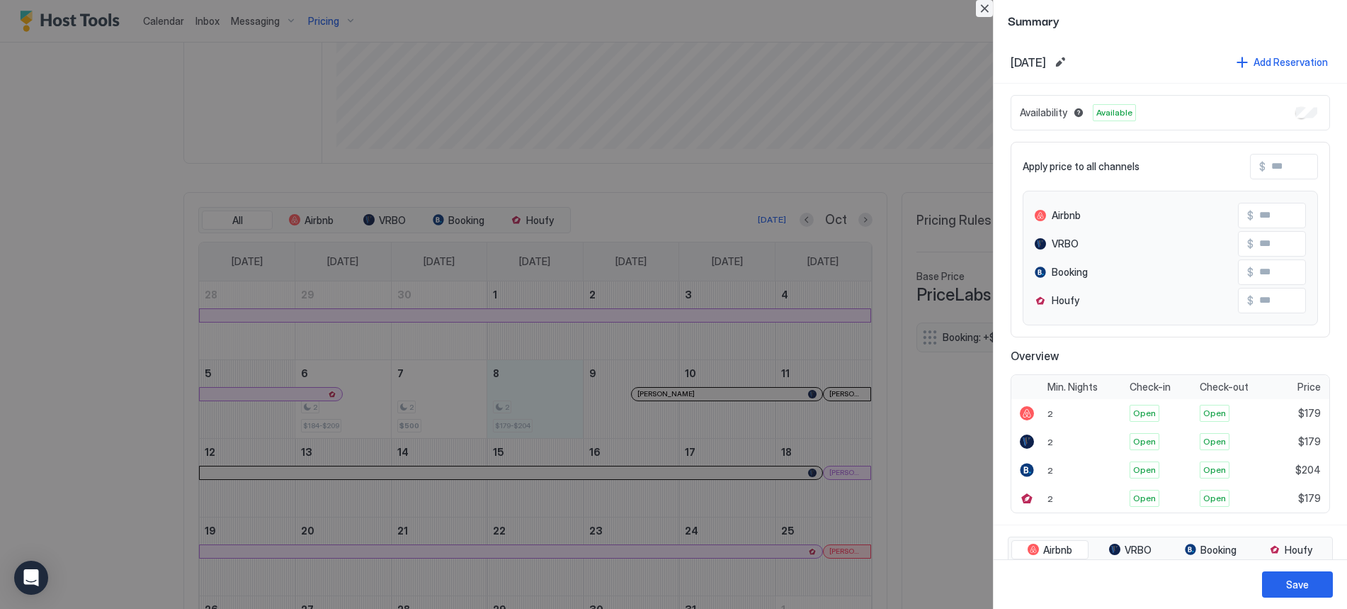
click at [985, 7] on button "Close" at bounding box center [984, 8] width 17 height 17
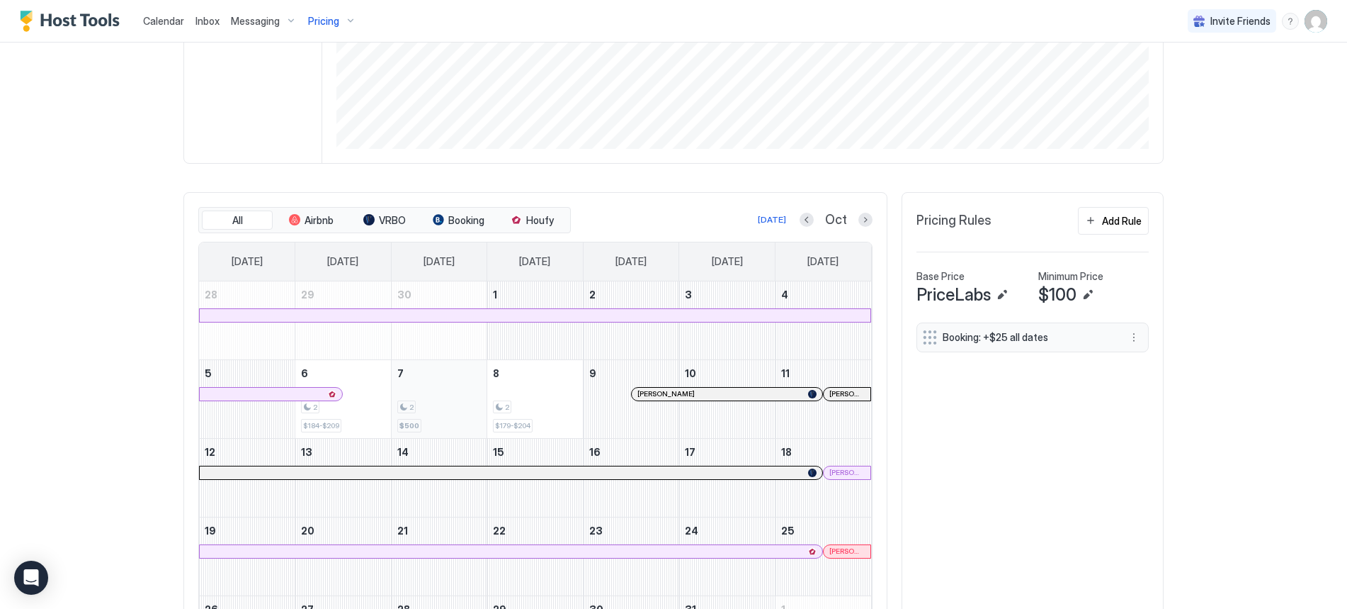
click at [442, 388] on div "2 $500" at bounding box center [439, 399] width 84 height 67
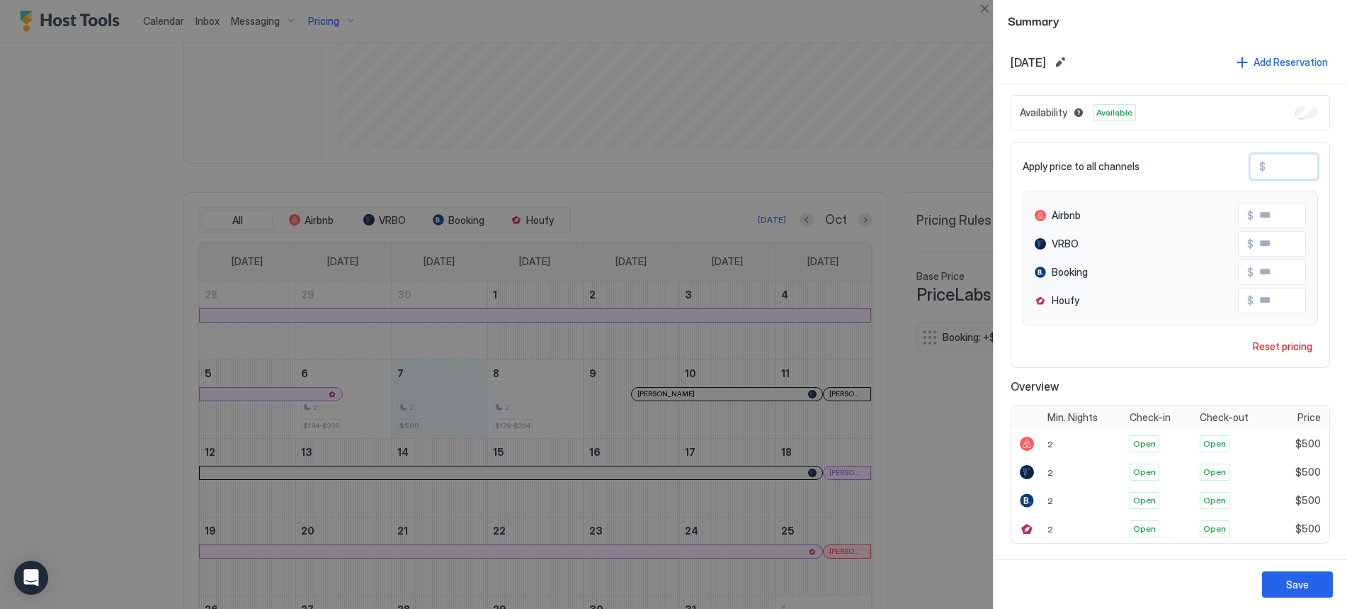
drag, startPoint x: 1289, startPoint y: 164, endPoint x: 1247, endPoint y: 169, distance: 42.1
click at [1250, 169] on div "$ ***" at bounding box center [1284, 167] width 68 height 26
type input "*"
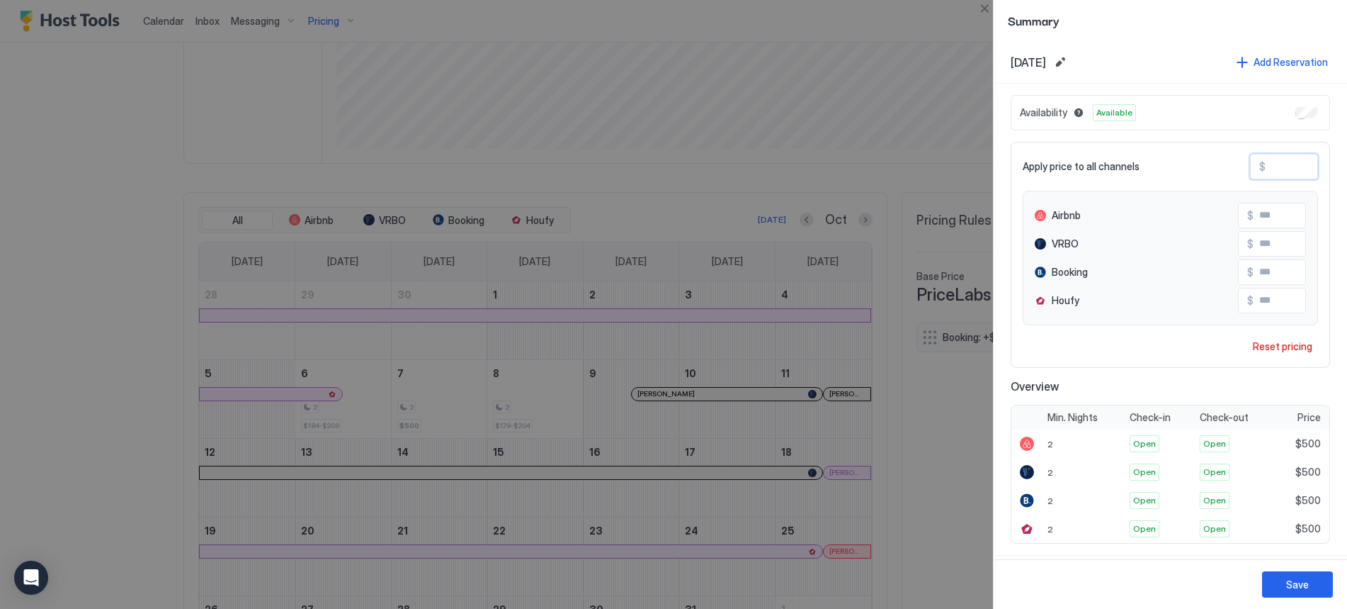
type input "*"
type input "**"
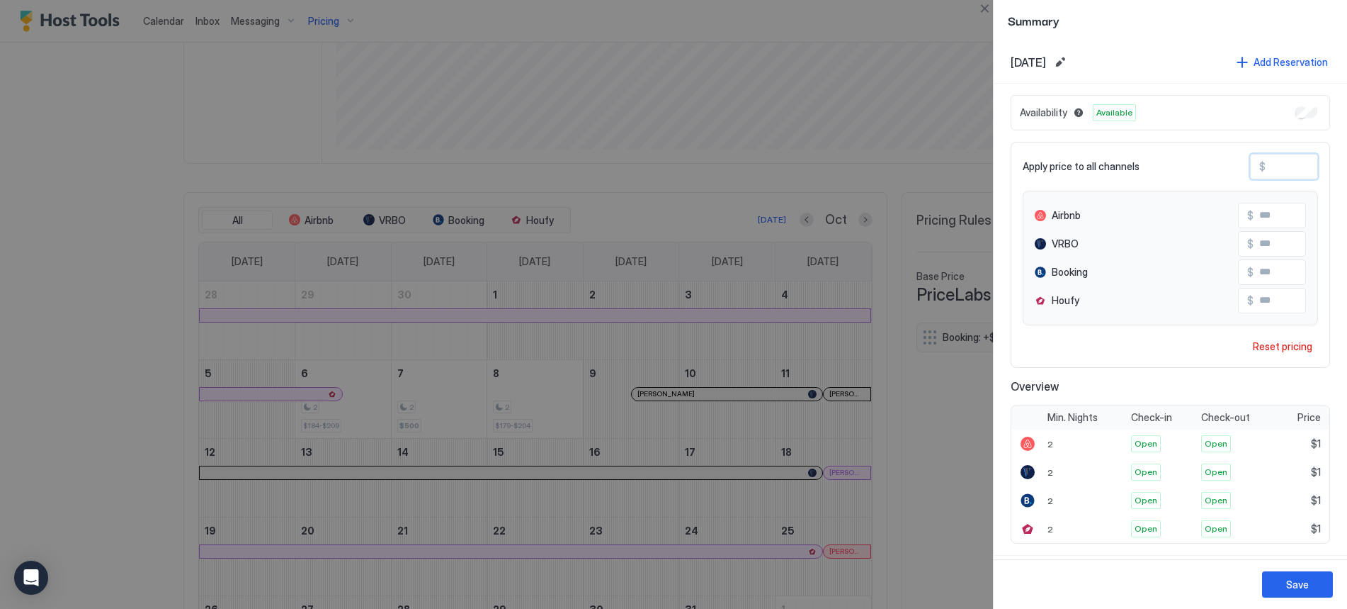
type input "**"
type input "***"
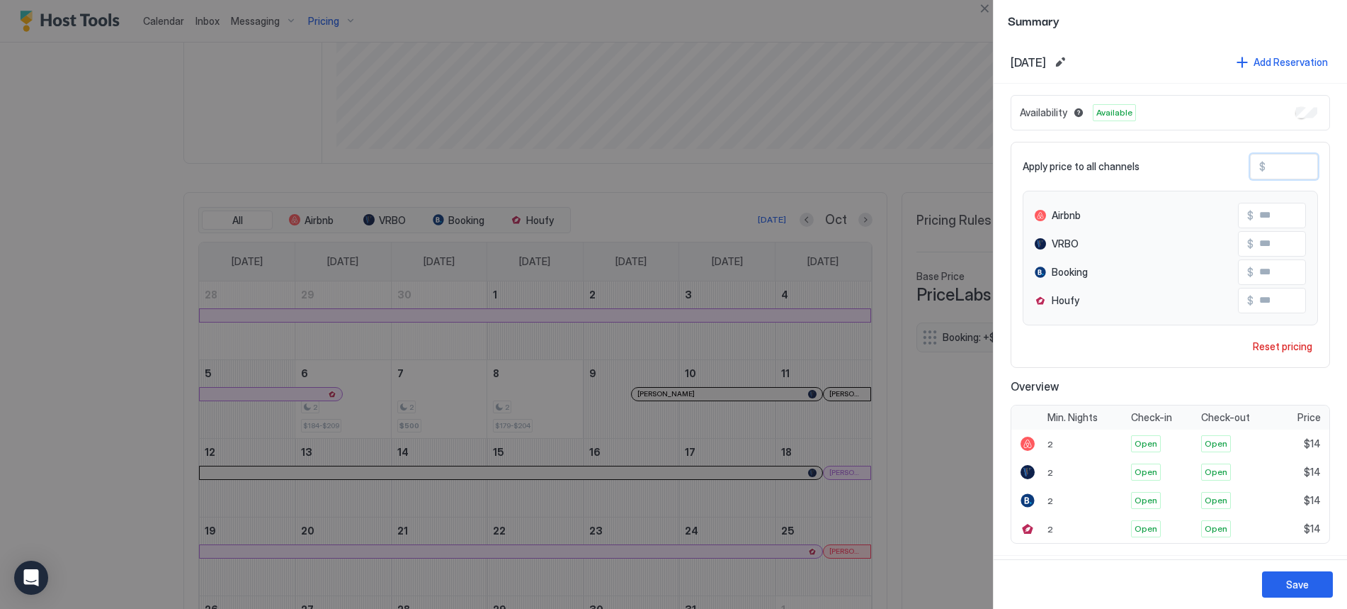
type input "***"
click at [1303, 592] on button "Save" at bounding box center [1297, 584] width 71 height 26
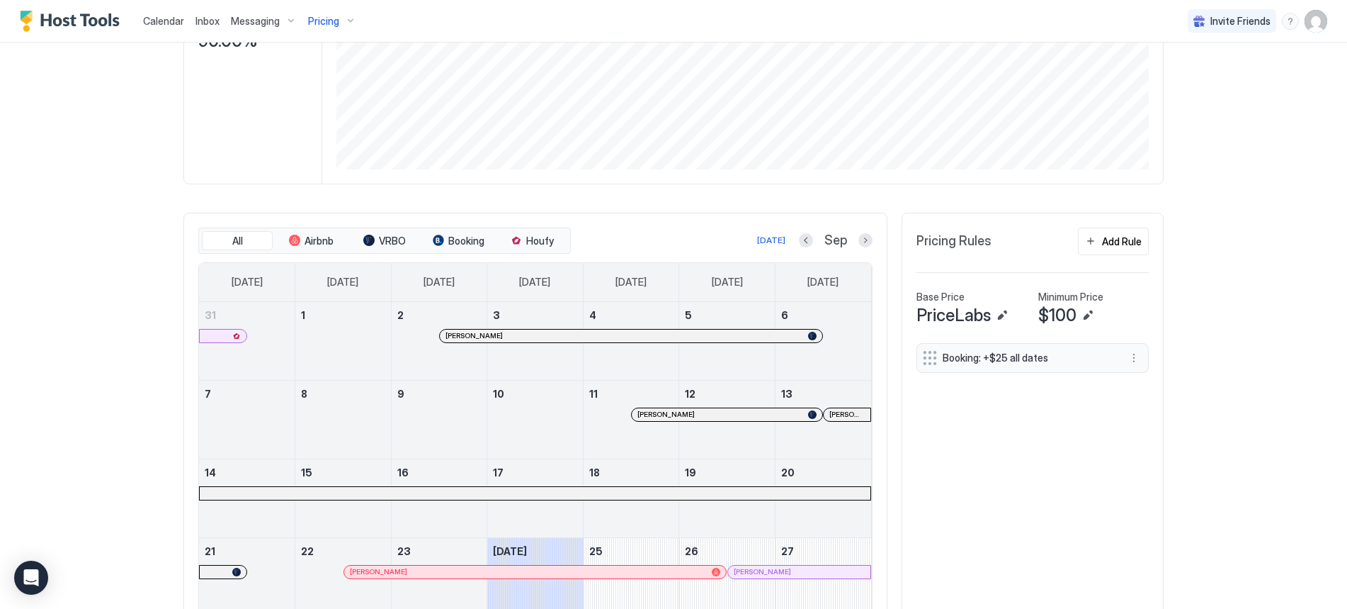
scroll to position [405, 0]
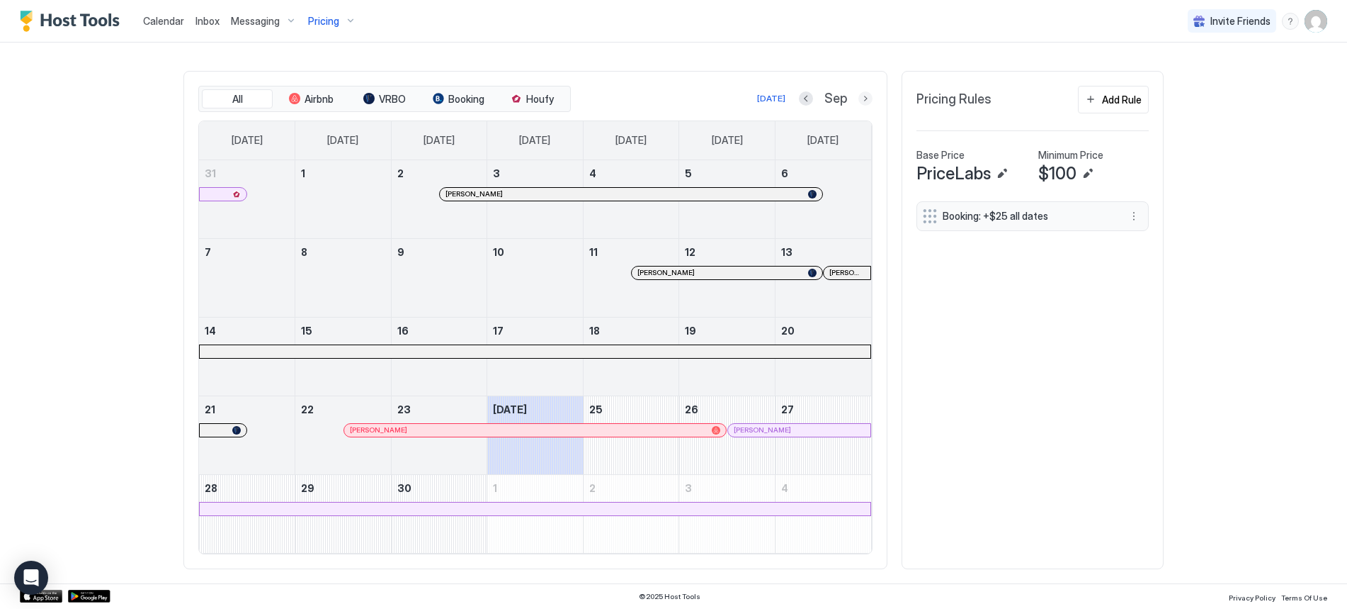
click at [864, 96] on button "Next month" at bounding box center [866, 98] width 14 height 14
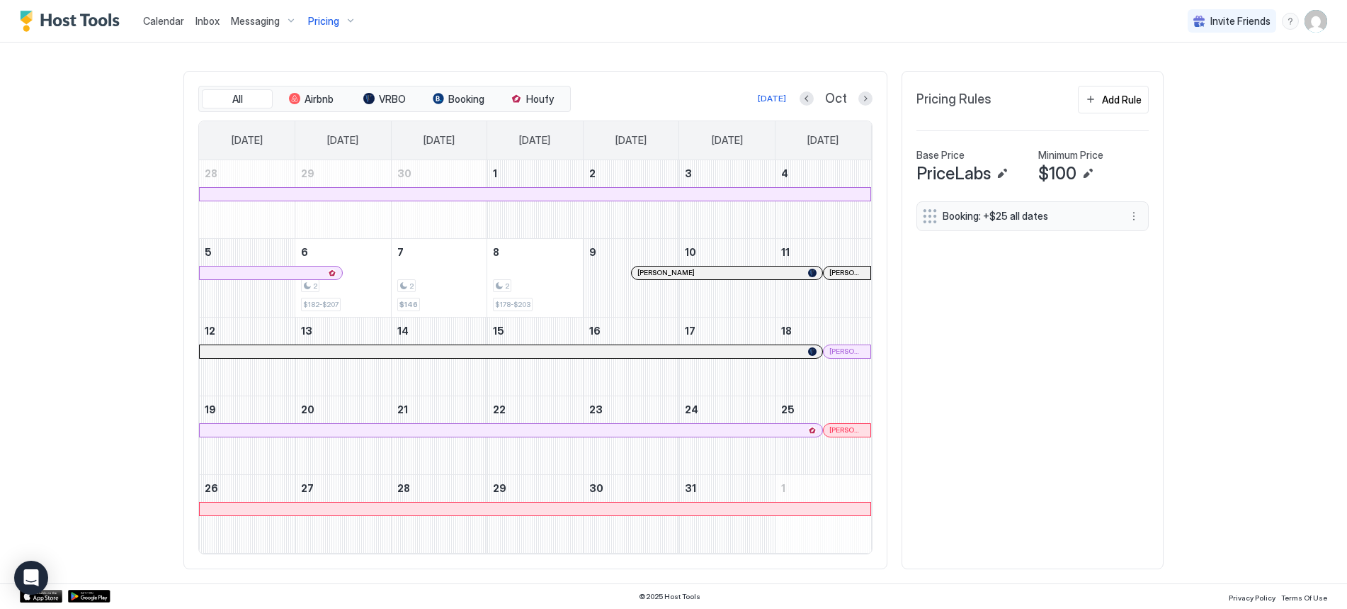
click at [349, 24] on div "Pricing" at bounding box center [333, 21] width 60 height 24
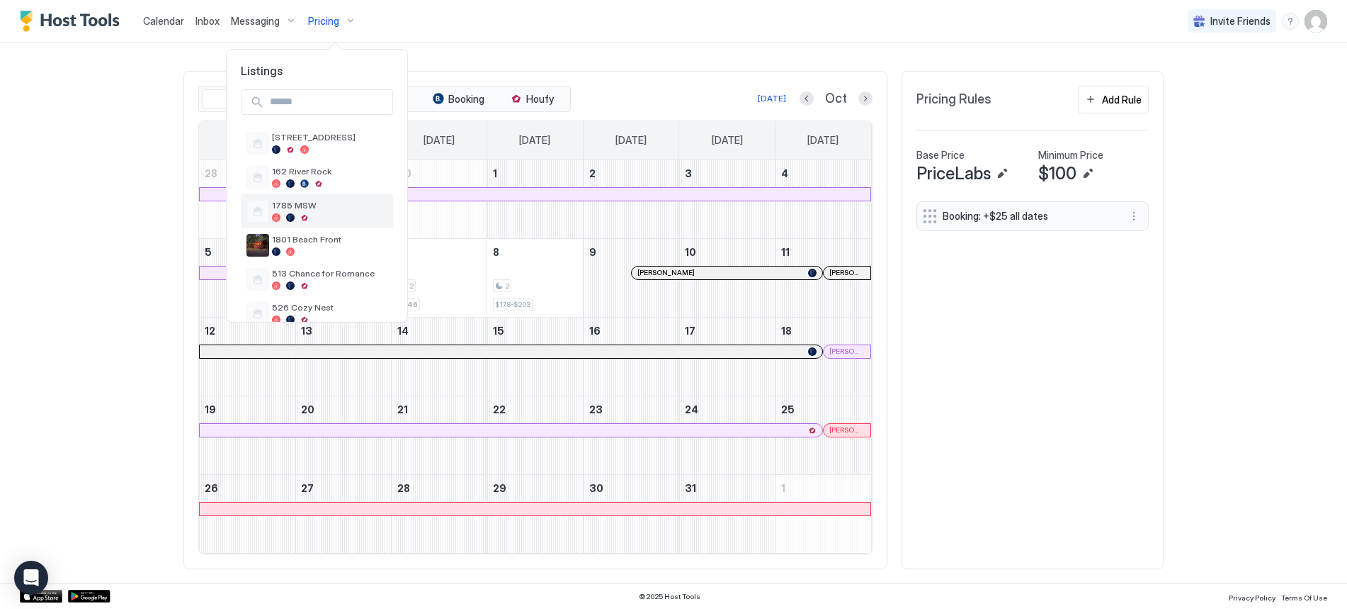
click at [290, 206] on span "1785 MSW" at bounding box center [329, 205] width 115 height 11
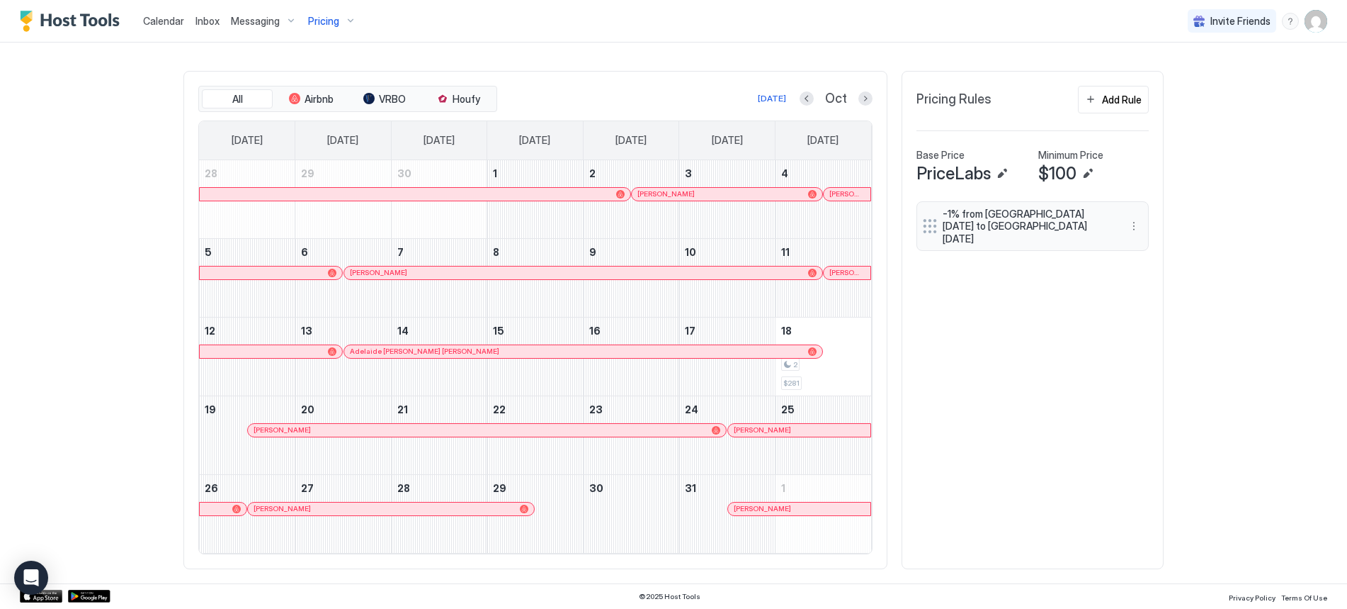
click at [349, 24] on div "Pricing" at bounding box center [333, 21] width 60 height 24
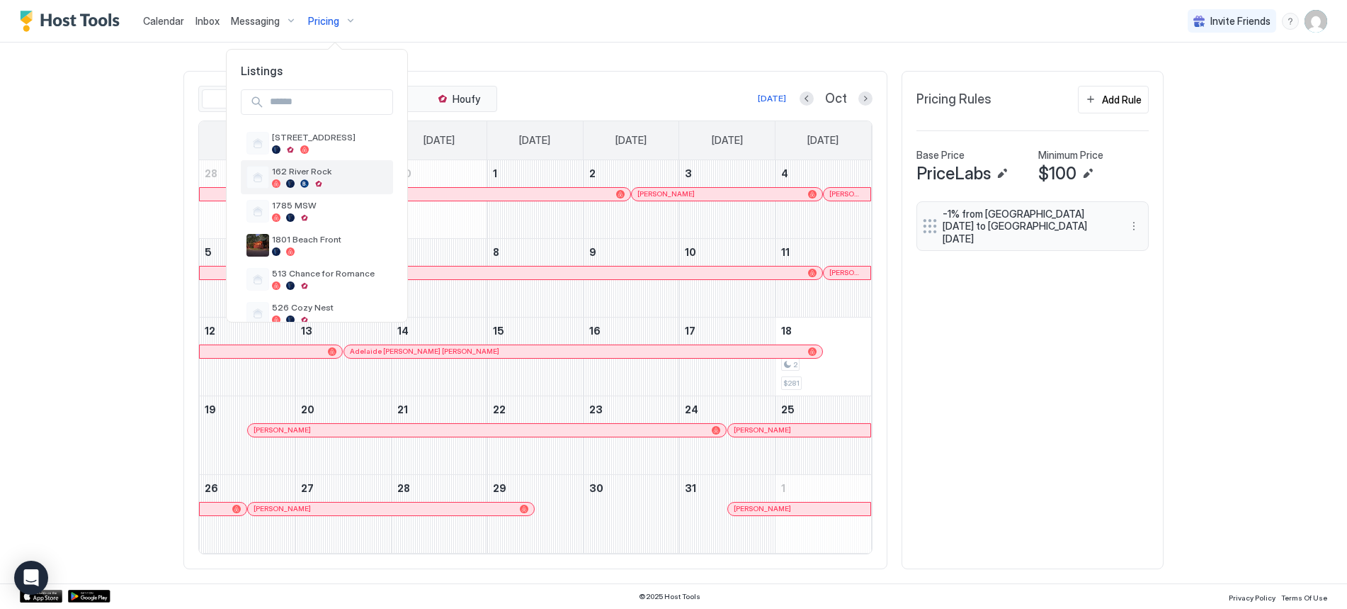
click at [291, 181] on div at bounding box center [290, 183] width 9 height 9
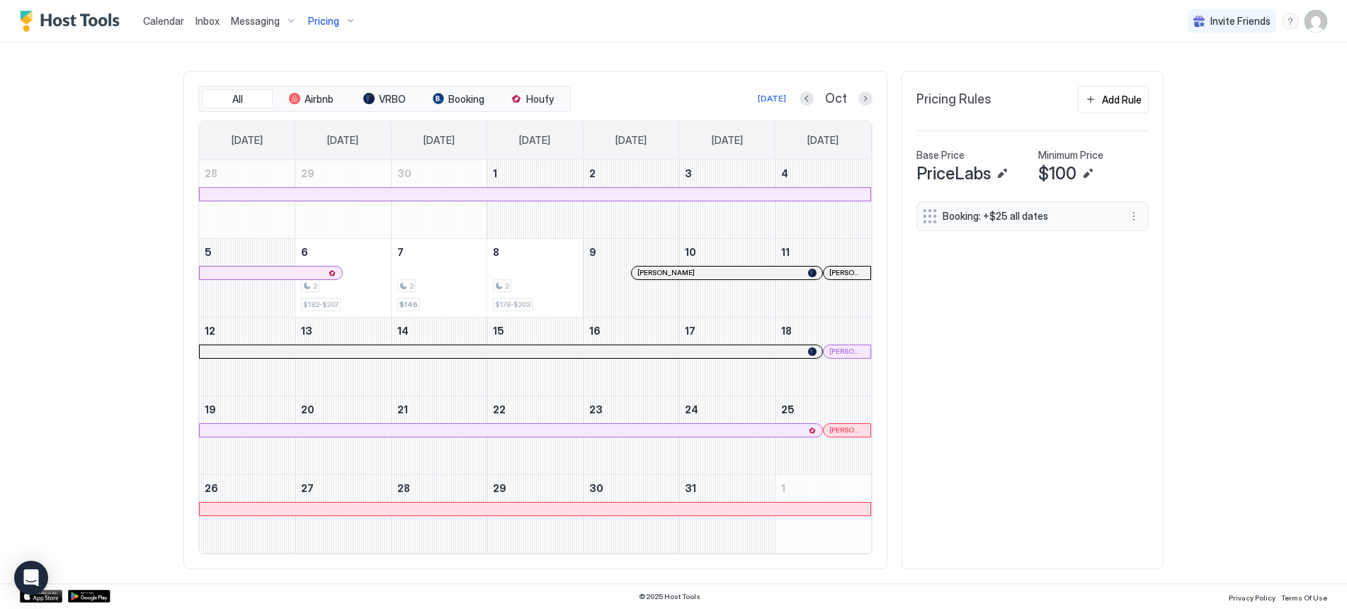
click at [164, 18] on span "Calendar" at bounding box center [163, 21] width 41 height 12
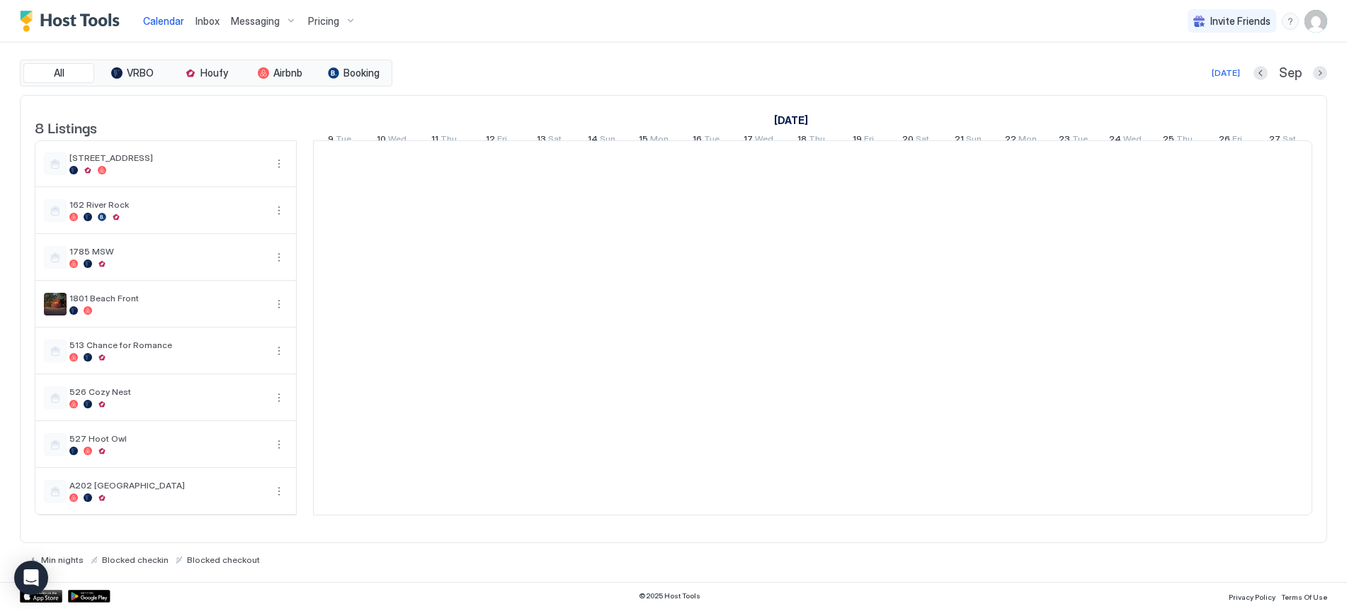
scroll to position [0, 787]
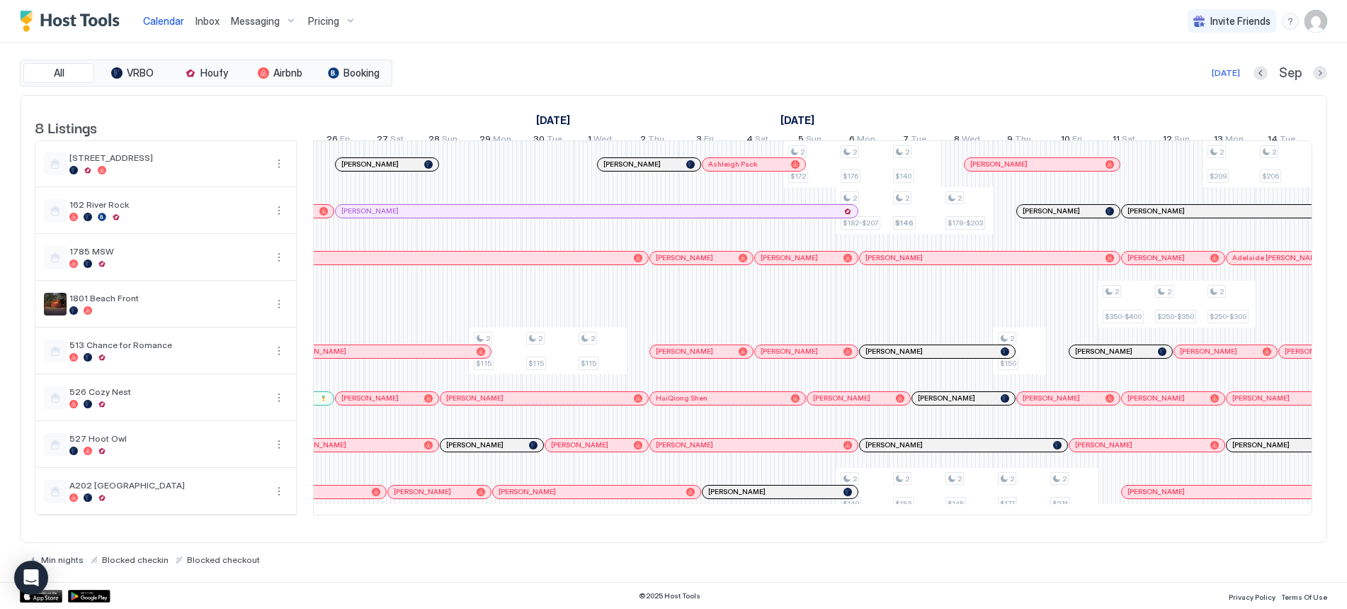
scroll to position [0, 900]
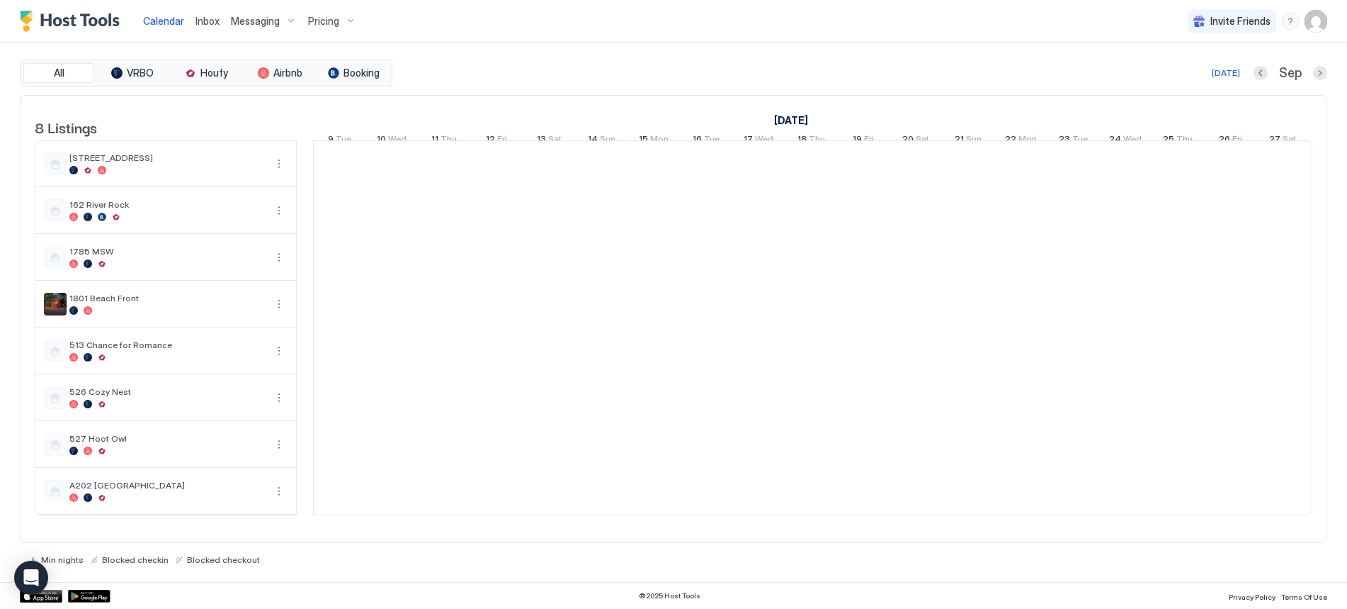
scroll to position [0, 787]
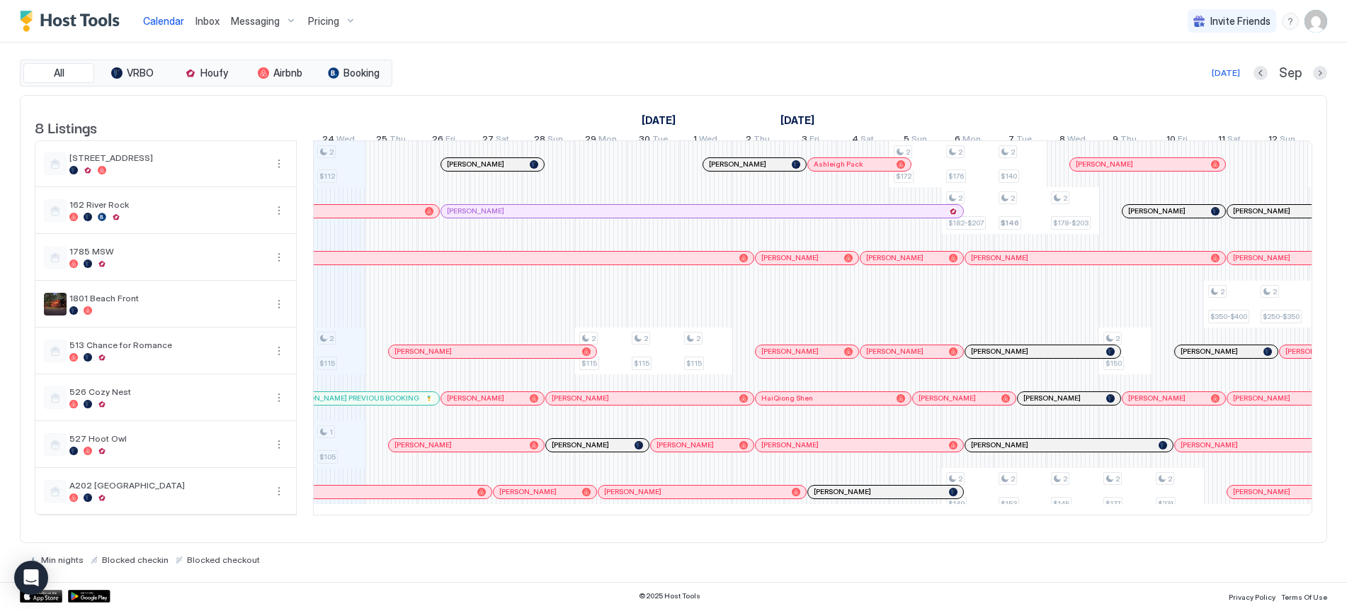
click at [342, 21] on div "Pricing" at bounding box center [333, 21] width 60 height 24
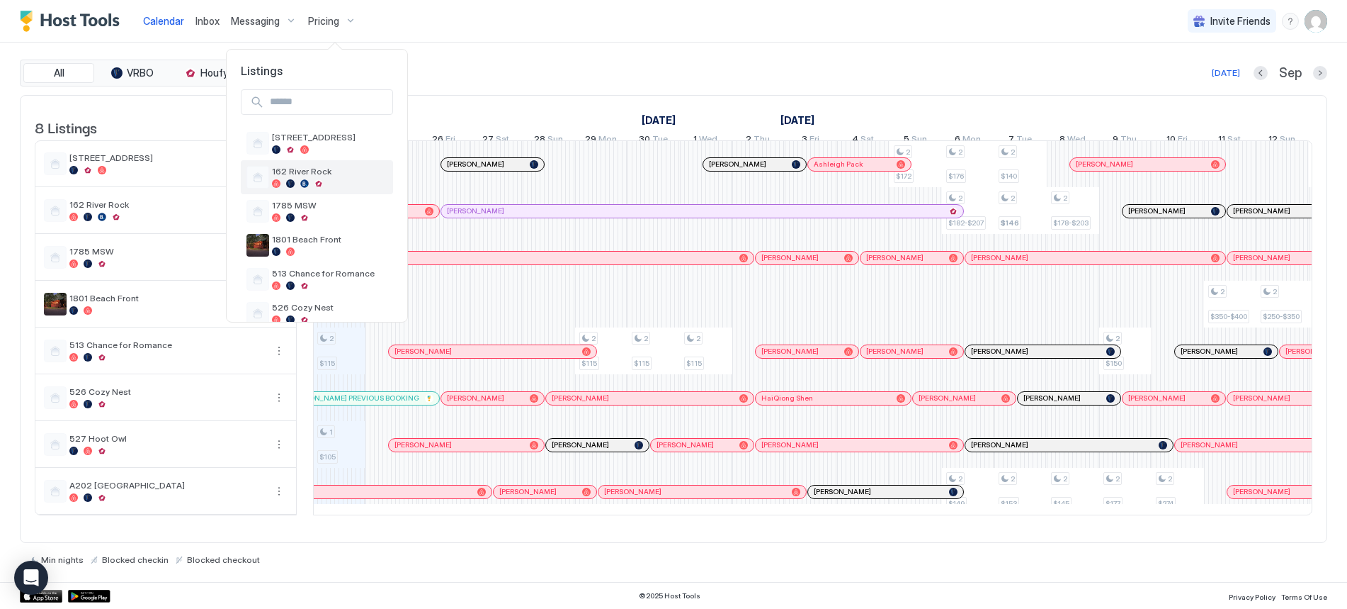
click at [305, 173] on span "162 River Rock" at bounding box center [329, 171] width 115 height 11
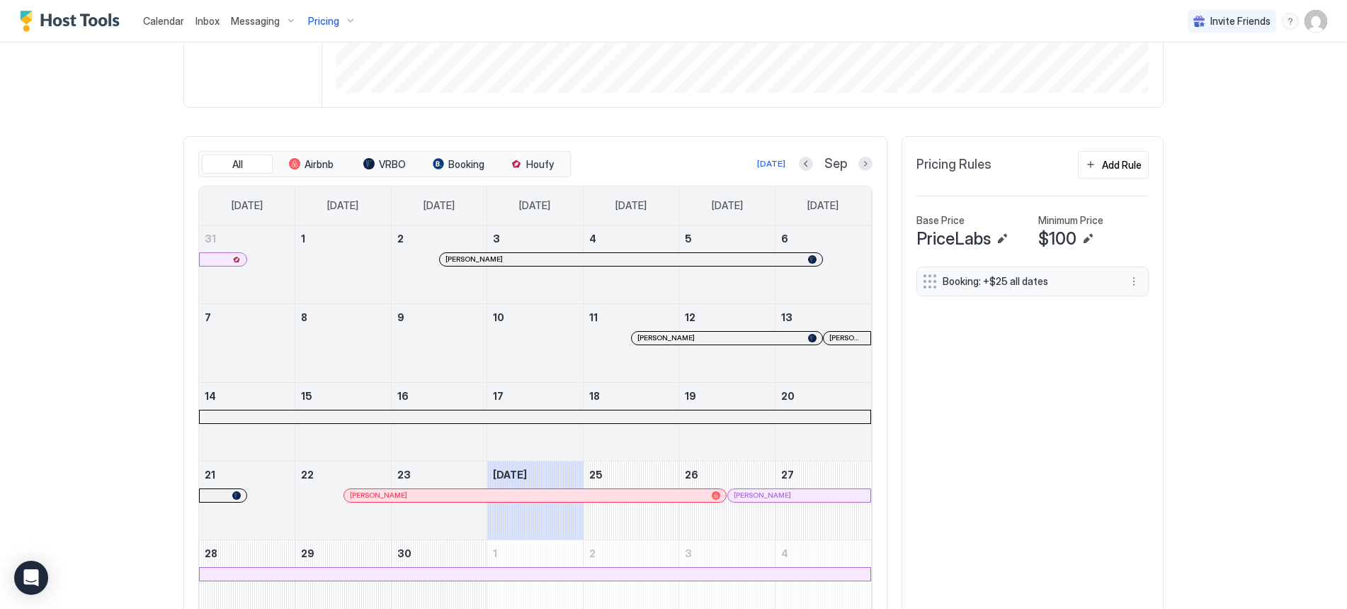
scroll to position [405, 0]
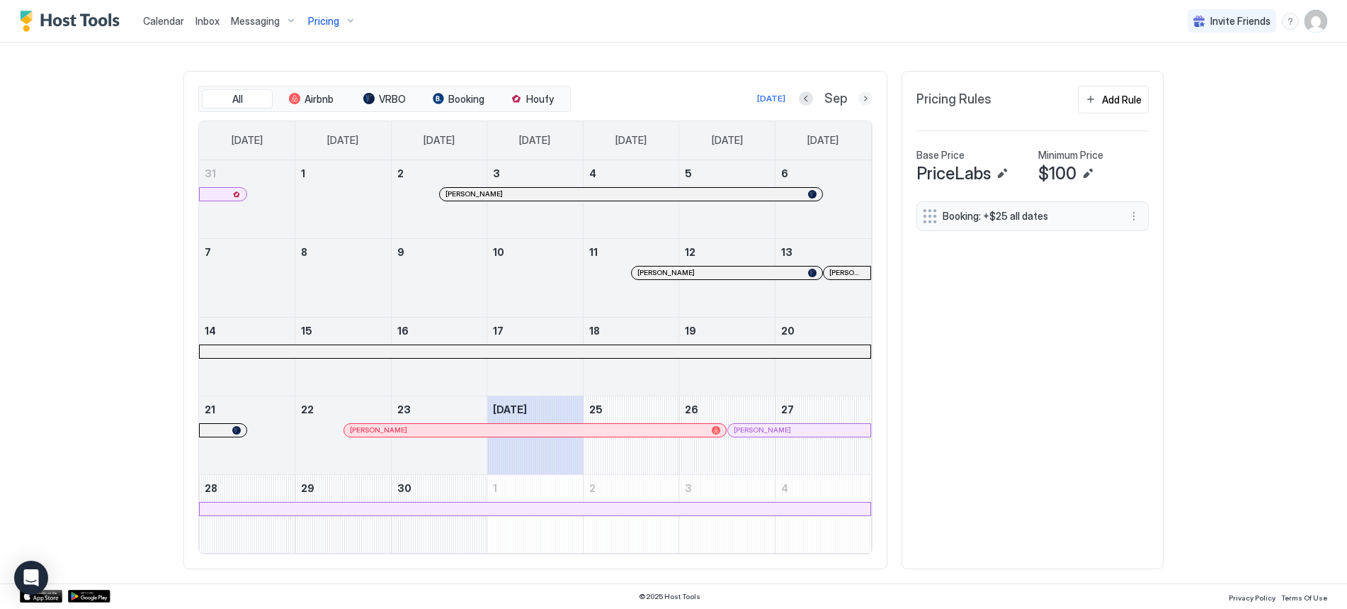
click at [863, 98] on button "Next month" at bounding box center [866, 98] width 14 height 14
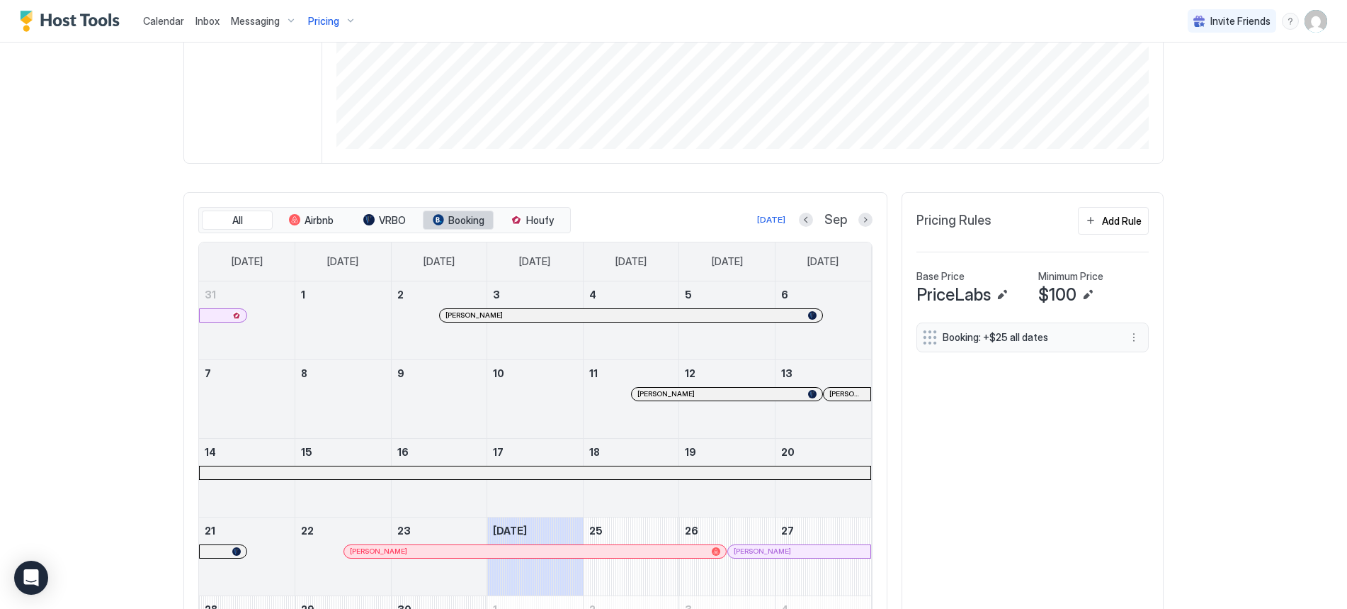
scroll to position [405, 0]
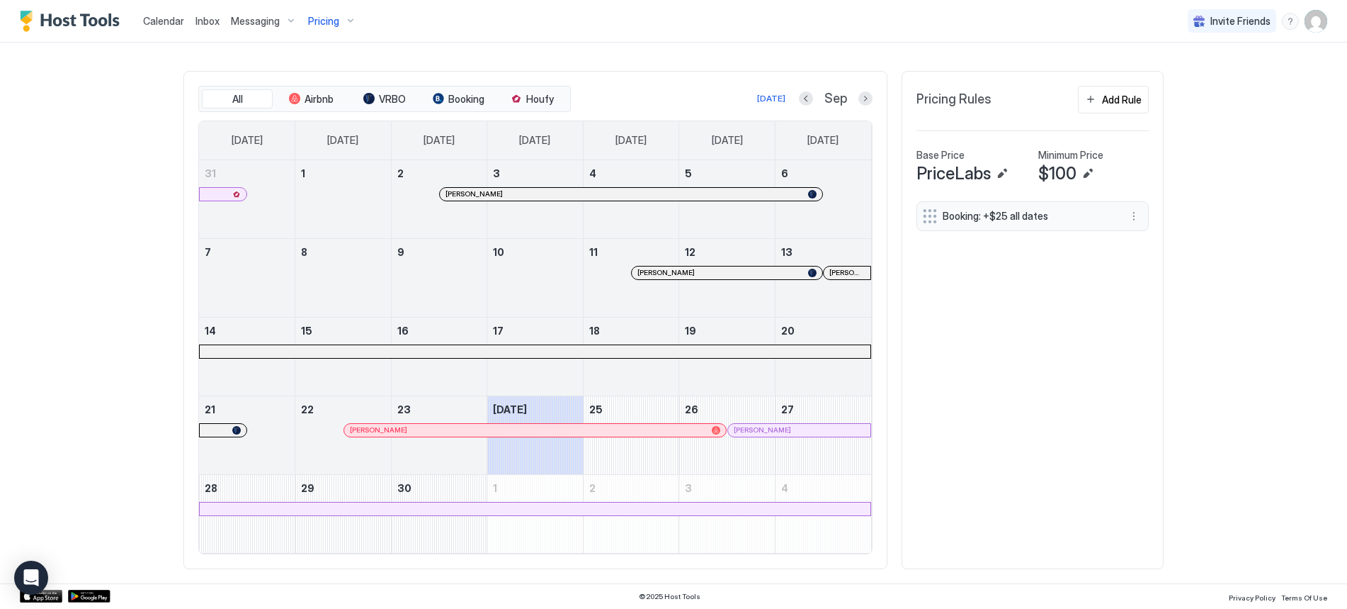
click at [861, 98] on button "Next month" at bounding box center [866, 98] width 14 height 14
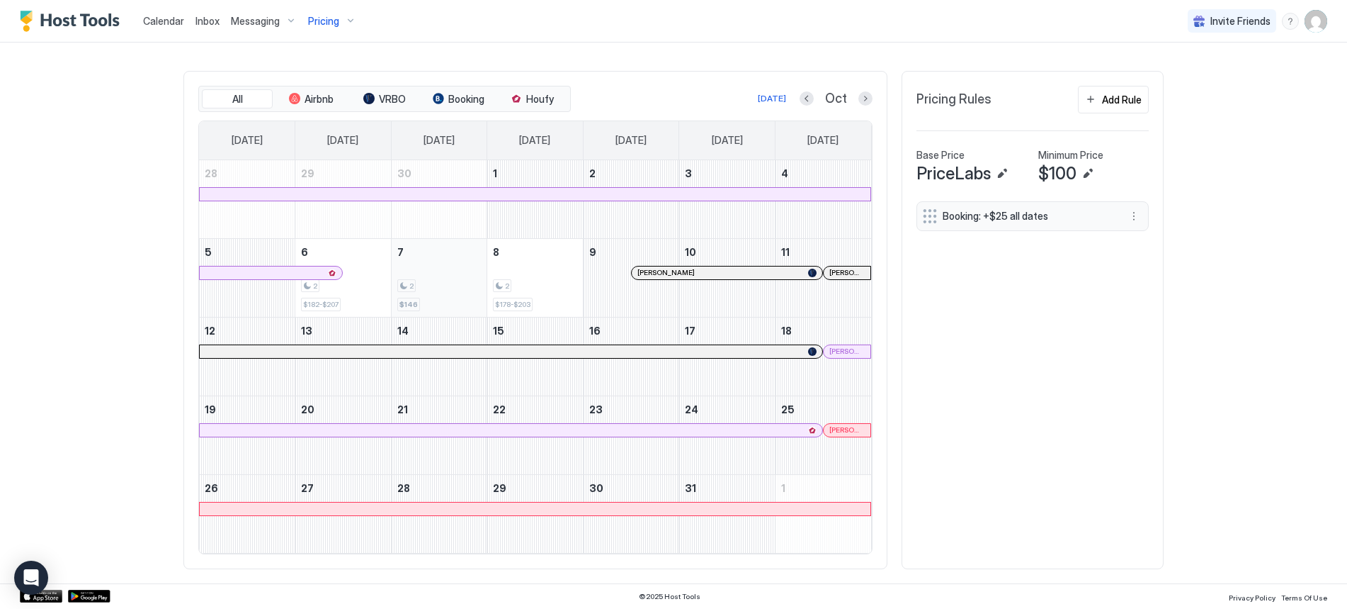
click at [409, 288] on div "2" at bounding box center [406, 285] width 18 height 13
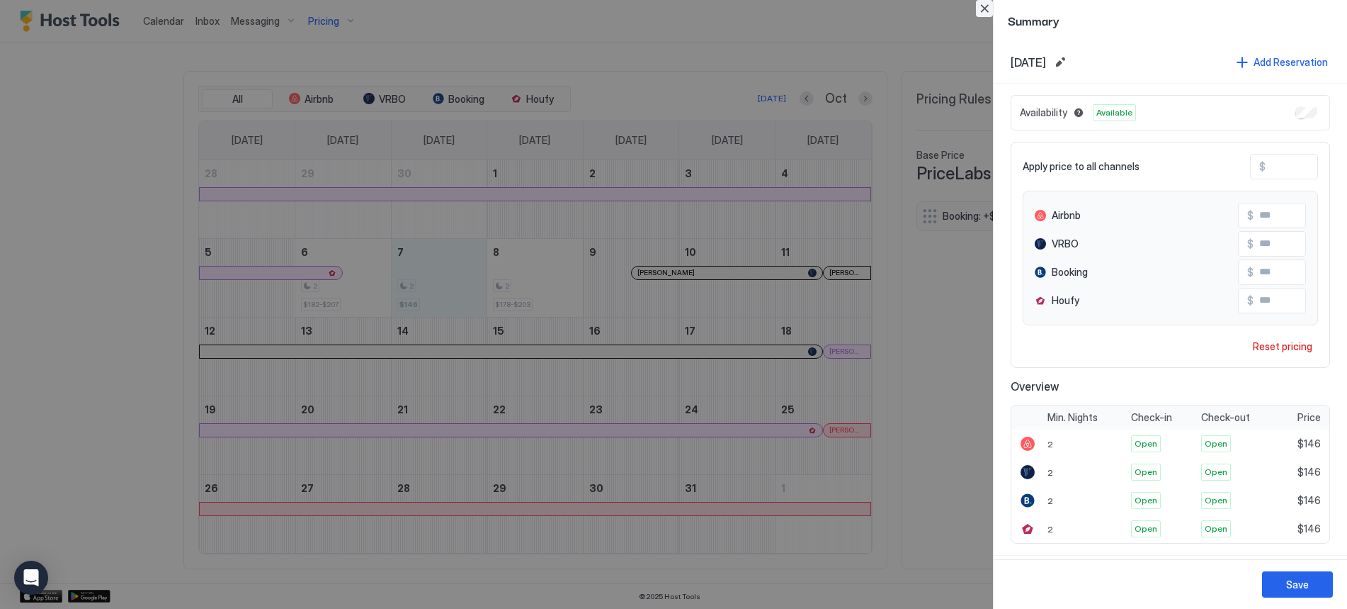
click at [988, 8] on button "Close" at bounding box center [984, 8] width 17 height 17
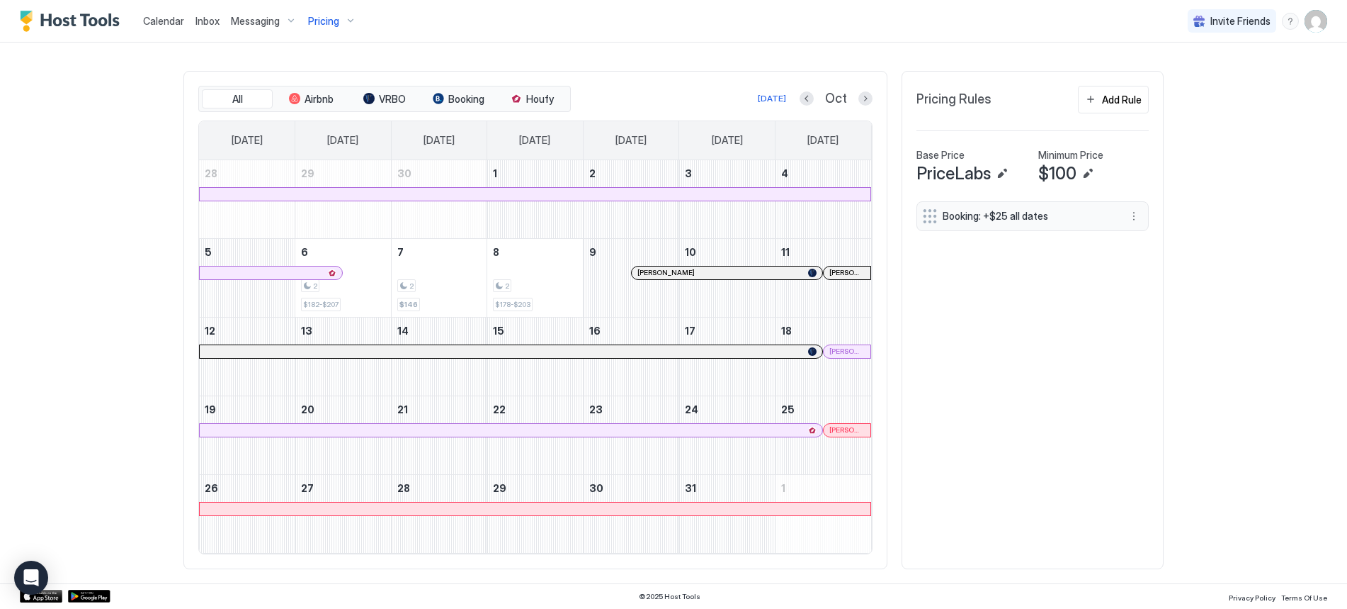
click at [168, 30] on div "Calendar" at bounding box center [163, 21] width 52 height 26
click at [170, 20] on span "Calendar" at bounding box center [163, 21] width 41 height 12
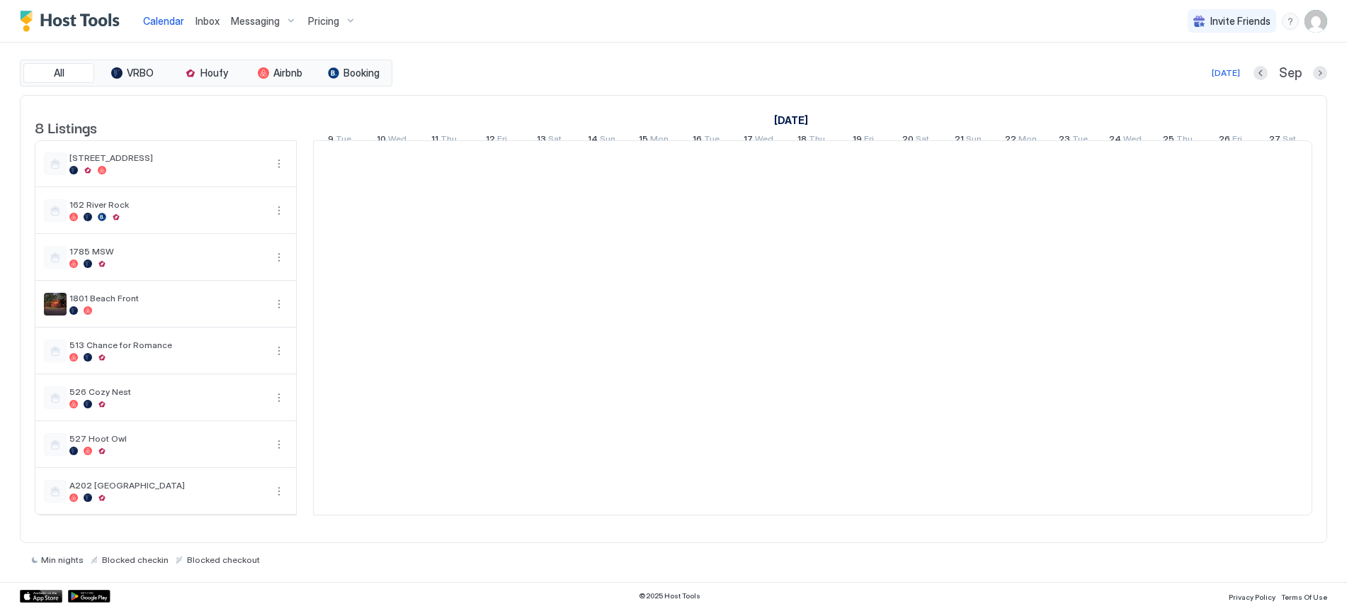
scroll to position [0, 787]
